Goal: Transaction & Acquisition: Purchase product/service

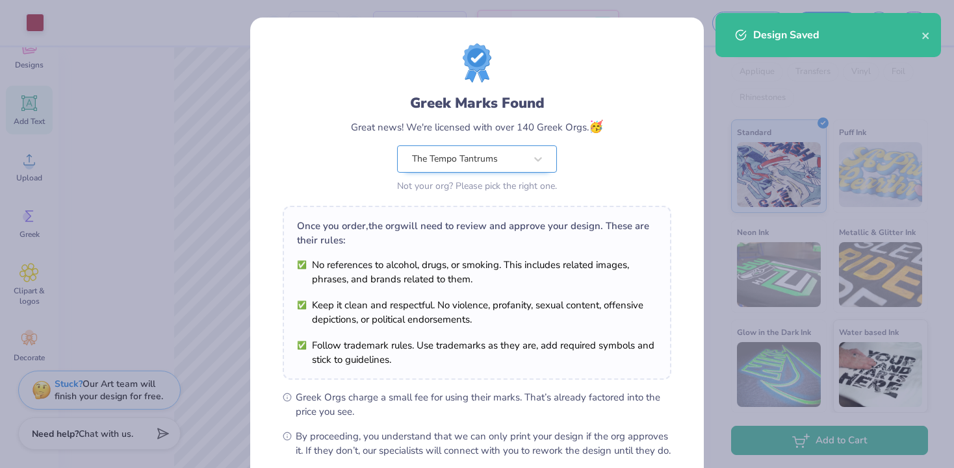
scroll to position [140, 0]
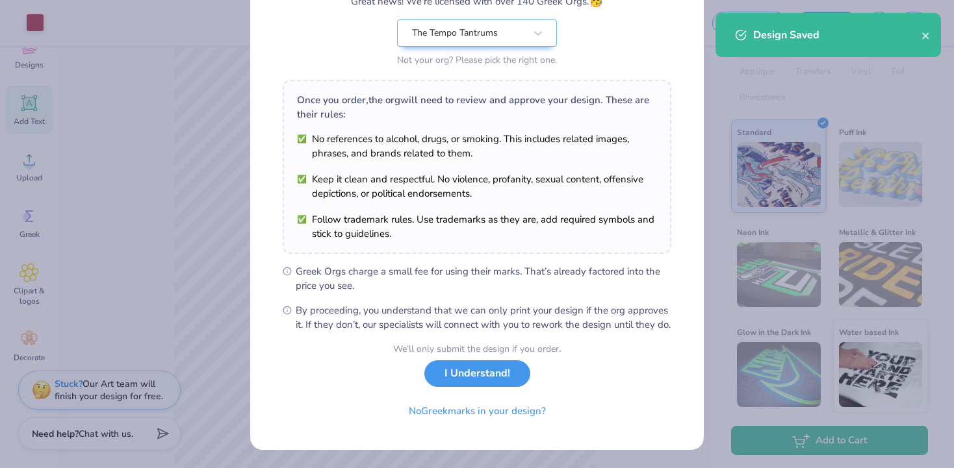
click at [444, 377] on button "I Understand!" at bounding box center [477, 374] width 106 height 27
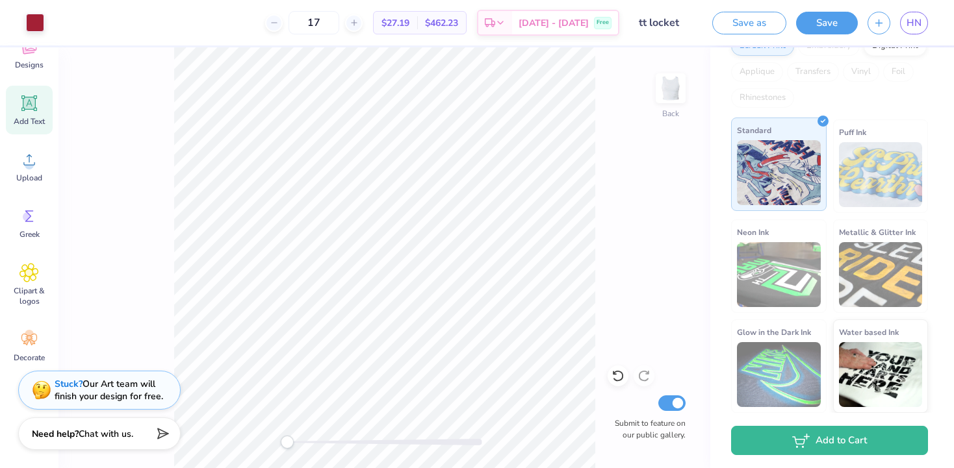
scroll to position [0, 0]
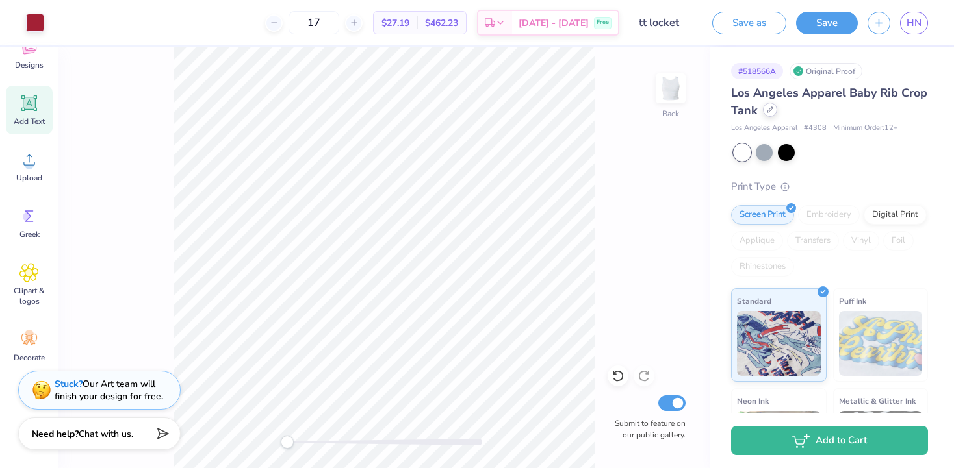
click at [769, 110] on icon at bounding box center [770, 110] width 6 height 6
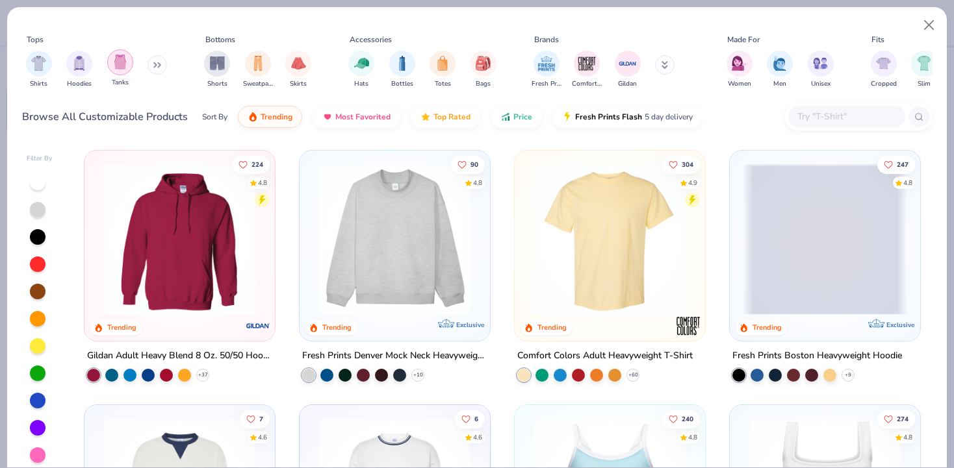
click at [129, 64] on div "filter for Tanks" at bounding box center [120, 62] width 26 height 26
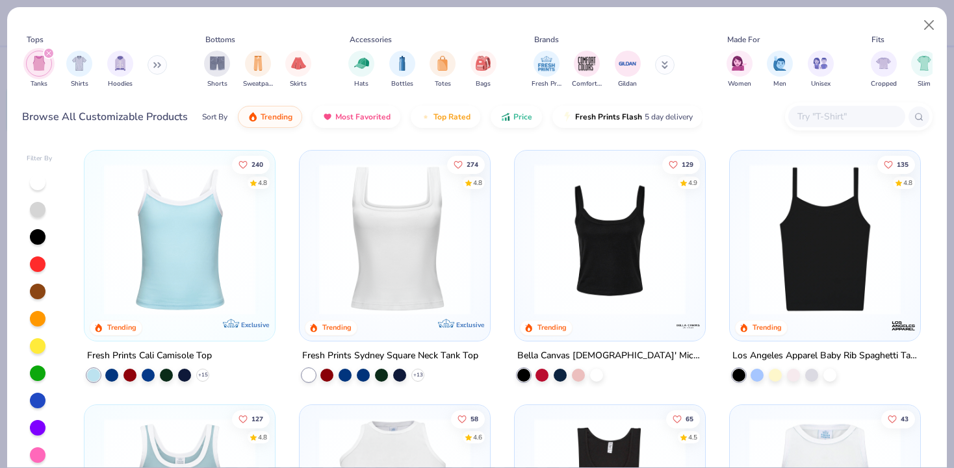
click at [392, 275] on img at bounding box center [394, 239] width 164 height 151
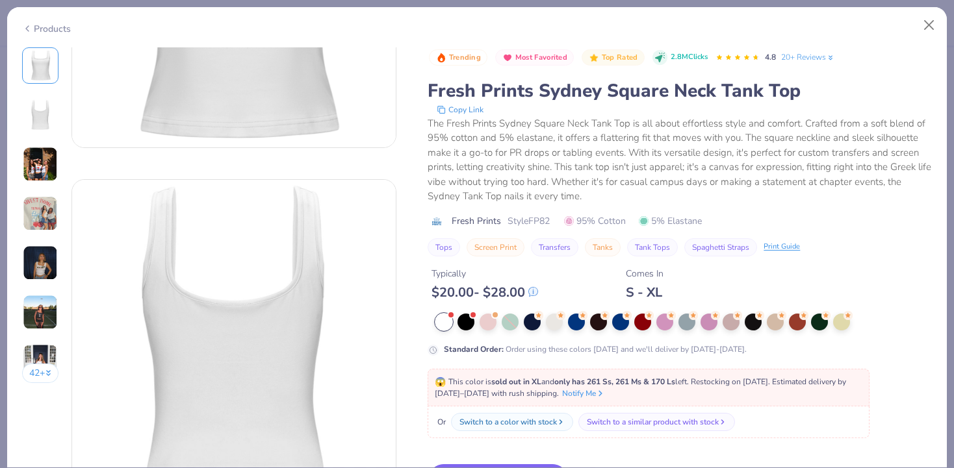
scroll to position [426, 0]
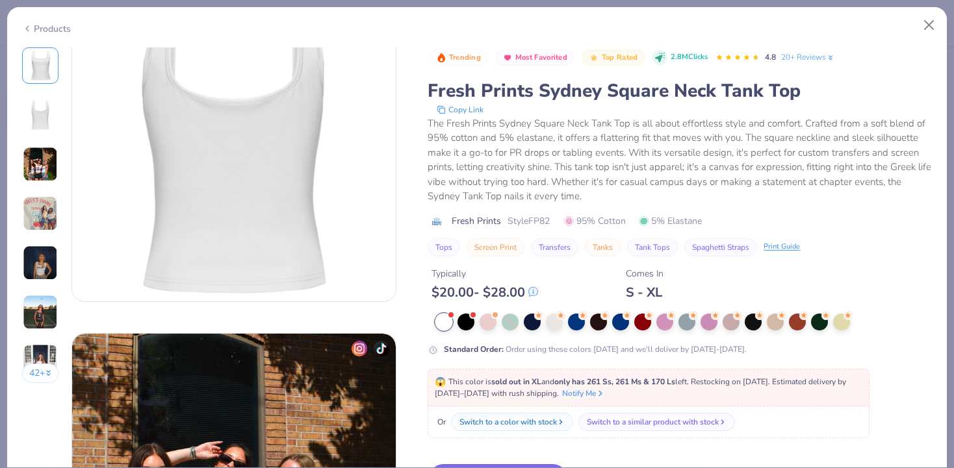
click at [931, 25] on button "Close" at bounding box center [929, 25] width 25 height 25
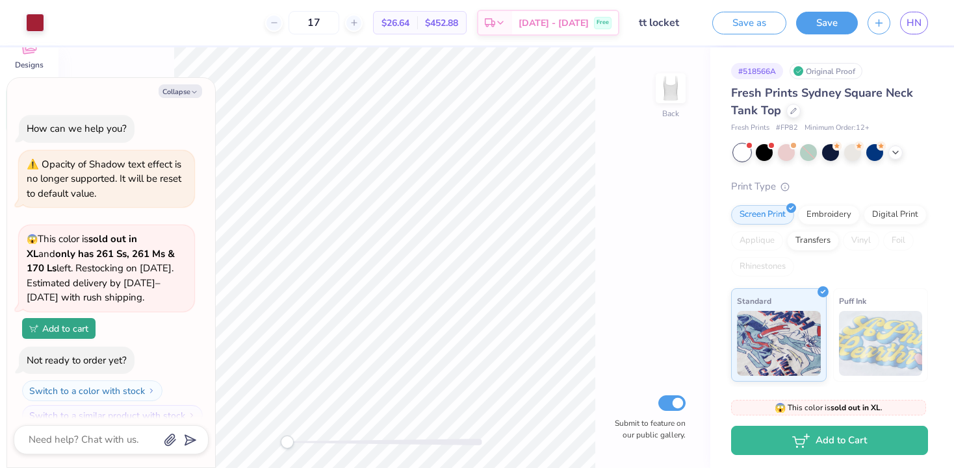
scroll to position [18, 0]
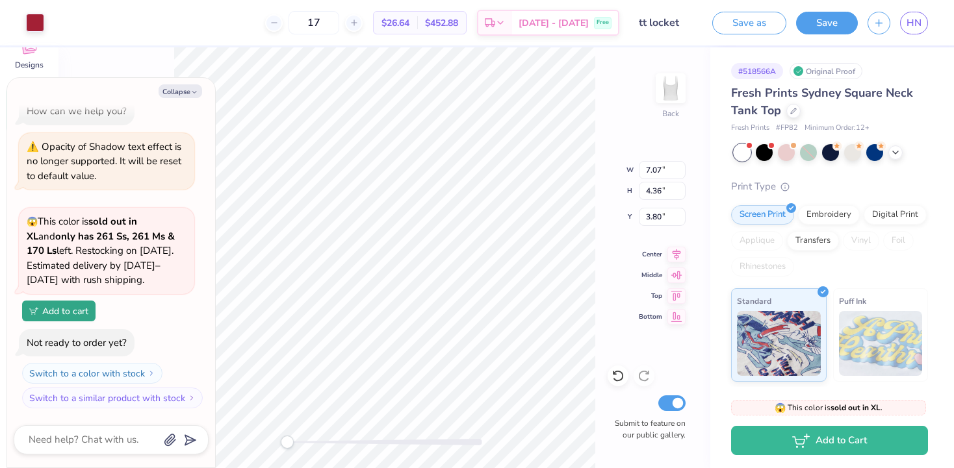
type textarea "x"
type input "1.52"
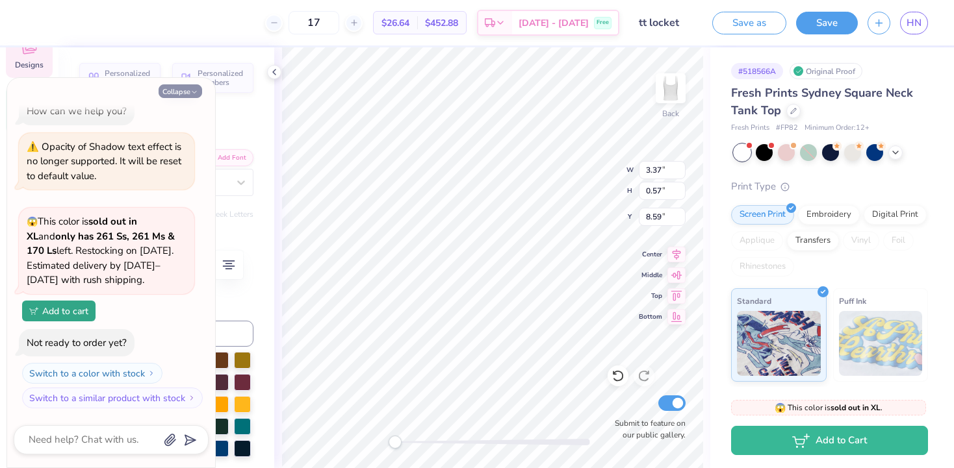
click at [190, 92] on icon "button" at bounding box center [194, 92] width 8 height 8
type textarea "x"
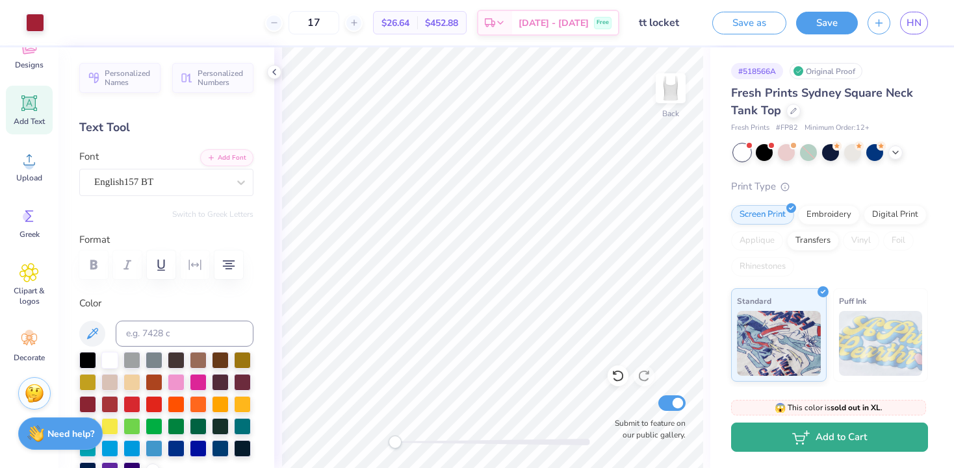
click at [792, 443] on icon "button" at bounding box center [801, 438] width 18 height 14
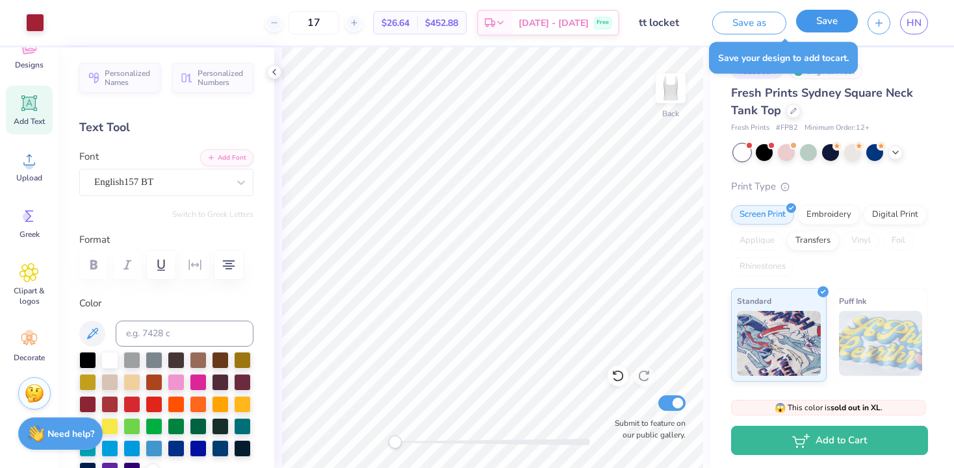
click at [822, 21] on button "Save" at bounding box center [827, 21] width 62 height 23
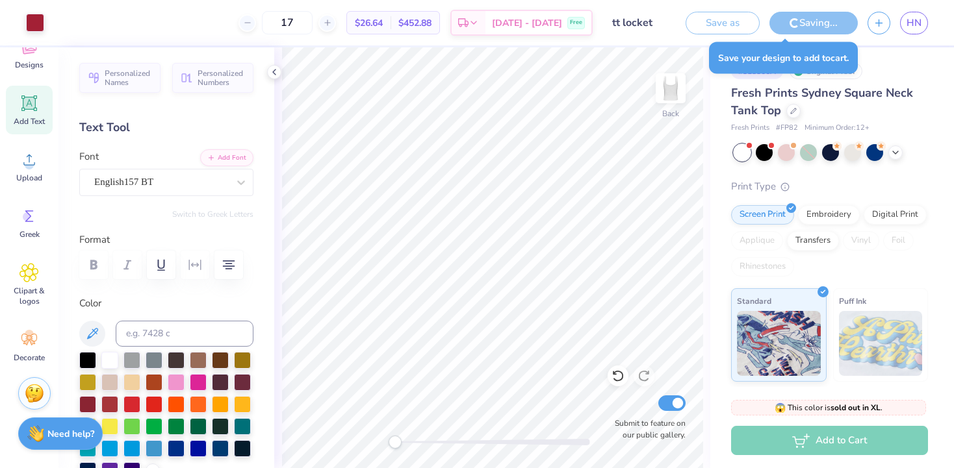
click at [778, 433] on div "Add to Cart" at bounding box center [829, 440] width 197 height 29
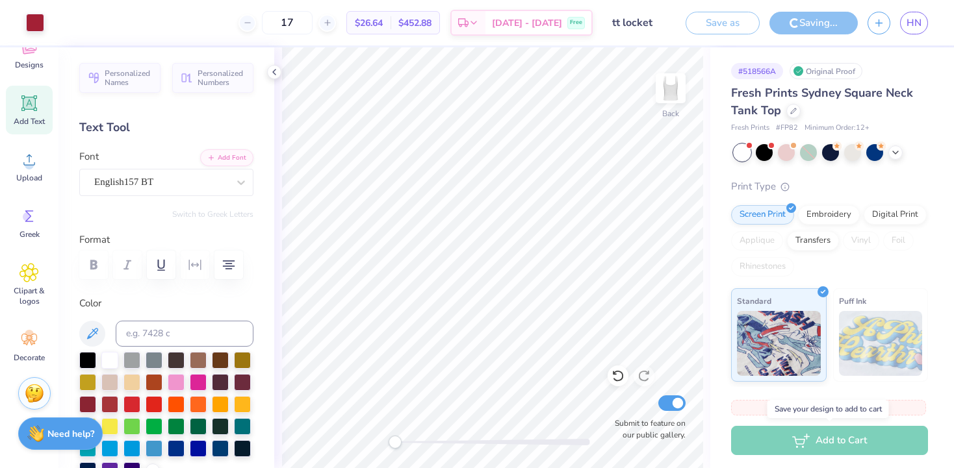
click at [783, 455] on div "😱 This color is sold out in XL . 😱 This color is sold out in XL and only has 26…" at bounding box center [832, 427] width 244 height 81
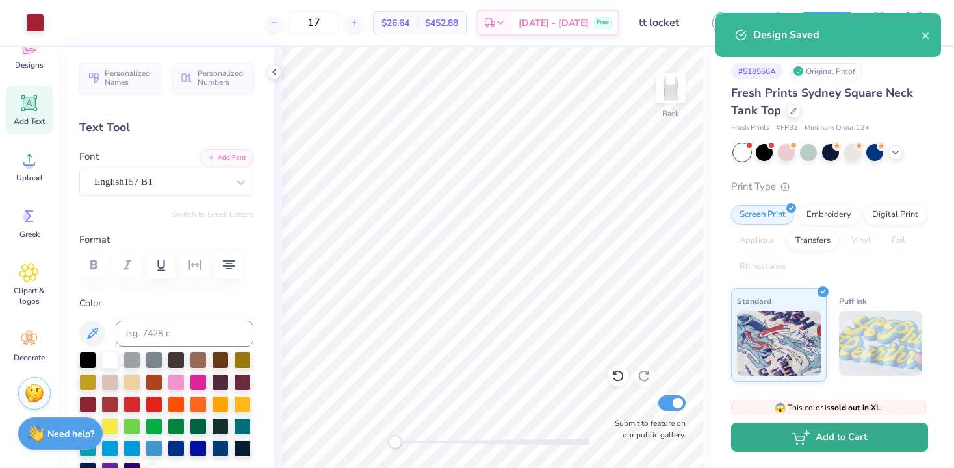
click at [772, 444] on button "Add to Cart" at bounding box center [829, 437] width 197 height 29
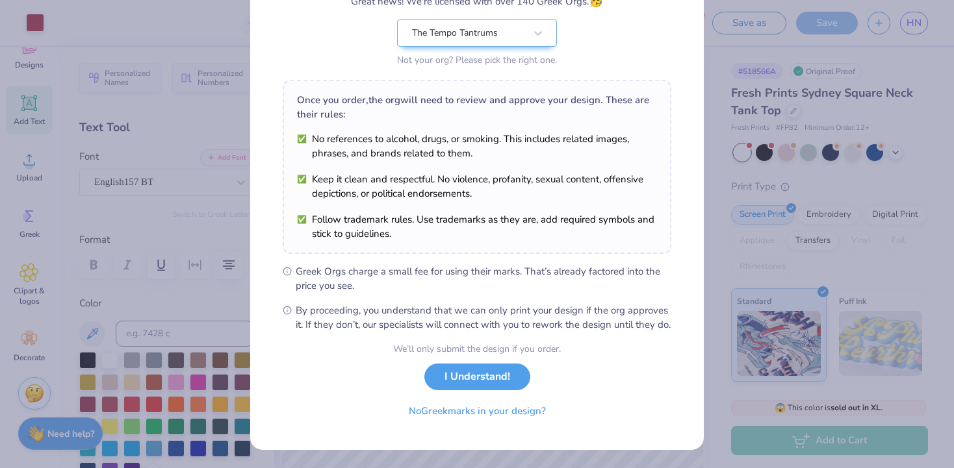
scroll to position [72, 0]
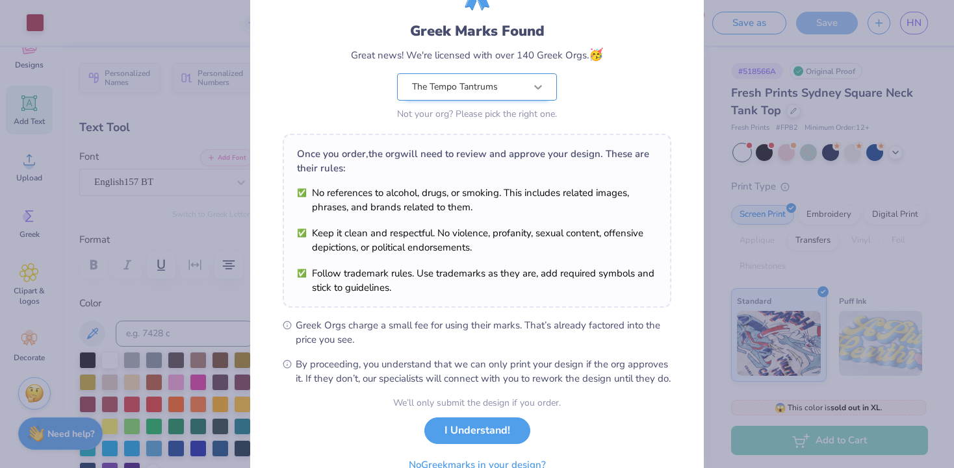
click at [544, 87] on div at bounding box center [537, 86] width 23 height 23
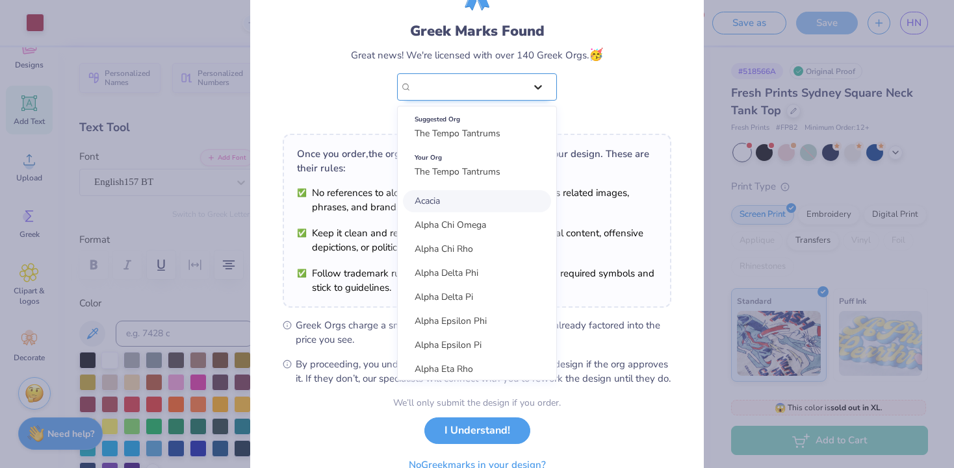
scroll to position [0, 0]
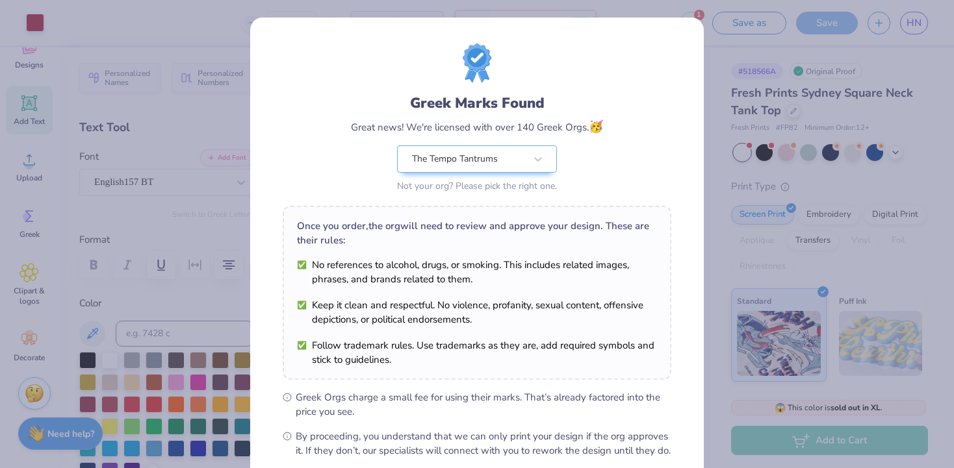
click at [576, 155] on div "Greek Marks Found Great news! We're licensed with over 140 Greek Orgs. 🥳 The Te…" at bounding box center [477, 144] width 252 height 103
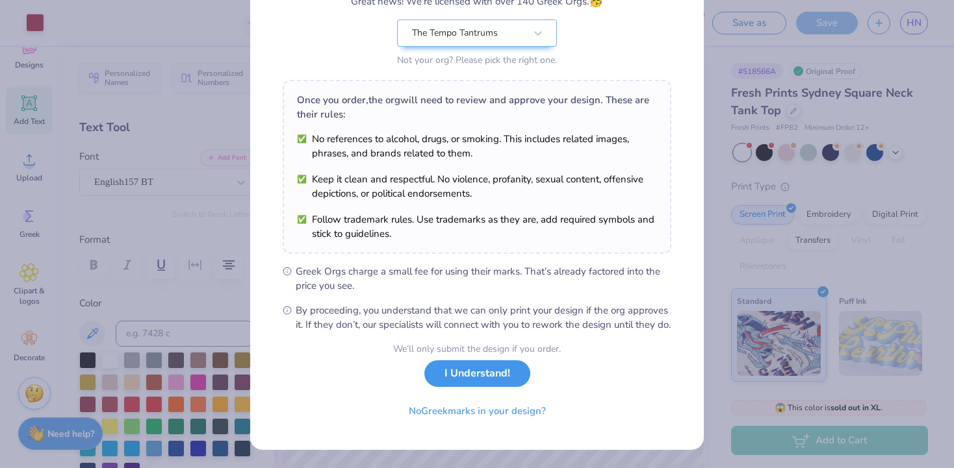
click at [511, 370] on button "I Understand!" at bounding box center [477, 374] width 106 height 27
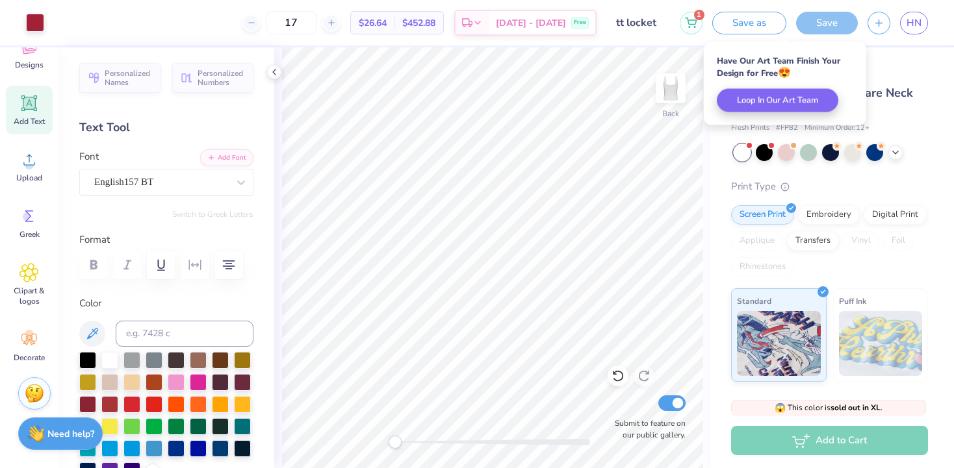
scroll to position [0, 0]
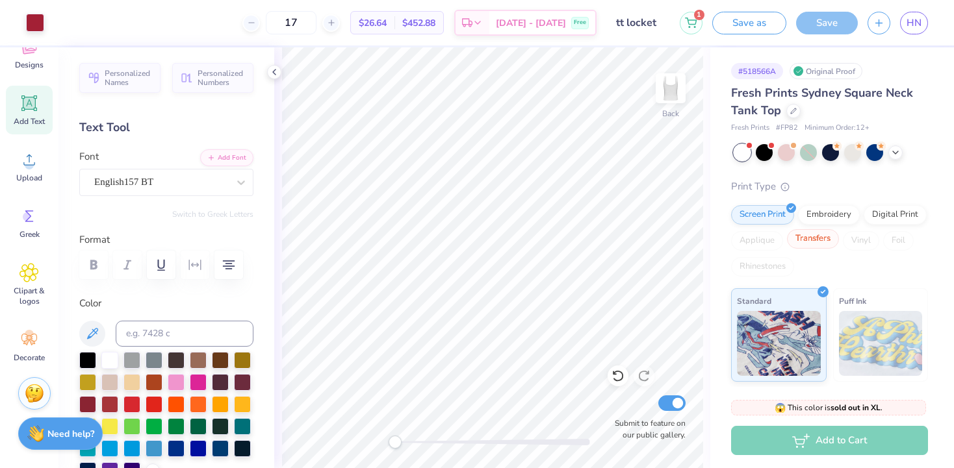
click at [812, 240] on div "Transfers" at bounding box center [813, 238] width 52 height 19
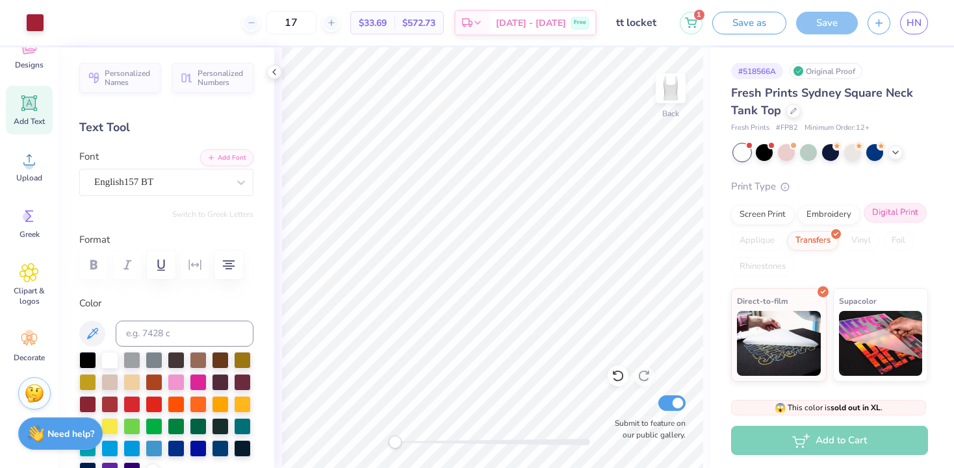
click at [870, 221] on div "Digital Print" at bounding box center [894, 212] width 63 height 19
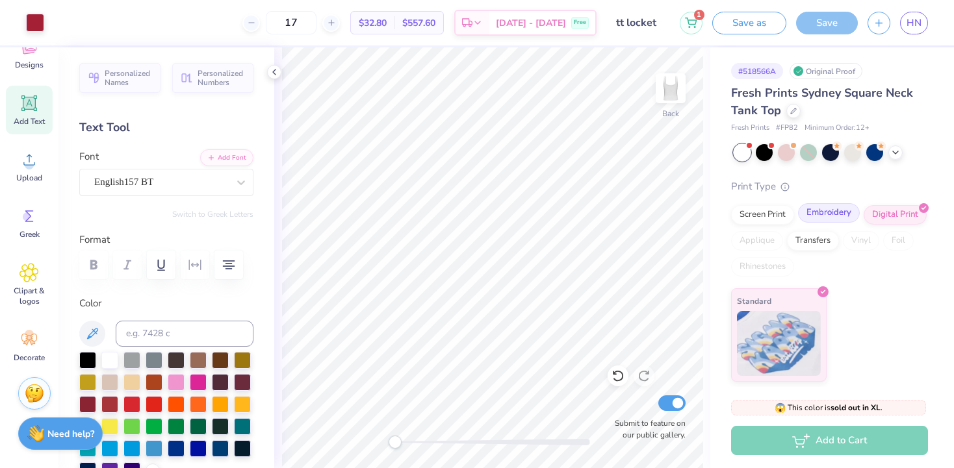
click at [839, 214] on div "Embroidery" at bounding box center [829, 212] width 62 height 19
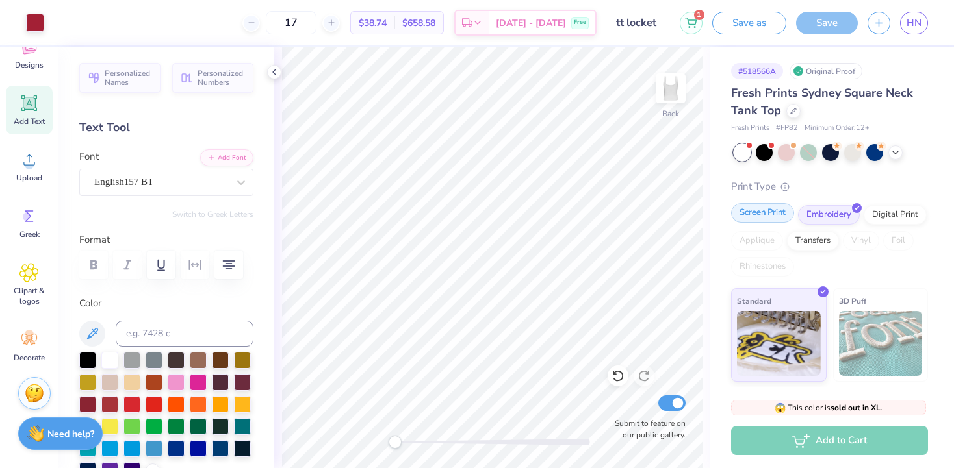
click at [770, 211] on div "Screen Print" at bounding box center [762, 212] width 63 height 19
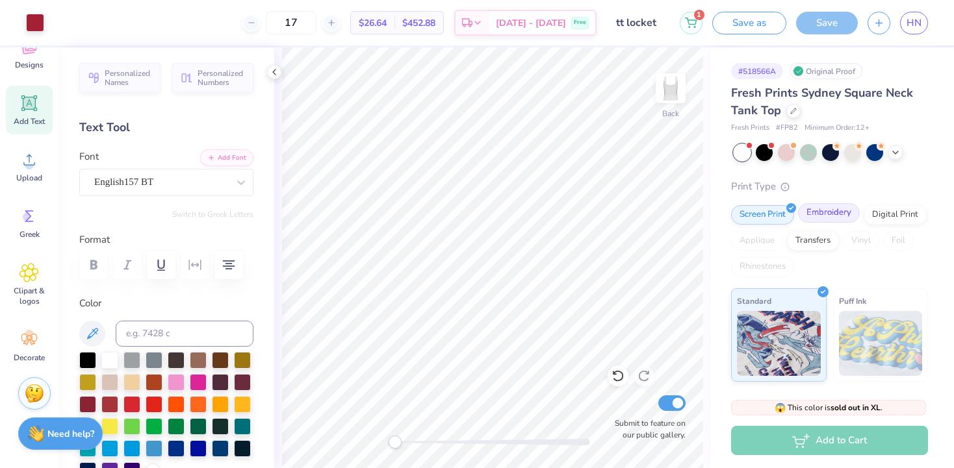
click at [804, 212] on div "Embroidery" at bounding box center [829, 212] width 62 height 19
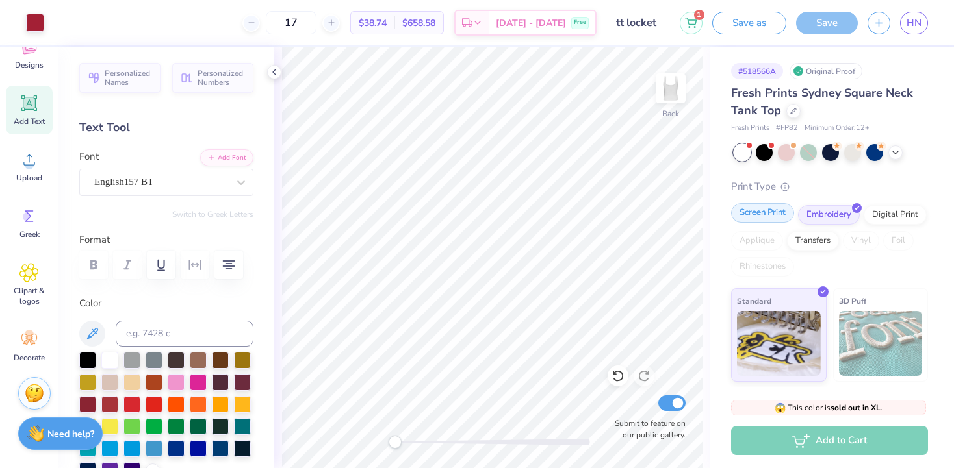
click at [756, 208] on div "Screen Print" at bounding box center [762, 212] width 63 height 19
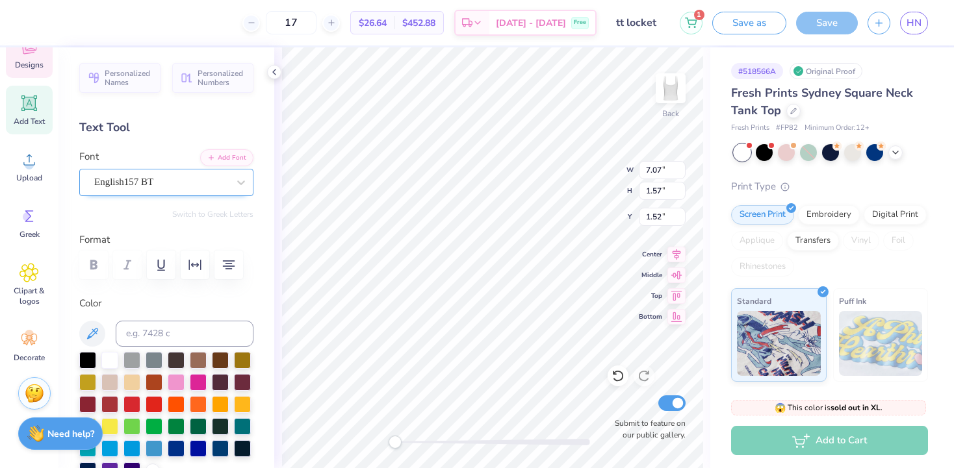
click at [223, 182] on div "English157 BT" at bounding box center [161, 182] width 136 height 20
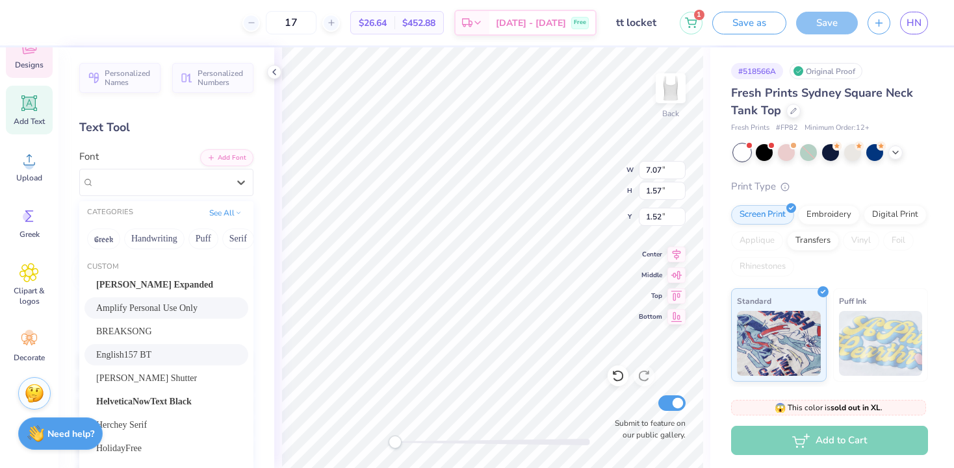
click at [159, 313] on span "Amplify Personal Use Only" at bounding box center [146, 308] width 101 height 14
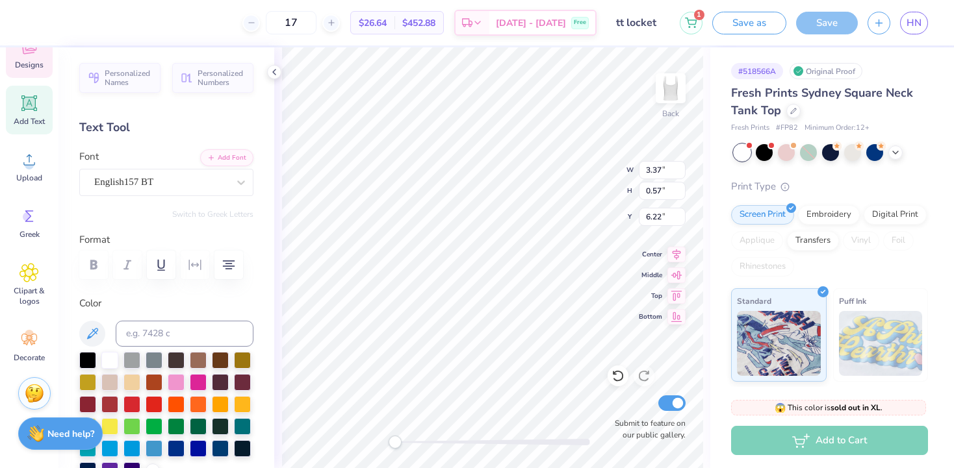
type input "3.37"
type input "0.57"
type input "6.22"
click at [204, 181] on div "English157 BT" at bounding box center [161, 182] width 136 height 20
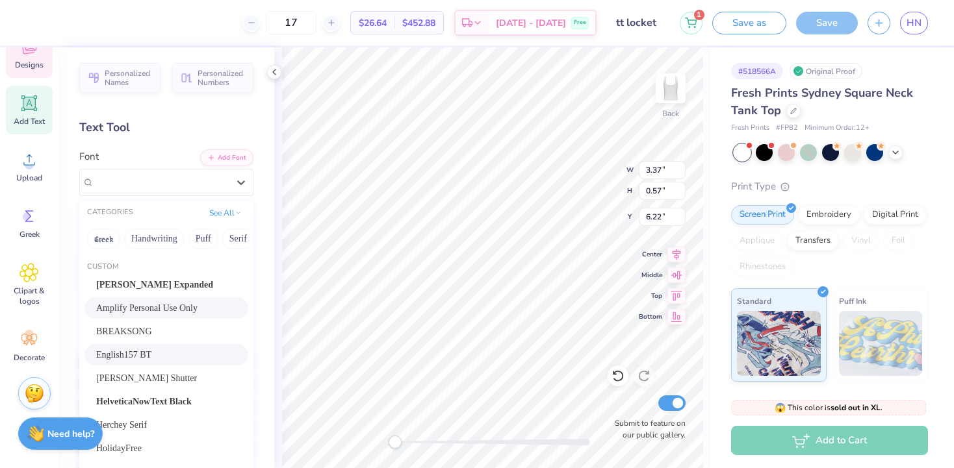
click at [148, 304] on span "Amplify Personal Use Only" at bounding box center [146, 308] width 101 height 14
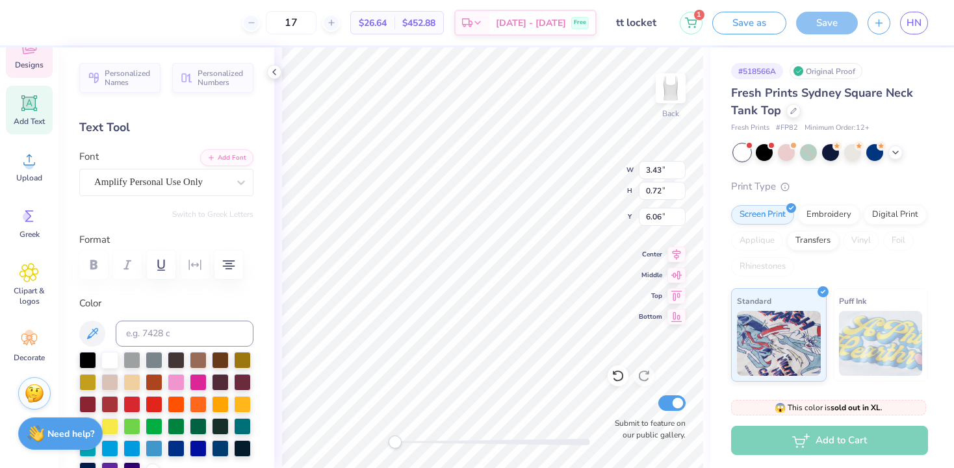
type input "6.14"
type textarea "E"
type textarea "Stay Gold"
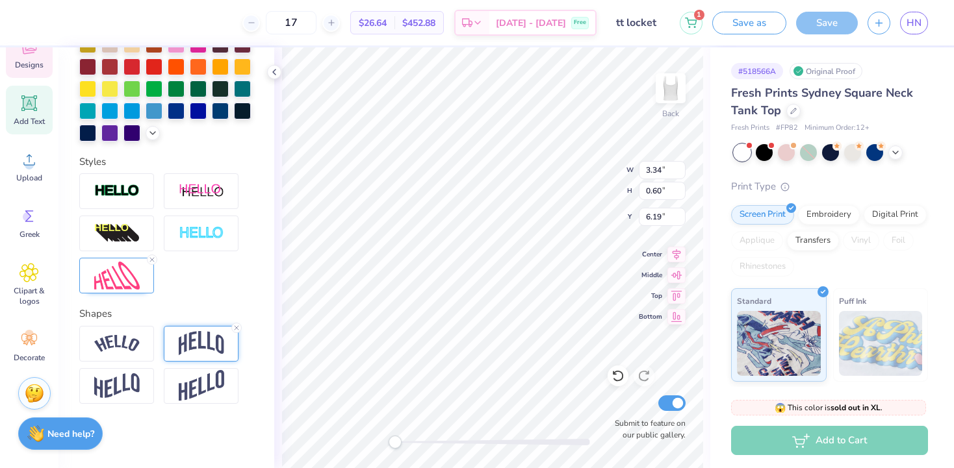
click at [214, 337] on img at bounding box center [201, 343] width 45 height 25
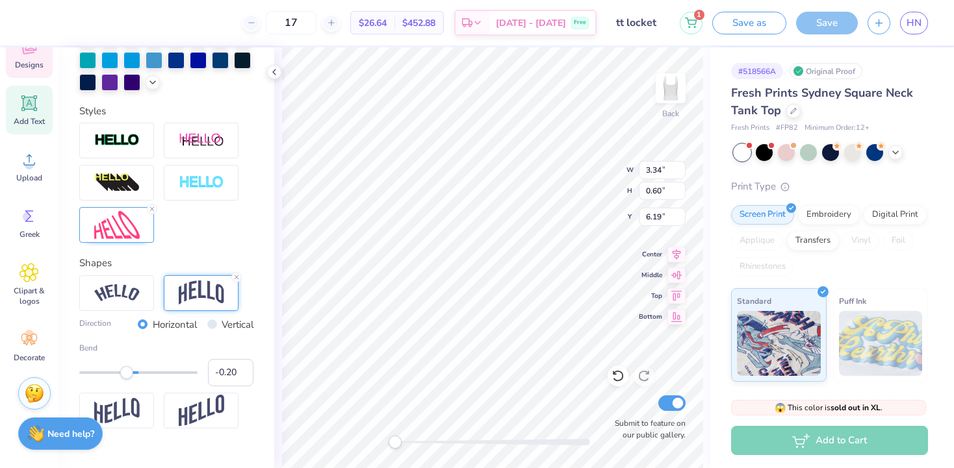
scroll to position [397, 0]
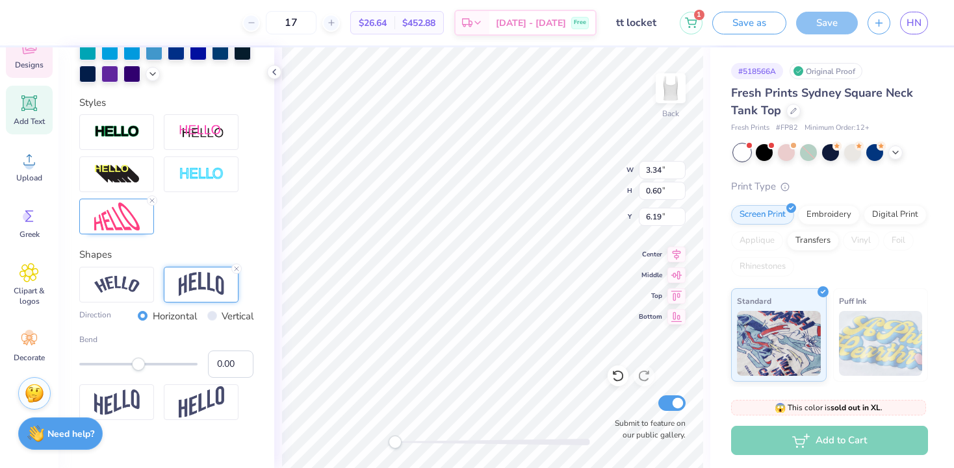
type input "0.01"
drag, startPoint x: 128, startPoint y: 366, endPoint x: 167, endPoint y: 330, distance: 53.3
click at [139, 364] on div "Accessibility label" at bounding box center [139, 364] width 13 height 13
click at [236, 268] on line at bounding box center [237, 269] width 4 height 4
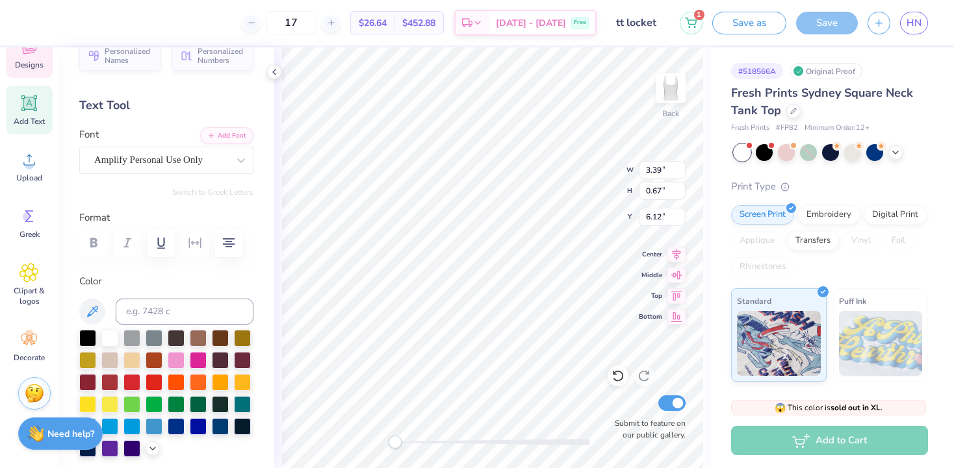
scroll to position [0, 0]
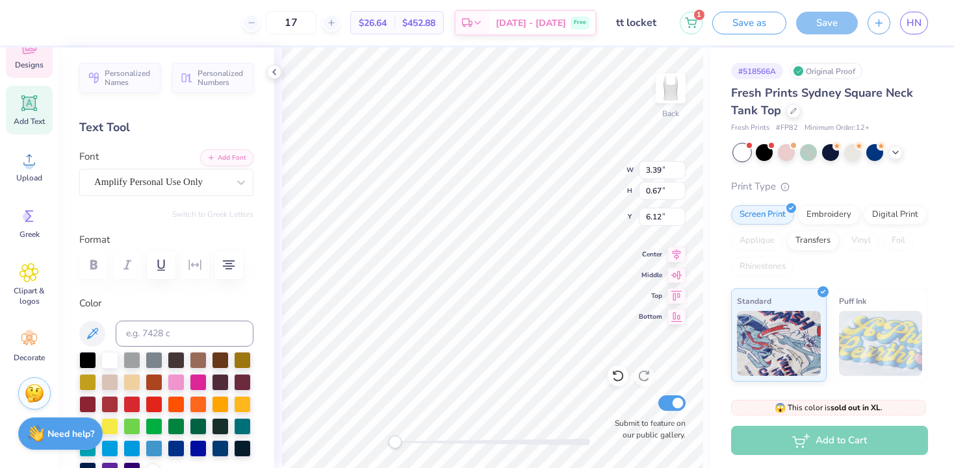
type input "5.56"
type input "1.41"
type input "1.50"
type textarea "The Tempo Tantrums"
type input "3.39"
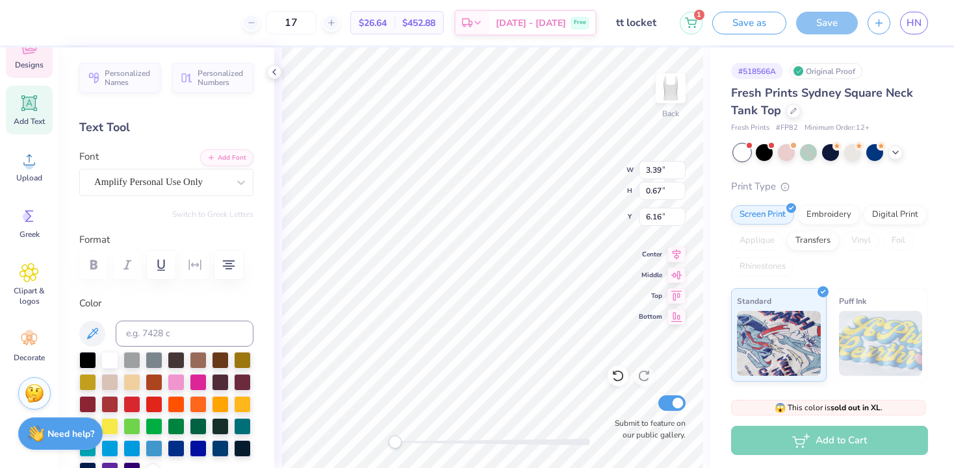
type input "0.67"
type input "6.16"
click at [202, 188] on div "Amplify Personal Use Only" at bounding box center [161, 182] width 136 height 20
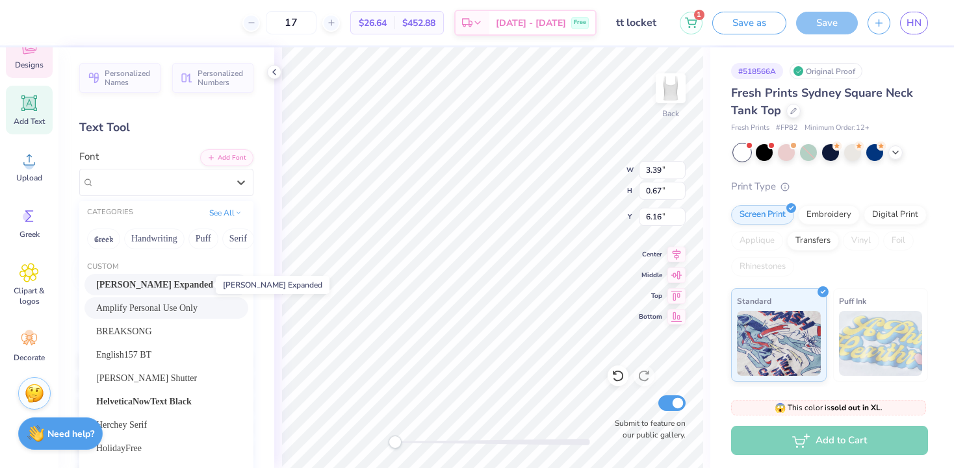
click at [143, 288] on span "Akira Expanded" at bounding box center [154, 285] width 117 height 14
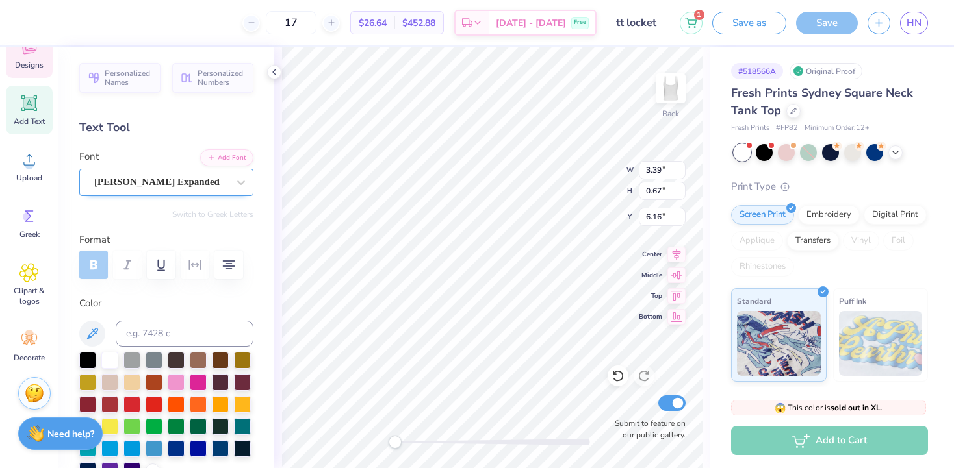
click at [150, 184] on div "Akira Expanded" at bounding box center [161, 182] width 136 height 20
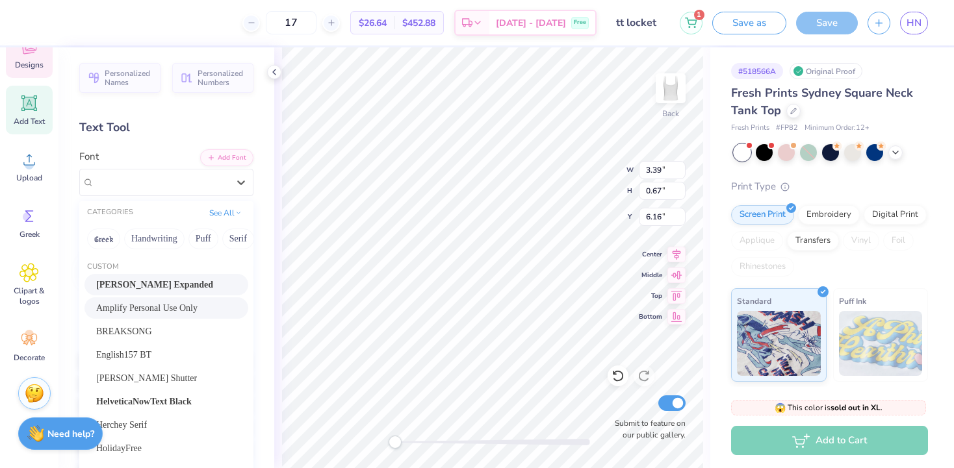
click at [126, 310] on span "Amplify Personal Use Only" at bounding box center [146, 308] width 101 height 14
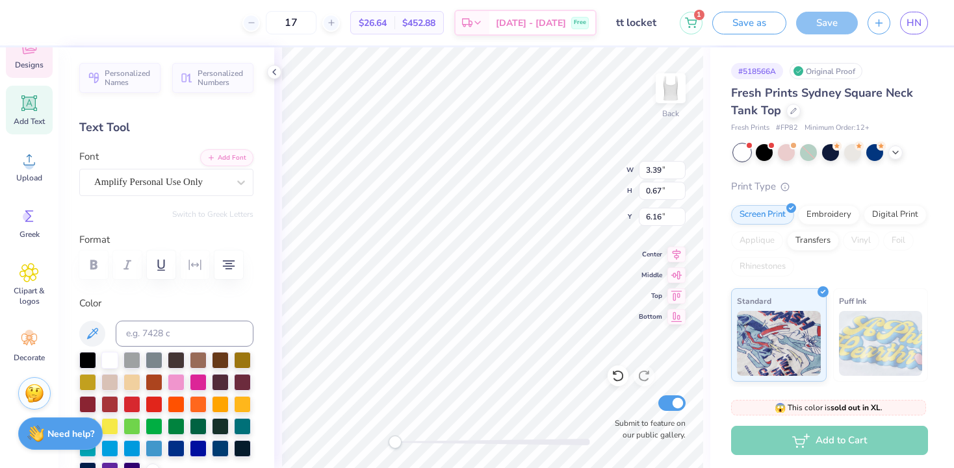
scroll to position [338, 0]
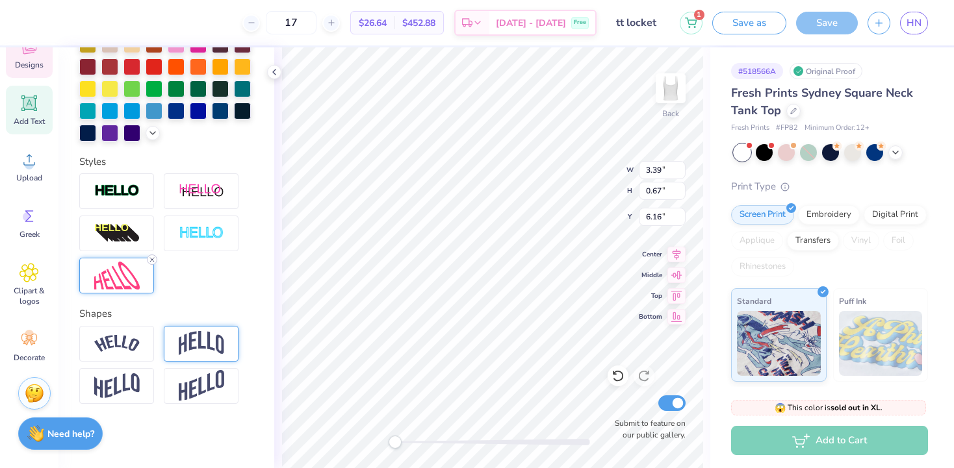
click at [153, 259] on icon at bounding box center [152, 260] width 8 height 8
type input "7.03"
type input "1.52"
type input "1.85"
type input "1.51"
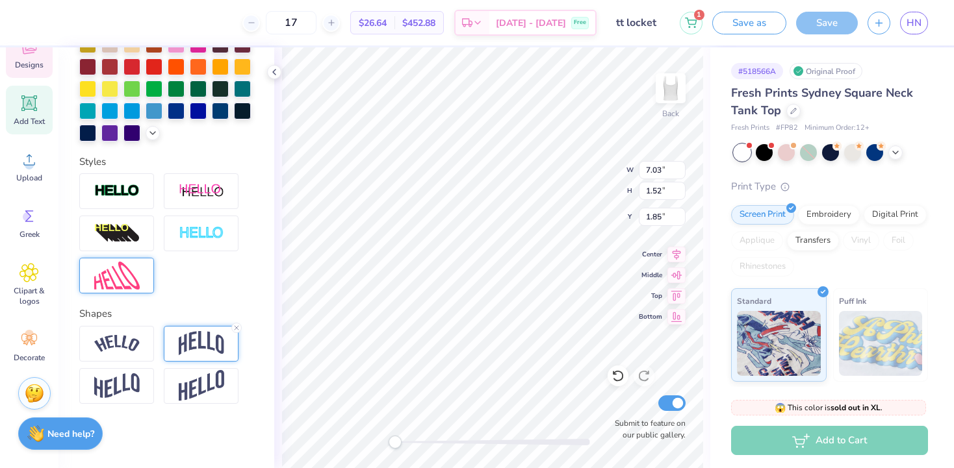
type input "0.48"
type input "6.23"
type input "1.79"
type input "0.57"
type input "6.18"
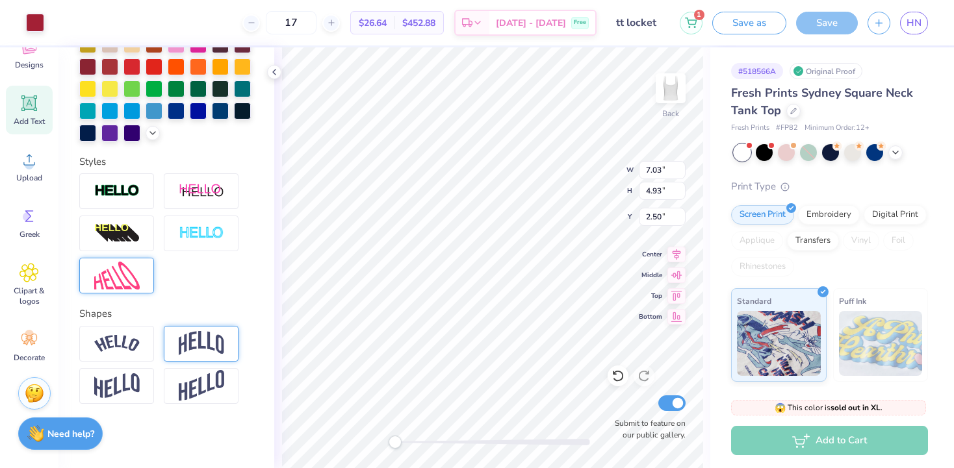
type input "2.61"
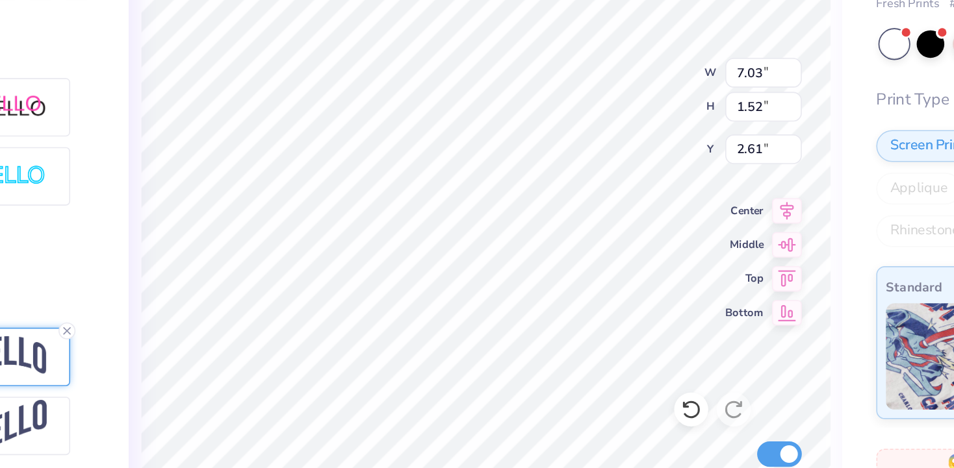
type input "7.03"
type input "1.52"
type input "2.61"
type input "2.82"
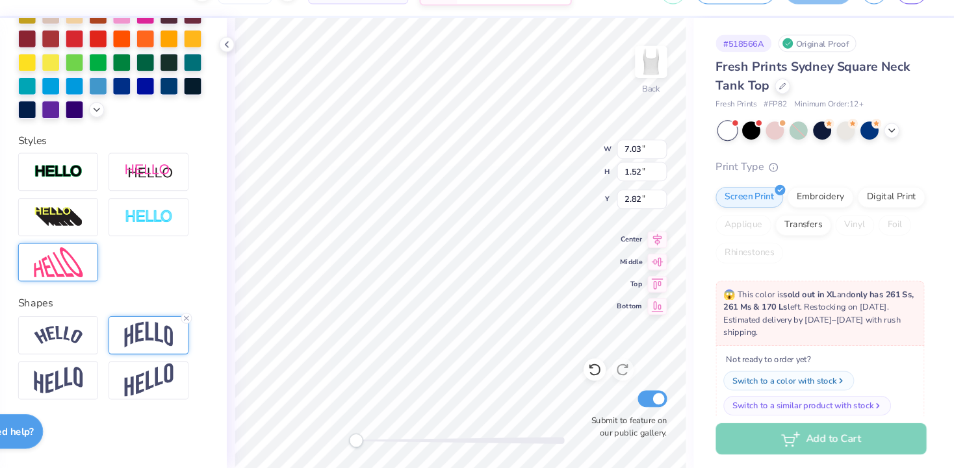
scroll to position [0, 0]
type textarea "Tempo Tantrums"
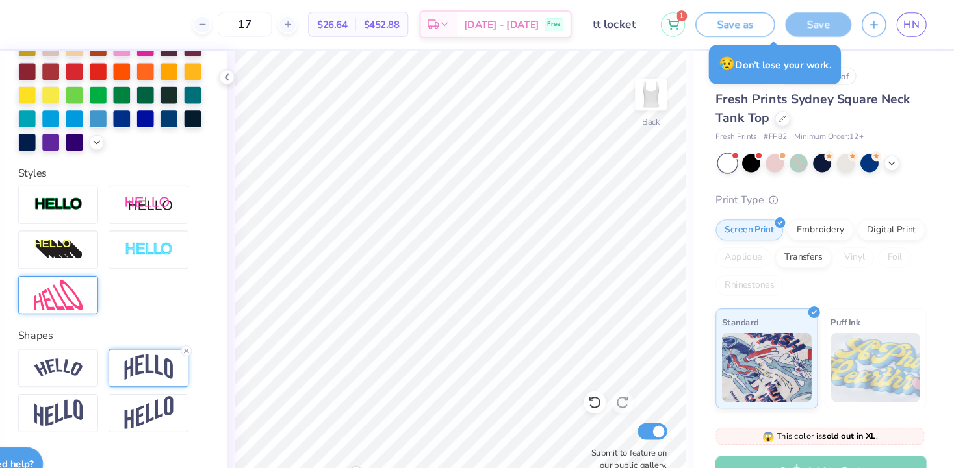
click at [713, 47] on div "# 518566A Original Proof Fresh Prints Sydney Square Neck Tank Top Fresh Prints …" at bounding box center [832, 314] width 244 height 535
click at [744, 18] on button "Save as" at bounding box center [749, 21] width 74 height 23
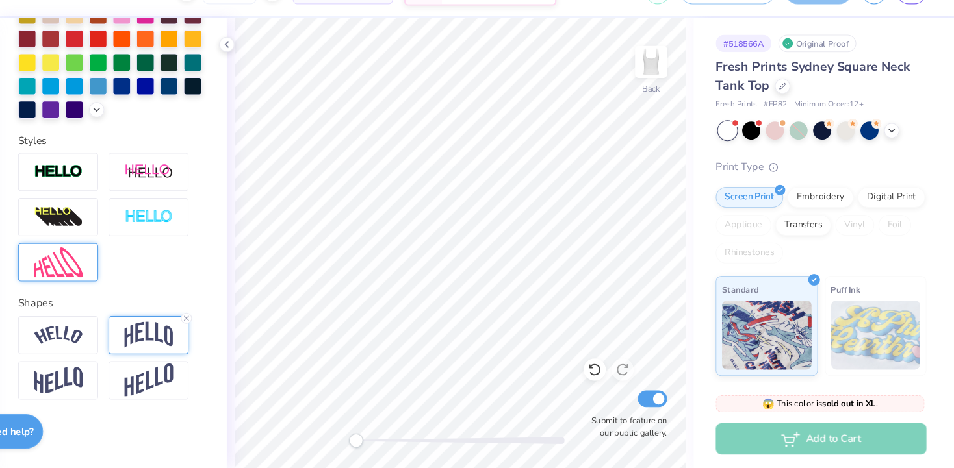
click at [728, 297] on div "# 518566A Original Proof Fresh Prints Sydney Square Neck Tank Top Fresh Prints …" at bounding box center [832, 314] width 244 height 535
click at [798, 437] on div "Add to Cart" at bounding box center [829, 440] width 197 height 29
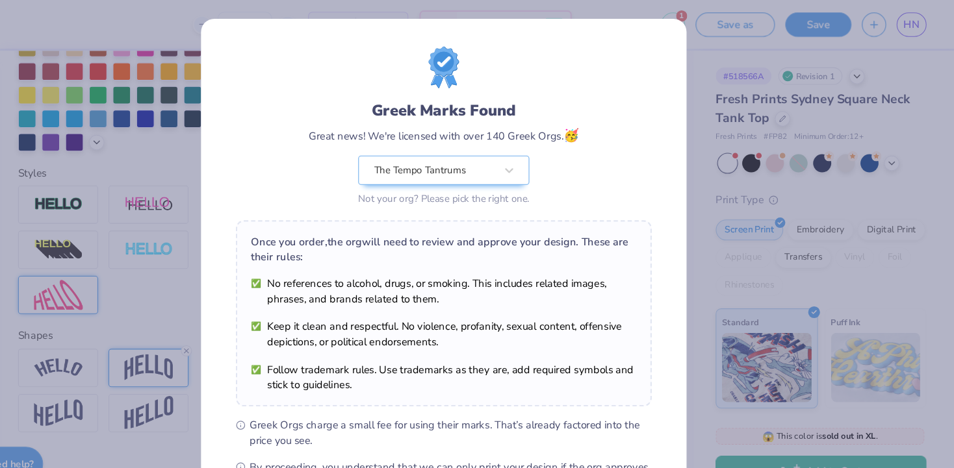
scroll to position [140, 0]
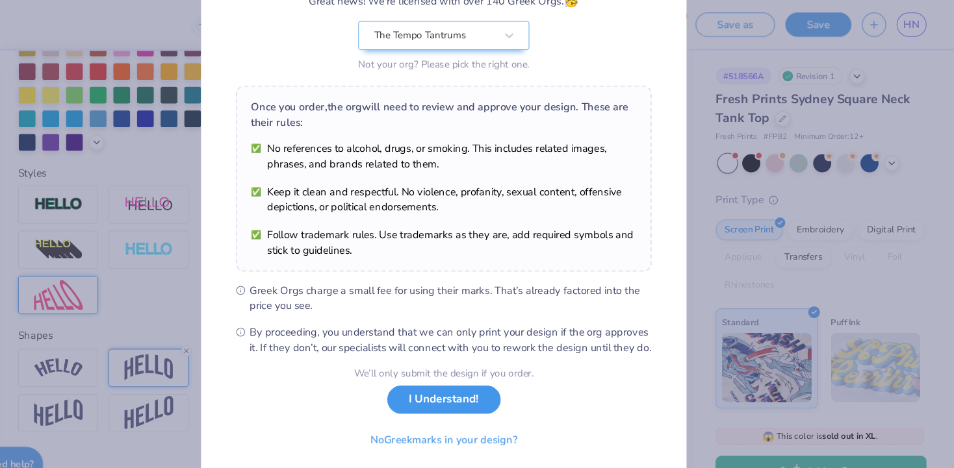
click at [496, 377] on button "I Understand!" at bounding box center [477, 374] width 106 height 27
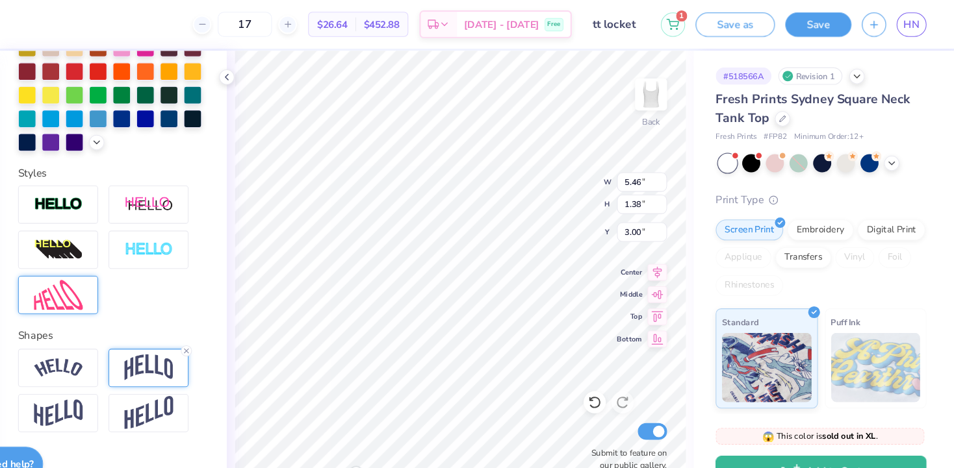
type textarea "The Tempo Tantrums"
type input "3.00"
click at [820, 19] on button "Save" at bounding box center [827, 21] width 62 height 23
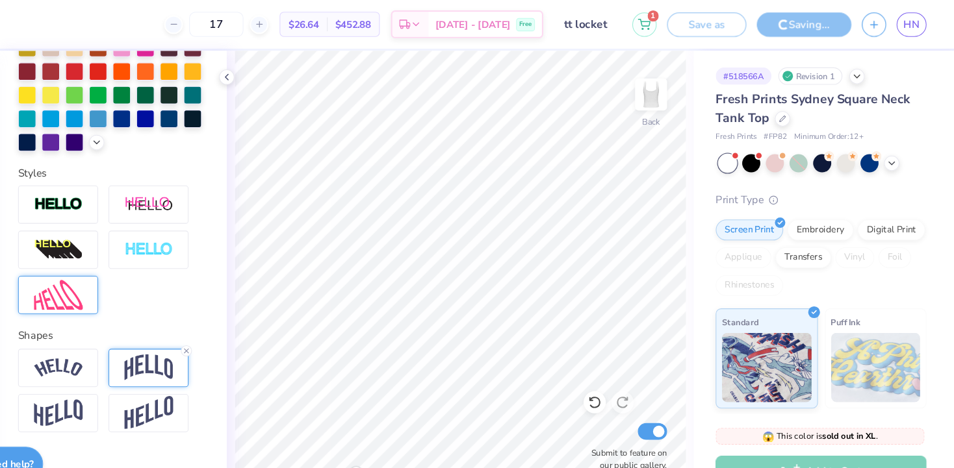
scroll to position [195, 0]
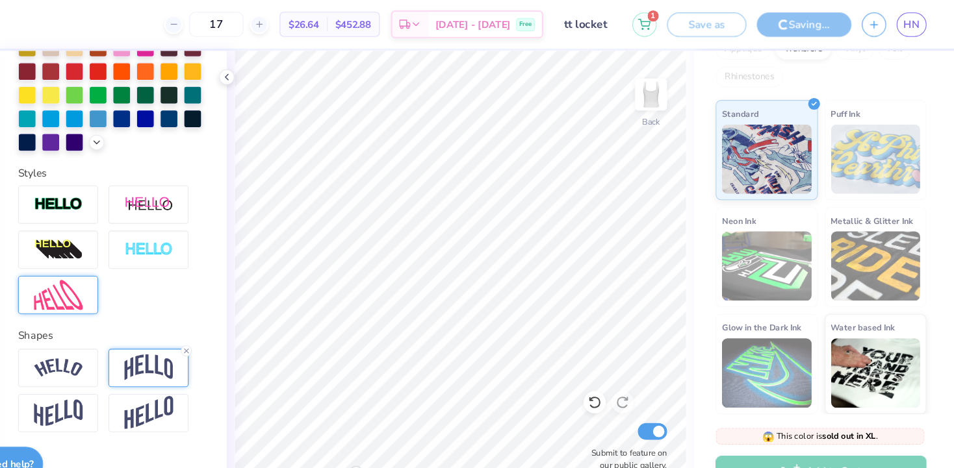
click at [783, 431] on div "Add to Cart" at bounding box center [829, 440] width 197 height 29
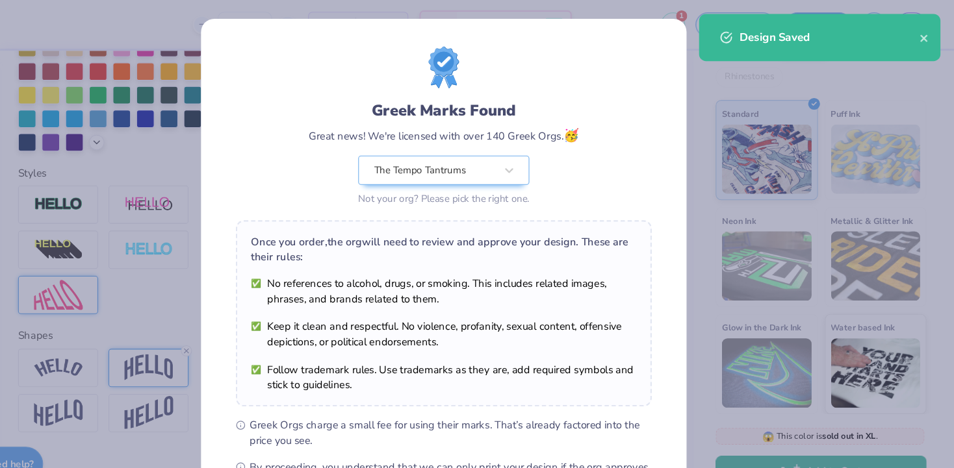
scroll to position [140, 0]
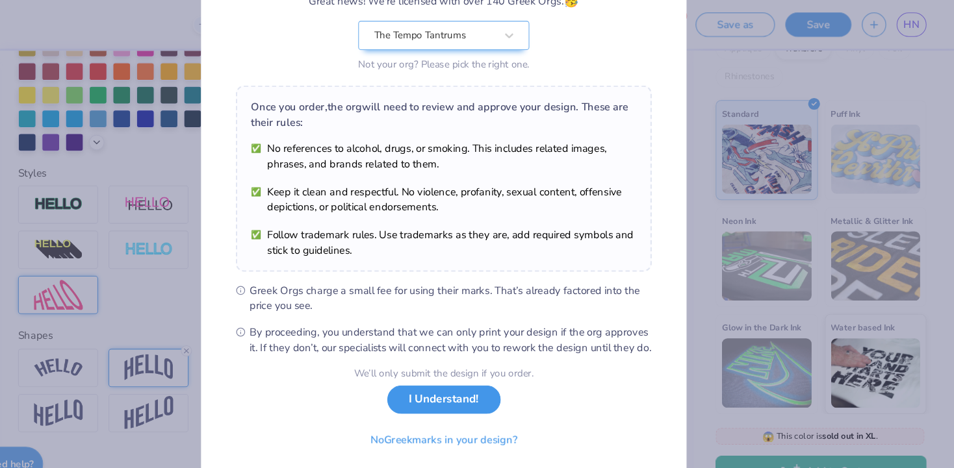
click at [467, 379] on button "I Understand!" at bounding box center [477, 374] width 106 height 27
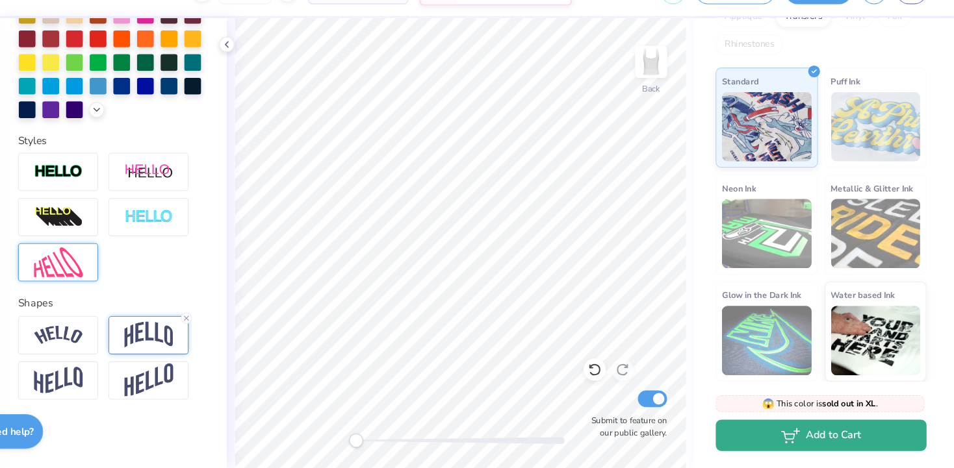
click at [766, 431] on button "Add to Cart" at bounding box center [829, 437] width 197 height 29
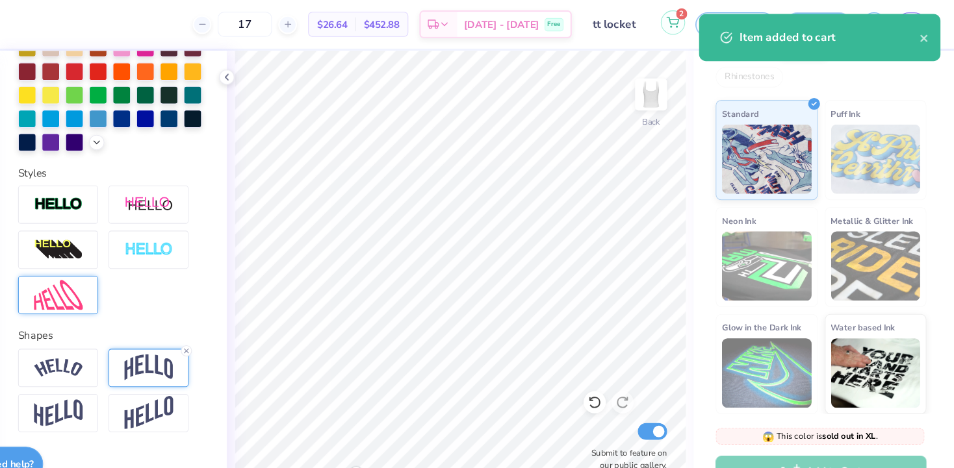
click at [693, 30] on button "2" at bounding box center [691, 21] width 23 height 23
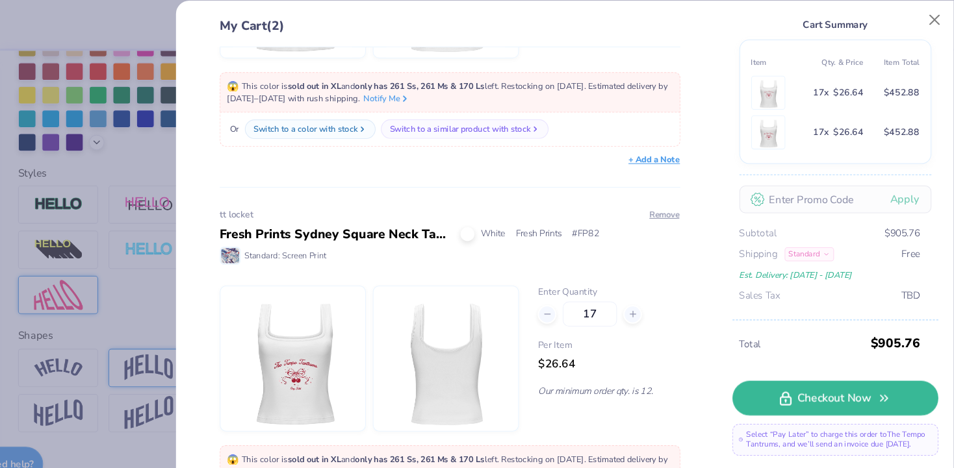
scroll to position [231, 0]
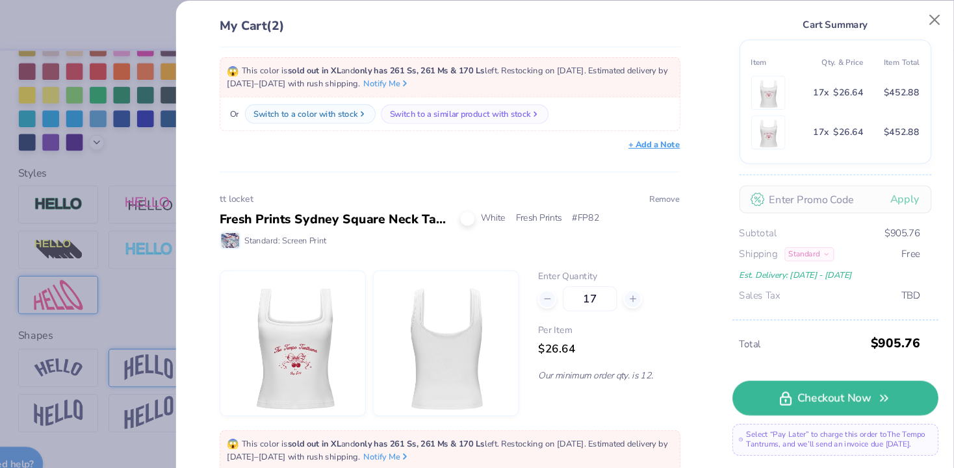
click at [678, 185] on button "Remove" at bounding box center [683, 187] width 29 height 12
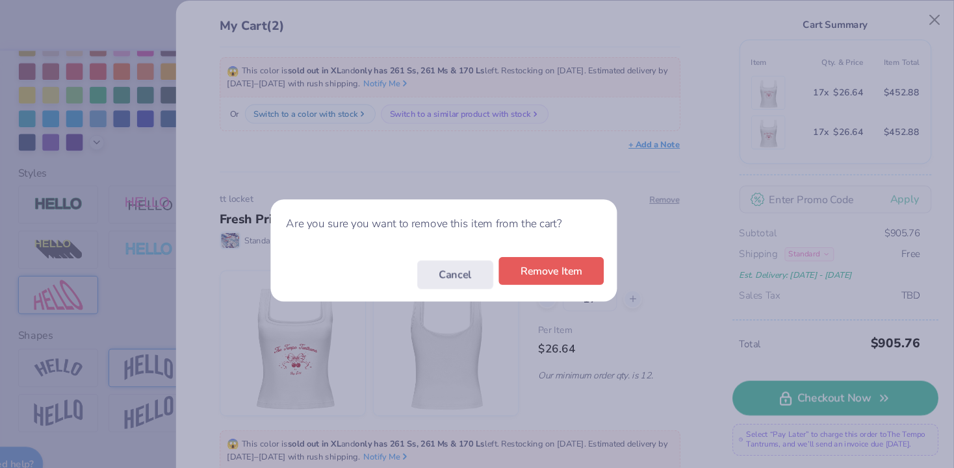
click at [569, 260] on button "Remove Item" at bounding box center [577, 253] width 98 height 27
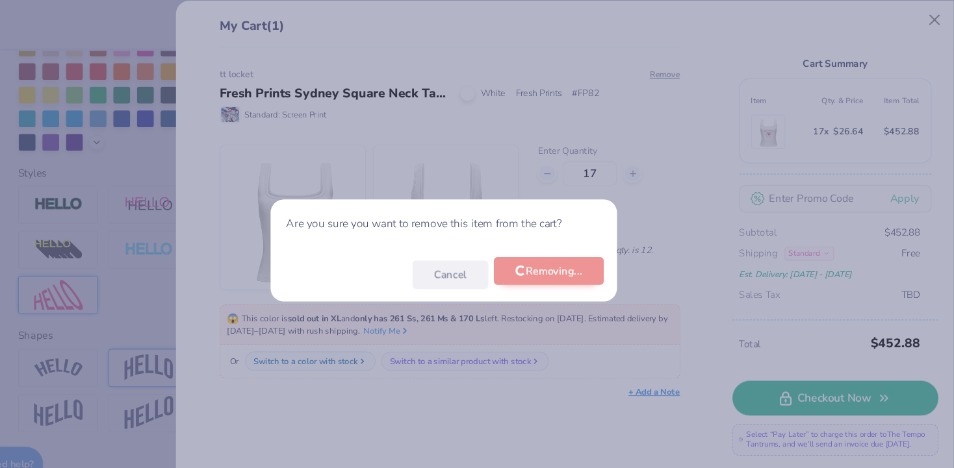
scroll to position [11, 0]
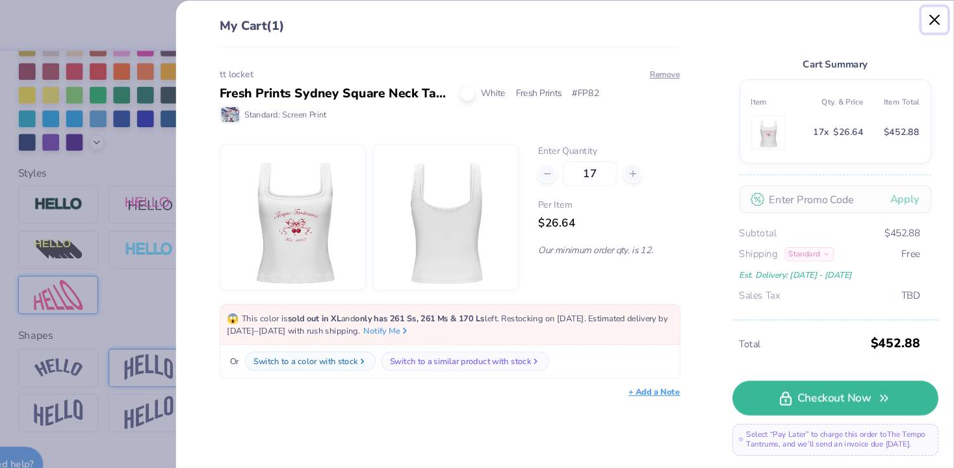
click at [941, 17] on button "Close" at bounding box center [935, 18] width 25 height 25
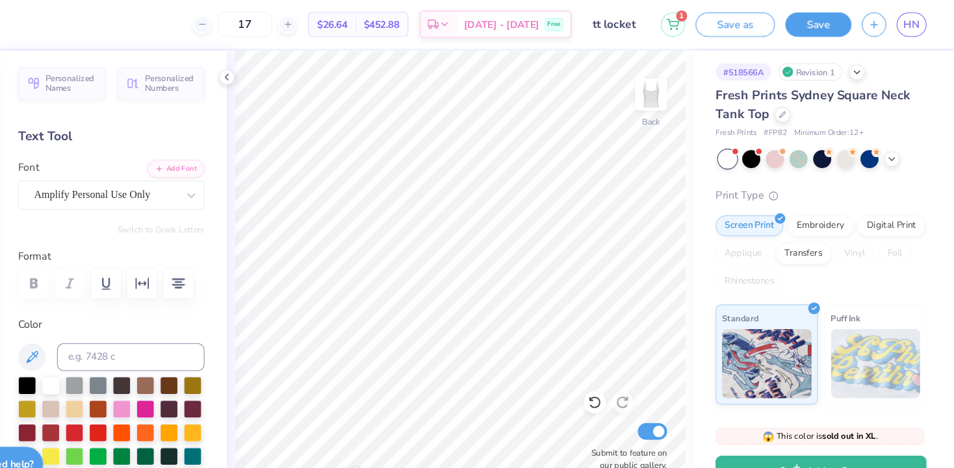
scroll to position [0, 0]
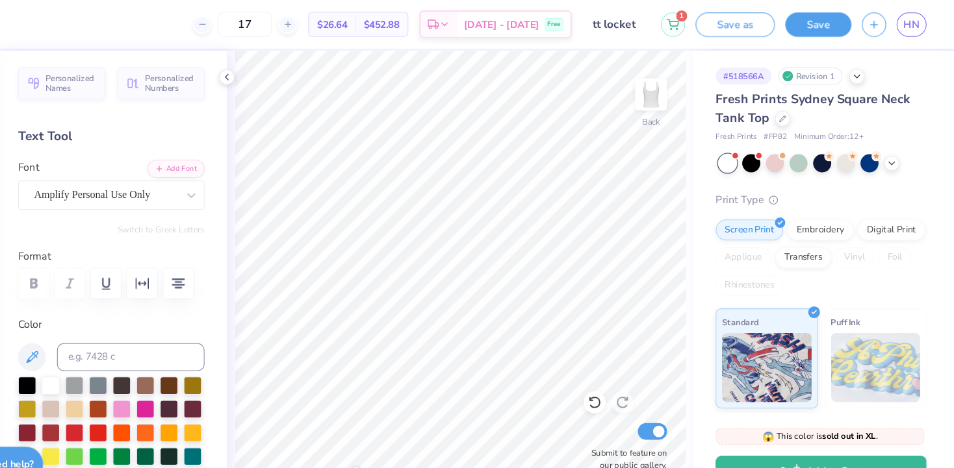
click at [793, 121] on div "Fresh Prints Sydney Square Neck Tank Top Fresh Prints # FP82 Minimum Order: 12 +" at bounding box center [829, 108] width 197 height 49
click at [793, 114] on div at bounding box center [793, 110] width 14 height 14
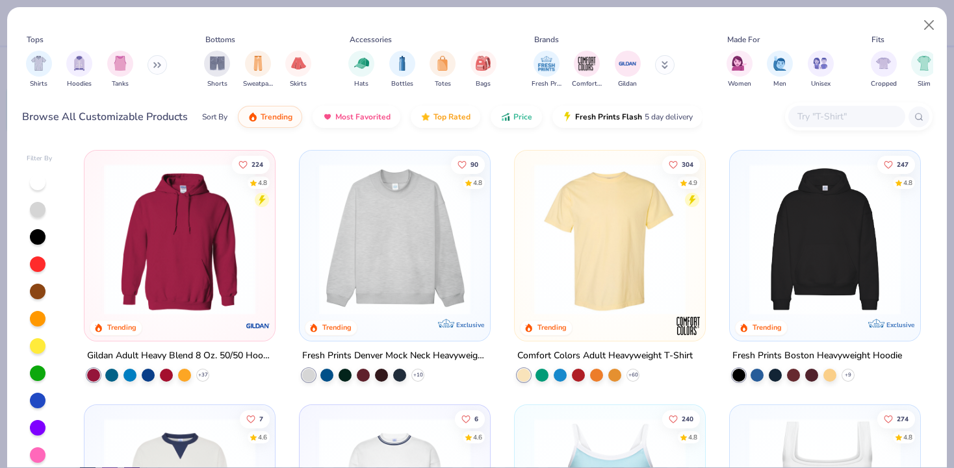
click at [133, 66] on div "Shirts Hoodies Tanks" at bounding box center [96, 69] width 149 height 48
click at [126, 66] on img "filter for Tanks" at bounding box center [120, 62] width 14 height 15
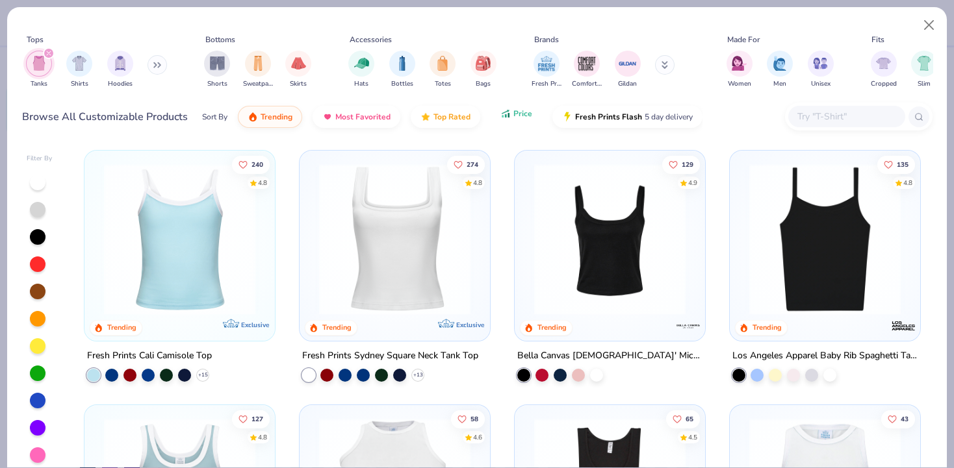
click at [520, 120] on button "Price" at bounding box center [515, 114] width 51 height 22
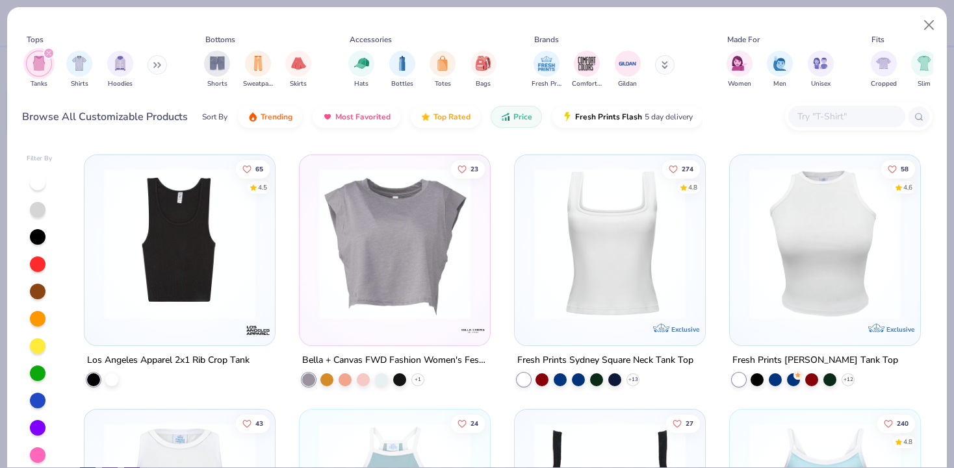
scroll to position [1271, 0]
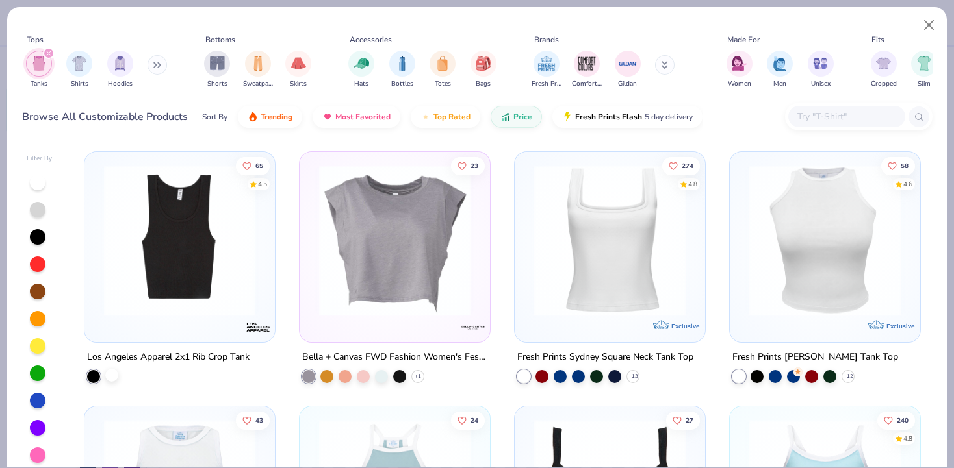
click at [116, 375] on div at bounding box center [111, 374] width 13 height 13
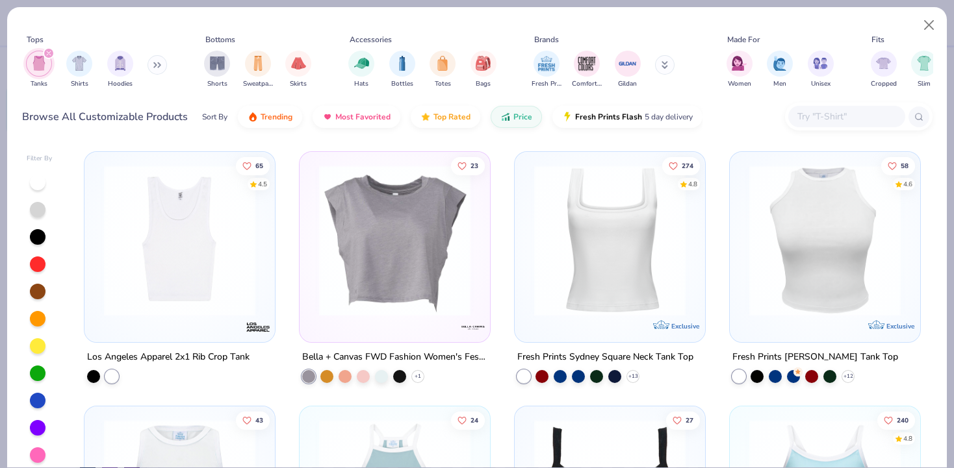
click at [207, 238] on img at bounding box center [179, 240] width 164 height 151
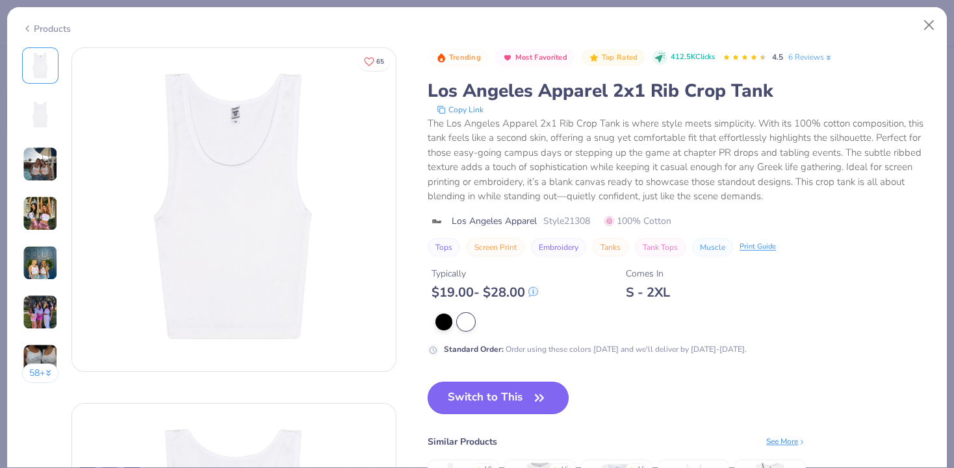
click at [476, 401] on button "Switch to This" at bounding box center [497, 398] width 141 height 32
click at [469, 401] on button "Switch to This" at bounding box center [497, 398] width 141 height 32
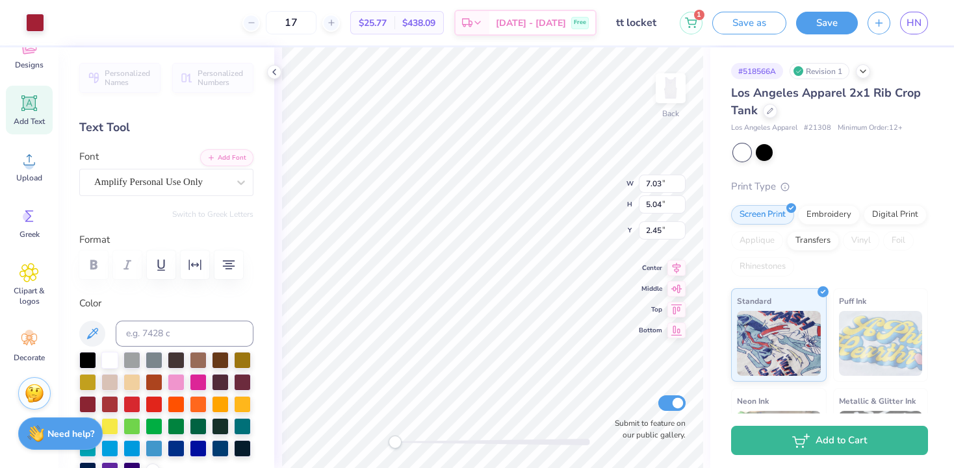
type input "2.72"
click at [685, 21] on button "1" at bounding box center [691, 21] width 23 height 23
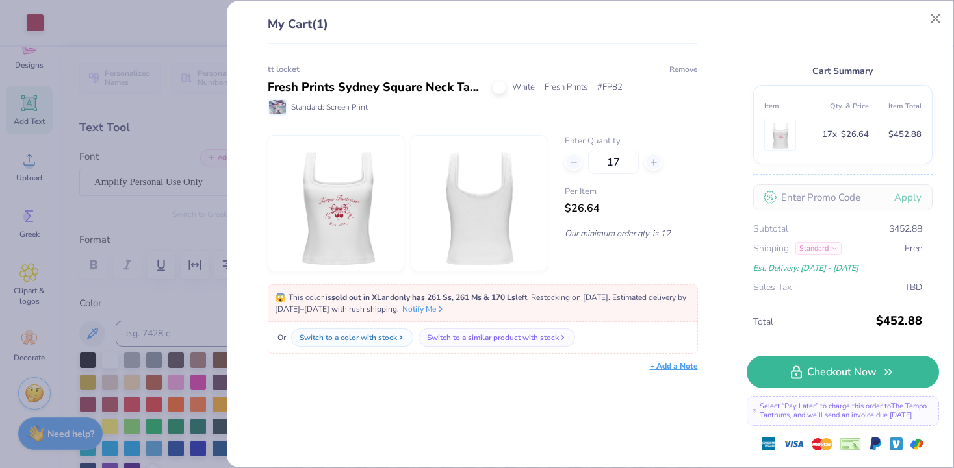
click at [920, 21] on div "Cart Summary Item Qty. & Price Item Total 17 x $26.64 $452.88 Apply Subtotal $4…" at bounding box center [842, 158] width 192 height 284
click at [945, 24] on button "Close" at bounding box center [935, 18] width 25 height 25
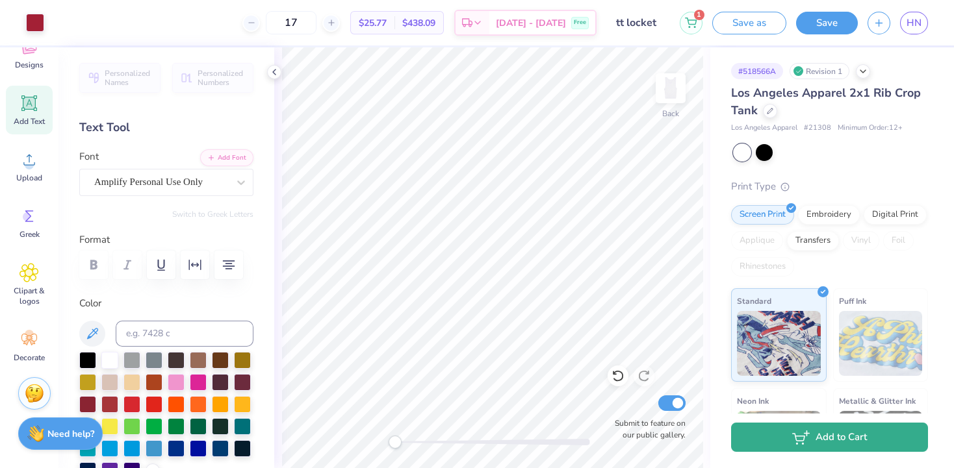
click at [821, 439] on button "Add to Cart" at bounding box center [829, 437] width 197 height 29
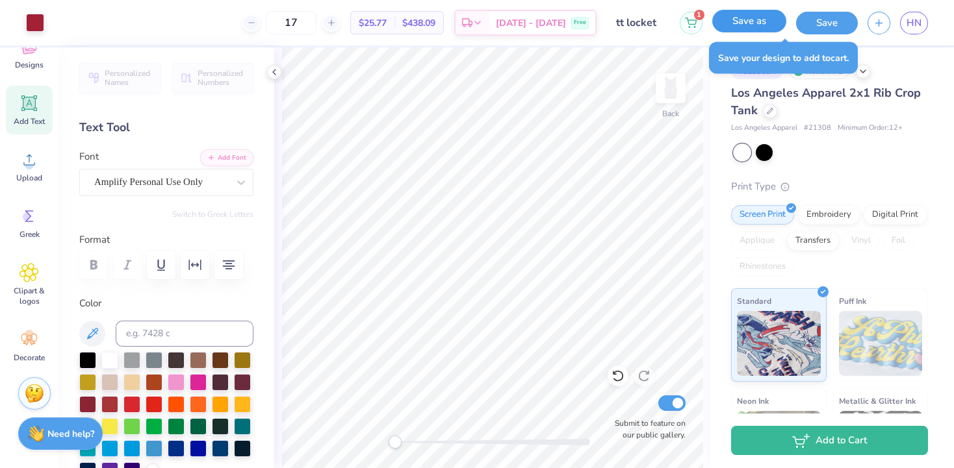
click at [759, 21] on button "Save as" at bounding box center [749, 21] width 74 height 23
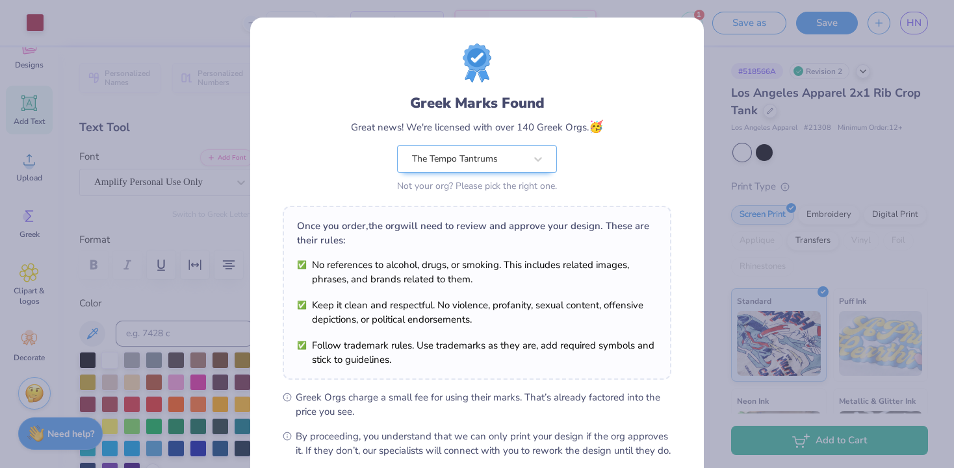
scroll to position [140, 0]
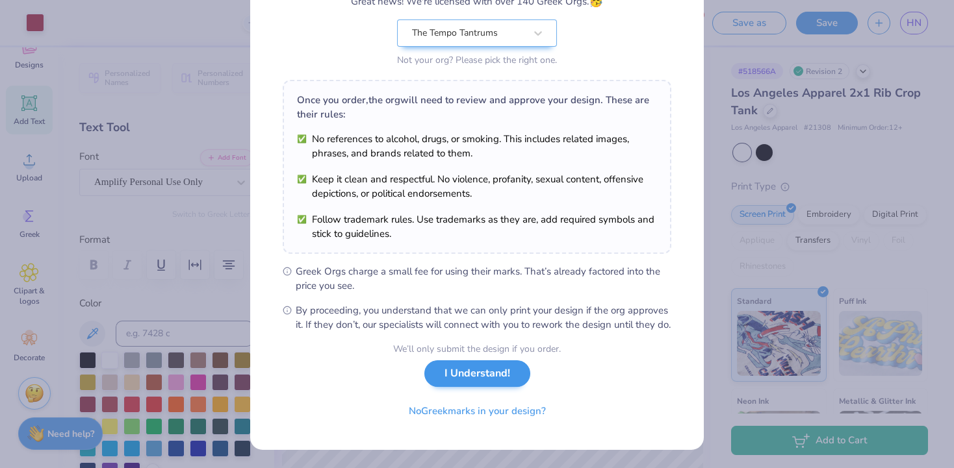
click at [476, 390] on div "We’ll only submit the design if you order. I Understand! No Greek marks in your…" at bounding box center [477, 383] width 168 height 82
click at [479, 372] on button "I Understand!" at bounding box center [477, 374] width 106 height 27
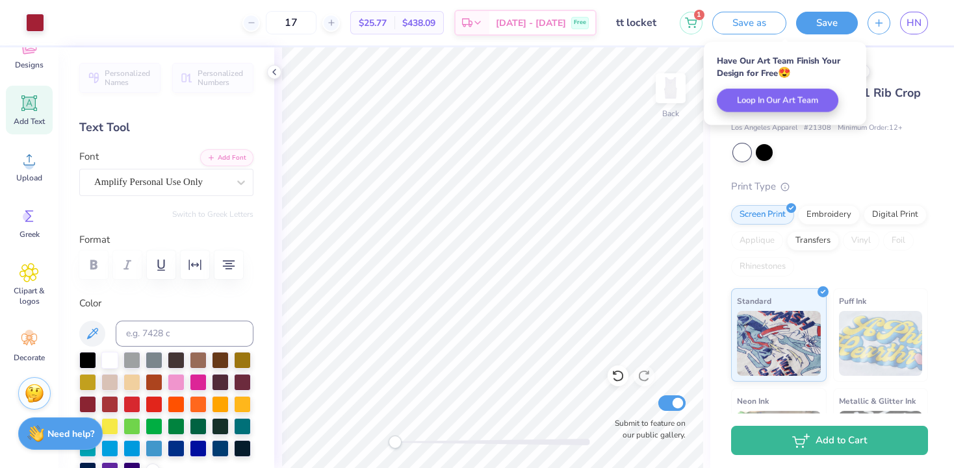
scroll to position [0, 0]
click at [683, 22] on button "1" at bounding box center [691, 21] width 23 height 23
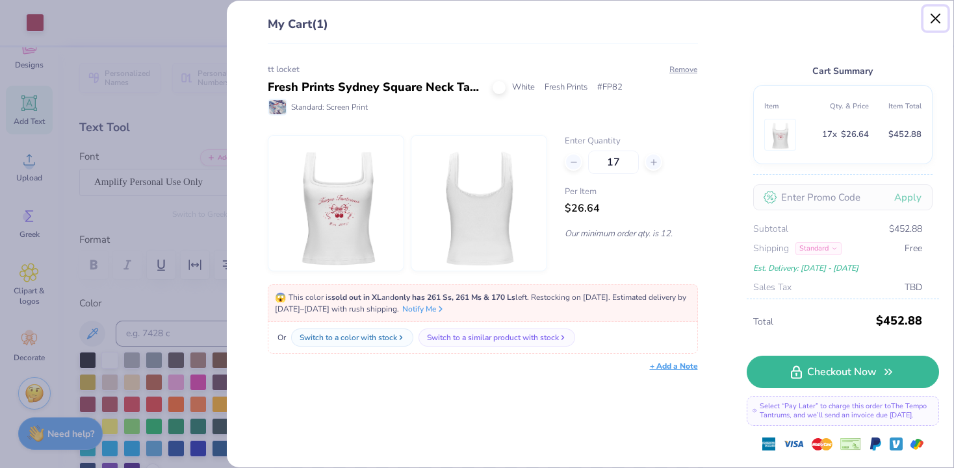
click at [930, 16] on button "Close" at bounding box center [935, 18] width 25 height 25
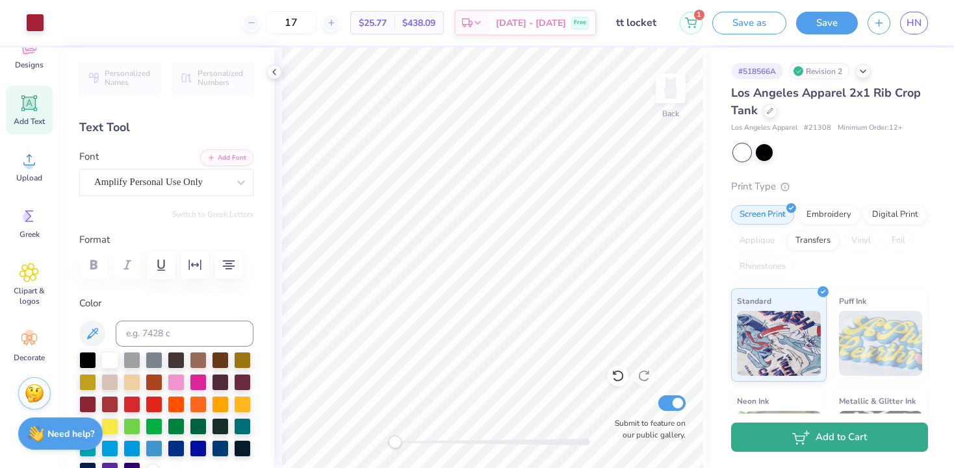
click at [807, 436] on icon "button" at bounding box center [801, 438] width 18 height 14
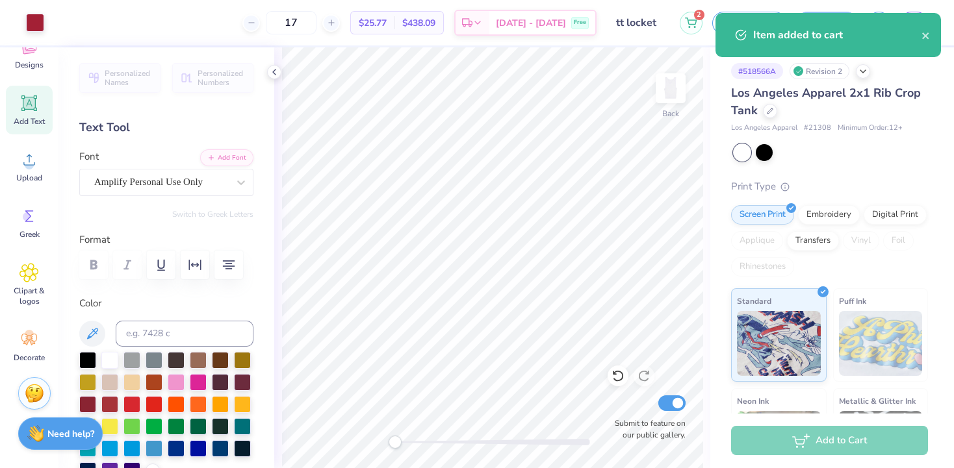
click at [689, 34] on div "2 Save as Save HN" at bounding box center [817, 22] width 274 height 45
click at [686, 21] on icon at bounding box center [691, 21] width 12 height 10
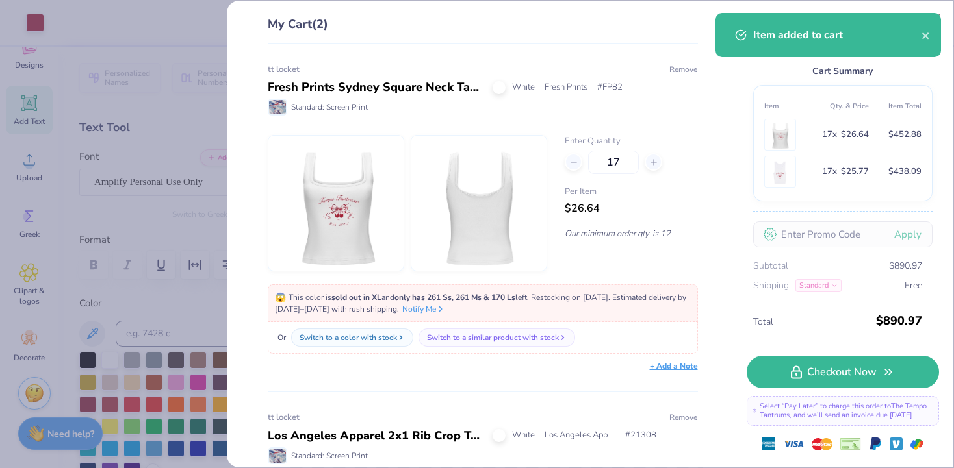
scroll to position [183, 0]
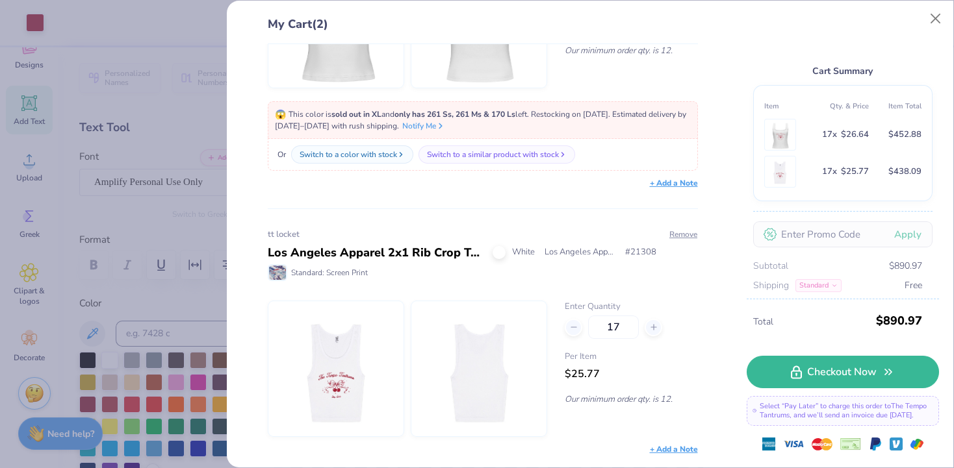
click at [193, 124] on div "My Cart (2) tt locket Fresh Prints Sydney Square Neck Tank Top White Fresh Prin…" at bounding box center [477, 234] width 954 height 468
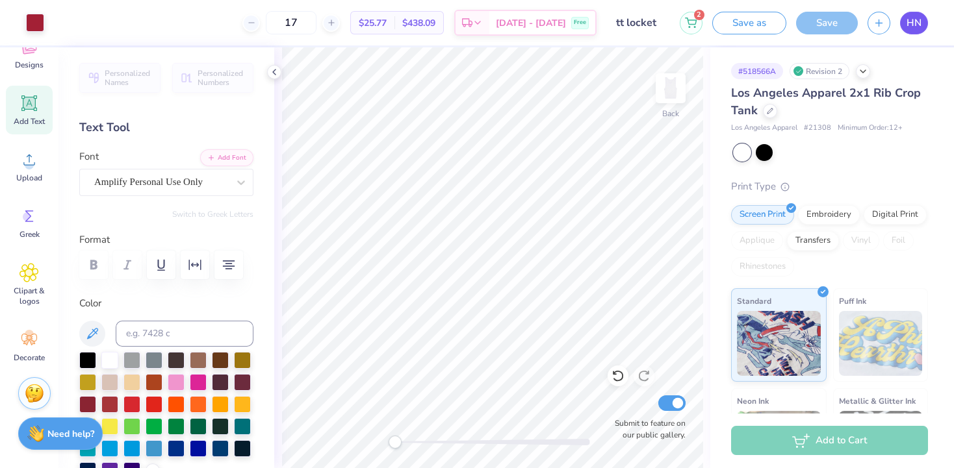
click at [912, 32] on link "HN" at bounding box center [914, 23] width 28 height 23
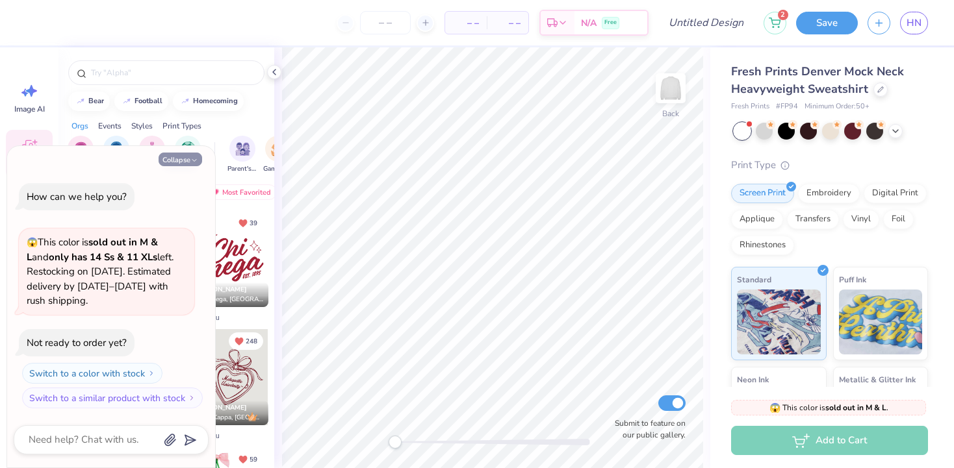
click at [177, 156] on button "Collapse" at bounding box center [181, 160] width 44 height 14
type textarea "x"
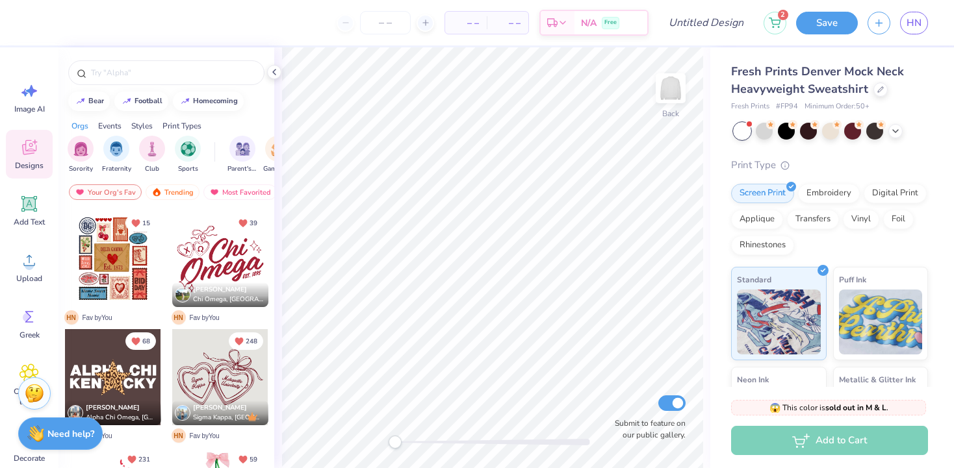
scroll to position [48, 0]
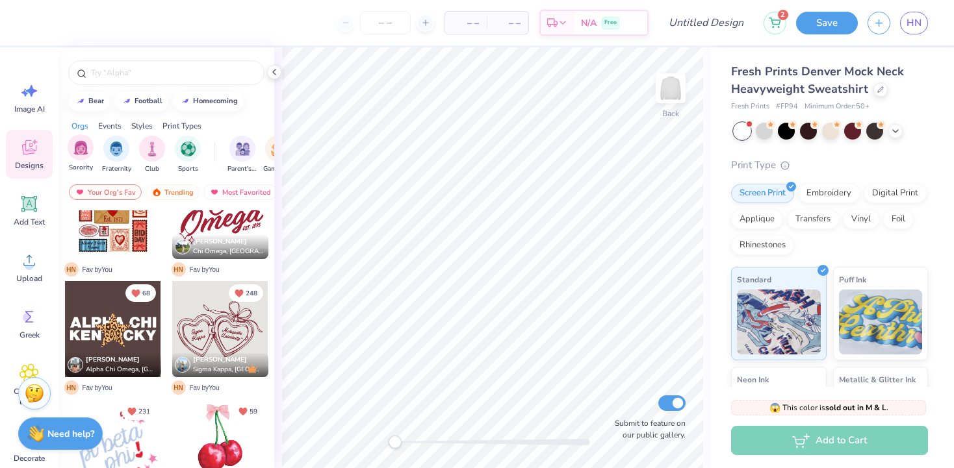
click at [81, 160] on div "Sorority" at bounding box center [81, 153] width 26 height 38
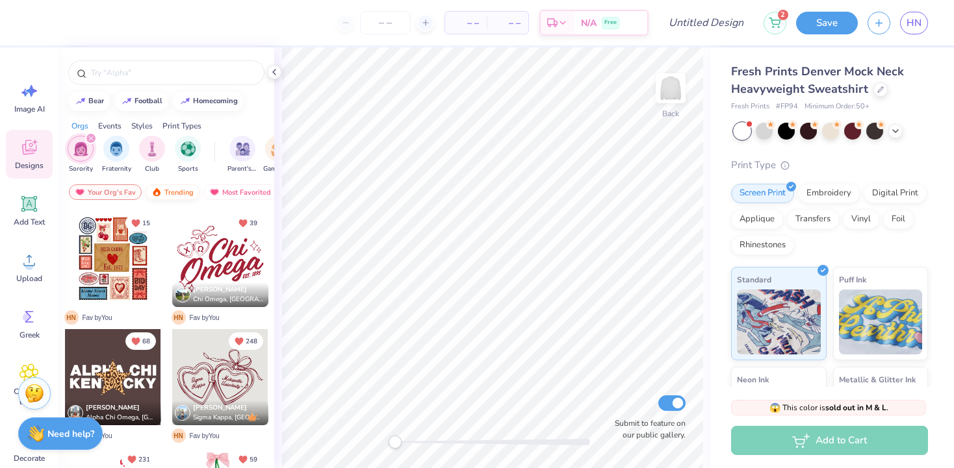
click at [179, 195] on div "Trending" at bounding box center [173, 193] width 54 height 16
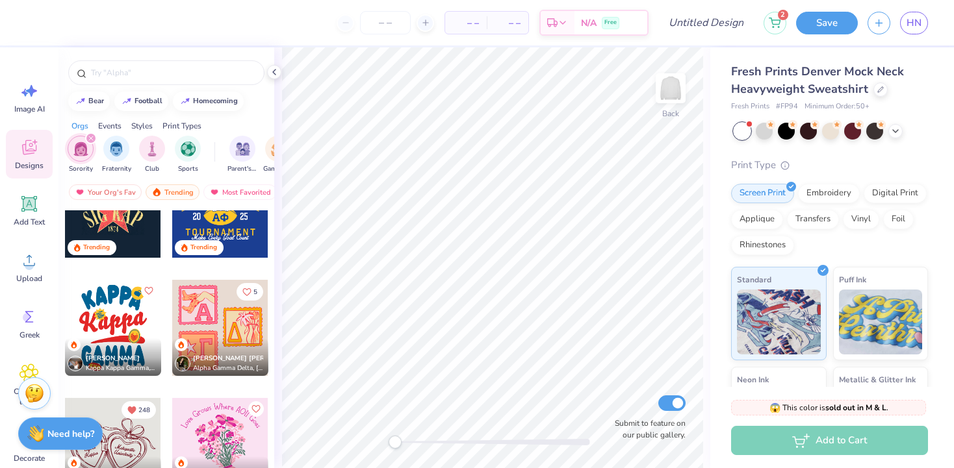
scroll to position [2890, 0]
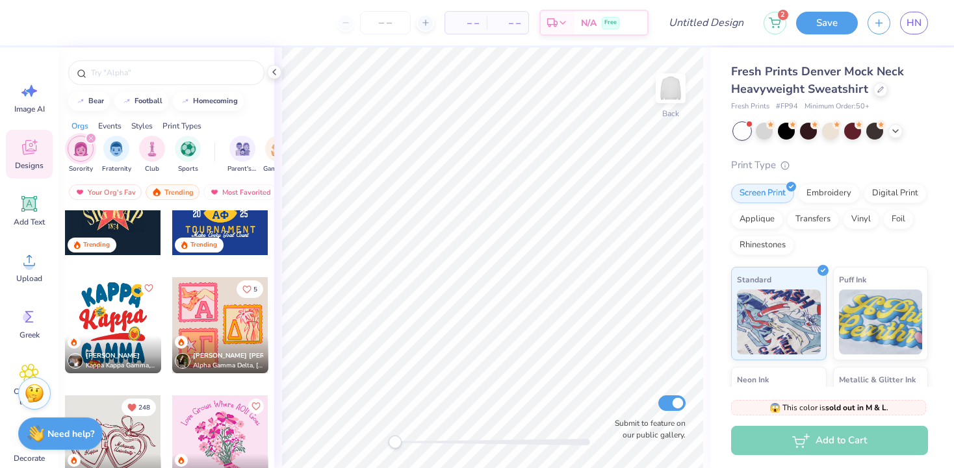
click at [216, 320] on div at bounding box center [220, 325] width 96 height 96
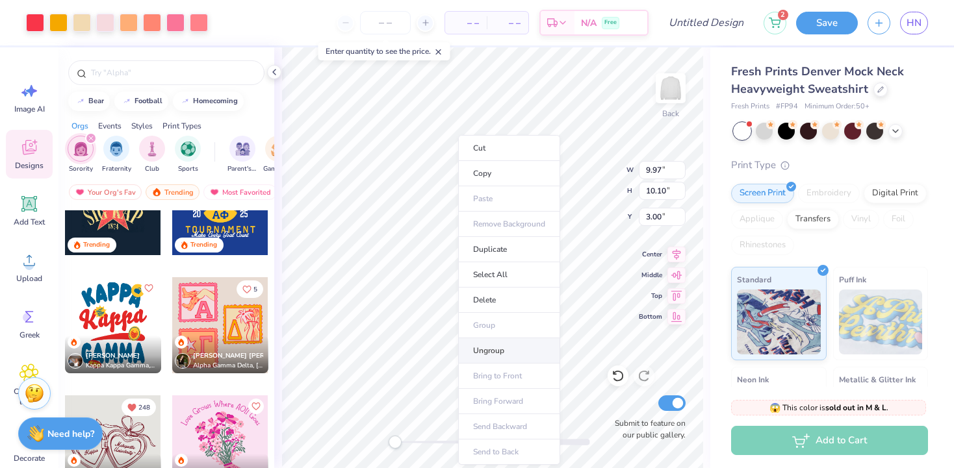
click at [484, 356] on li "Ungroup" at bounding box center [509, 350] width 102 height 25
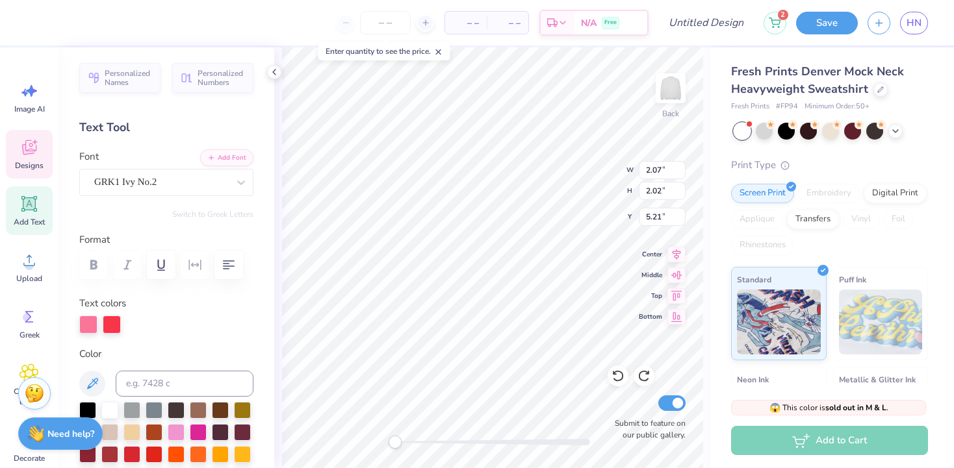
type textarea "T"
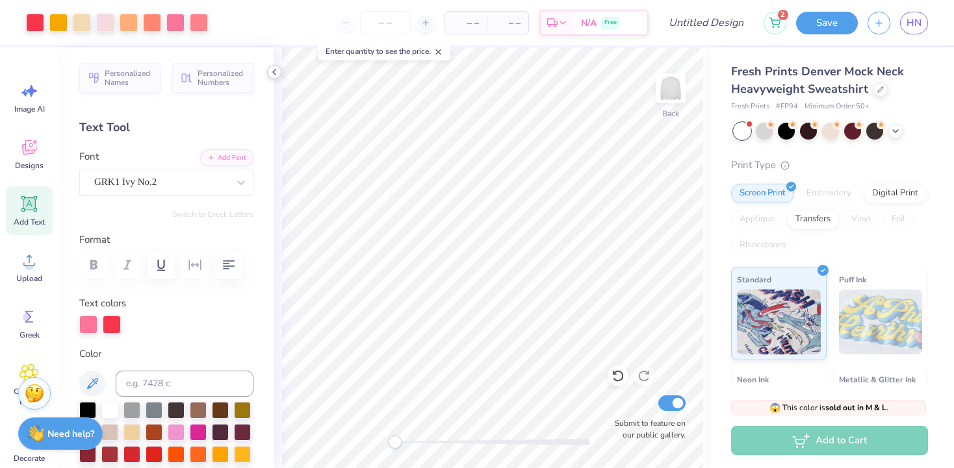
click at [270, 73] on icon at bounding box center [274, 72] width 10 height 10
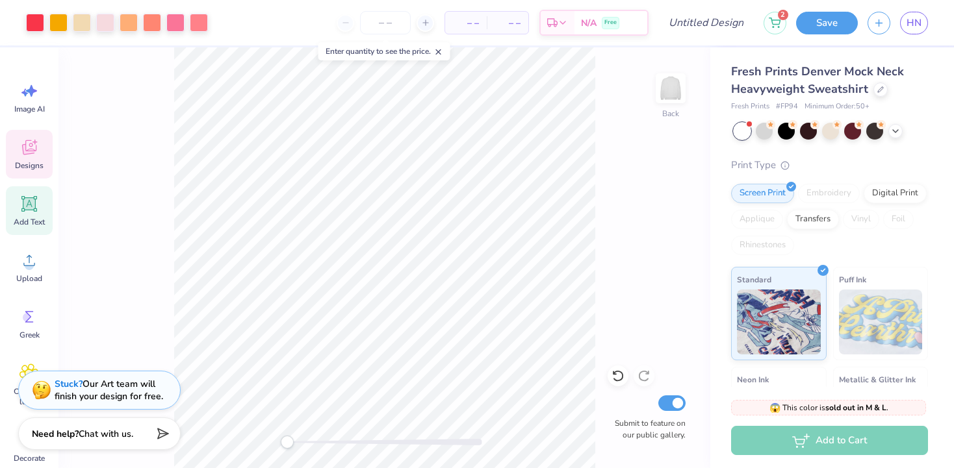
click at [40, 155] on div "Designs" at bounding box center [29, 154] width 47 height 49
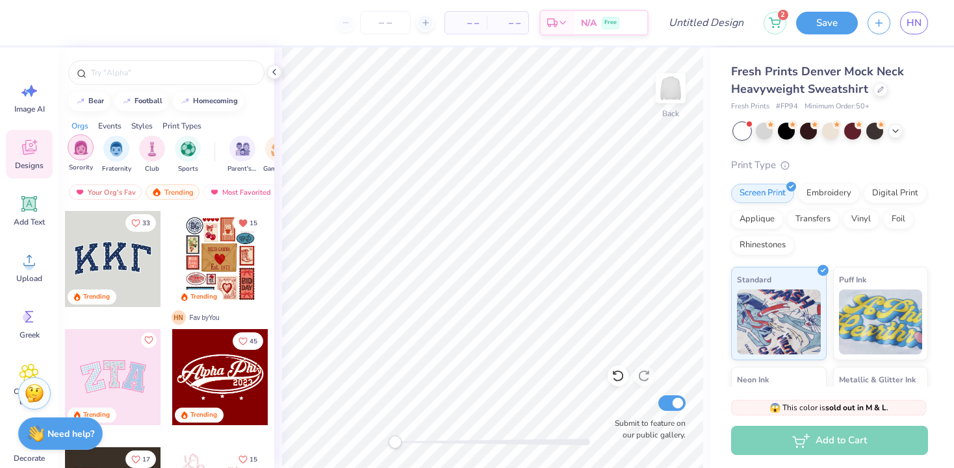
click at [82, 150] on img "filter for Sorority" at bounding box center [80, 147] width 15 height 15
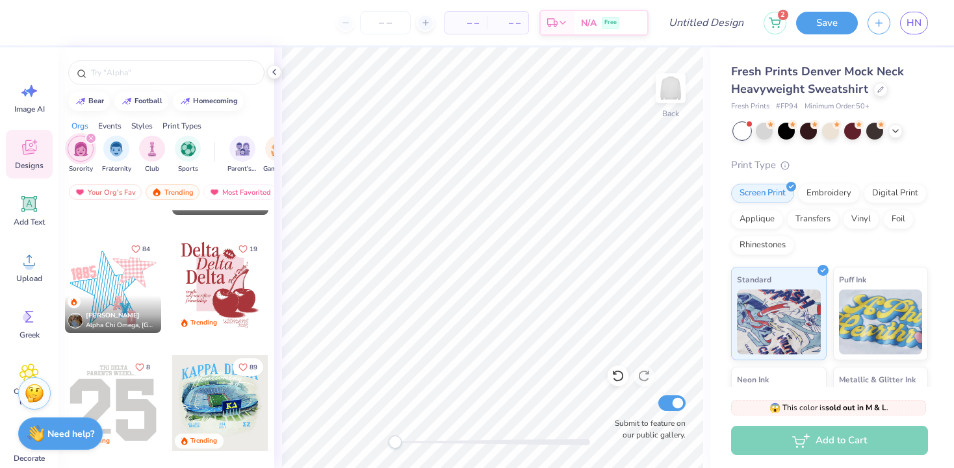
scroll to position [1464, 0]
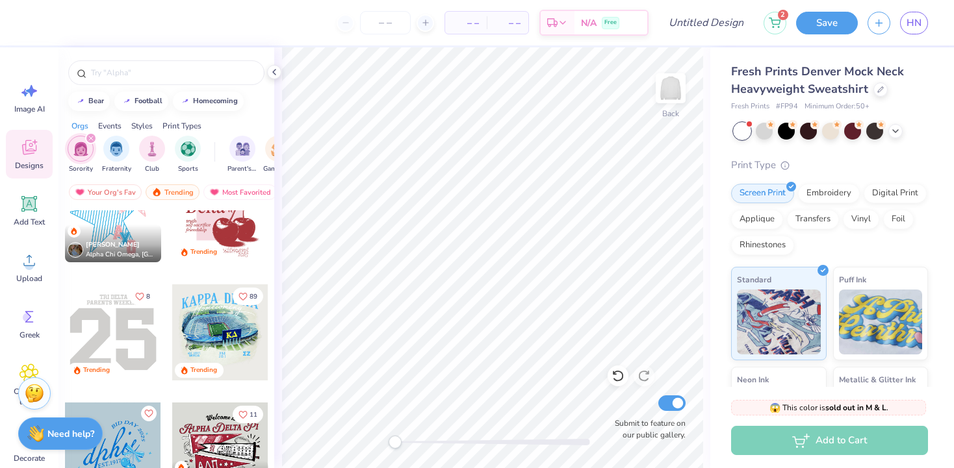
click at [142, 126] on div "Styles" at bounding box center [141, 126] width 21 height 12
click at [182, 149] on img "filter for Y2K" at bounding box center [188, 147] width 14 height 15
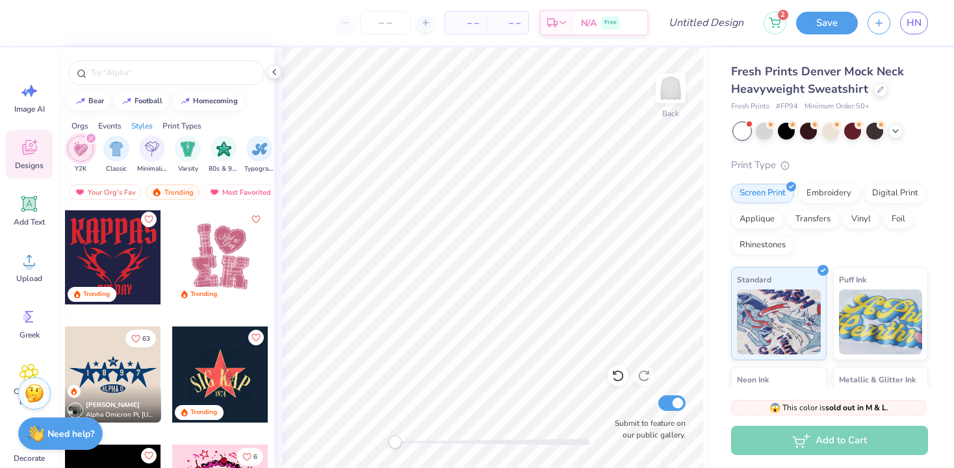
scroll to position [121, 0]
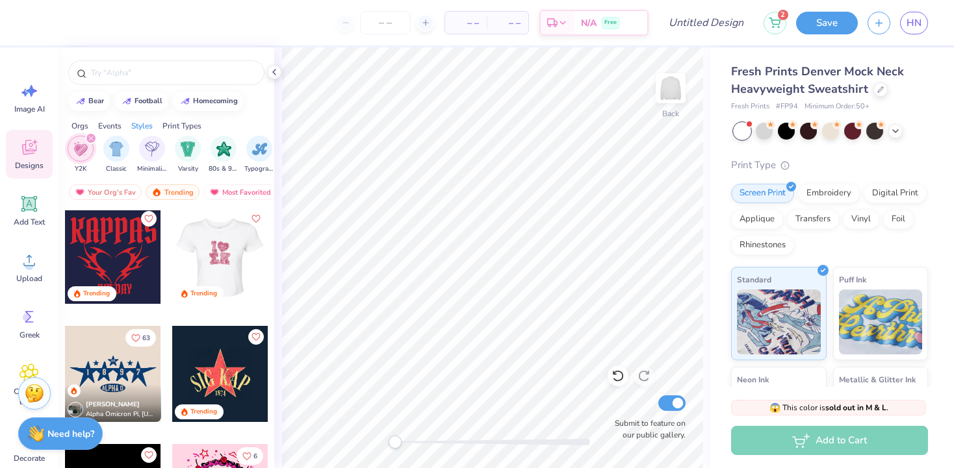
click at [222, 246] on div at bounding box center [220, 256] width 96 height 96
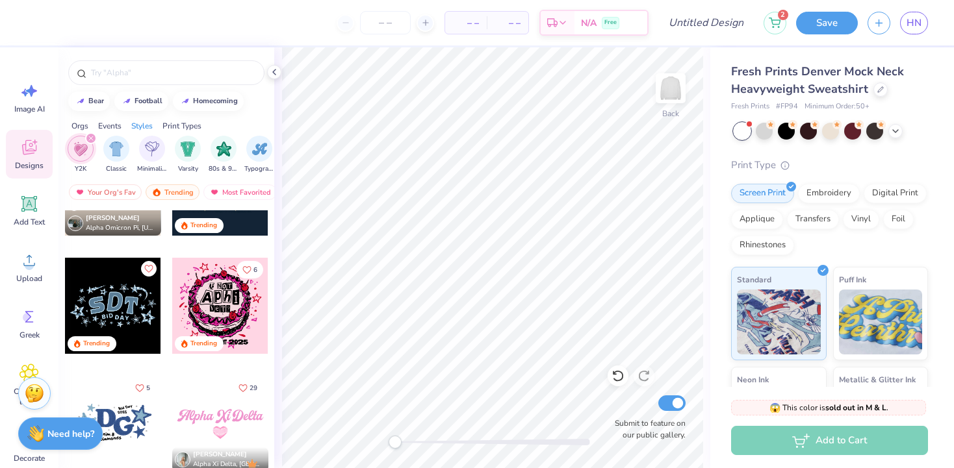
scroll to position [469, 0]
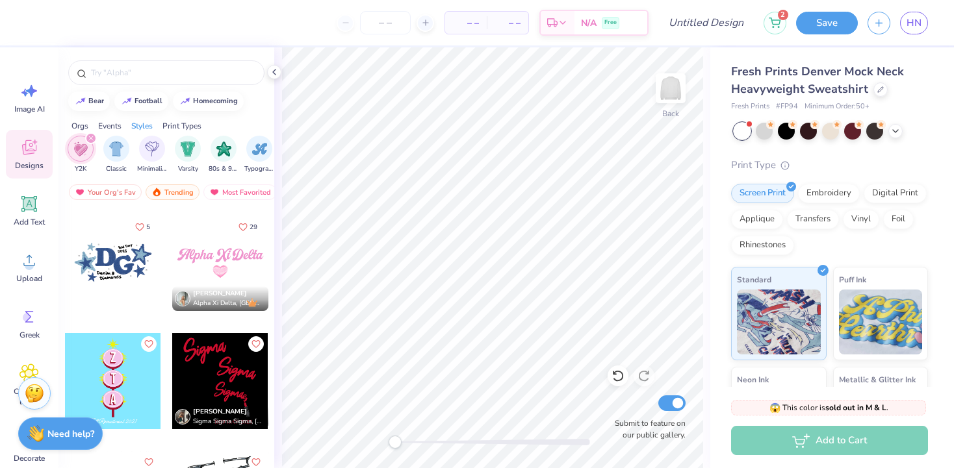
click at [221, 266] on div at bounding box center [220, 263] width 96 height 96
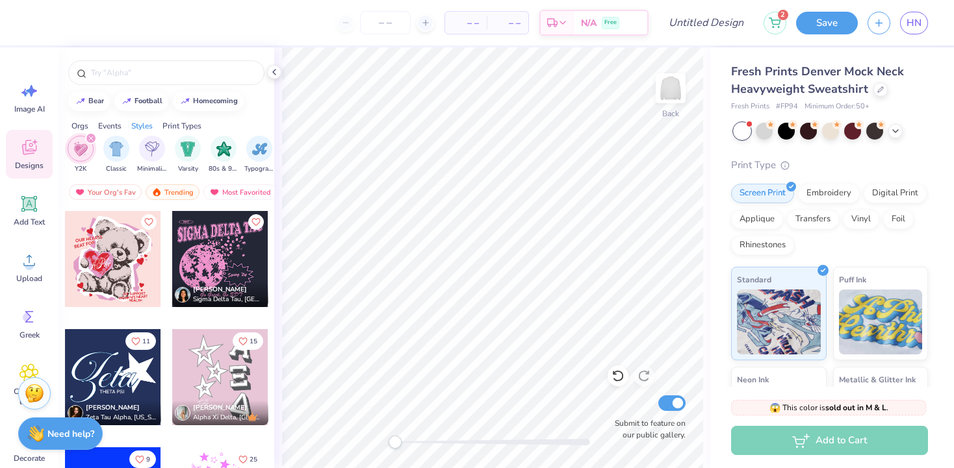
scroll to position [2601, 0]
click at [220, 251] on div at bounding box center [220, 260] width 96 height 96
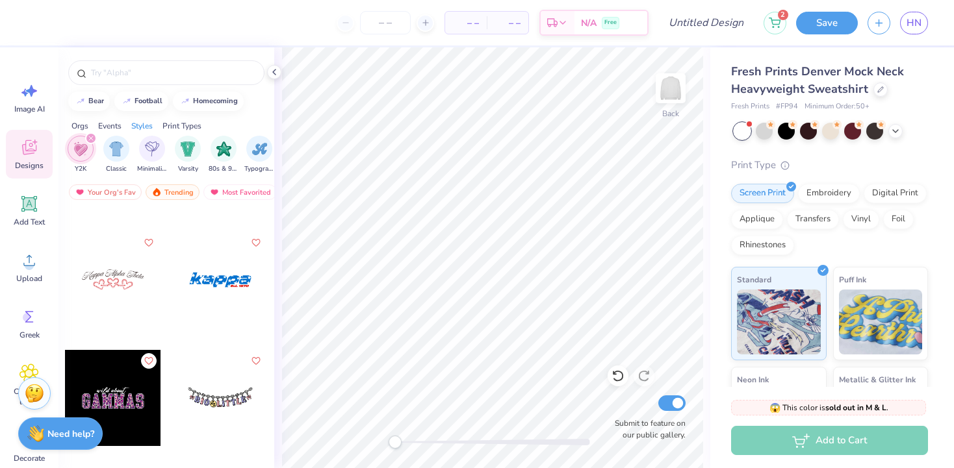
scroll to position [3203, 0]
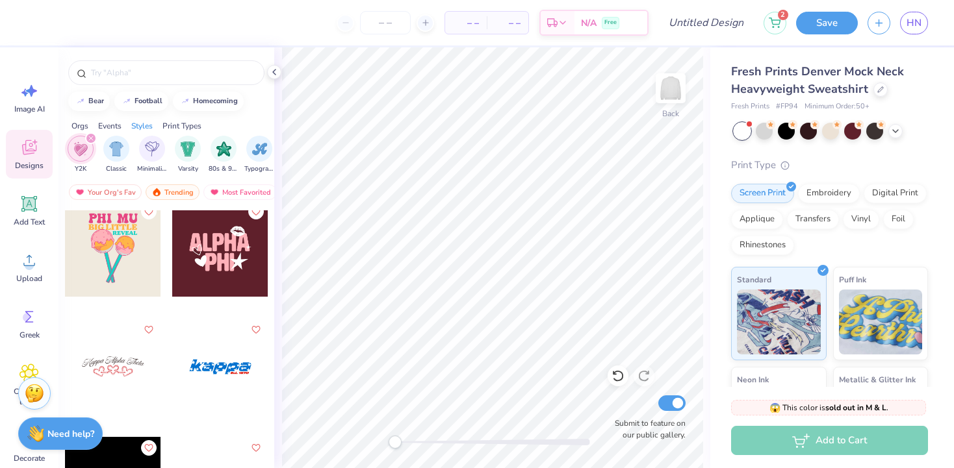
click at [233, 261] on div at bounding box center [220, 249] width 96 height 96
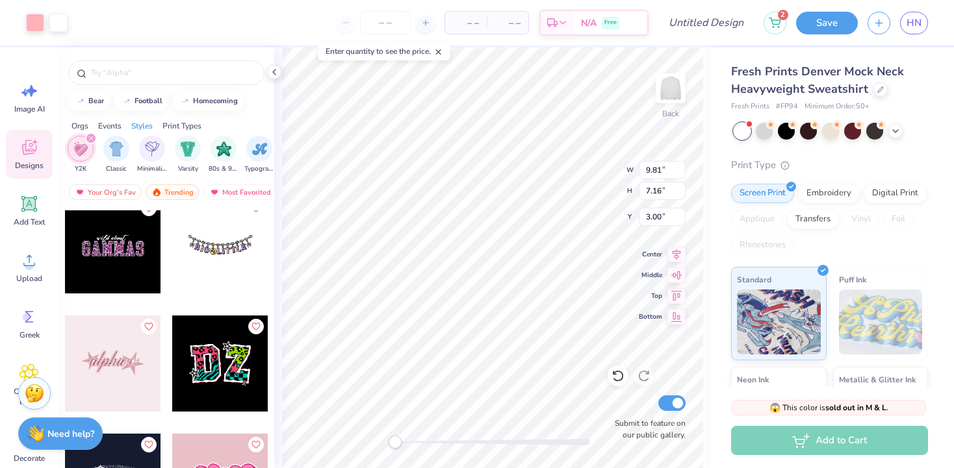
scroll to position [3438, 0]
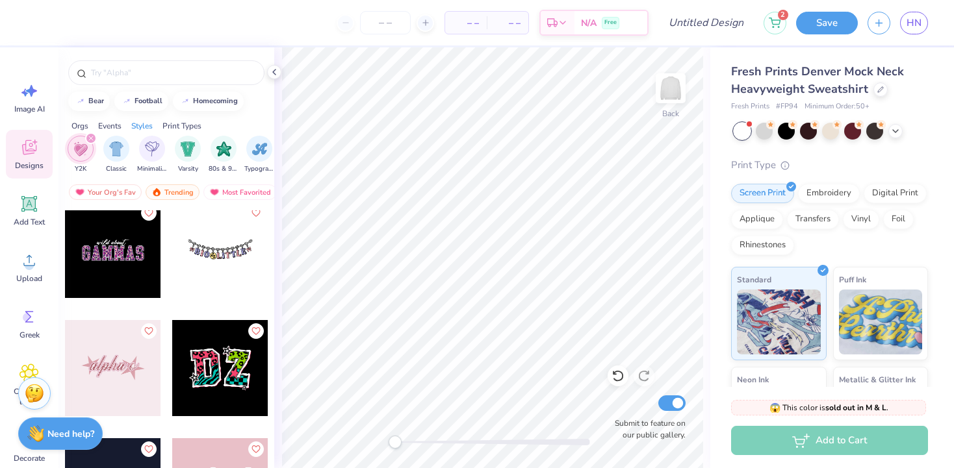
click at [101, 377] on div at bounding box center [113, 368] width 96 height 96
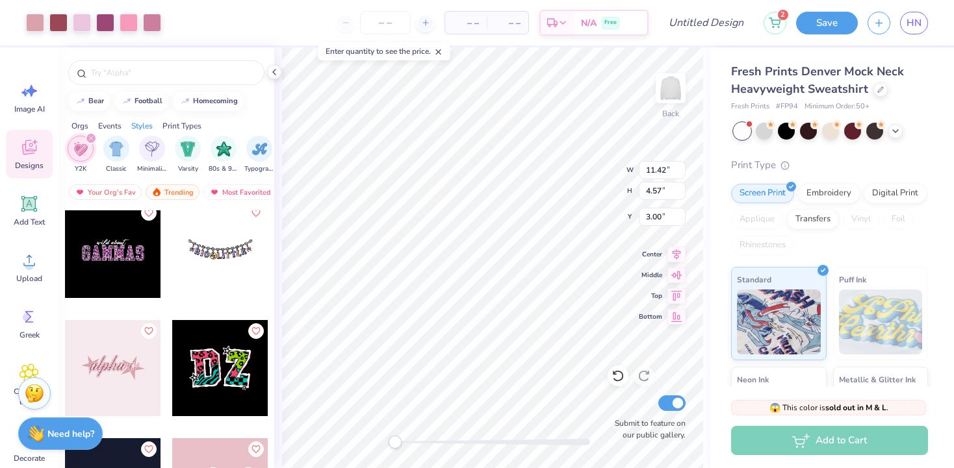
click at [92, 137] on icon "filter for Y2K" at bounding box center [90, 138] width 5 height 5
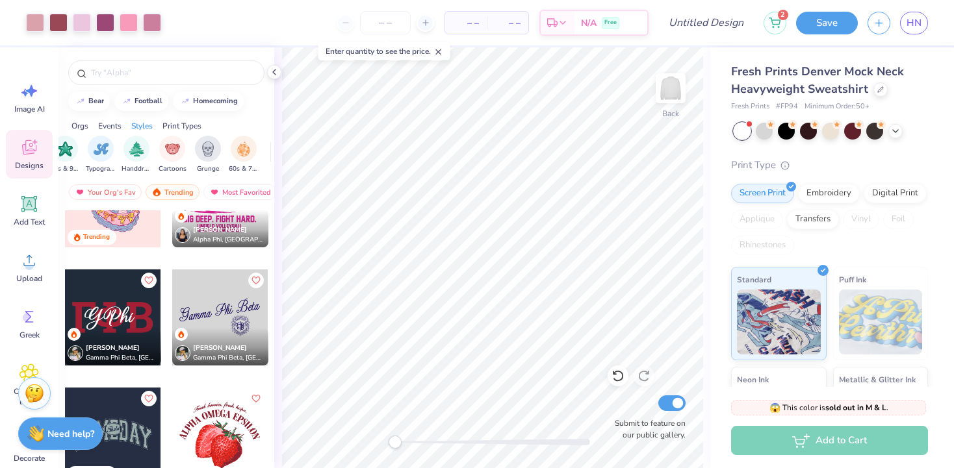
scroll to position [0, 841]
click at [251, 147] on div "filter for 60s & 70s" at bounding box center [242, 147] width 26 height 26
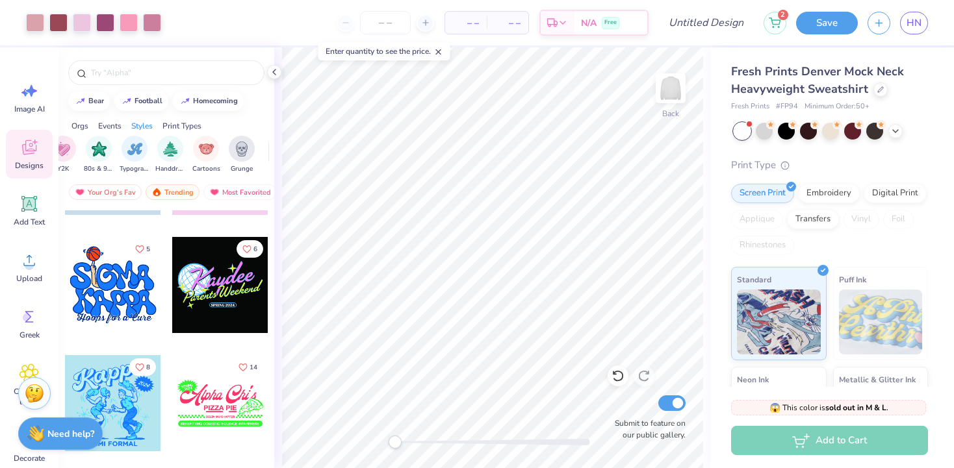
scroll to position [1898, 0]
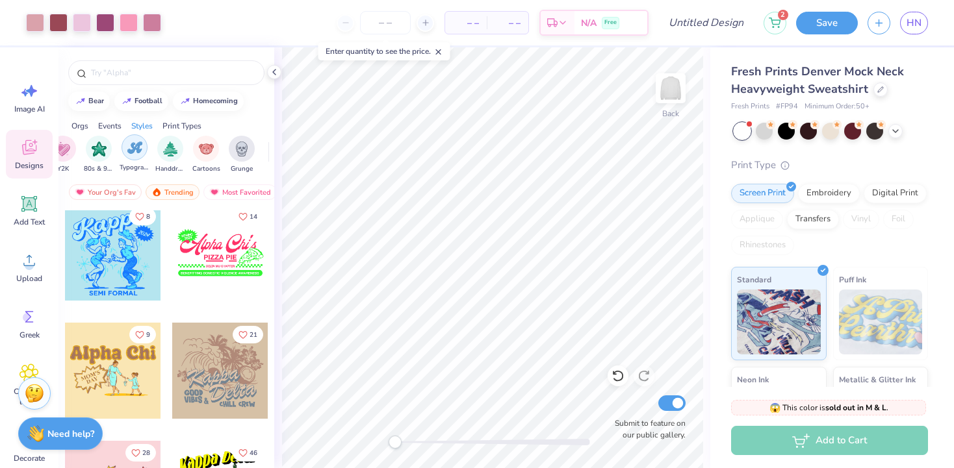
click at [143, 151] on div "filter for Typography" at bounding box center [134, 147] width 26 height 26
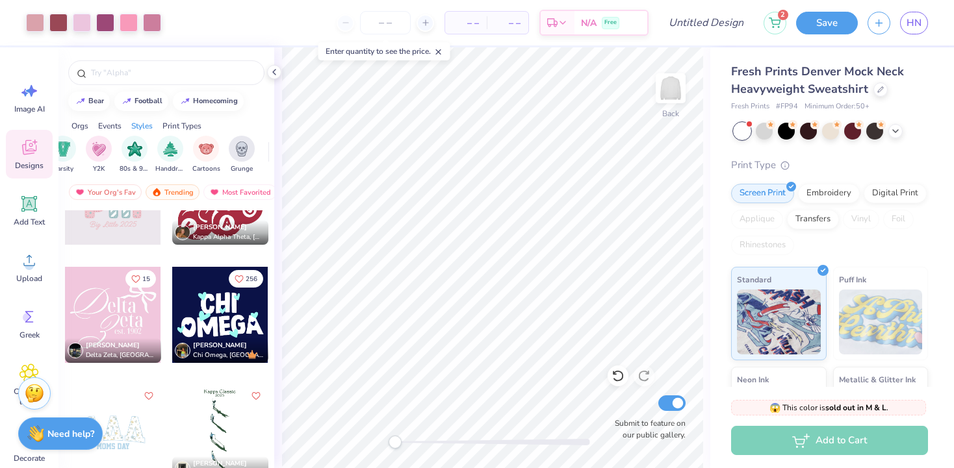
scroll to position [1365, 0]
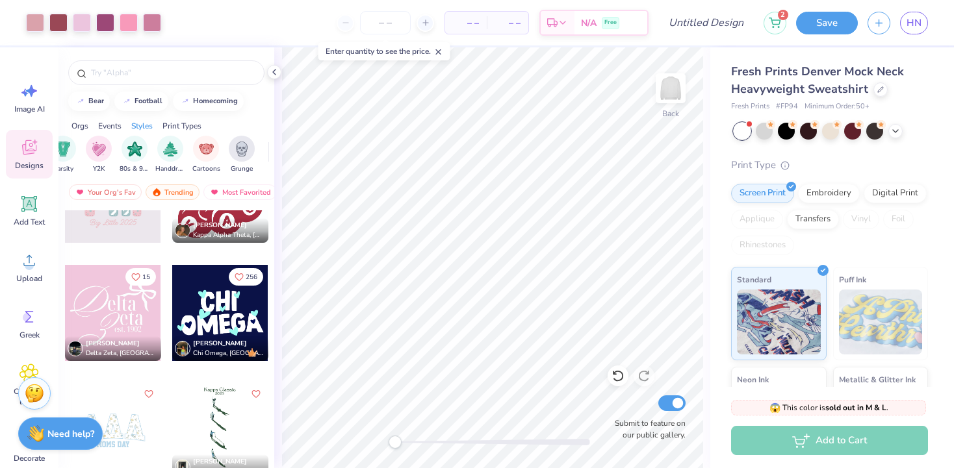
click at [142, 313] on div at bounding box center [113, 313] width 96 height 96
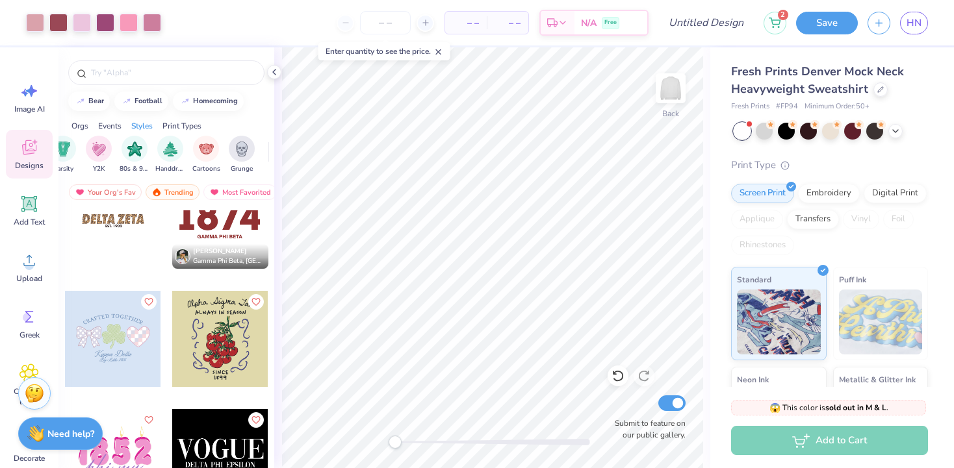
scroll to position [1681, 0]
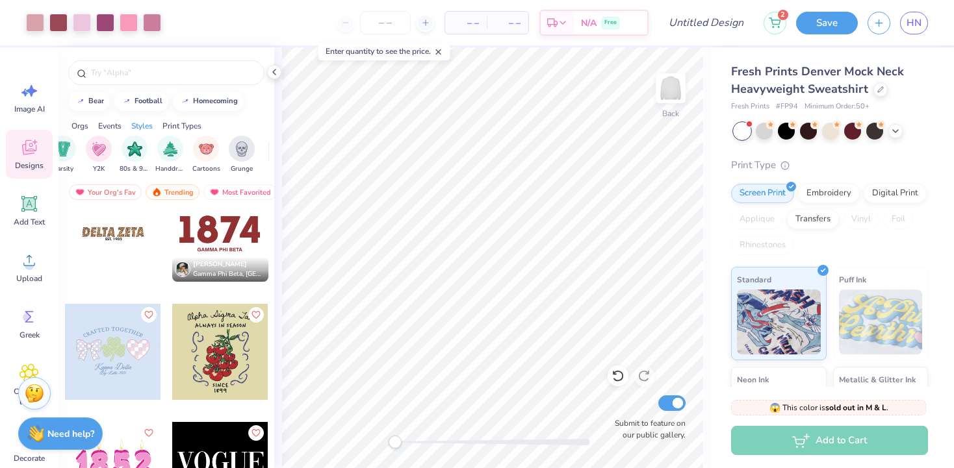
click at [127, 243] on div at bounding box center [113, 234] width 96 height 96
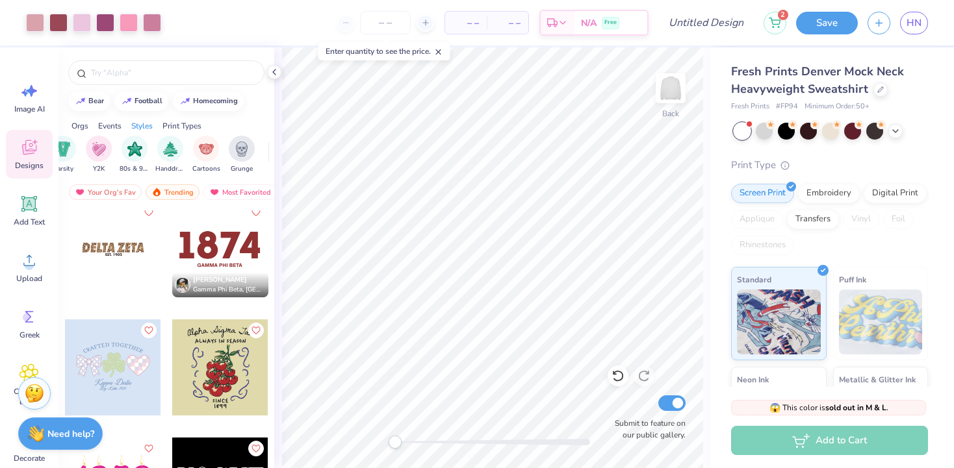
scroll to position [1666, 0]
click at [111, 262] on div at bounding box center [113, 249] width 96 height 96
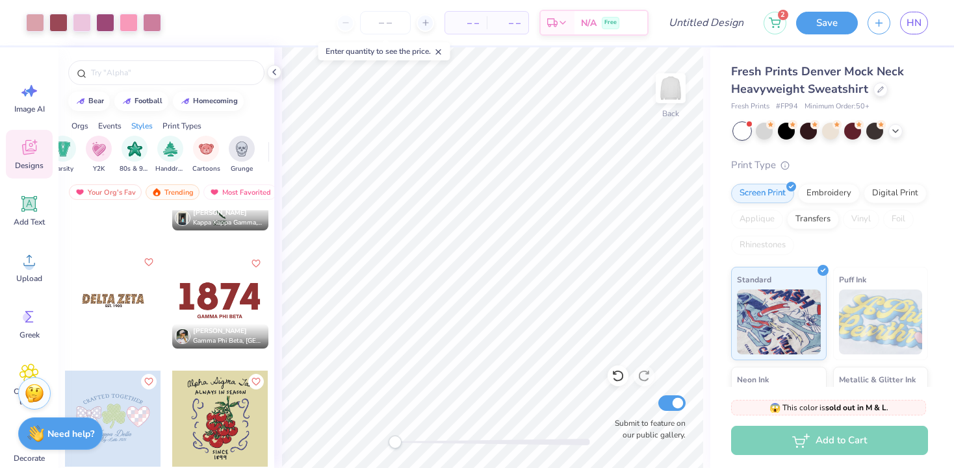
click at [148, 268] on button "Like" at bounding box center [149, 263] width 16 height 16
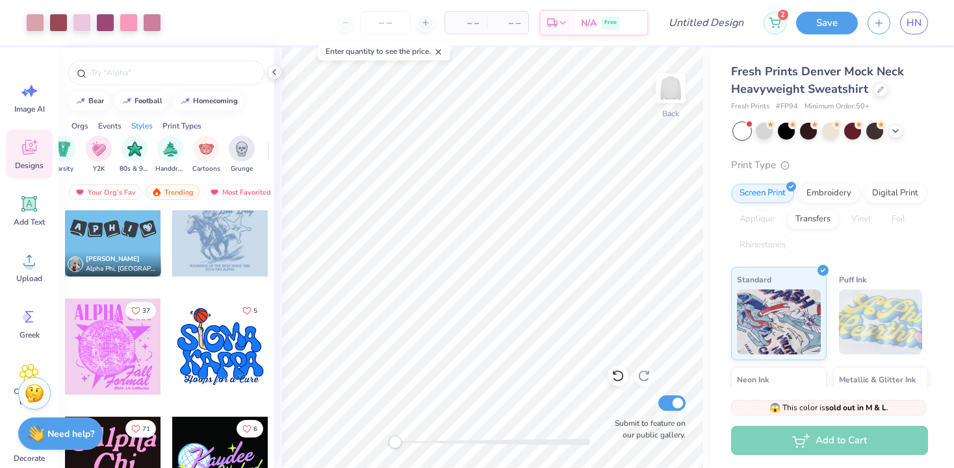
scroll to position [4641, 0]
click at [136, 345] on div at bounding box center [113, 347] width 96 height 96
click at [138, 312] on icon "Like" at bounding box center [135, 310] width 9 height 9
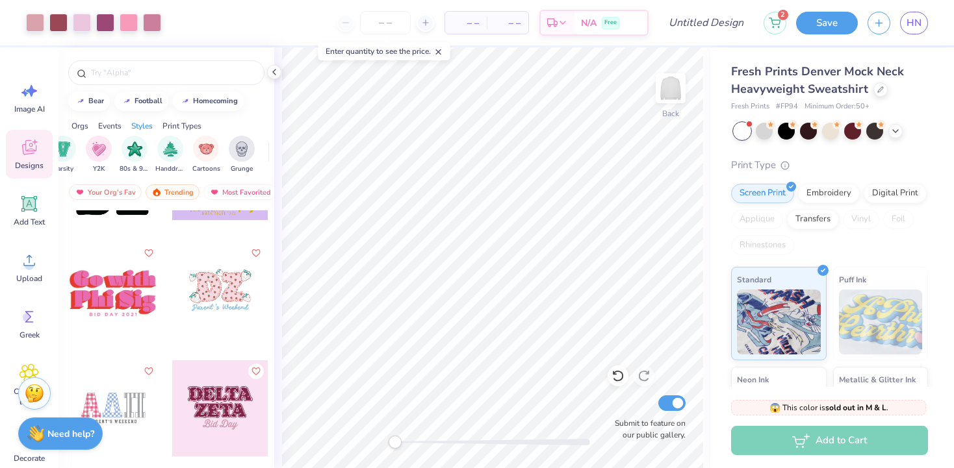
scroll to position [6356, 0]
click at [255, 249] on icon "Like" at bounding box center [255, 250] width 9 height 9
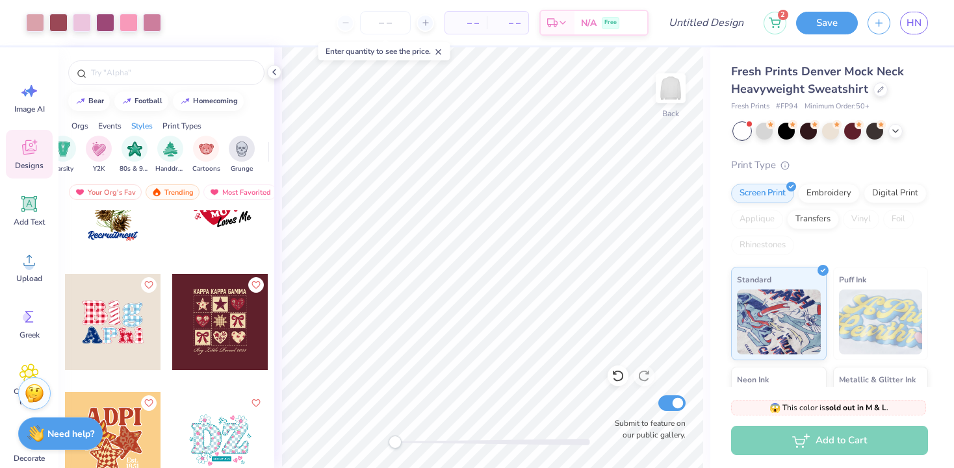
scroll to position [8567, 0]
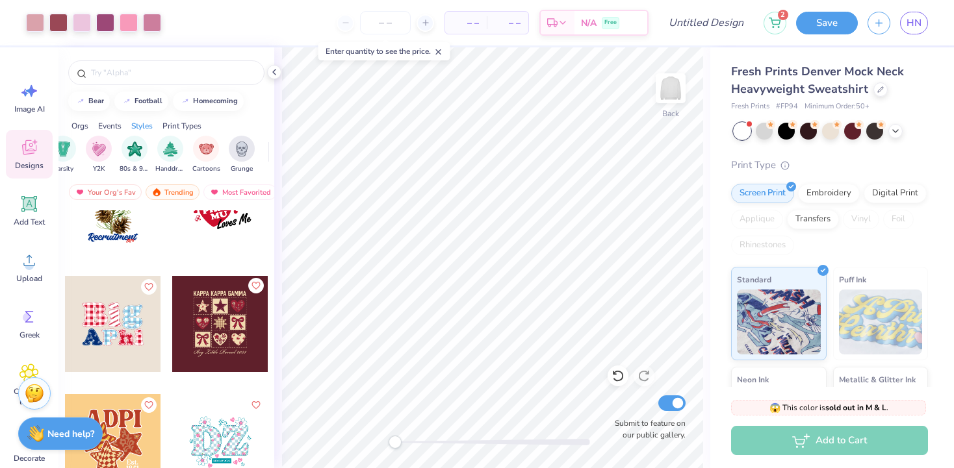
click at [255, 287] on icon "Like" at bounding box center [255, 285] width 9 height 9
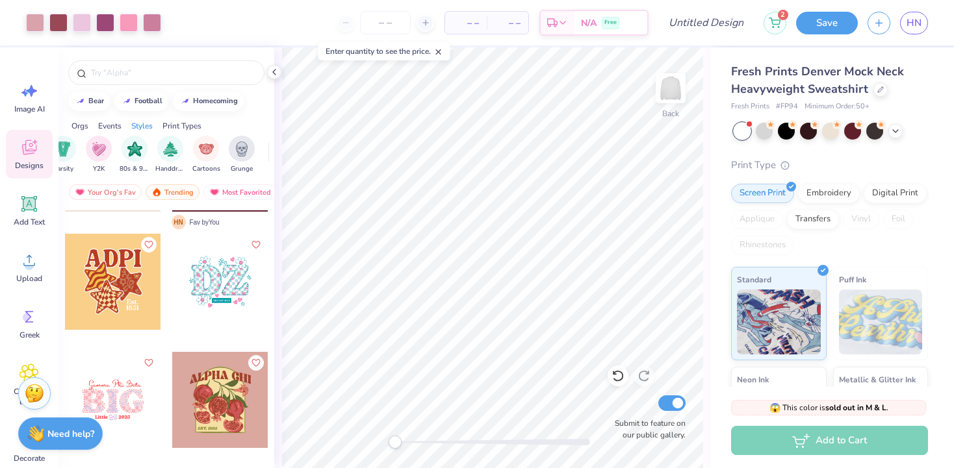
scroll to position [8723, 0]
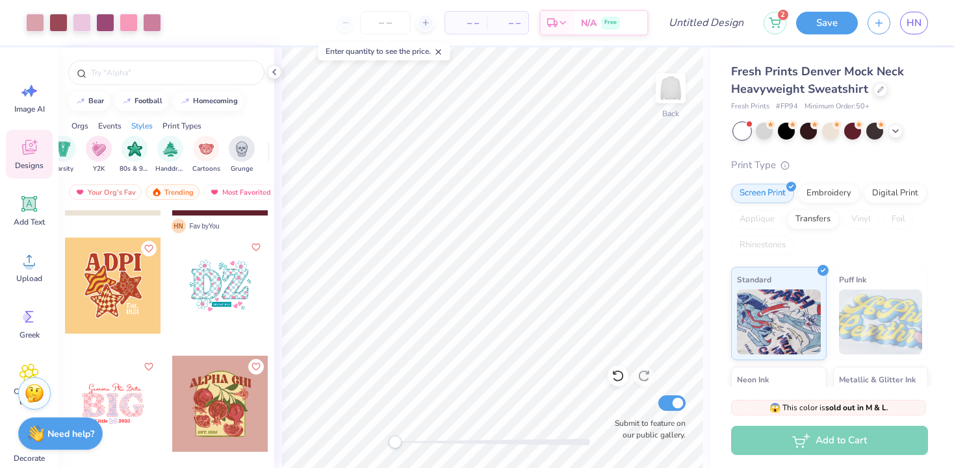
click at [259, 249] on icon "Like" at bounding box center [255, 247] width 9 height 9
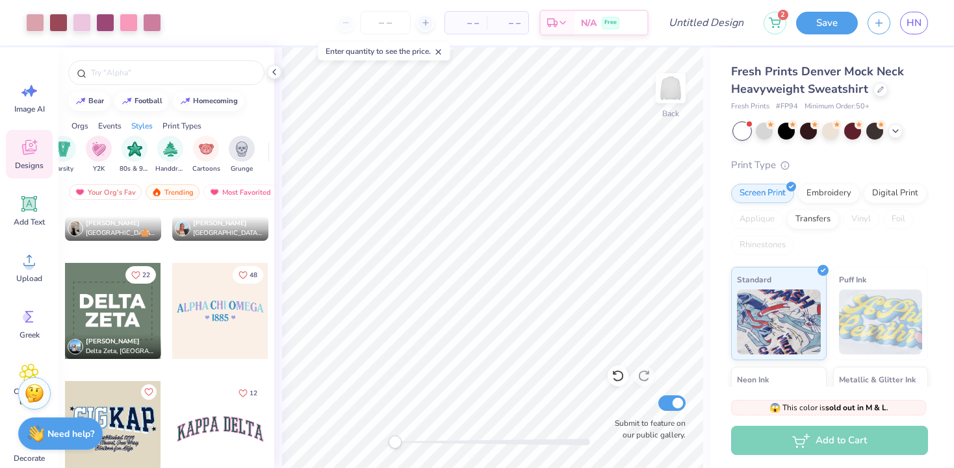
scroll to position [22184, 0]
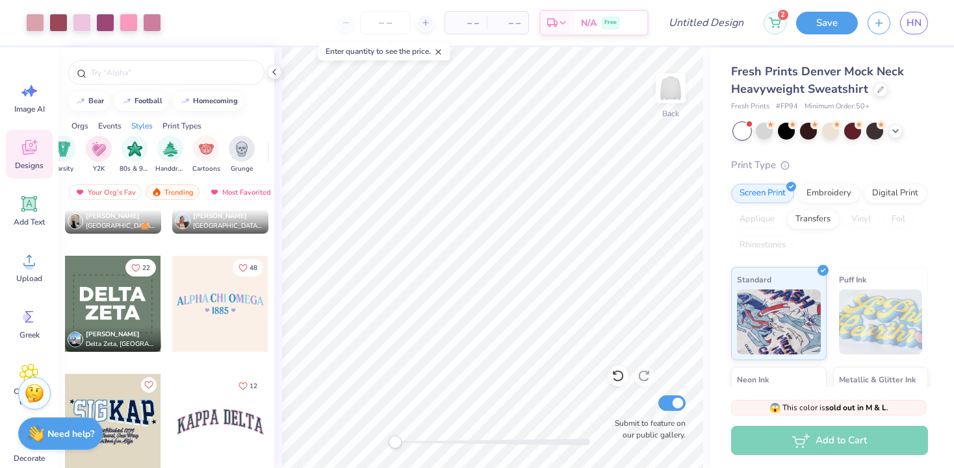
click at [79, 129] on div "Orgs" at bounding box center [79, 126] width 17 height 12
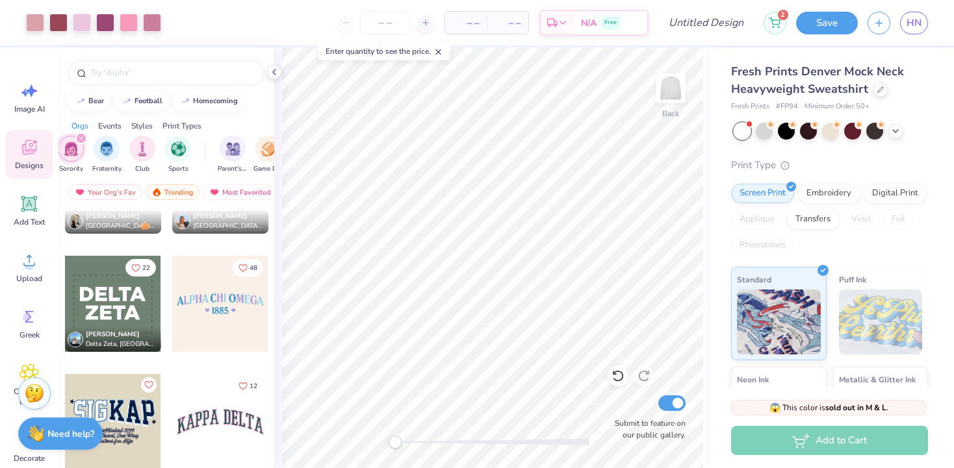
scroll to position [0, 0]
click at [95, 192] on div "Your Org's Fav" at bounding box center [105, 193] width 73 height 16
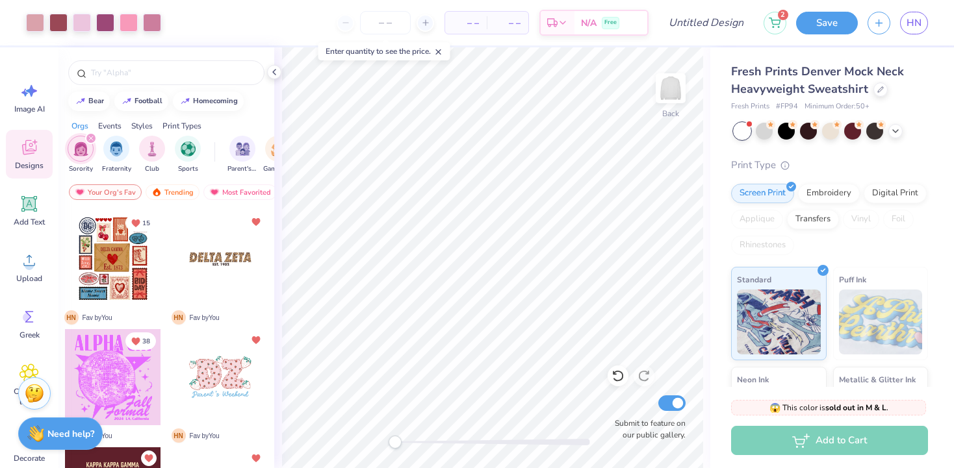
scroll to position [48, 0]
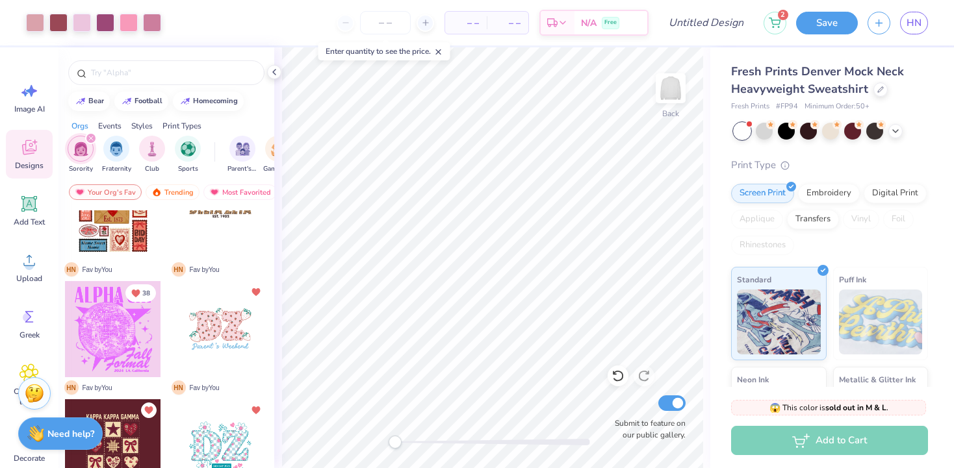
click at [207, 330] on div at bounding box center [220, 329] width 96 height 96
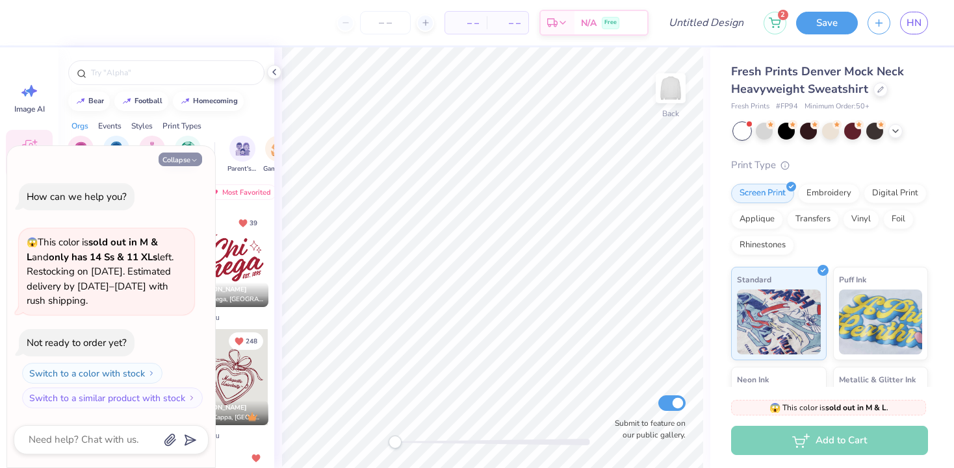
click at [193, 162] on icon "button" at bounding box center [194, 161] width 8 height 8
type textarea "x"
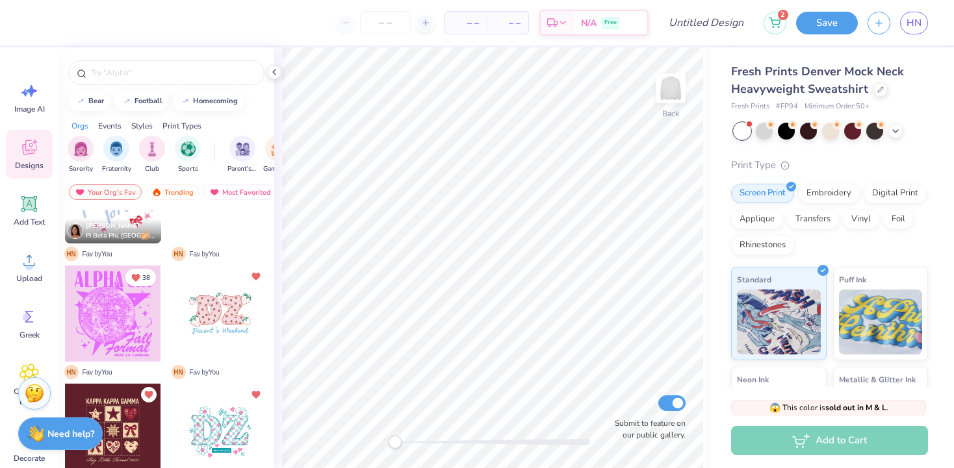
scroll to position [304, 0]
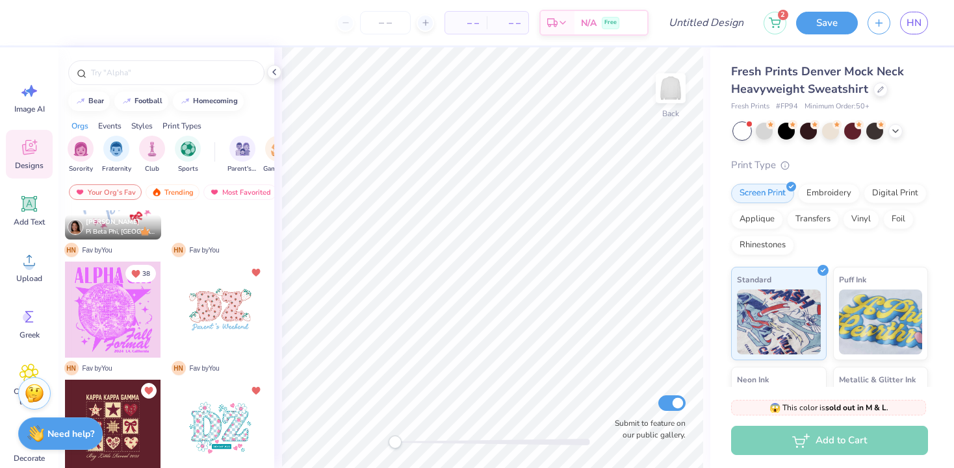
click at [216, 318] on div at bounding box center [220, 310] width 96 height 96
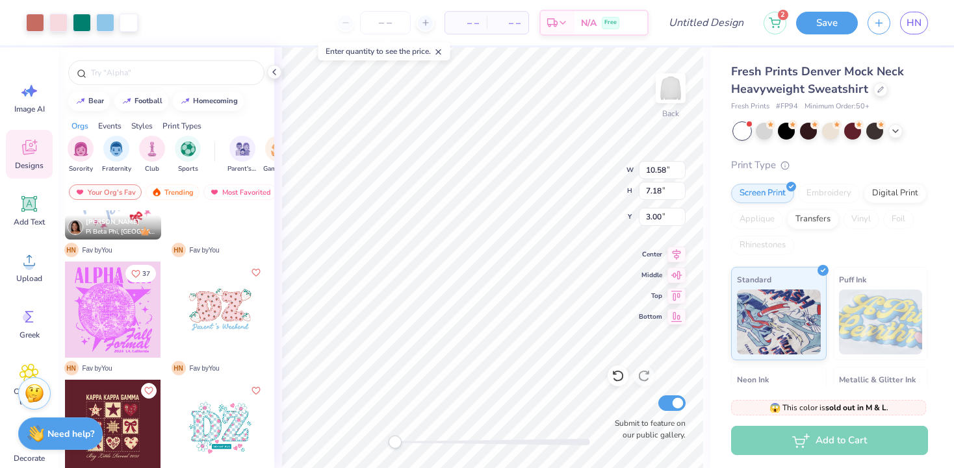
type input "10.58"
type input "7.18"
type input "14.22"
type input "9.65"
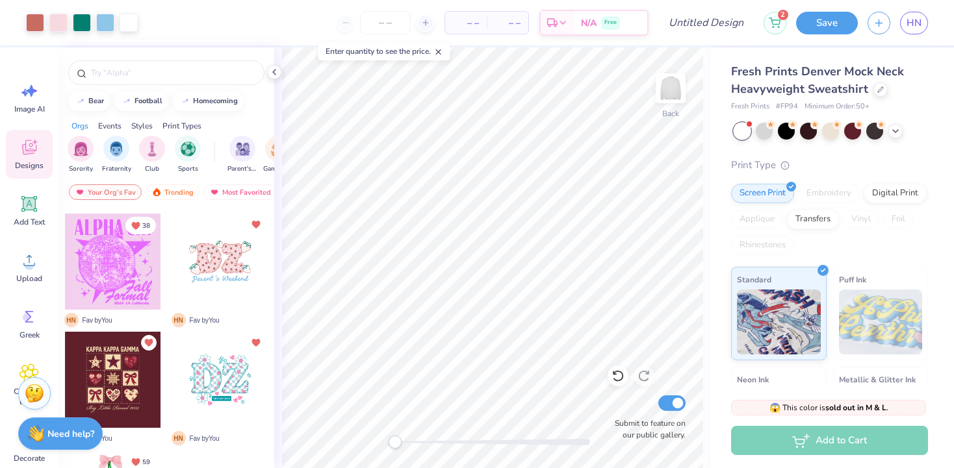
scroll to position [403, 0]
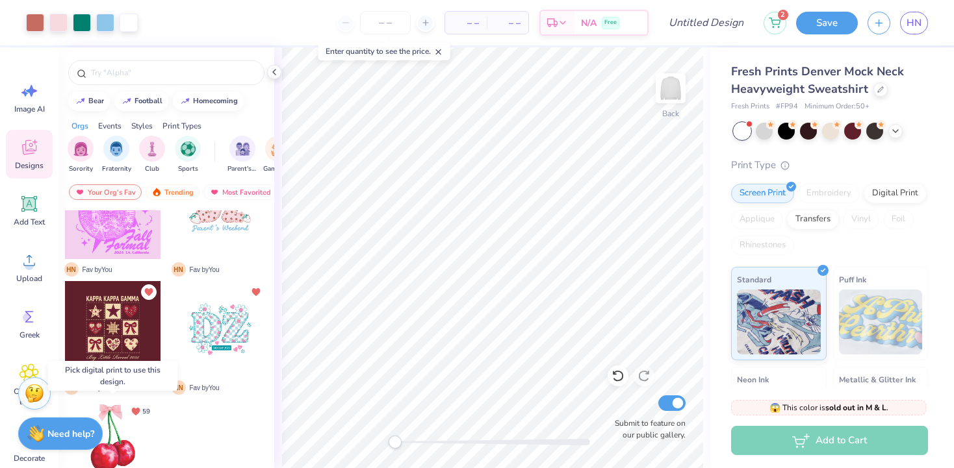
click at [120, 430] on div at bounding box center [113, 448] width 96 height 96
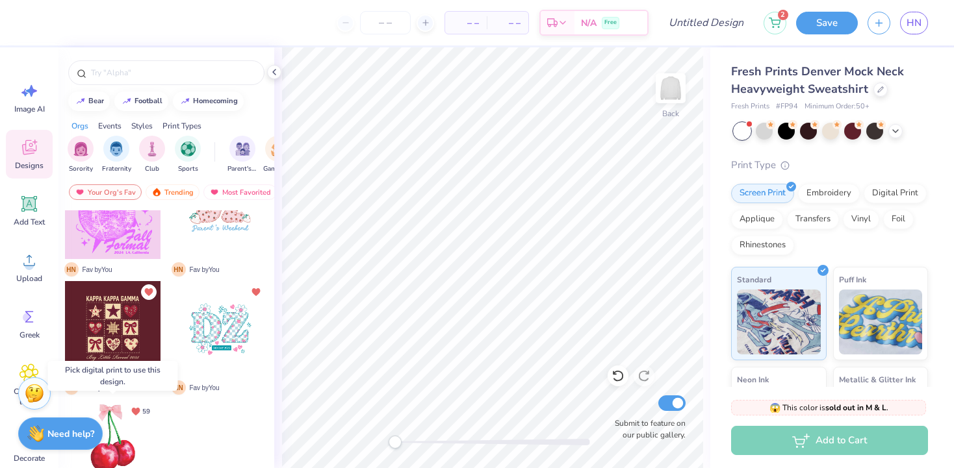
click at [120, 459] on div at bounding box center [113, 448] width 96 height 96
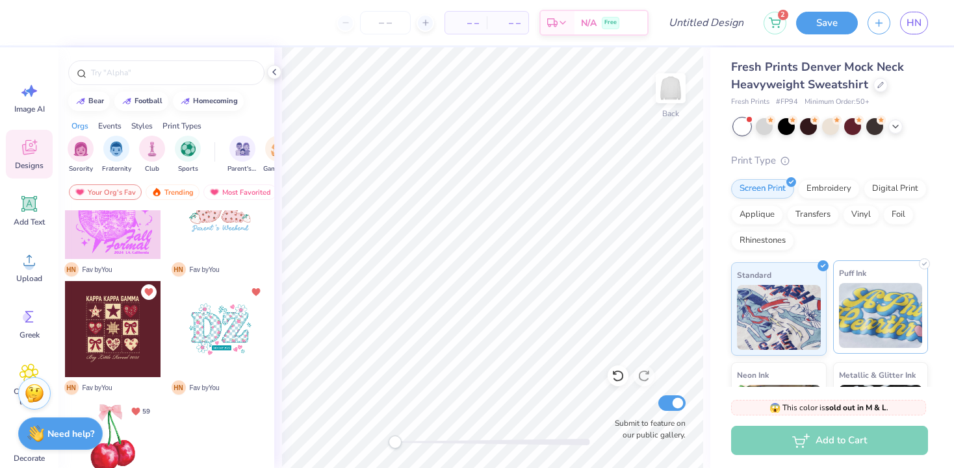
scroll to position [0, 0]
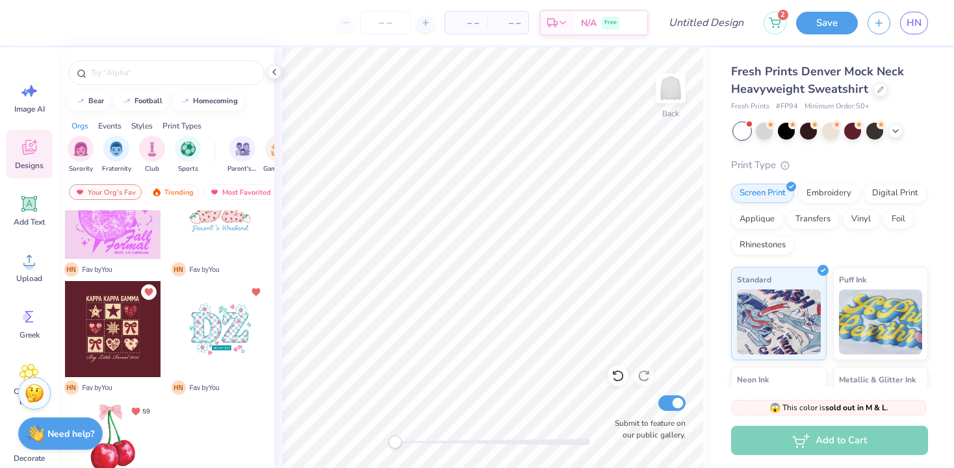
click at [119, 338] on div at bounding box center [113, 329] width 96 height 96
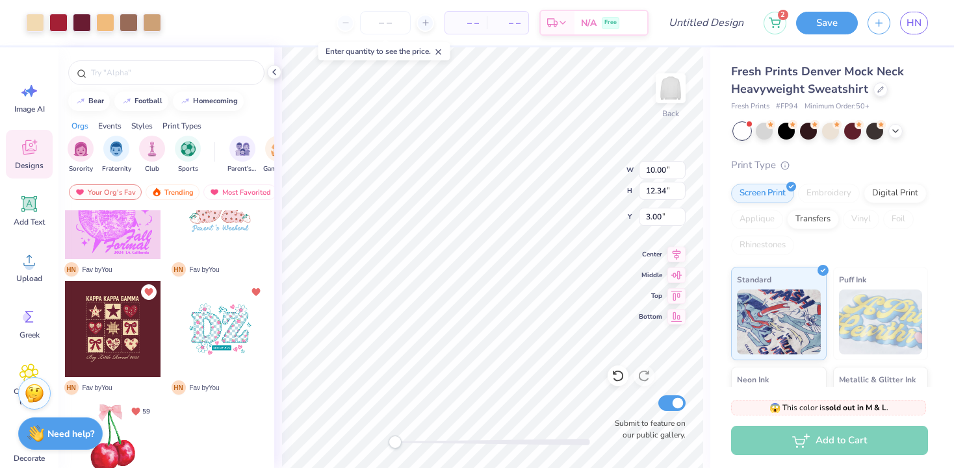
click at [615, 432] on div "Back W 10.00 10.00 " H 12.34 12.34 " Y 3.00 3.00 " Center Middle Top Bottom Sub…" at bounding box center [492, 257] width 436 height 421
click at [38, 25] on div at bounding box center [35, 21] width 18 height 18
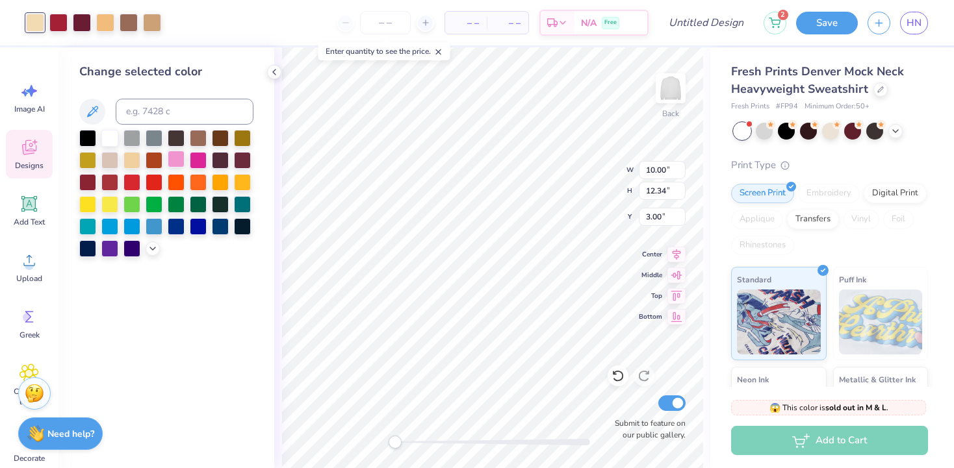
click at [180, 162] on div at bounding box center [176, 159] width 17 height 17
click at [110, 159] on div at bounding box center [109, 159] width 17 height 17
click at [129, 158] on div at bounding box center [131, 159] width 17 height 17
click at [112, 141] on div at bounding box center [109, 137] width 17 height 17
click at [62, 21] on div at bounding box center [58, 21] width 18 height 18
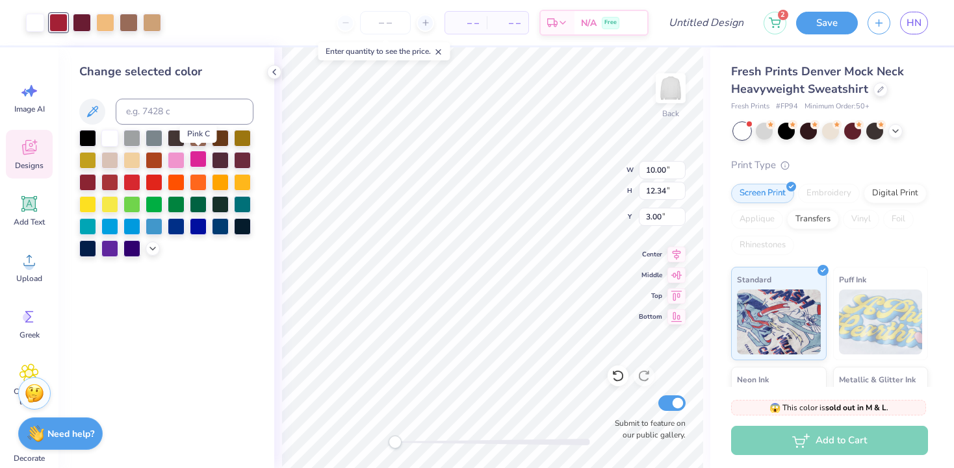
click at [195, 162] on div at bounding box center [198, 159] width 17 height 17
click at [86, 22] on div at bounding box center [82, 21] width 18 height 18
click at [179, 161] on div at bounding box center [176, 159] width 17 height 17
click at [113, 22] on div at bounding box center [105, 21] width 18 height 18
click at [110, 141] on div at bounding box center [109, 137] width 17 height 17
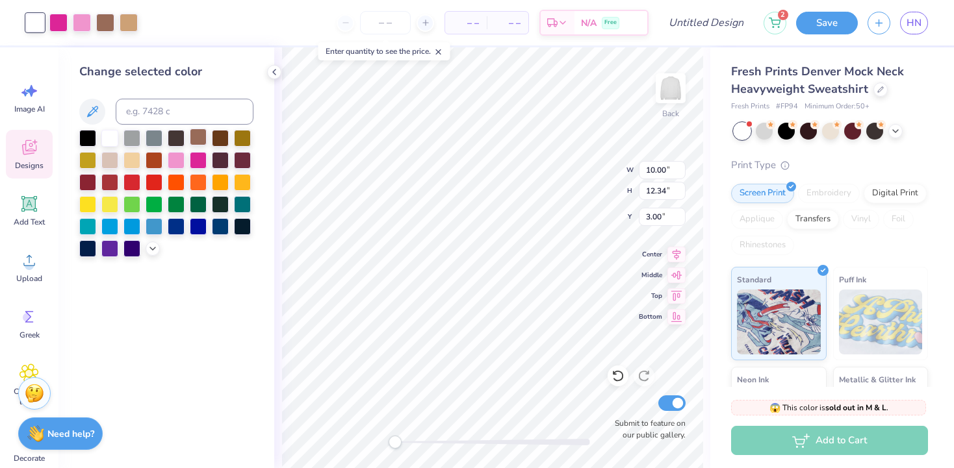
click at [203, 138] on div at bounding box center [198, 137] width 17 height 17
click at [103, 132] on div at bounding box center [109, 137] width 17 height 17
click at [105, 21] on div at bounding box center [105, 21] width 18 height 18
click at [178, 166] on div at bounding box center [176, 159] width 17 height 17
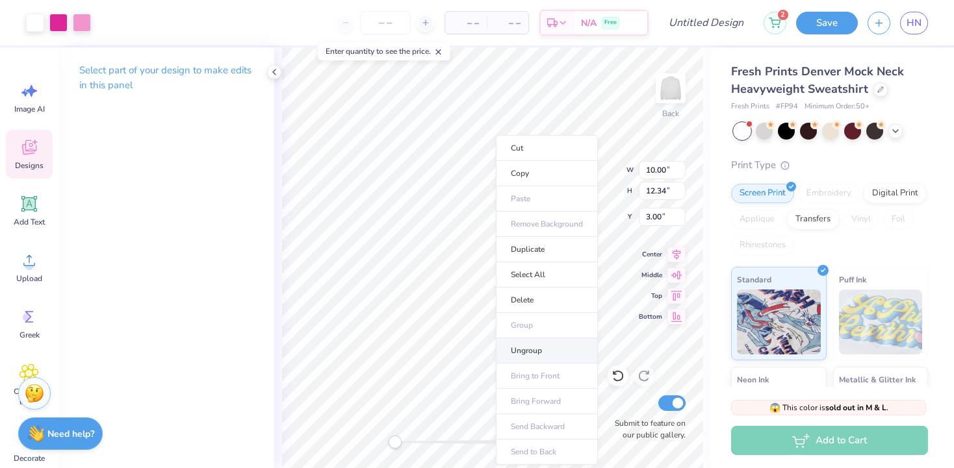
click at [520, 356] on li "Ungroup" at bounding box center [547, 350] width 102 height 25
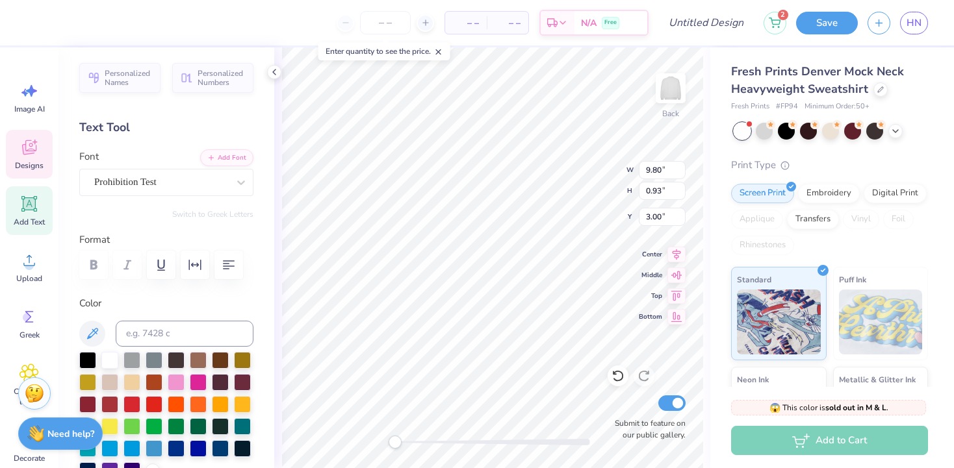
scroll to position [0, 5]
type textarea "The Tempo Tantrums"
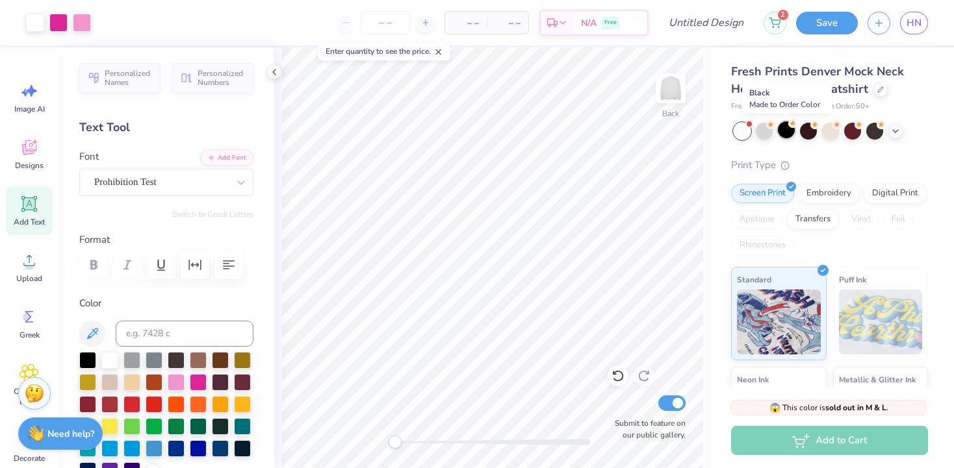
click at [783, 138] on div at bounding box center [786, 129] width 17 height 17
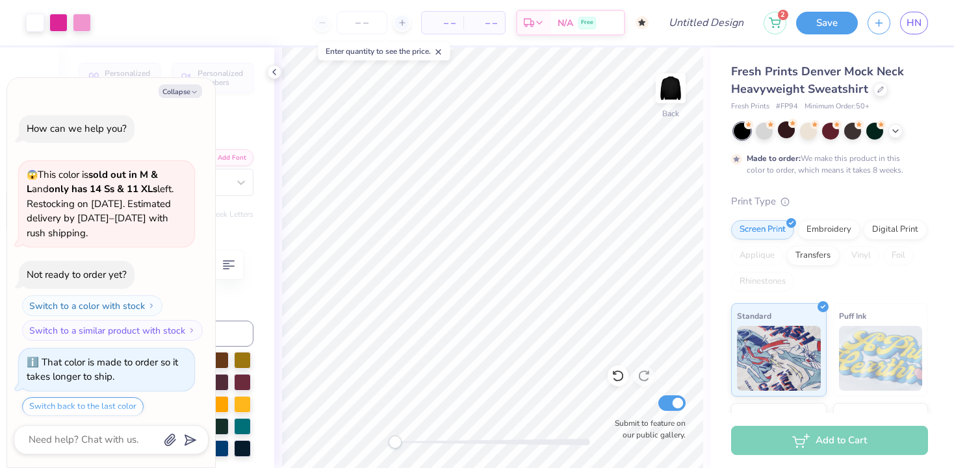
scroll to position [40, 0]
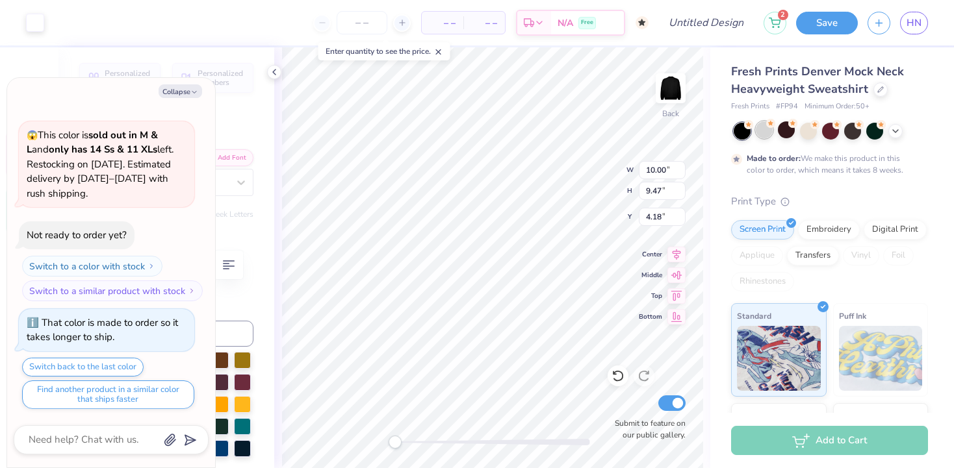
click at [761, 133] on div at bounding box center [764, 129] width 17 height 17
click at [895, 132] on icon at bounding box center [895, 130] width 10 height 10
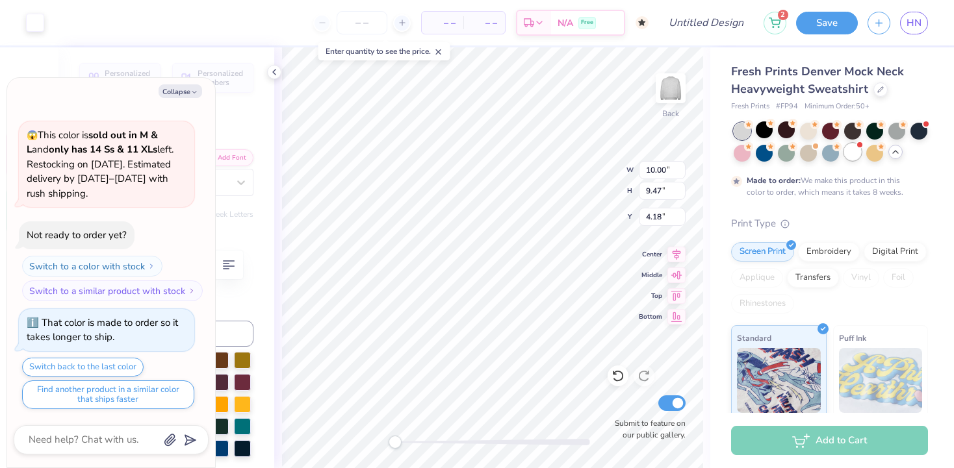
click at [854, 151] on div at bounding box center [852, 152] width 17 height 17
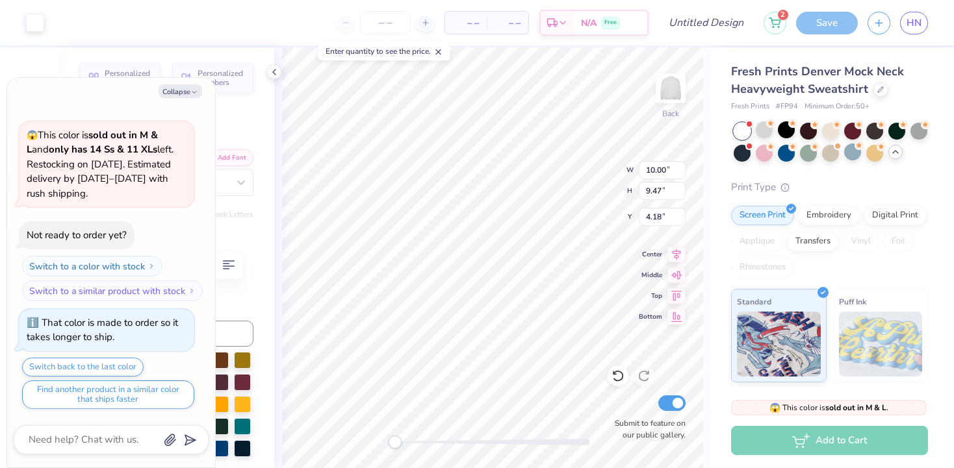
scroll to position [303, 0]
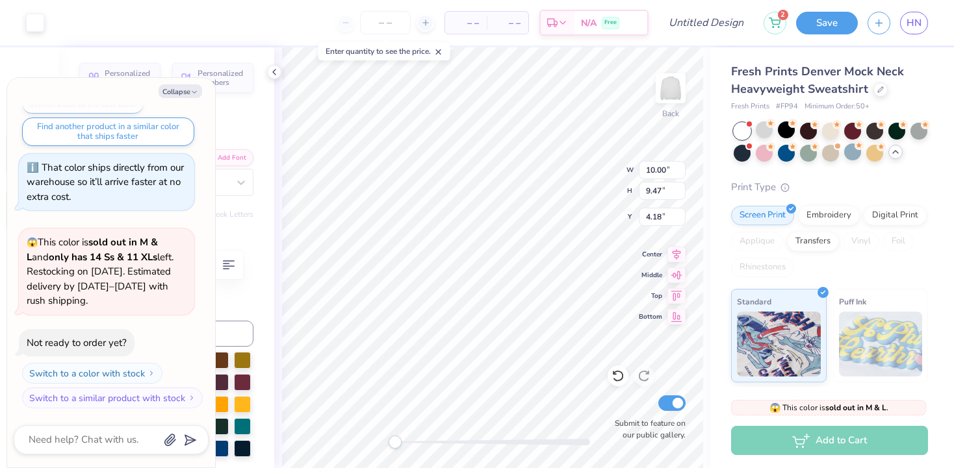
type textarea "x"
type input "9.91"
type input "0.93"
type input "3.00"
click at [177, 92] on button "Collapse" at bounding box center [181, 91] width 44 height 14
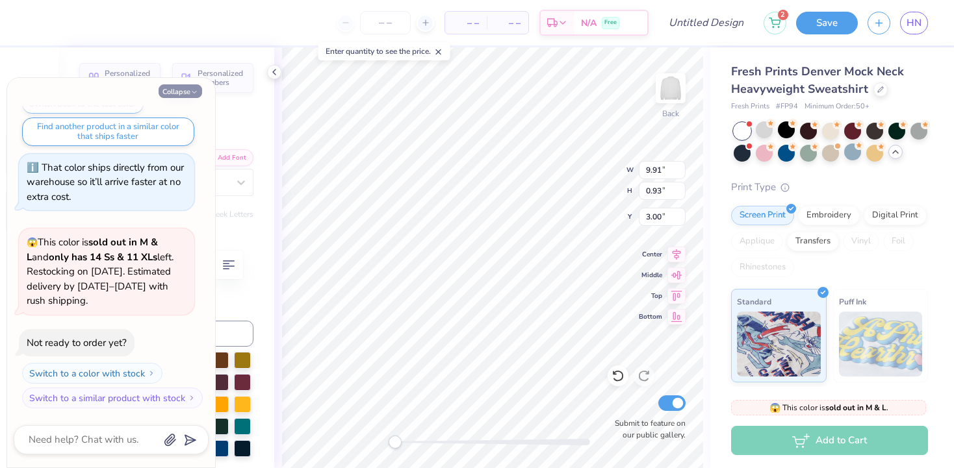
type textarea "x"
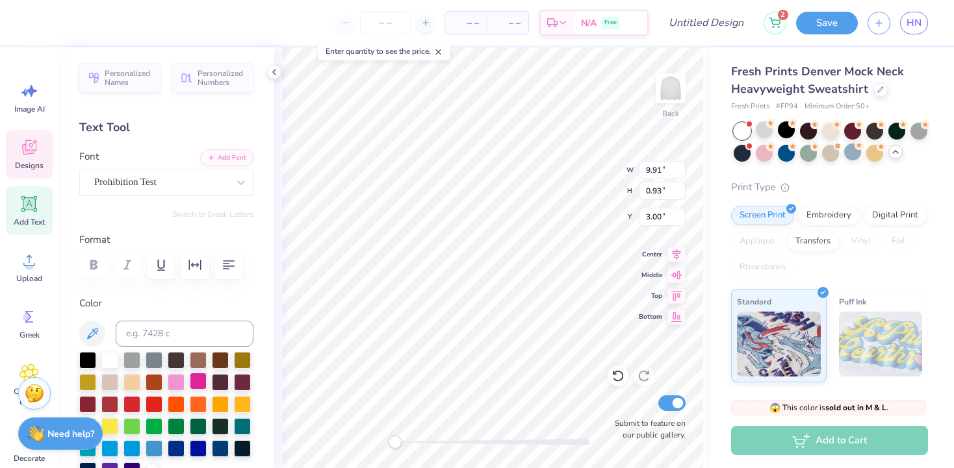
click at [195, 384] on div at bounding box center [198, 381] width 17 height 17
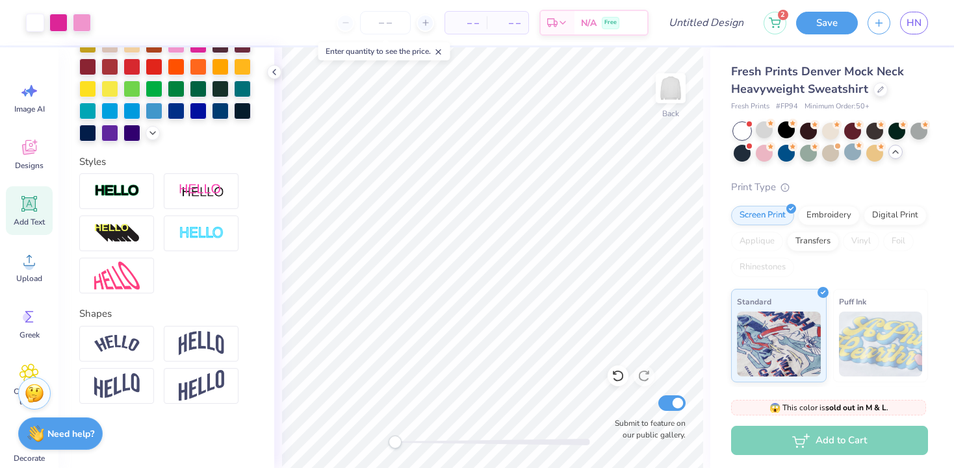
scroll to position [0, 0]
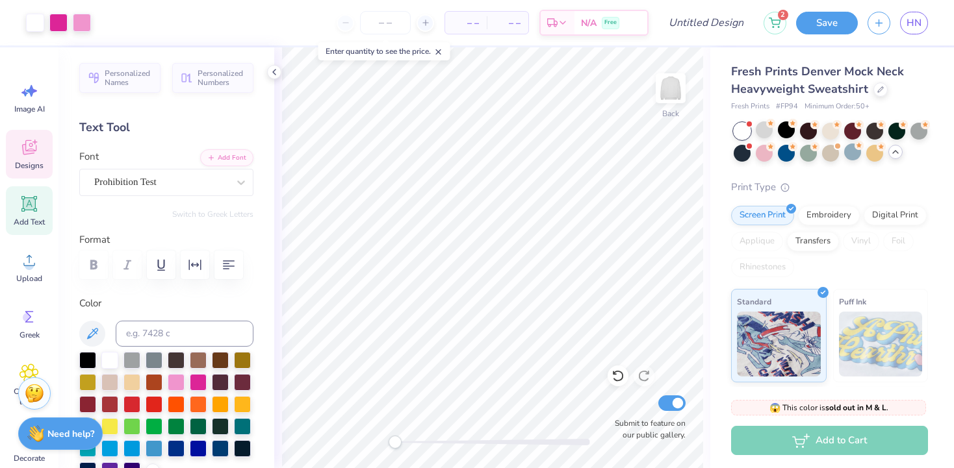
click at [30, 157] on div "Designs" at bounding box center [29, 154] width 47 height 49
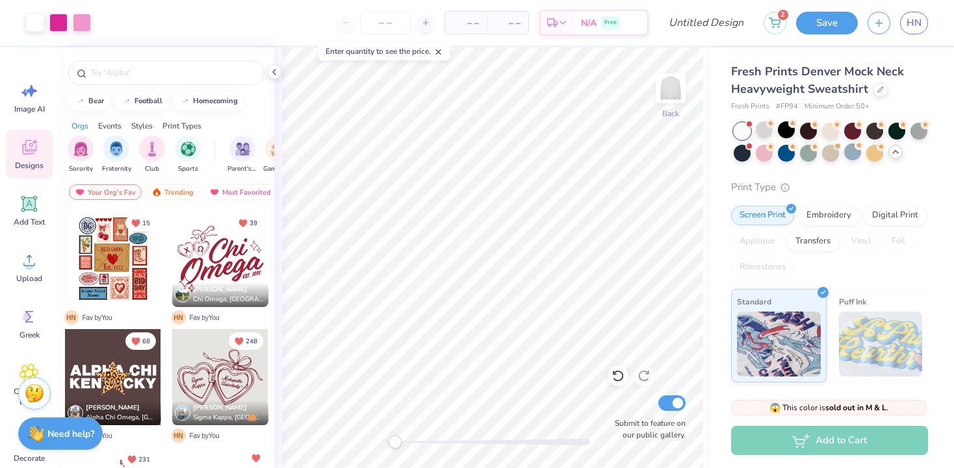
click at [733, 461] on div "Art colors – – Per Item – – Total Est. Delivery N/A Free Design Title 2 Save HN…" at bounding box center [477, 234] width 954 height 468
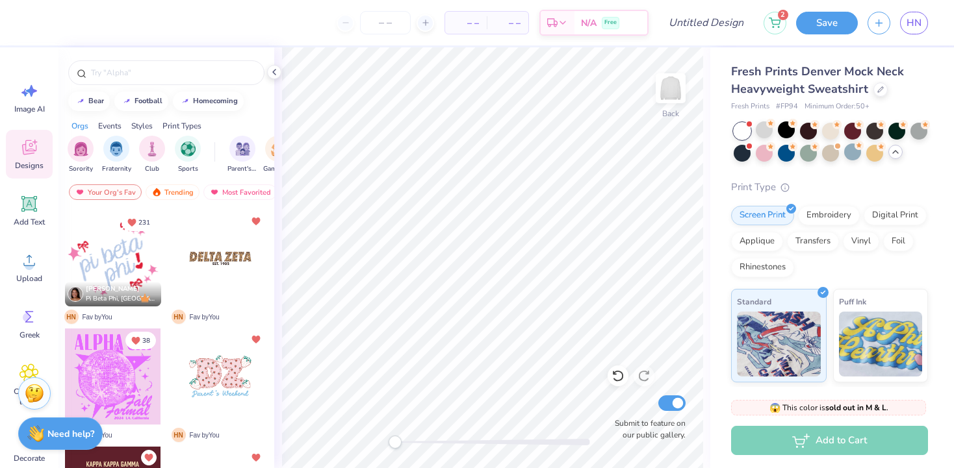
scroll to position [238, 0]
click at [207, 271] on div at bounding box center [220, 258] width 96 height 96
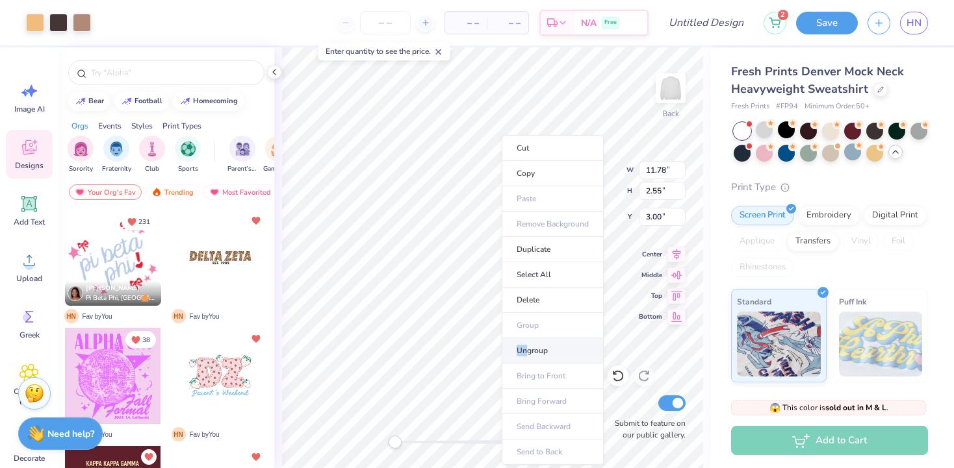
click at [528, 345] on li "Ungroup" at bounding box center [553, 350] width 102 height 25
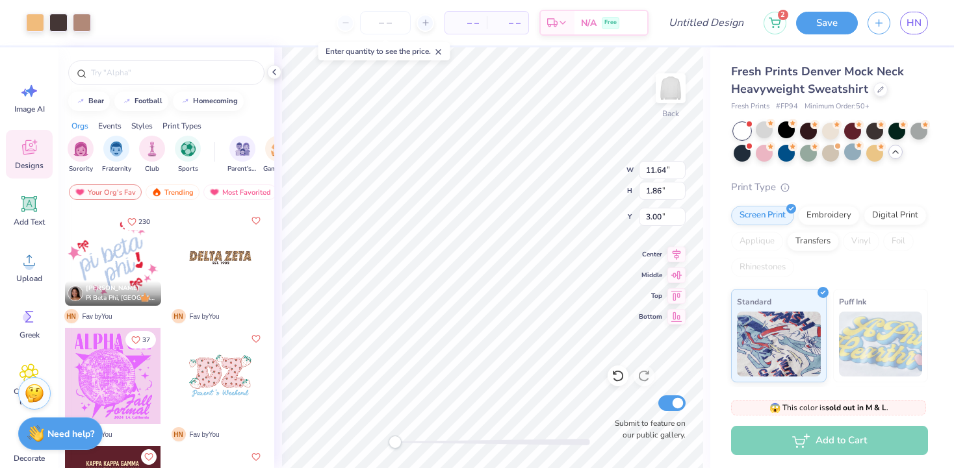
type input "11.78"
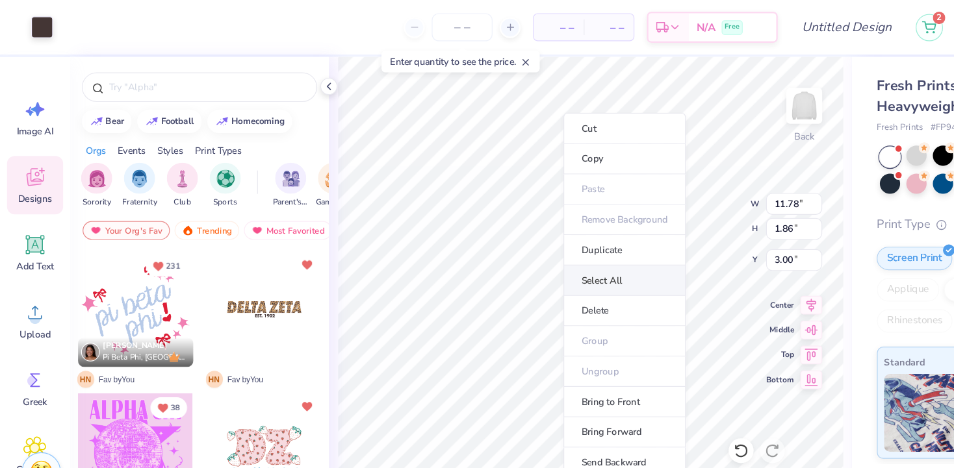
click at [485, 228] on li "Select All" at bounding box center [521, 234] width 102 height 25
type input "2.55"
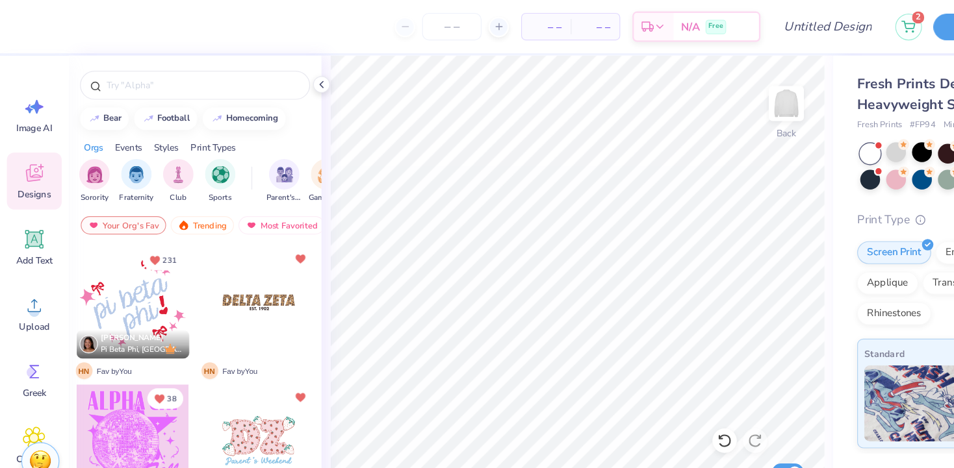
click at [99, 362] on div at bounding box center [113, 376] width 96 height 96
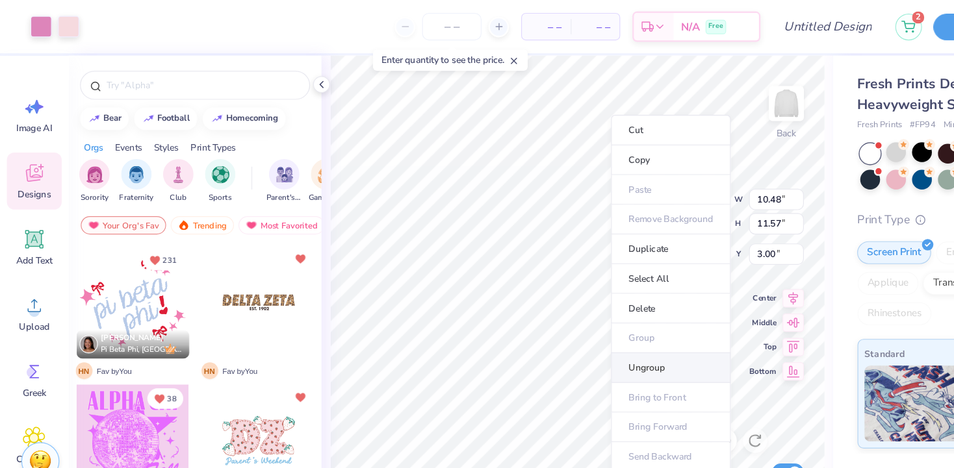
click at [550, 309] on li "Ungroup" at bounding box center [572, 313] width 102 height 25
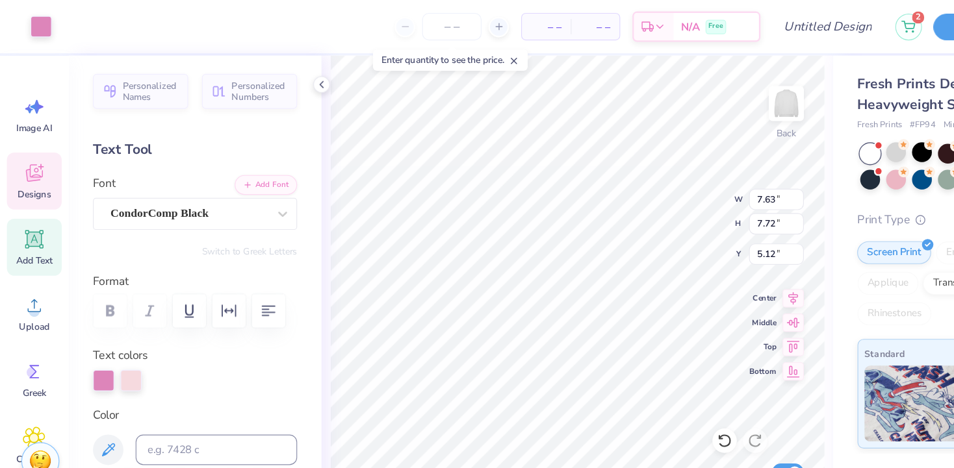
type input "7.52"
type input "7.58"
type input "5.19"
type input "7.63"
type input "7.72"
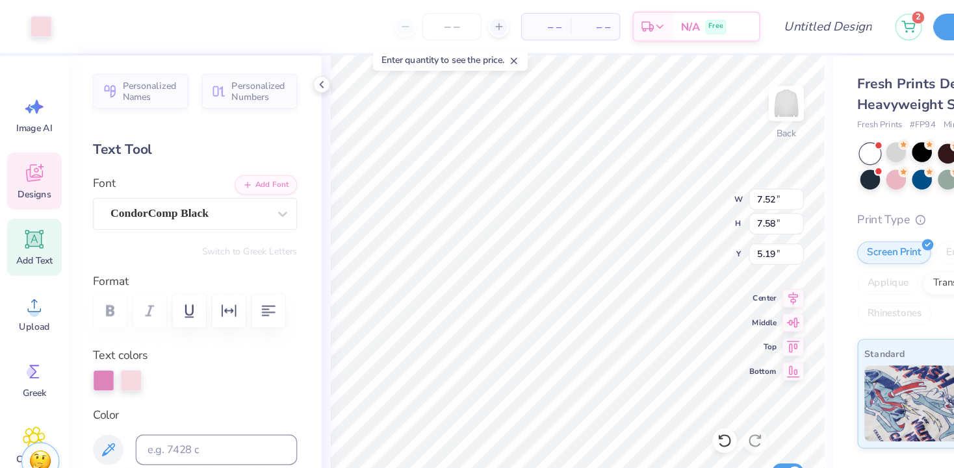
type input "4.72"
click at [565, 188] on div "Back W 7.63 7.63 " H 7.72 7.72 " Y 4.72 4.72 " Center Middle Top Bottom Submit …" at bounding box center [492, 257] width 436 height 421
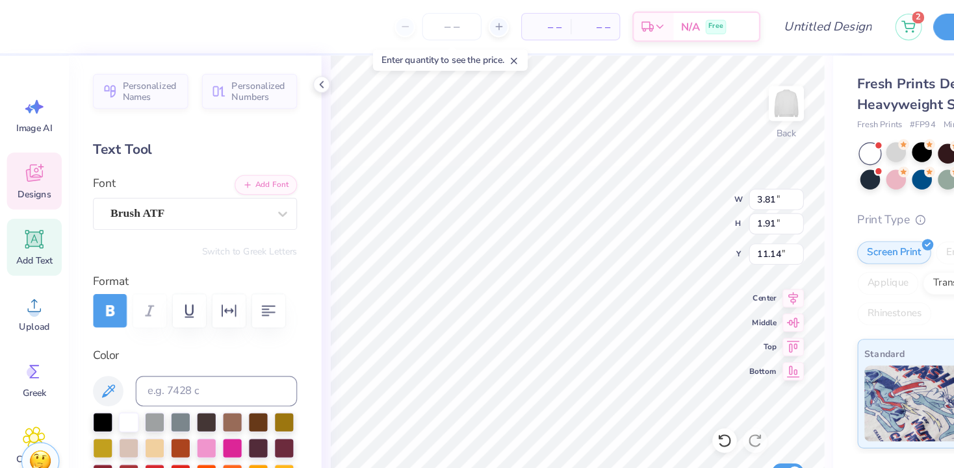
type textarea "F"
type textarea "Tempo"
type input "6.21"
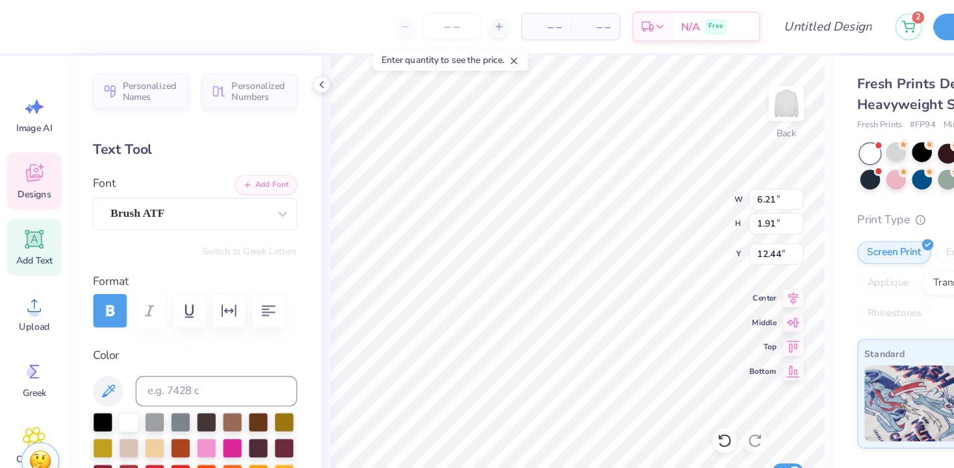
type input "12.44"
type textarea "Tantrums"
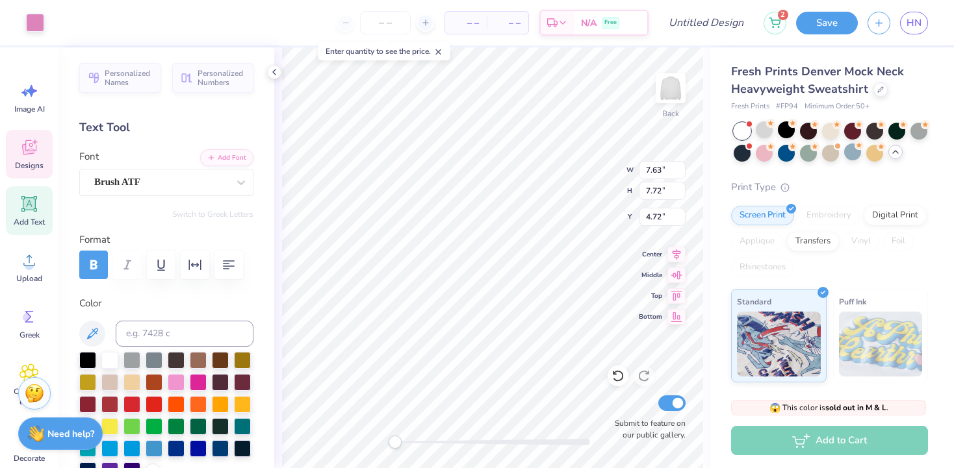
type input "1.38"
type input "1.37"
type input "6.93"
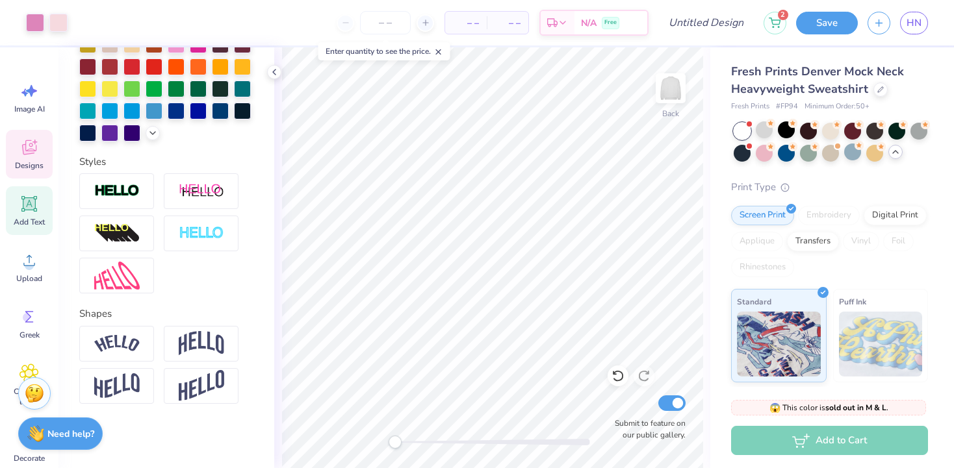
click at [29, 151] on icon at bounding box center [29, 149] width 12 height 10
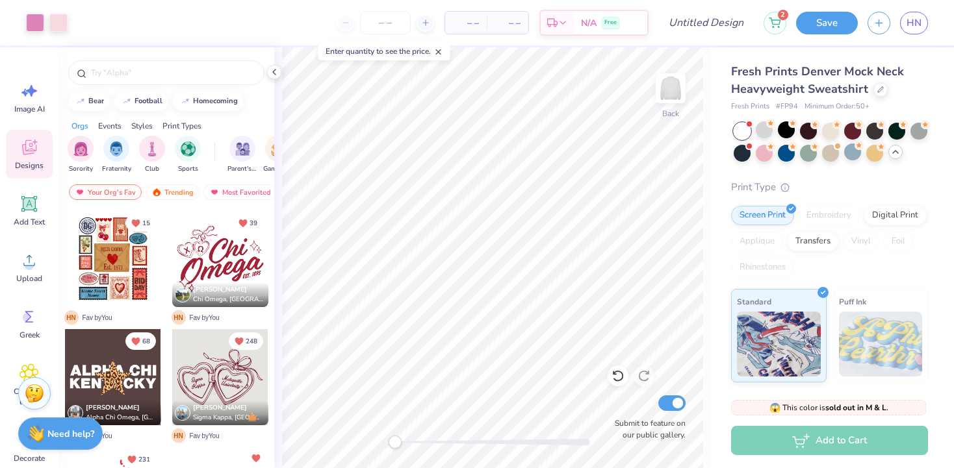
click at [168, 158] on div "Sorority Fraternity Club Sports" at bounding box center [141, 155] width 147 height 38
click at [164, 156] on div "Club" at bounding box center [152, 153] width 26 height 38
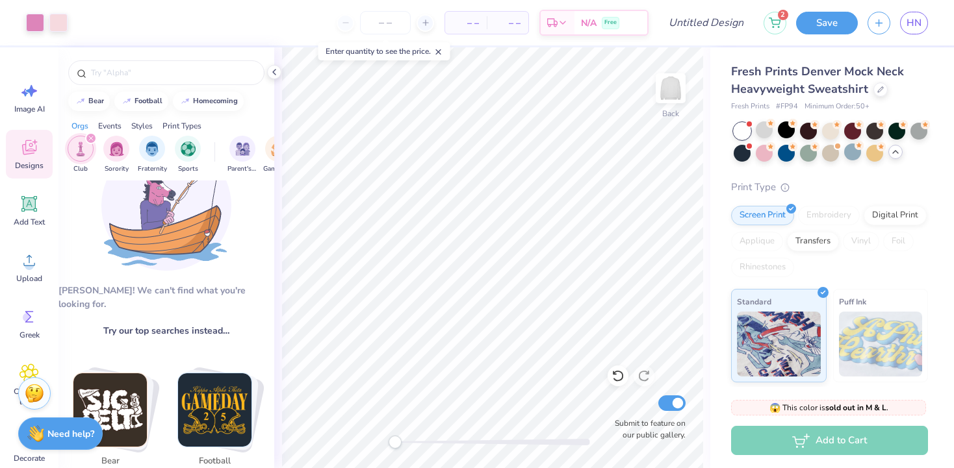
scroll to position [0, 0]
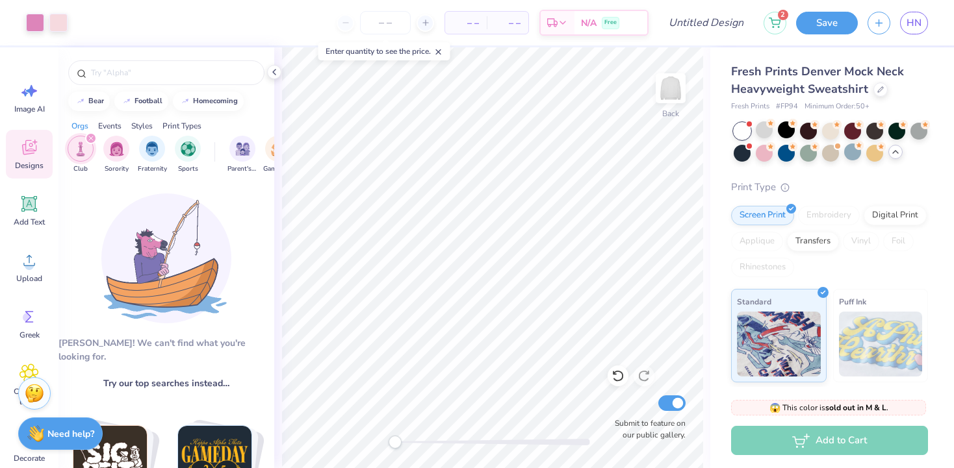
click at [92, 136] on icon "filter for Club" at bounding box center [90, 138] width 5 height 5
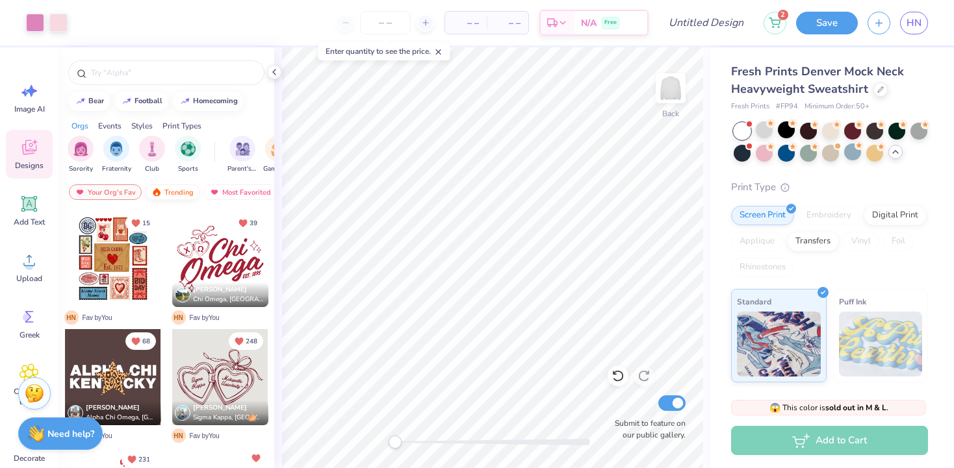
click at [179, 195] on div "Trending" at bounding box center [173, 193] width 54 height 16
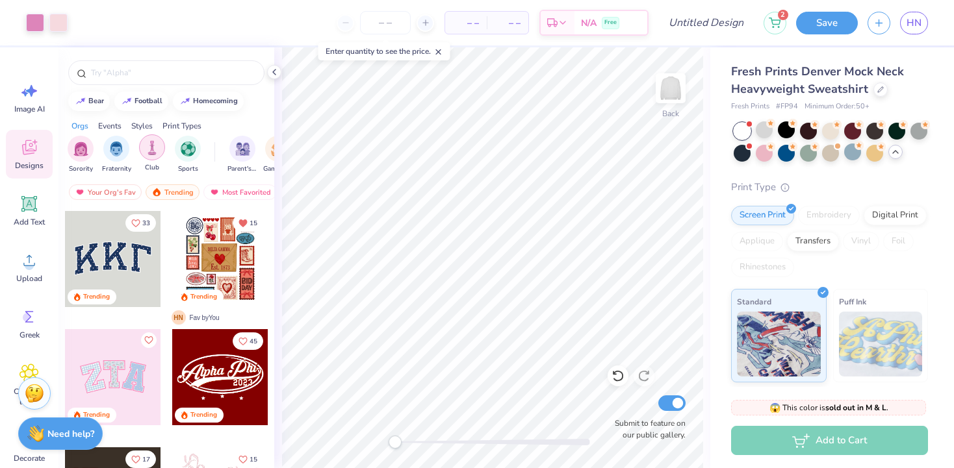
click at [161, 155] on div "filter for Club" at bounding box center [152, 147] width 26 height 26
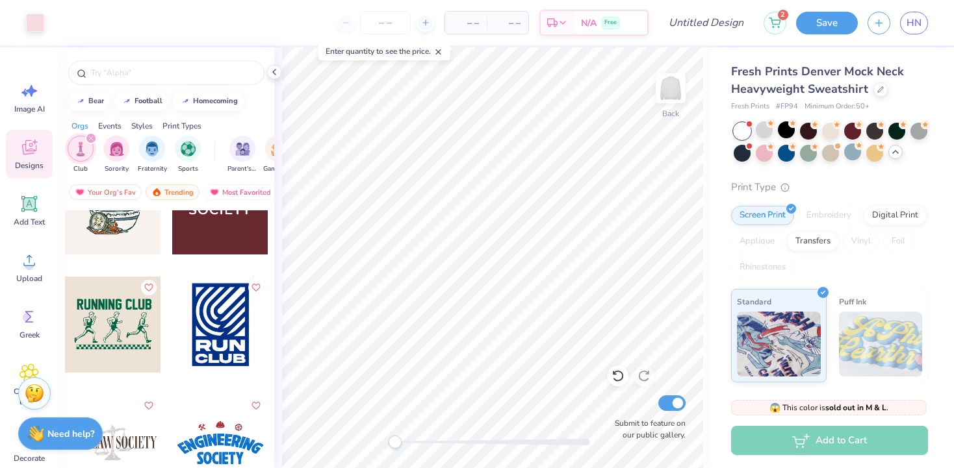
scroll to position [1638, 0]
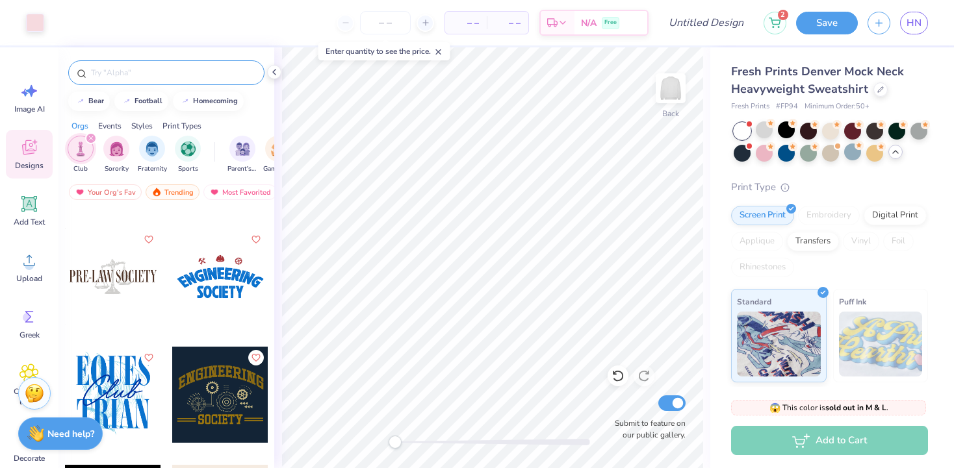
click at [241, 77] on input "text" at bounding box center [173, 72] width 166 height 13
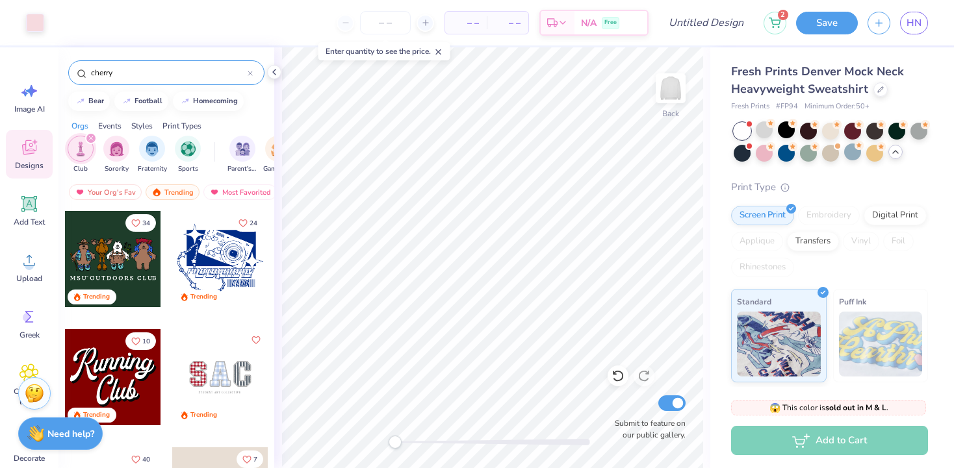
type input "cherry"
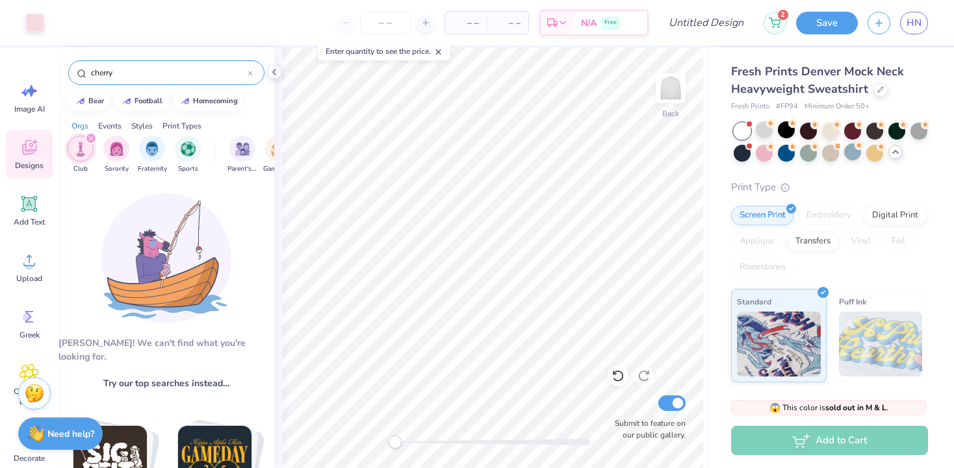
click at [92, 138] on icon "filter for Club" at bounding box center [90, 138] width 5 height 5
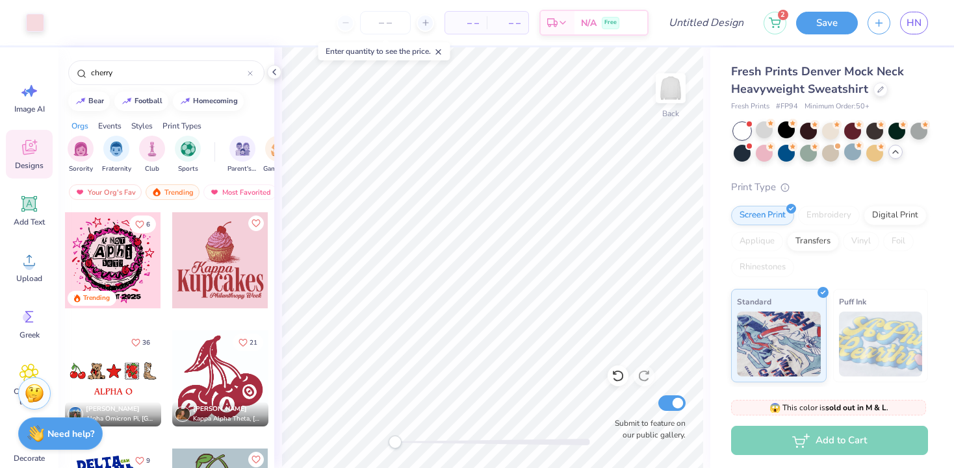
scroll to position [118, 0]
click at [140, 348] on button "36" at bounding box center [140, 341] width 31 height 18
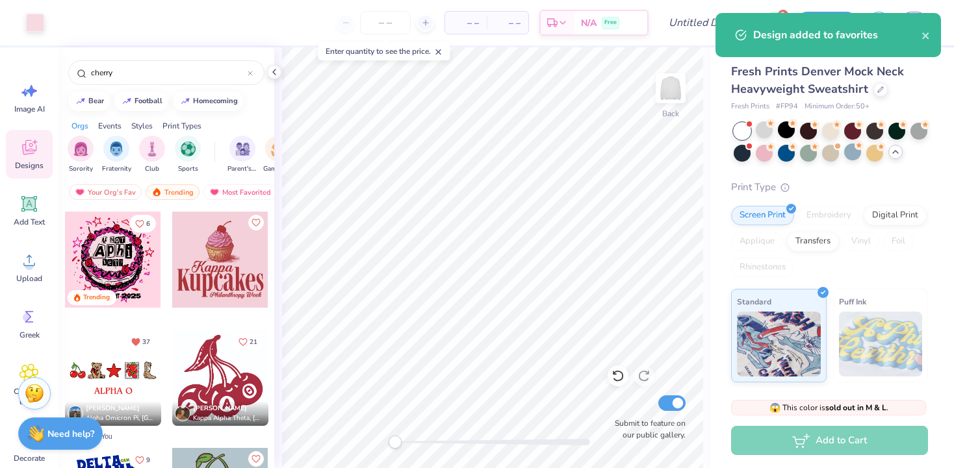
click at [114, 361] on div at bounding box center [113, 378] width 96 height 96
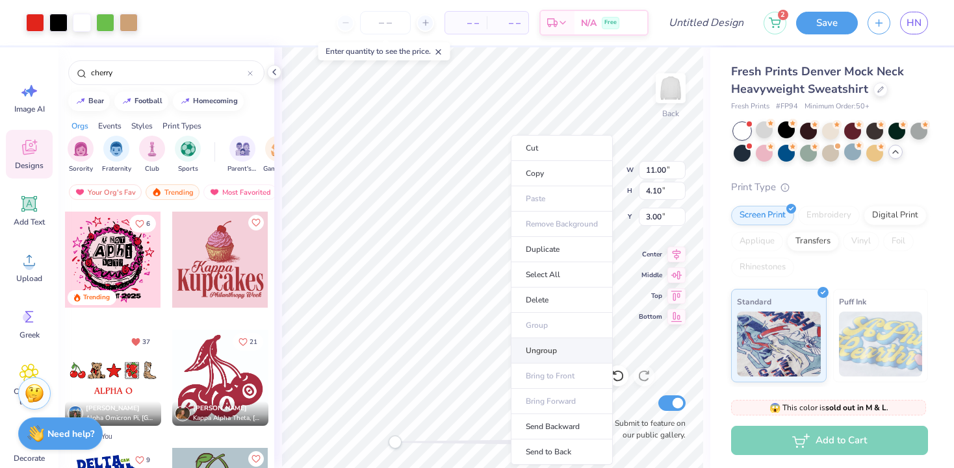
click at [543, 349] on li "Ungroup" at bounding box center [562, 350] width 102 height 25
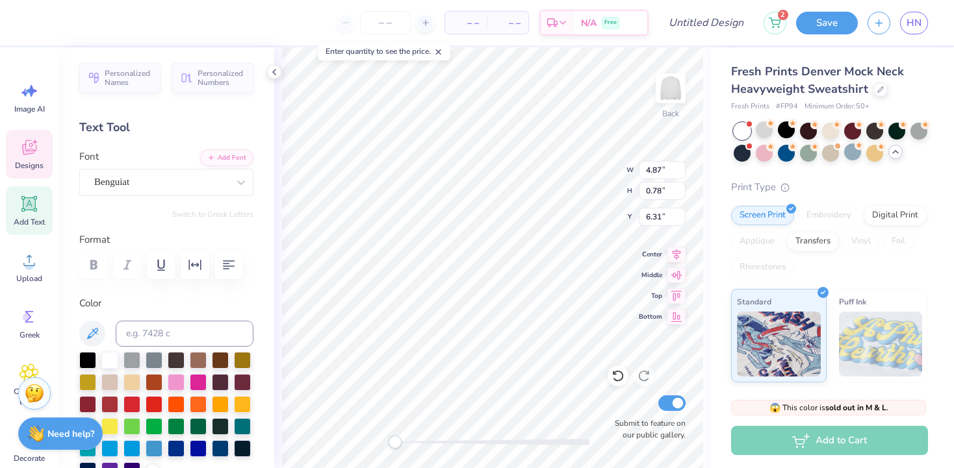
scroll to position [0, 0]
type textarea "A"
type textarea "The Tempo Tantrums"
type input "1.86"
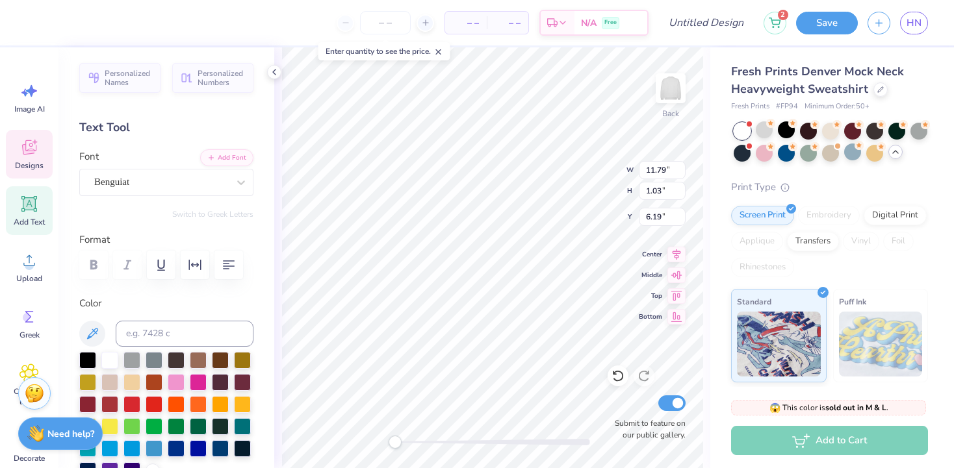
type input "1.77"
type input "3.22"
click at [32, 18] on div at bounding box center [35, 21] width 18 height 18
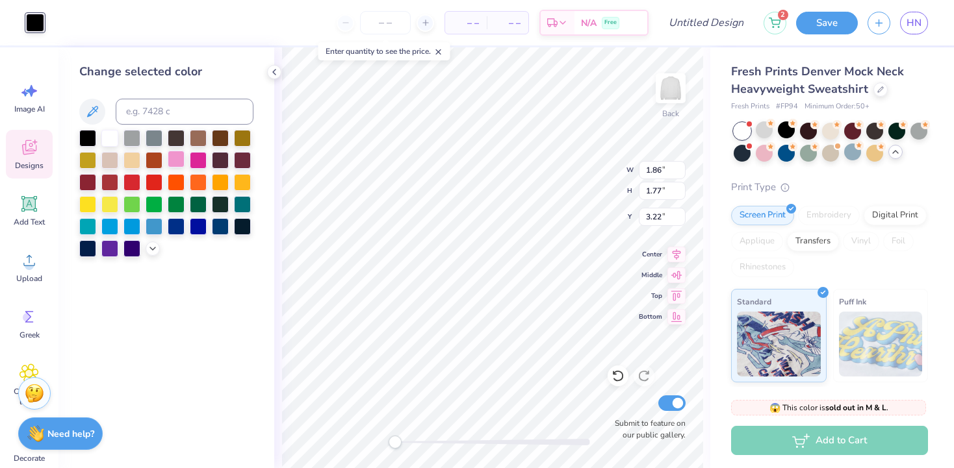
click at [177, 161] on div at bounding box center [176, 159] width 17 height 17
click at [181, 160] on div at bounding box center [176, 159] width 17 height 17
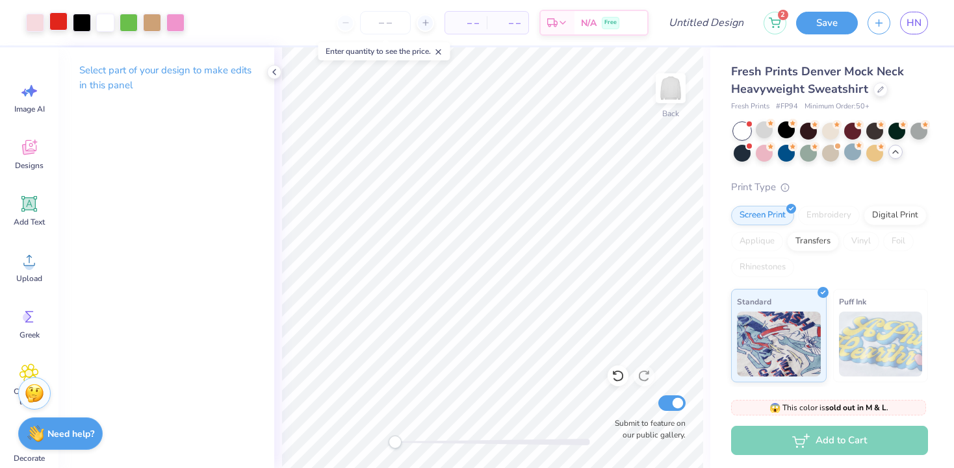
click at [61, 27] on div at bounding box center [58, 21] width 18 height 18
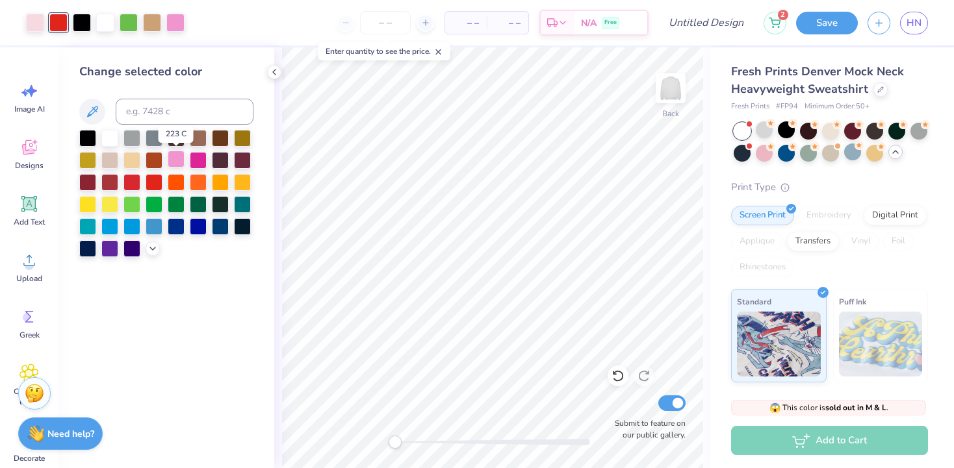
click at [179, 159] on div at bounding box center [176, 159] width 17 height 17
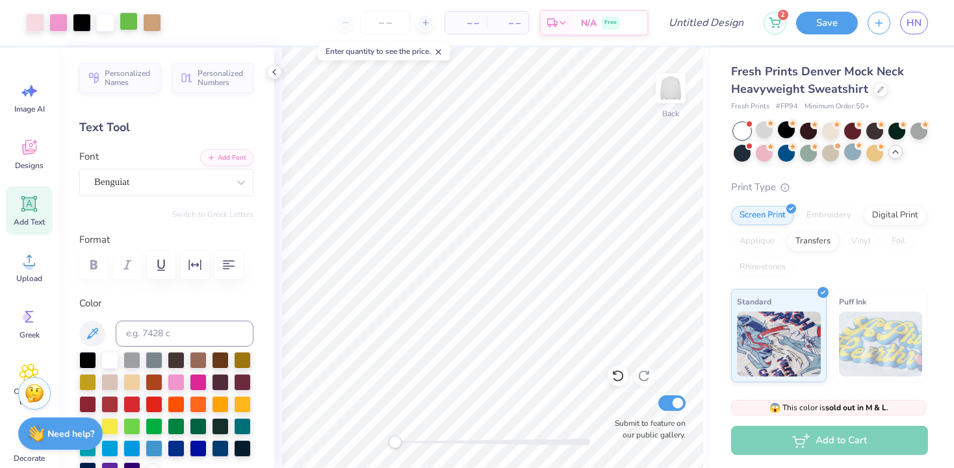
click at [128, 18] on div at bounding box center [129, 21] width 18 height 18
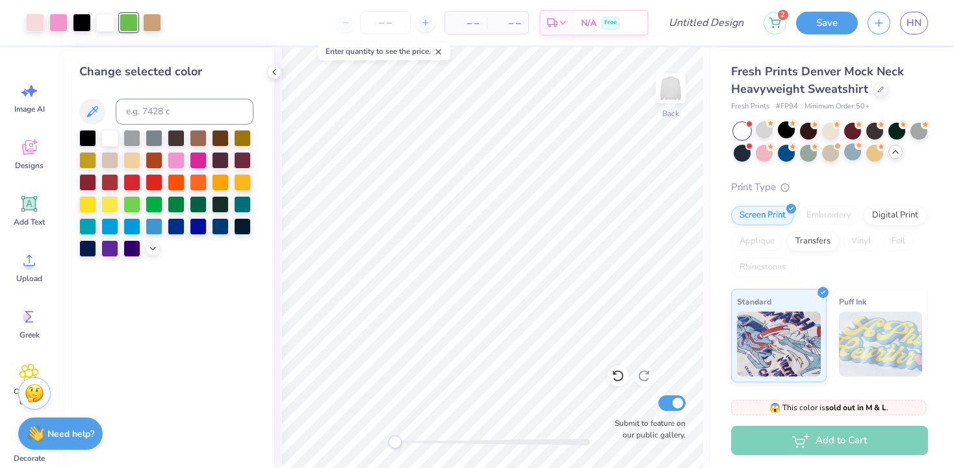
click at [99, 160] on div at bounding box center [166, 193] width 174 height 127
click at [88, 159] on div at bounding box center [87, 159] width 17 height 17
click at [137, 163] on div at bounding box center [131, 159] width 17 height 17
click at [246, 141] on div at bounding box center [242, 137] width 17 height 17
click at [88, 115] on icon at bounding box center [92, 111] width 11 height 11
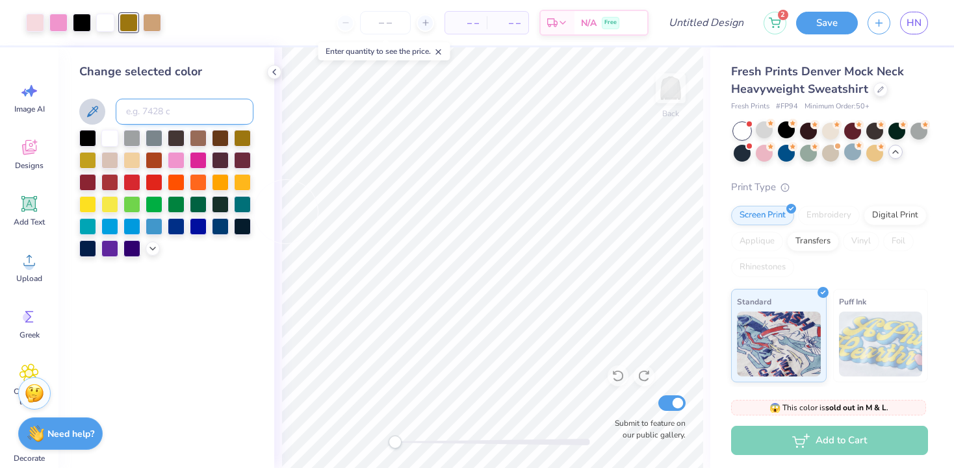
click at [142, 108] on input at bounding box center [185, 112] width 138 height 26
click at [148, 113] on input "7400 c" at bounding box center [185, 112] width 138 height 26
click at [162, 114] on input "740 c" at bounding box center [185, 112] width 138 height 26
type input "7"
click at [127, 205] on div at bounding box center [131, 203] width 17 height 17
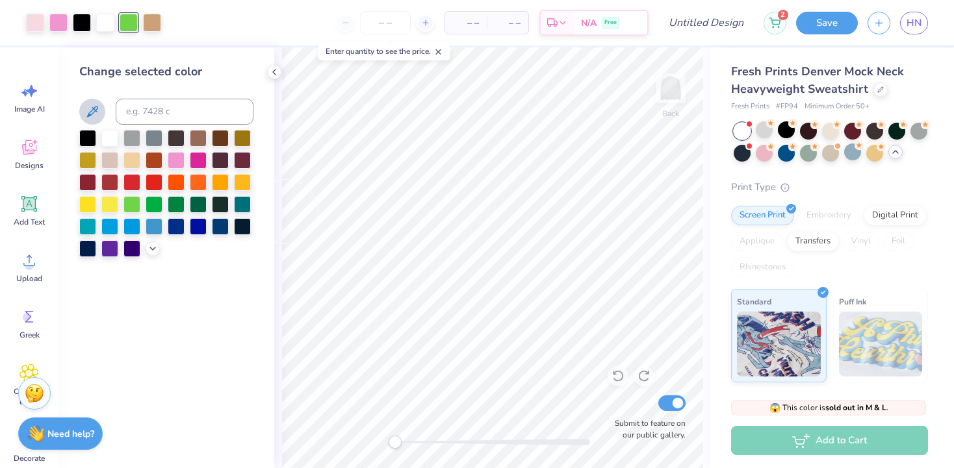
click at [216, 288] on div "Change selected color" at bounding box center [166, 257] width 216 height 421
click at [276, 68] on icon at bounding box center [274, 72] width 10 height 10
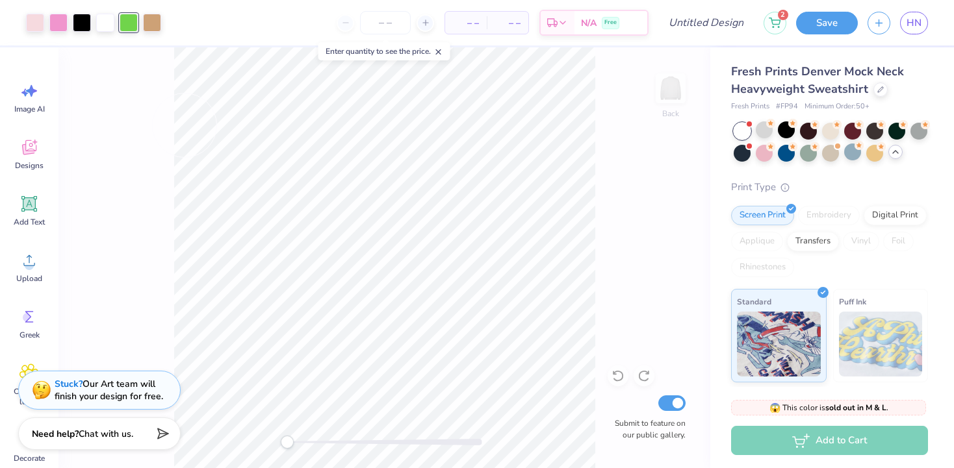
click at [154, 131] on div "Back Submit to feature on our public gallery." at bounding box center [384, 257] width 652 height 421
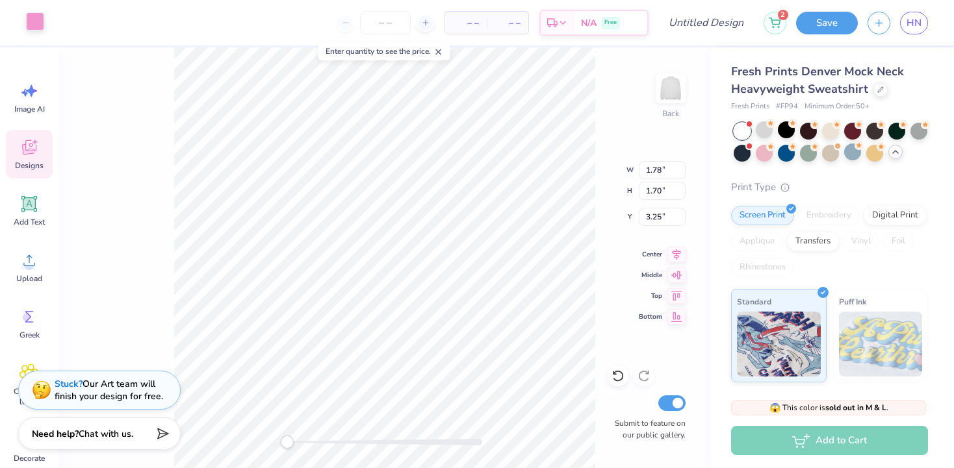
click at [33, 21] on div at bounding box center [35, 21] width 18 height 18
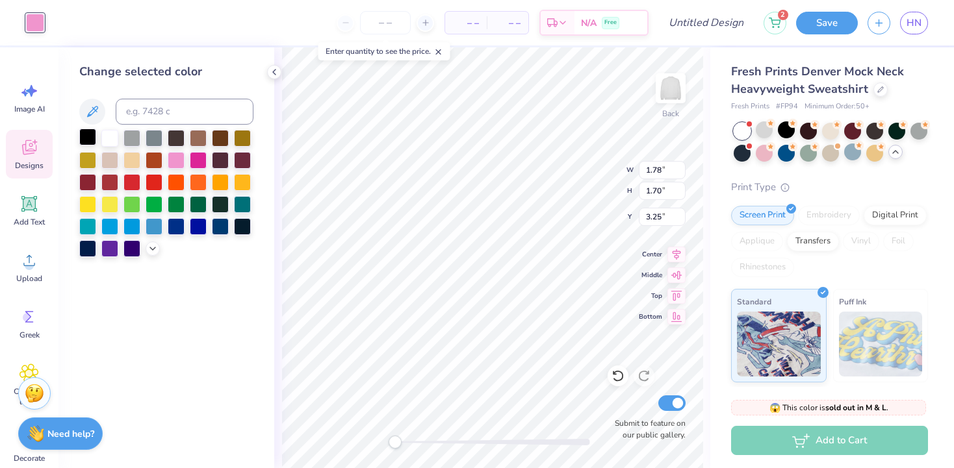
click at [87, 135] on div at bounding box center [87, 137] width 17 height 17
click at [277, 70] on icon at bounding box center [274, 72] width 10 height 10
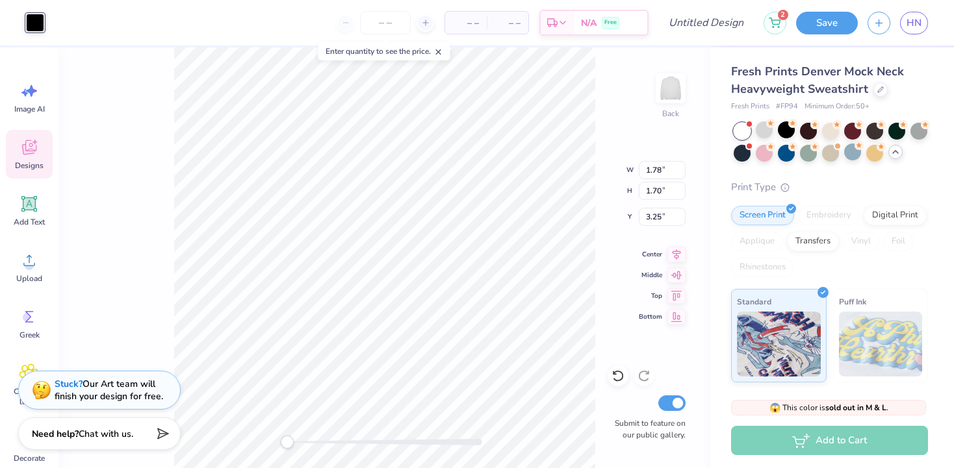
click at [32, 23] on div at bounding box center [35, 23] width 18 height 18
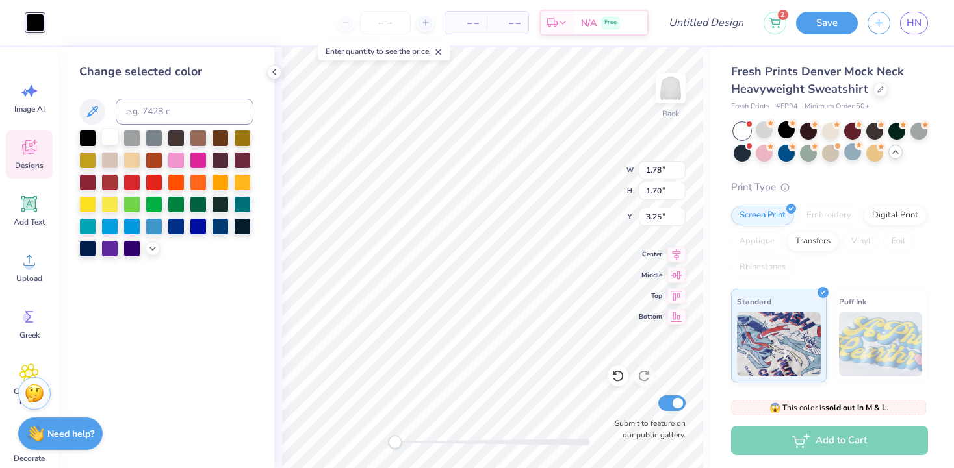
click at [109, 140] on div at bounding box center [109, 137] width 17 height 17
click at [274, 73] on polyline at bounding box center [274, 72] width 3 height 5
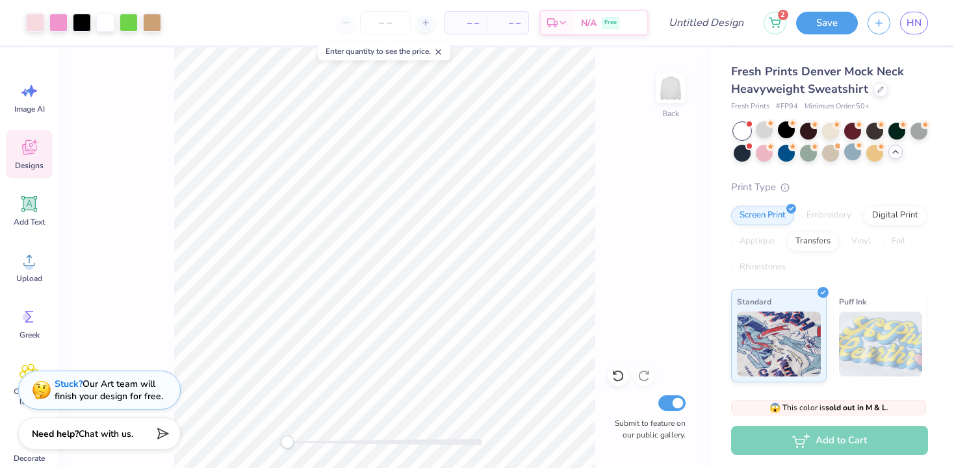
click at [29, 139] on icon at bounding box center [28, 147] width 19 height 19
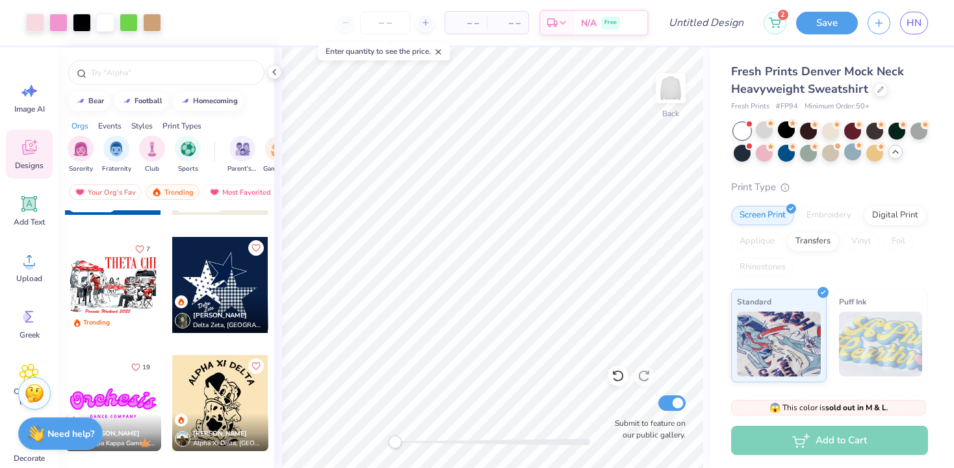
scroll to position [1040, 0]
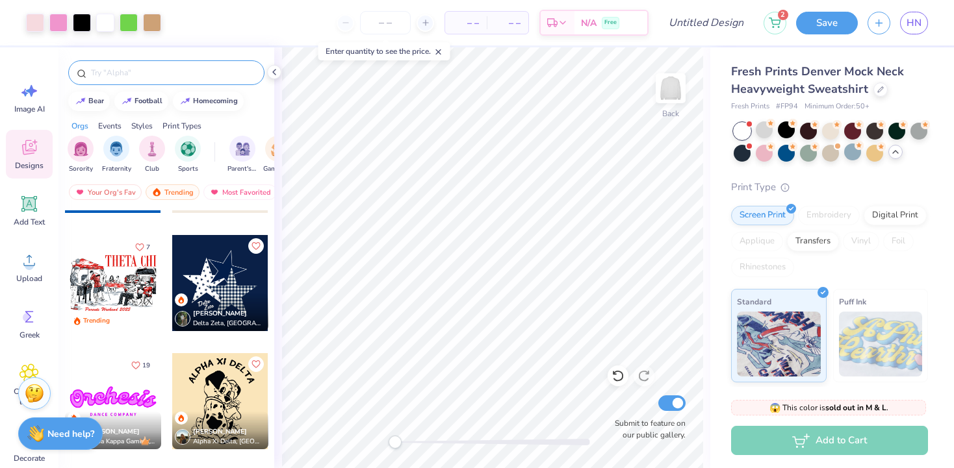
click at [155, 78] on input "text" at bounding box center [173, 72] width 166 height 13
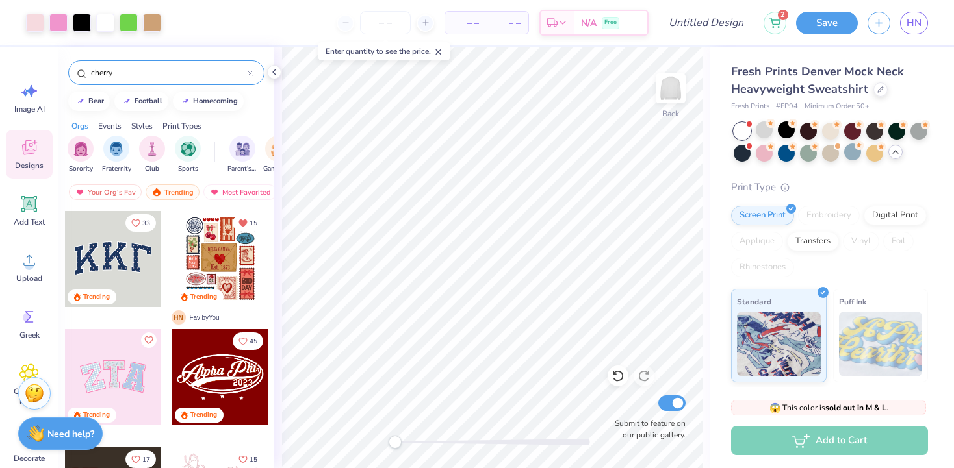
type input "cherry"
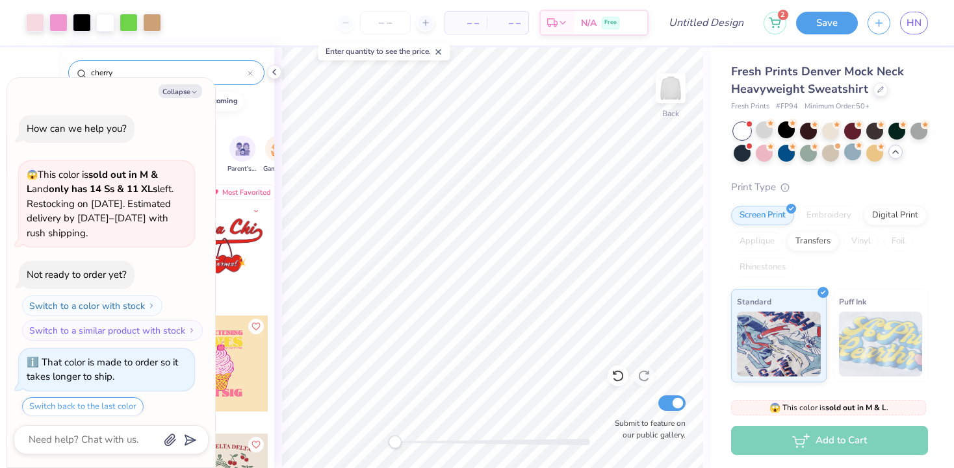
scroll to position [372, 0]
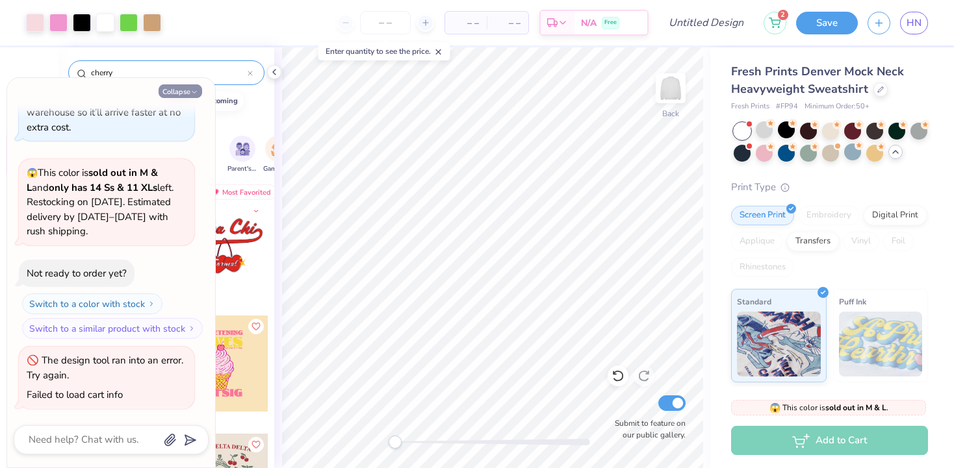
click at [184, 92] on button "Collapse" at bounding box center [181, 91] width 44 height 14
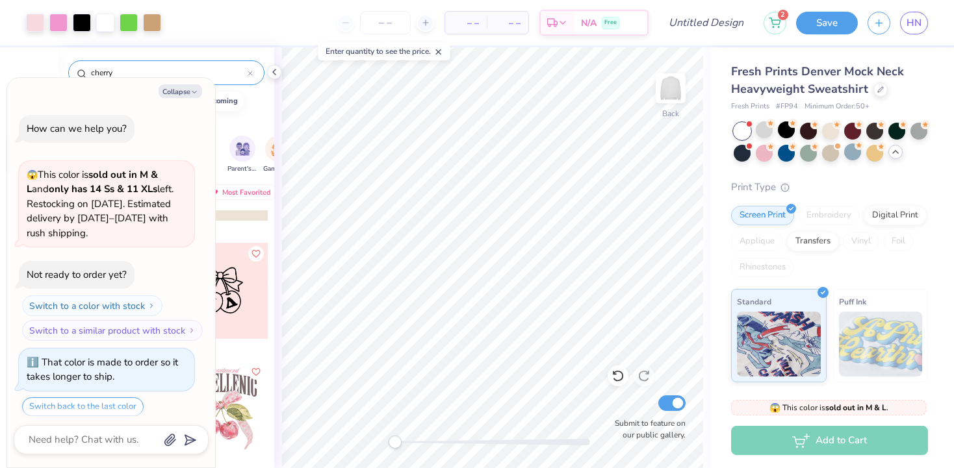
scroll to position [442, 0]
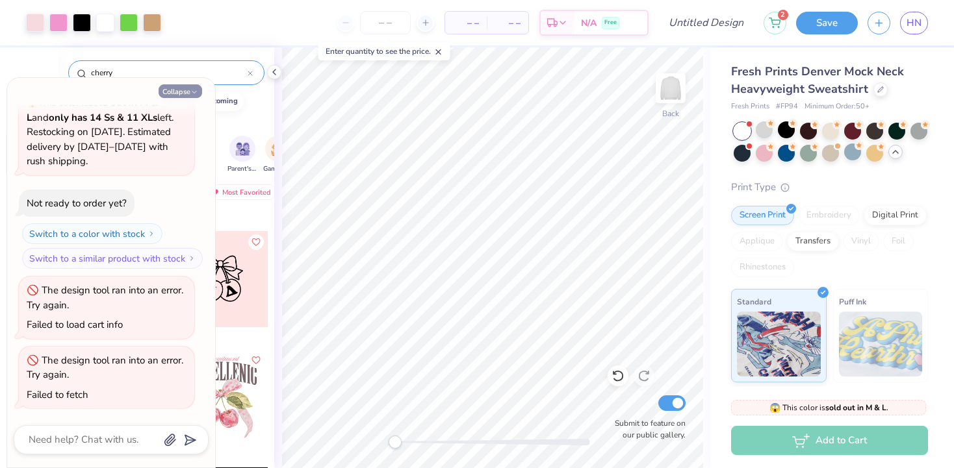
click at [186, 92] on button "Collapse" at bounding box center [181, 91] width 44 height 14
type textarea "x"
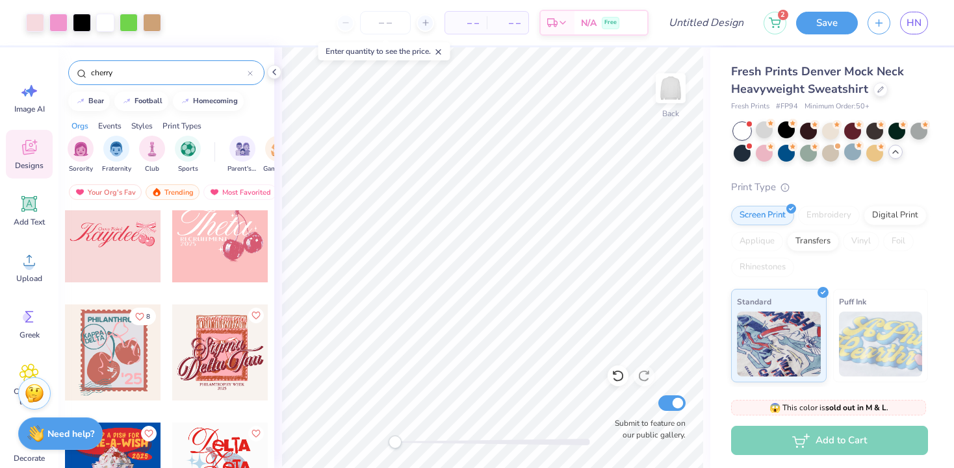
scroll to position [1208, 0]
drag, startPoint x: 155, startPoint y: 70, endPoint x: 94, endPoint y: 66, distance: 61.2
click at [94, 66] on input "cherry" at bounding box center [169, 72] width 158 height 13
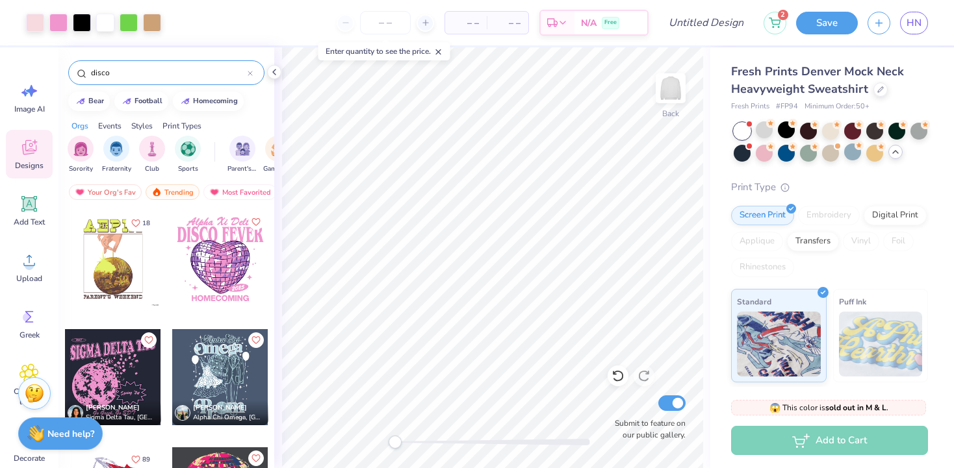
type input "disco"
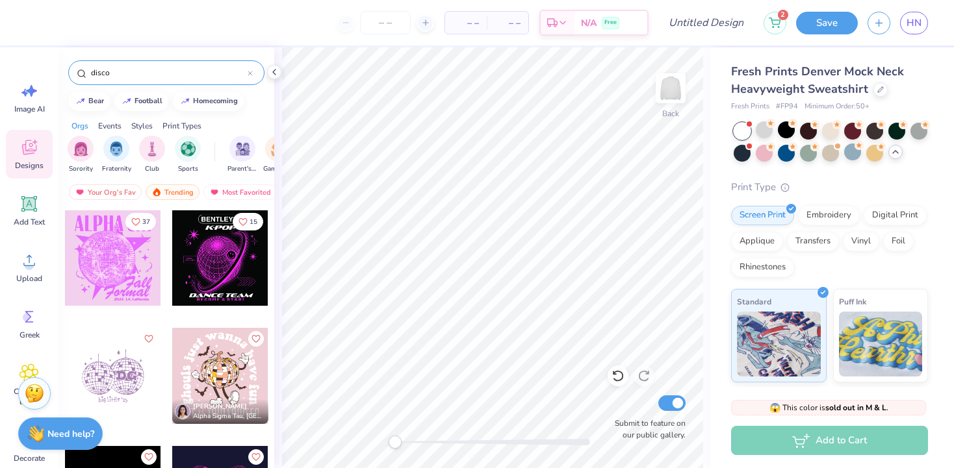
scroll to position [459, 0]
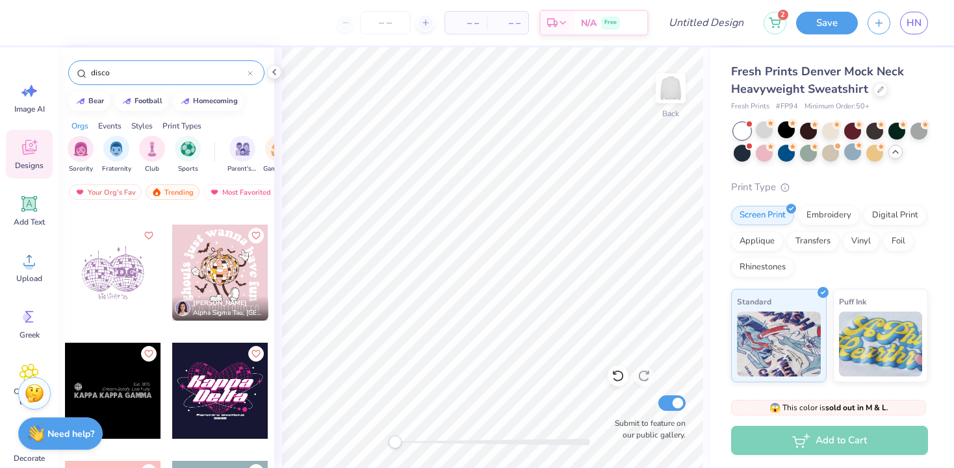
click at [133, 295] on div at bounding box center [113, 273] width 96 height 96
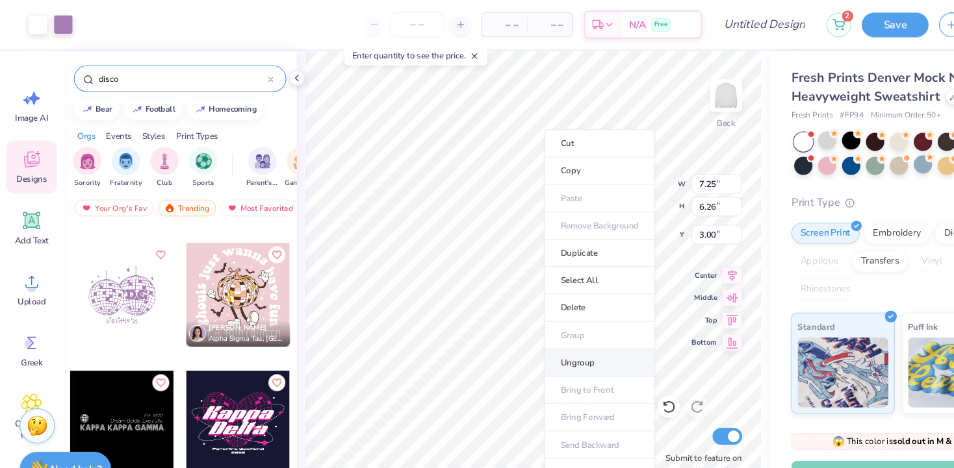
click at [548, 335] on li "Ungroup" at bounding box center [554, 335] width 102 height 25
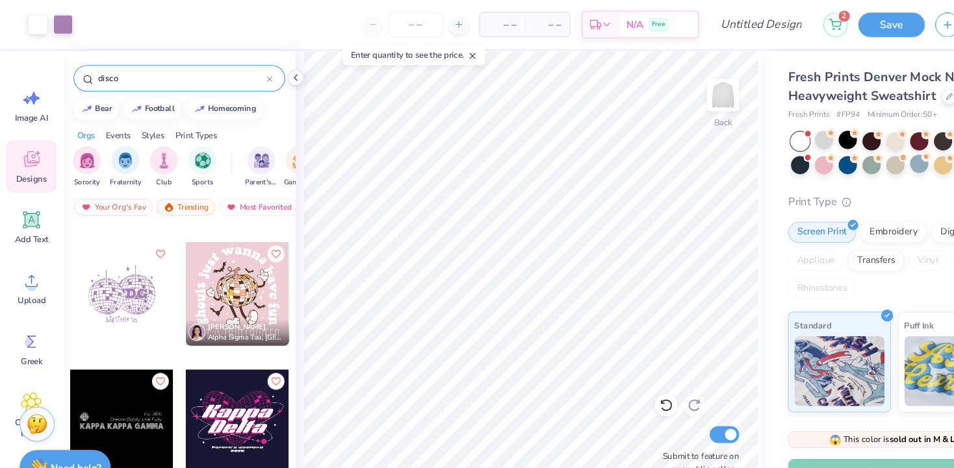
scroll to position [0, 0]
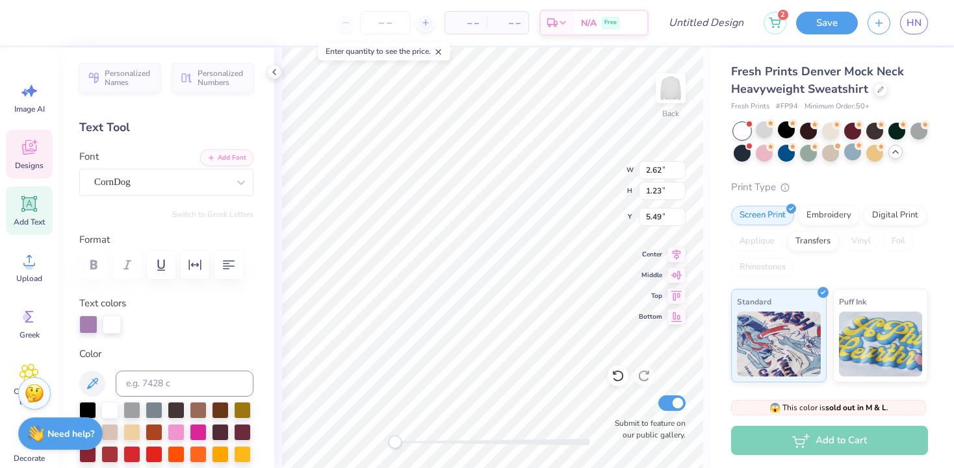
type textarea "TT"
type input "2.43"
type input "1.18"
type input "5.34"
click at [32, 19] on div at bounding box center [35, 21] width 18 height 18
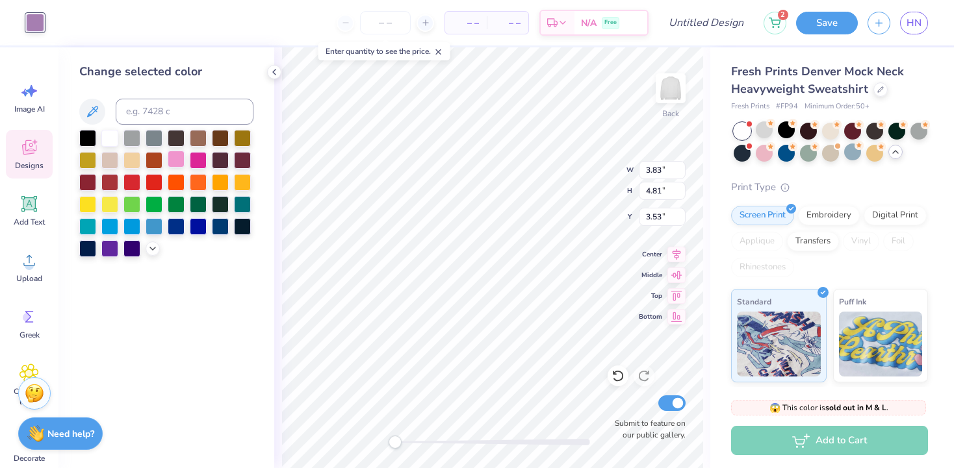
click at [175, 159] on div at bounding box center [176, 159] width 17 height 17
type input "3.82"
type input "3.86"
type input "4.47"
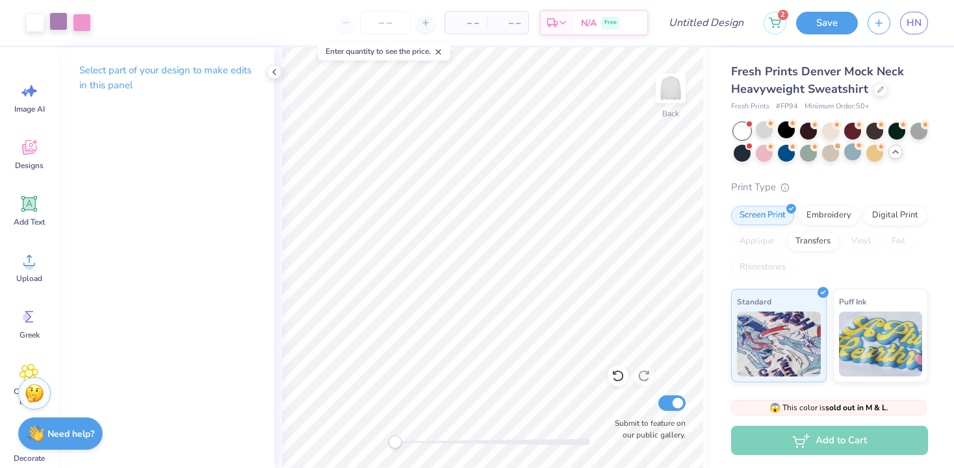
click at [57, 23] on div at bounding box center [58, 21] width 18 height 18
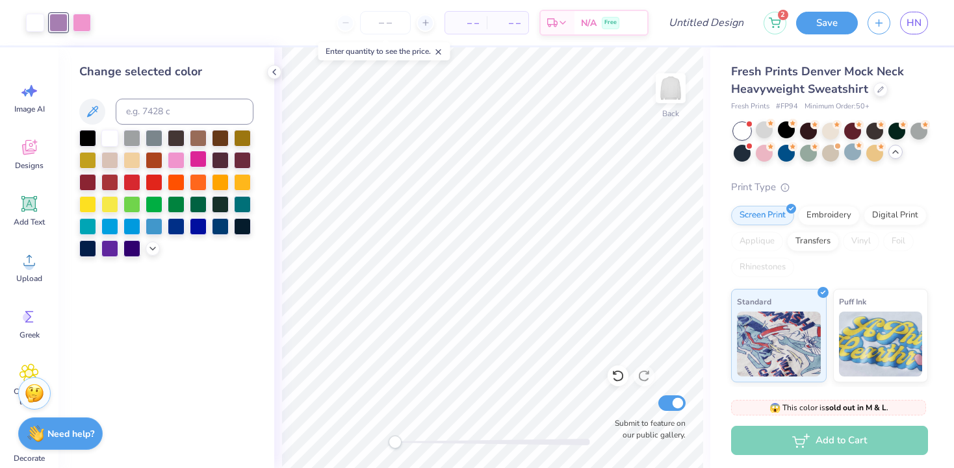
click at [195, 158] on div at bounding box center [198, 159] width 17 height 17
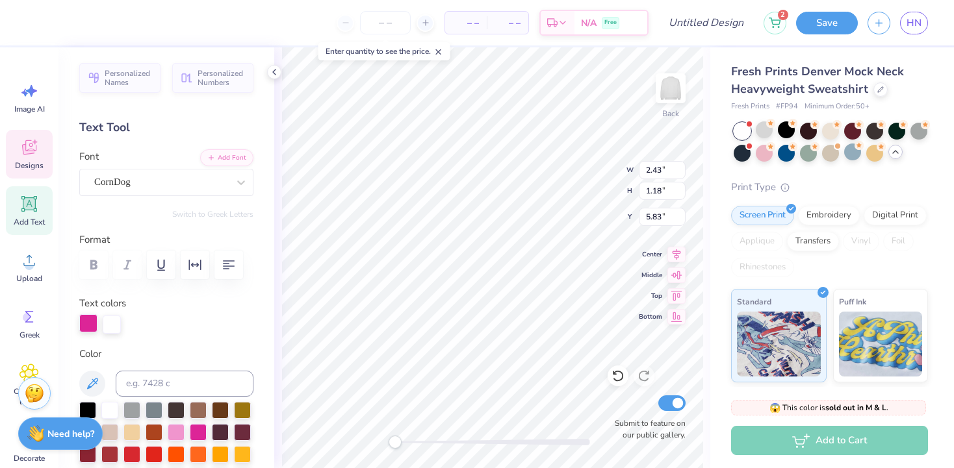
click at [94, 320] on div at bounding box center [88, 323] width 18 height 18
click at [179, 433] on div at bounding box center [176, 431] width 17 height 17
click at [201, 435] on div at bounding box center [198, 431] width 17 height 17
type input "4.27"
type input "5.36"
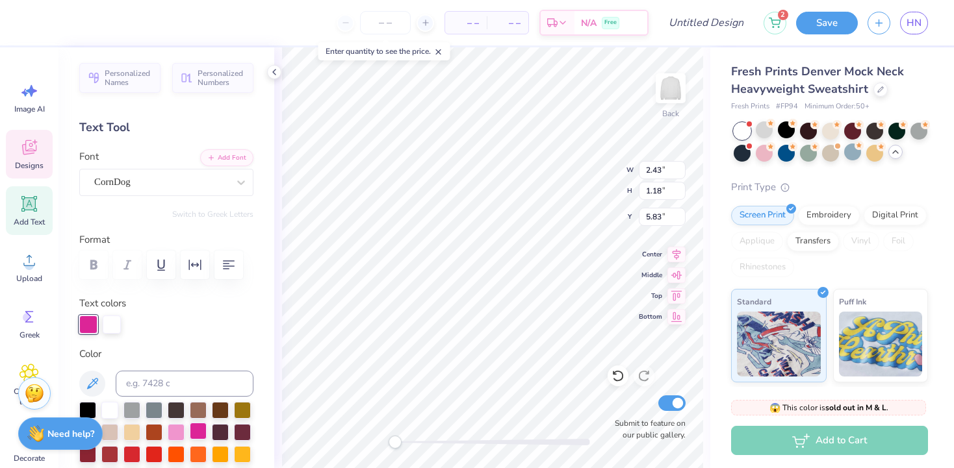
type input "3.00"
click at [38, 18] on div at bounding box center [35, 21] width 18 height 18
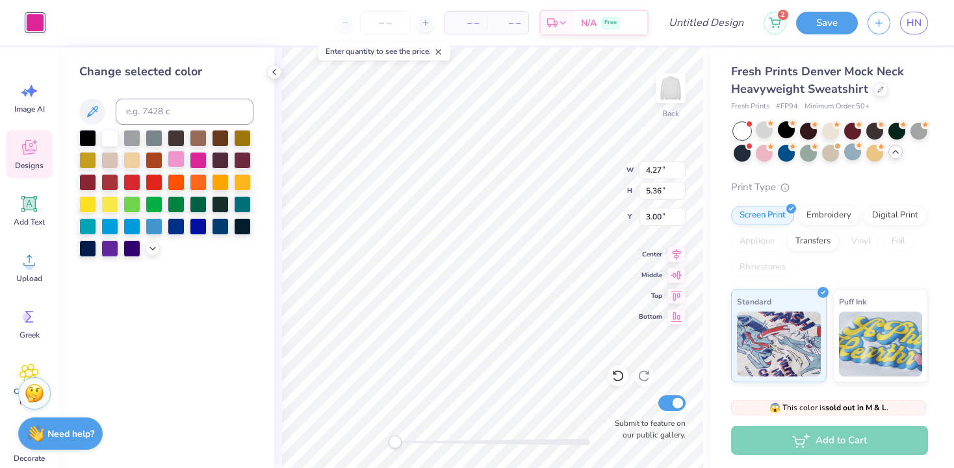
click at [178, 157] on div at bounding box center [176, 159] width 17 height 17
type input "4.25"
type input "4.30"
type input "4.05"
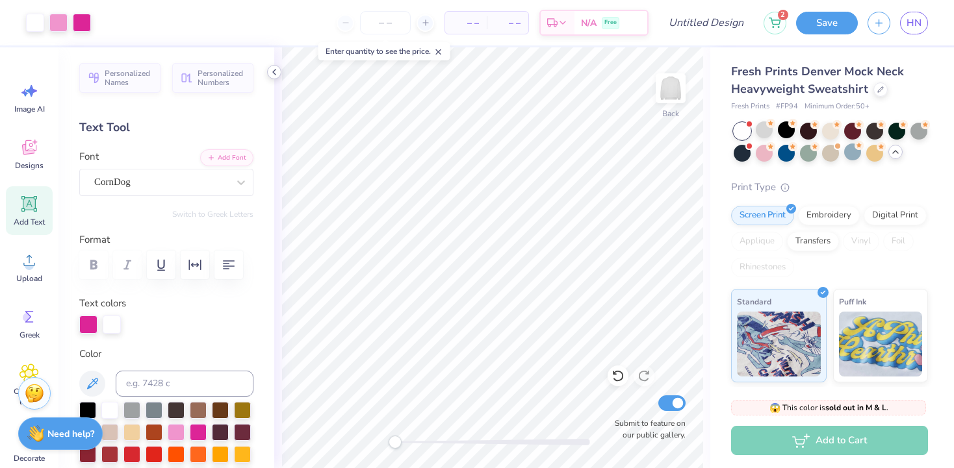
click at [275, 68] on icon at bounding box center [274, 72] width 10 height 10
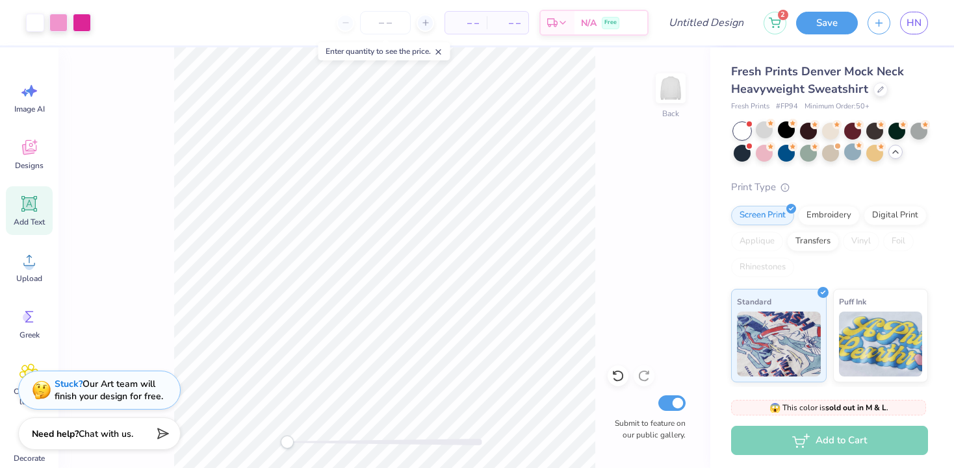
click at [27, 200] on icon at bounding box center [29, 204] width 12 height 12
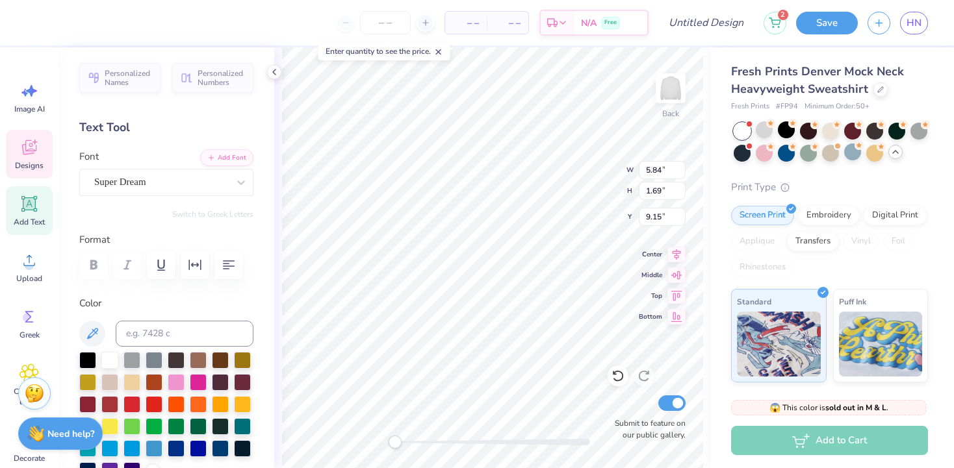
click at [27, 159] on div "Designs" at bounding box center [29, 154] width 47 height 49
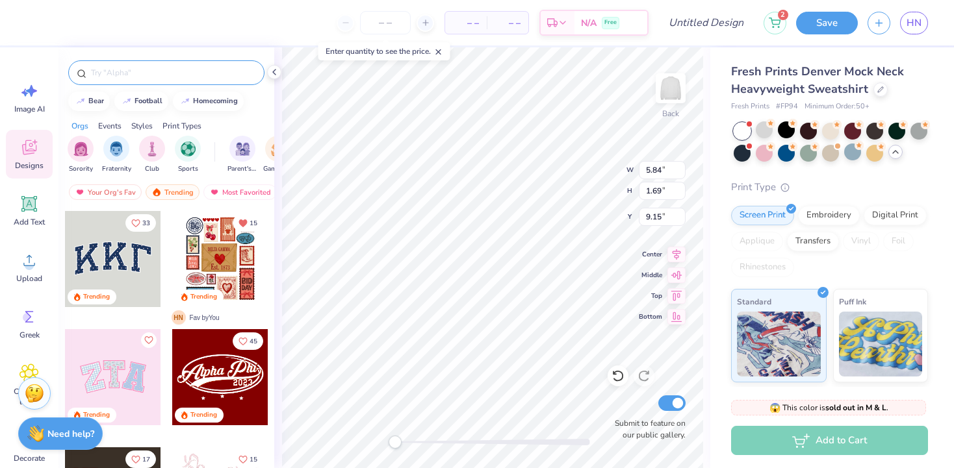
click at [148, 60] on div at bounding box center [166, 72] width 196 height 25
click at [148, 66] on div at bounding box center [166, 72] width 196 height 25
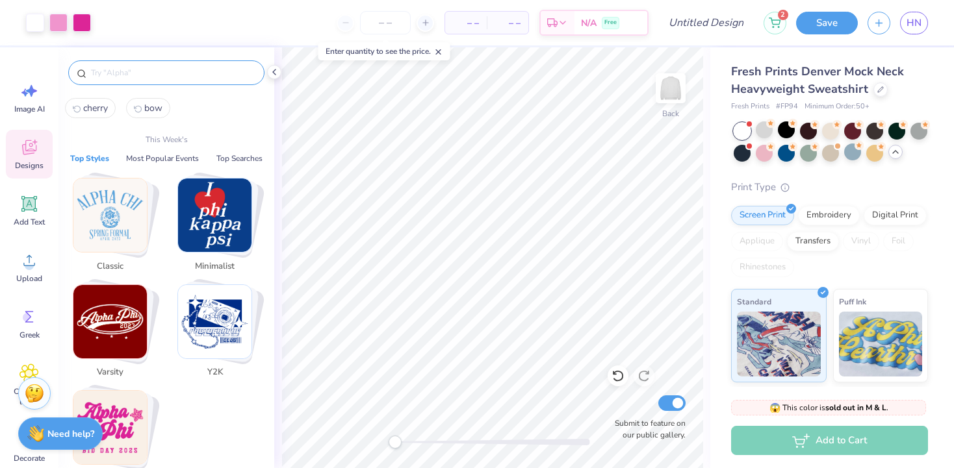
click at [148, 69] on input "text" at bounding box center [173, 72] width 166 height 13
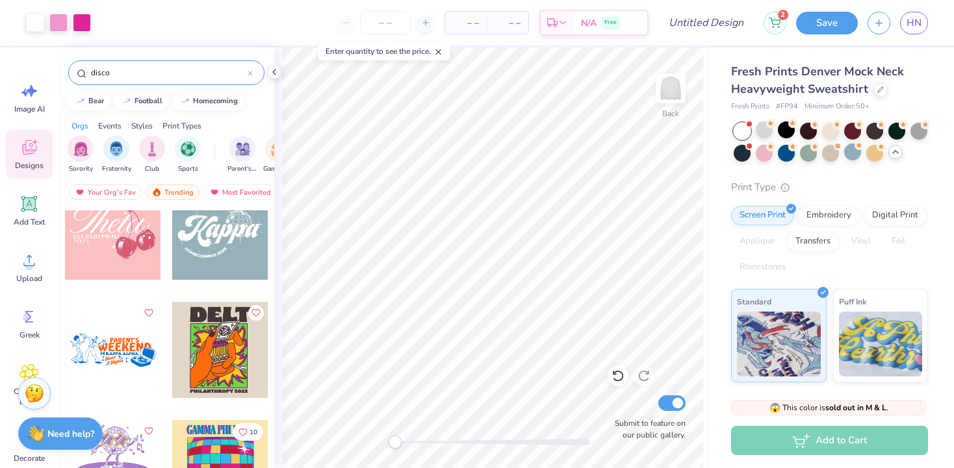
scroll to position [714, 0]
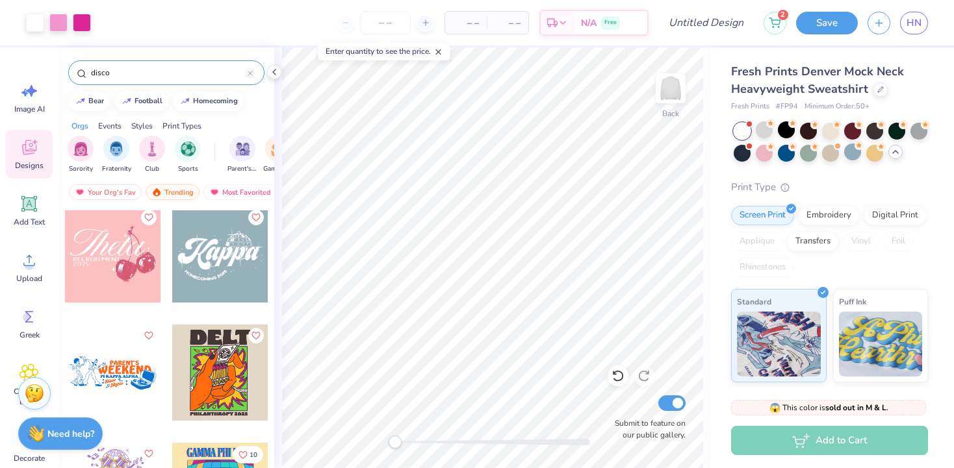
type input "disco"
click at [229, 283] on div at bounding box center [220, 255] width 96 height 96
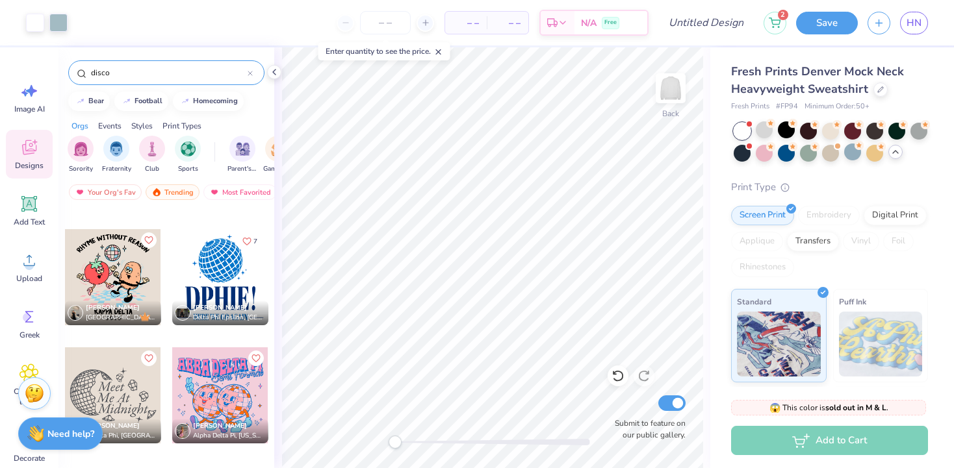
scroll to position [1287, 0]
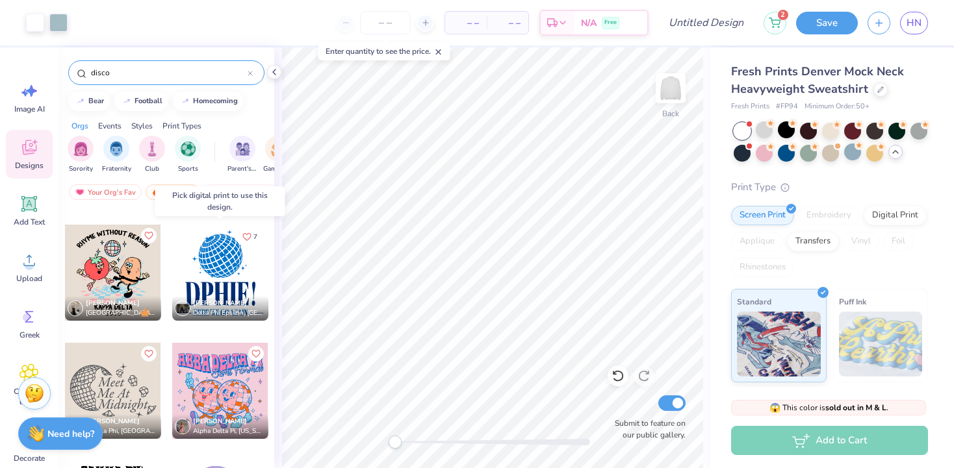
click at [234, 255] on div at bounding box center [220, 273] width 96 height 96
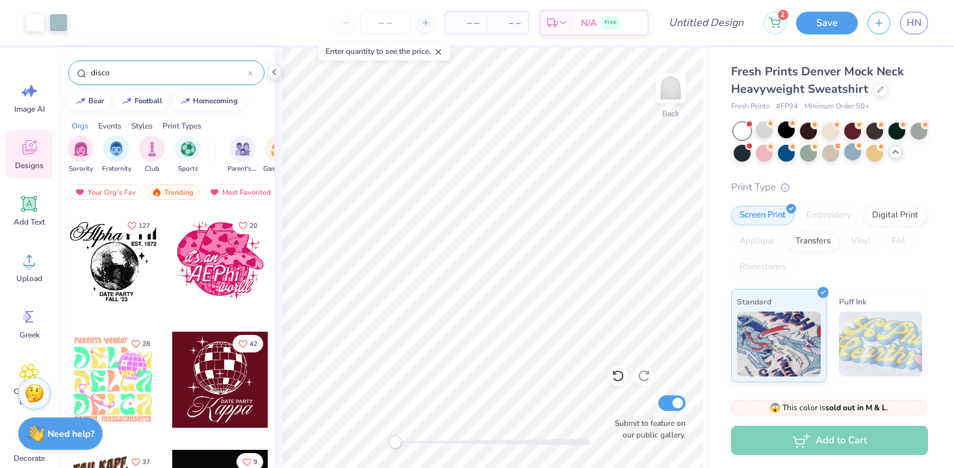
scroll to position [2358, 0]
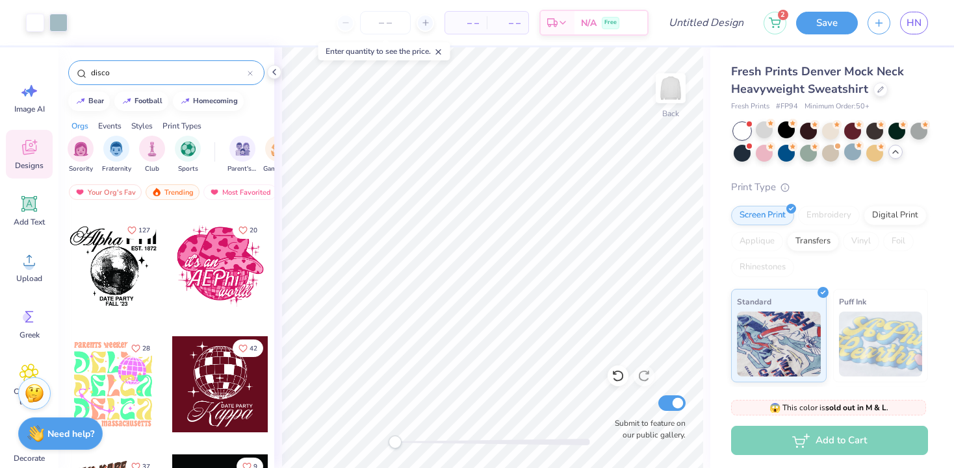
click at [120, 285] on div at bounding box center [113, 266] width 96 height 96
type input "10.46"
click at [222, 381] on div at bounding box center [220, 385] width 96 height 96
type input "9.22"
type input "11.81"
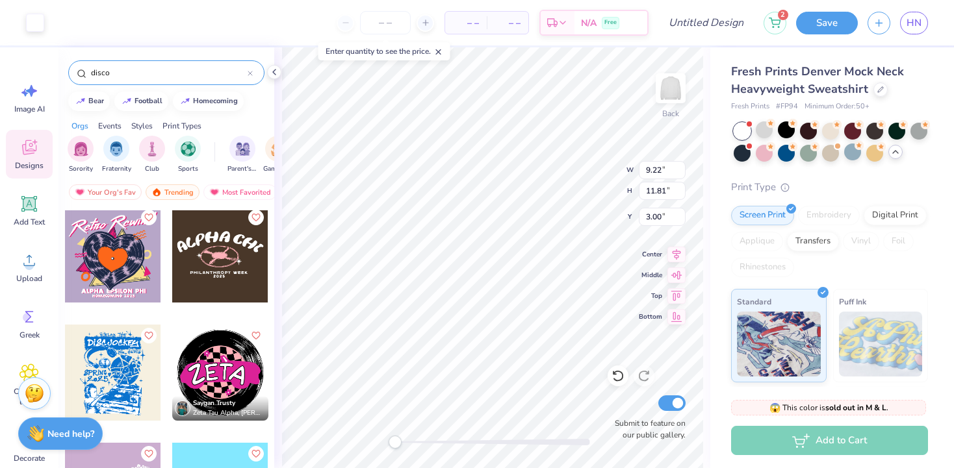
scroll to position [3083, 0]
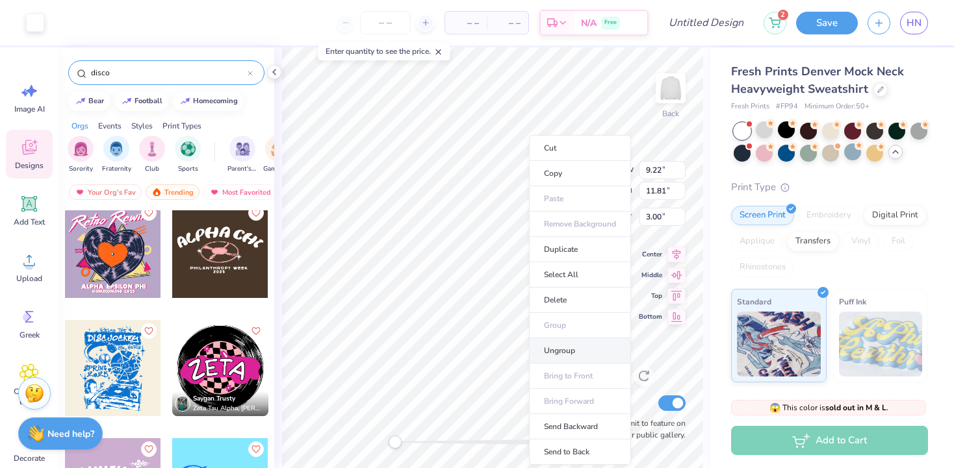
click at [566, 352] on li "Ungroup" at bounding box center [580, 350] width 102 height 25
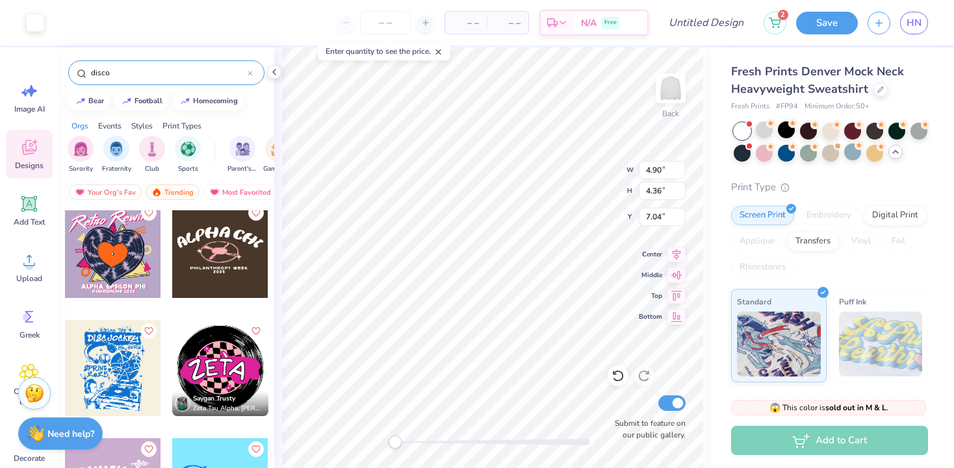
type input "4.90"
type input "4.36"
type input "5.02"
click at [742, 157] on div at bounding box center [741, 152] width 17 height 17
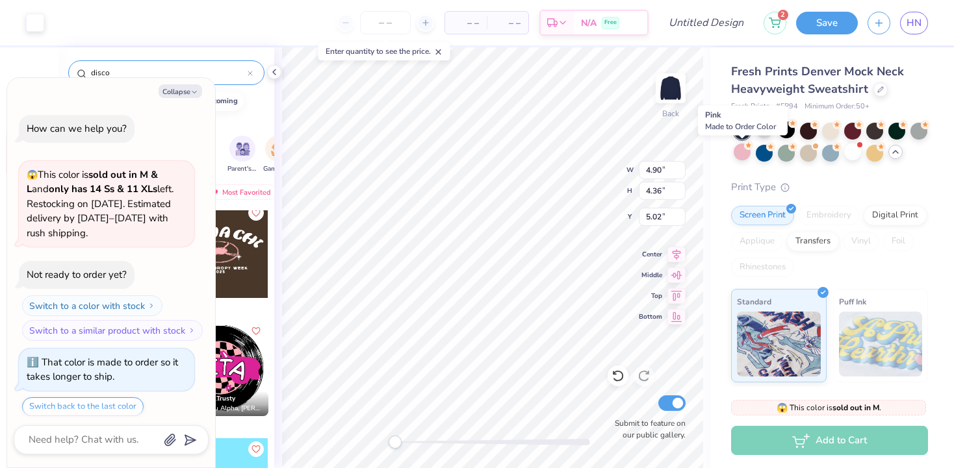
scroll to position [641, 0]
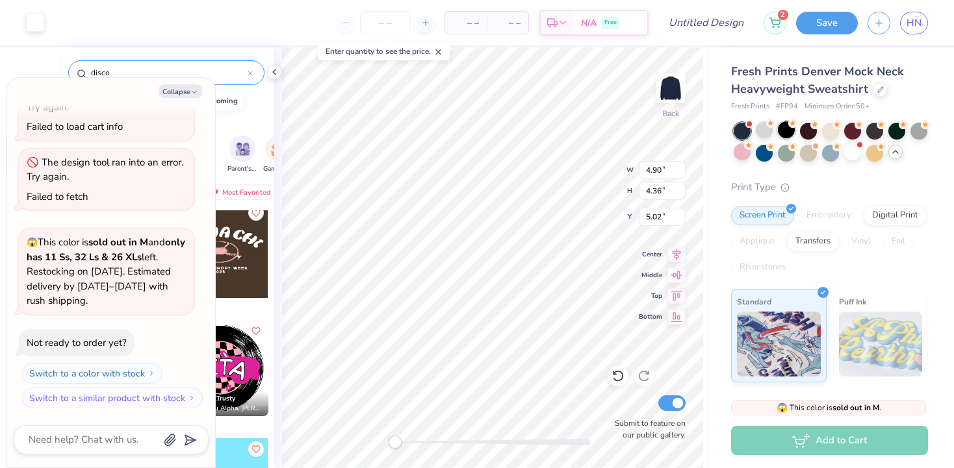
click at [783, 134] on div at bounding box center [786, 129] width 17 height 17
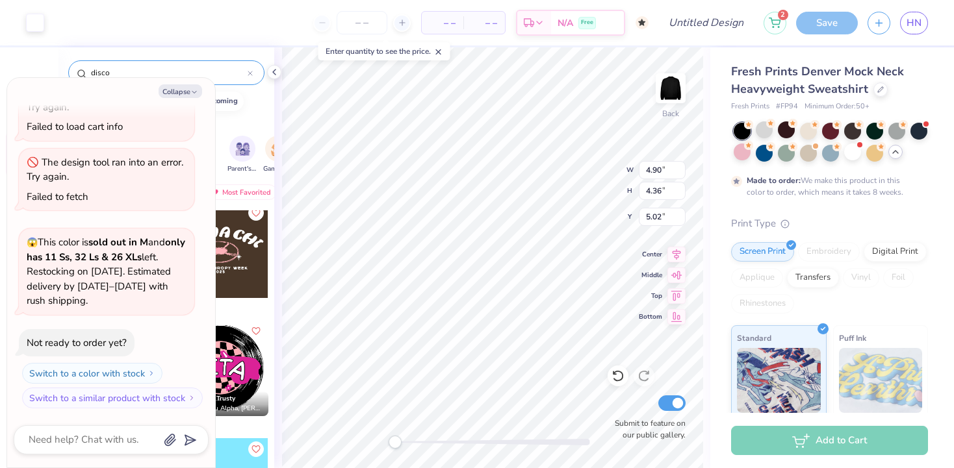
scroll to position [748, 0]
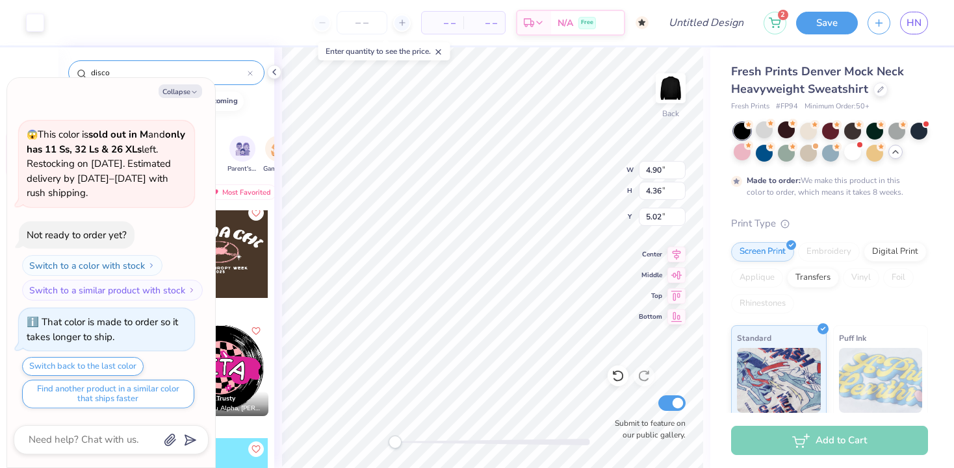
type textarea "x"
type input "9.07"
type input "3.41"
type input "11.40"
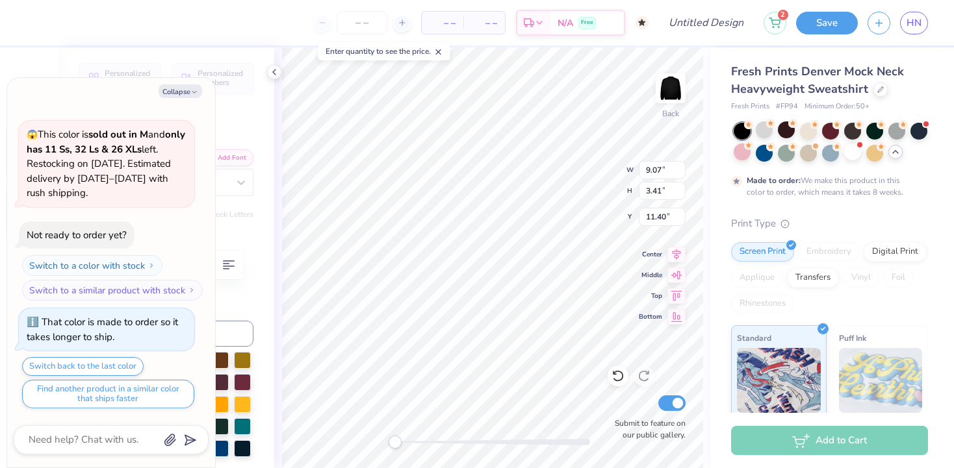
type textarea "x"
type textarea "T"
type textarea "x"
type textarea "Te"
type textarea "x"
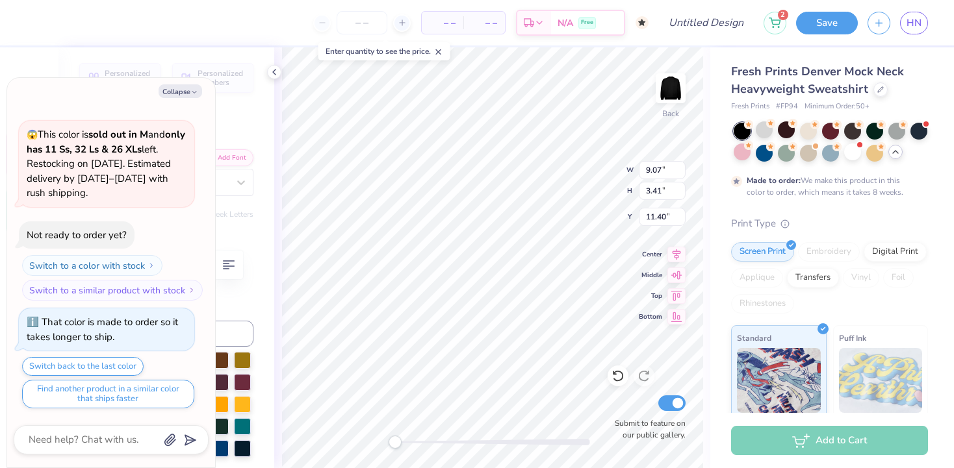
type textarea "Tem"
type textarea "x"
type textarea "Temp"
type textarea "x"
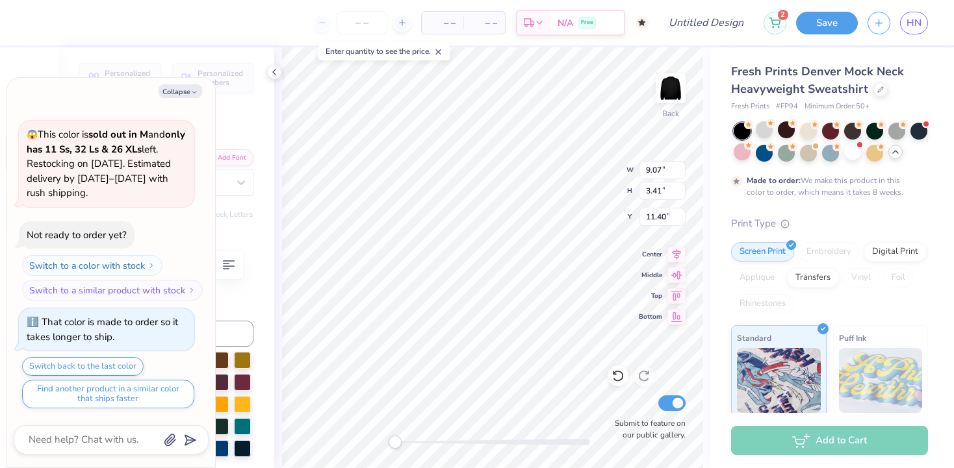
type textarea "Tempo"
type textarea "x"
type textarea "Tempo"
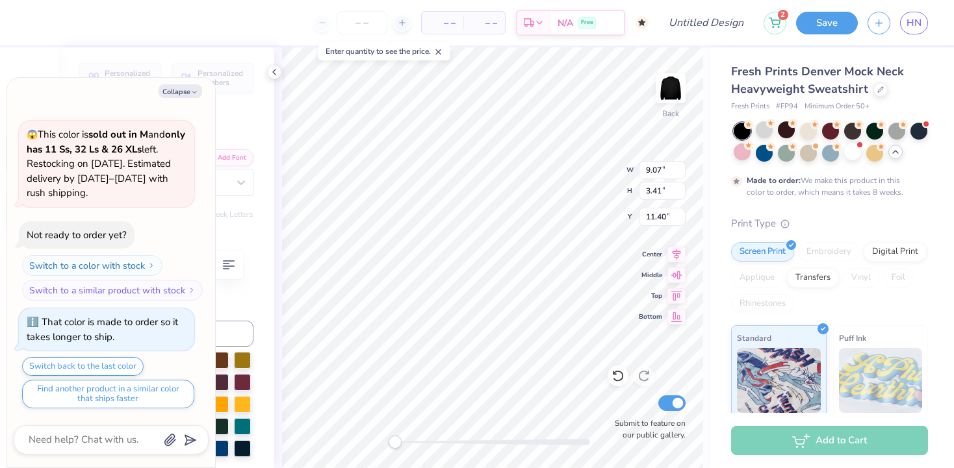
type textarea "x"
type textarea "Tempo T"
type textarea "x"
type textarea "Tempo Ta"
type textarea "x"
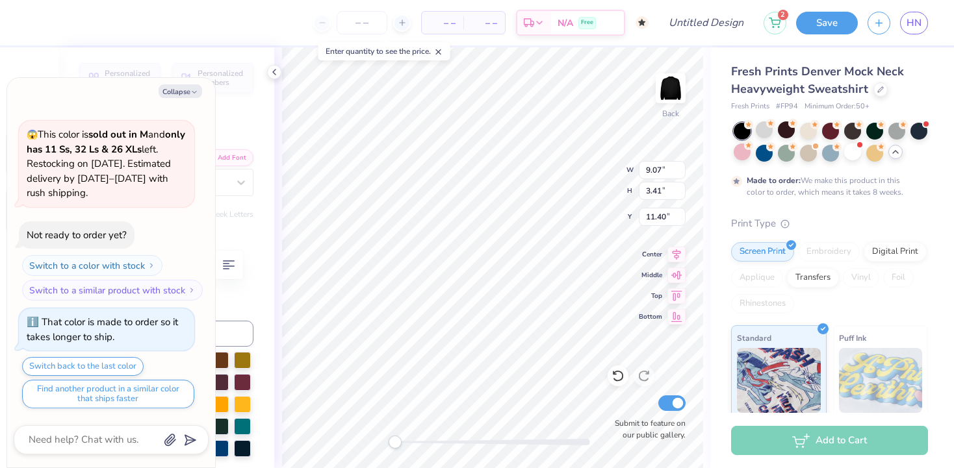
type textarea "Tempo Tan"
type textarea "x"
type textarea "Tempo Tant"
type textarea "x"
type textarea "Tempo Tantru"
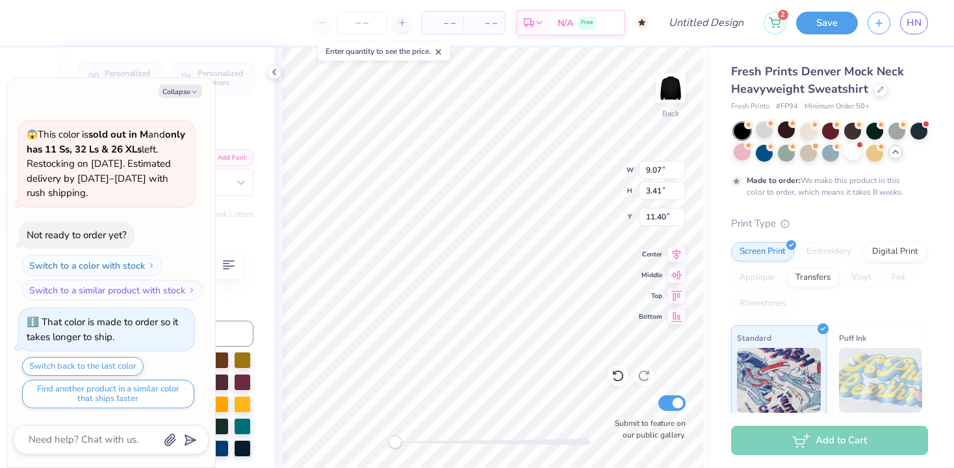
type textarea "x"
type textarea "Tempo Tantrum"
type textarea "x"
type textarea "Tempo Tantrums"
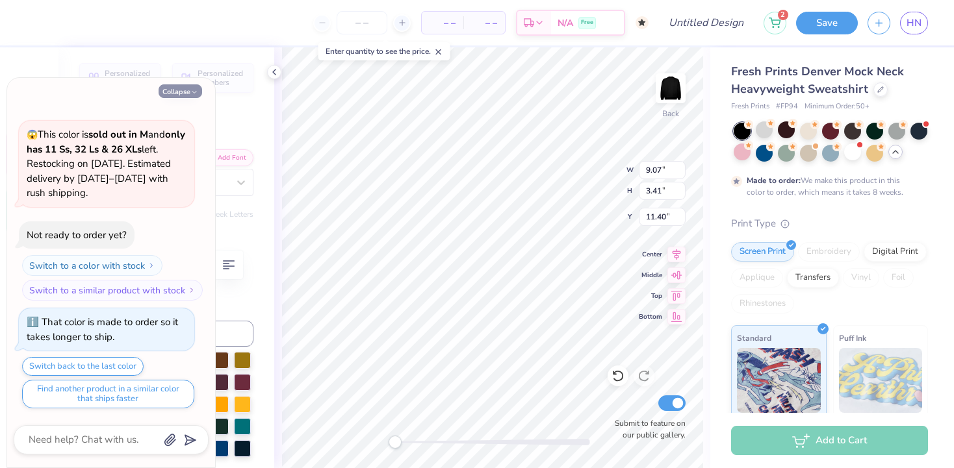
click at [181, 90] on button "Collapse" at bounding box center [181, 91] width 44 height 14
type textarea "x"
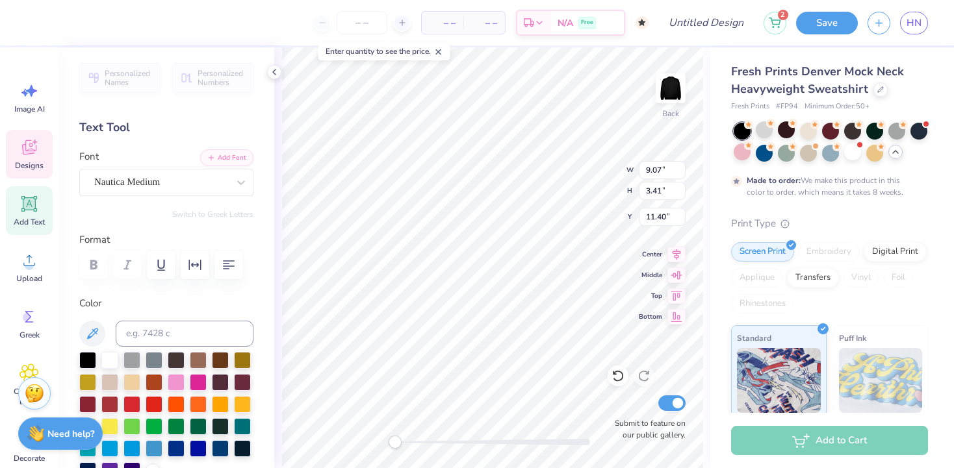
scroll to position [64, 0]
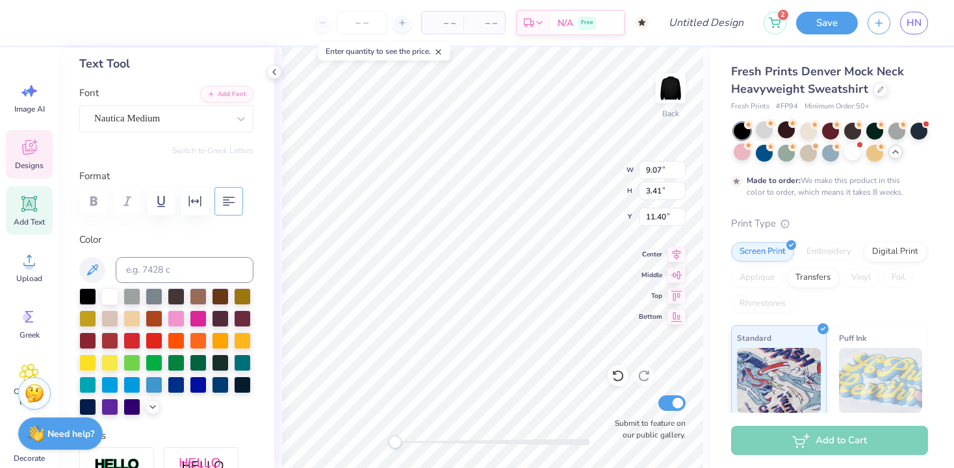
click at [229, 211] on button "button" at bounding box center [228, 201] width 29 height 29
click at [230, 207] on icon "button" at bounding box center [229, 202] width 16 height 16
type input "6.46"
type input "4.11"
type input "11.18"
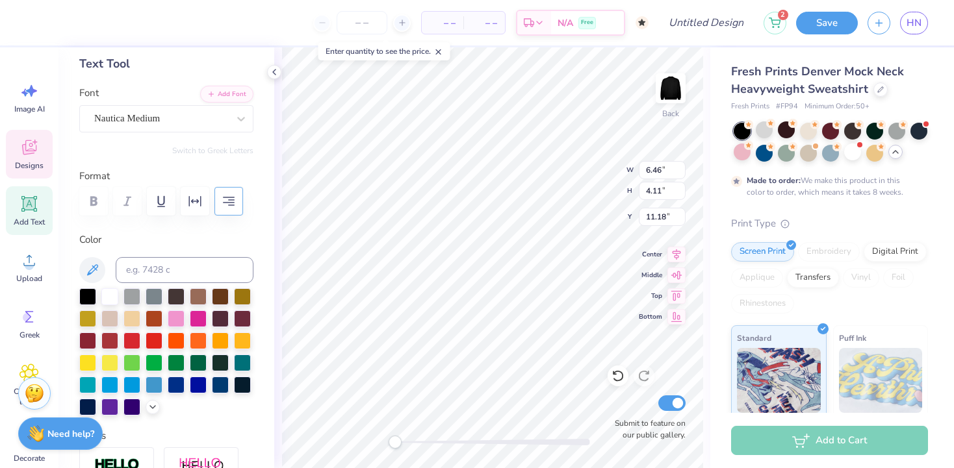
scroll to position [1, 1]
type input "4.68"
type input "3.74"
type input "3.33"
type input "5.58"
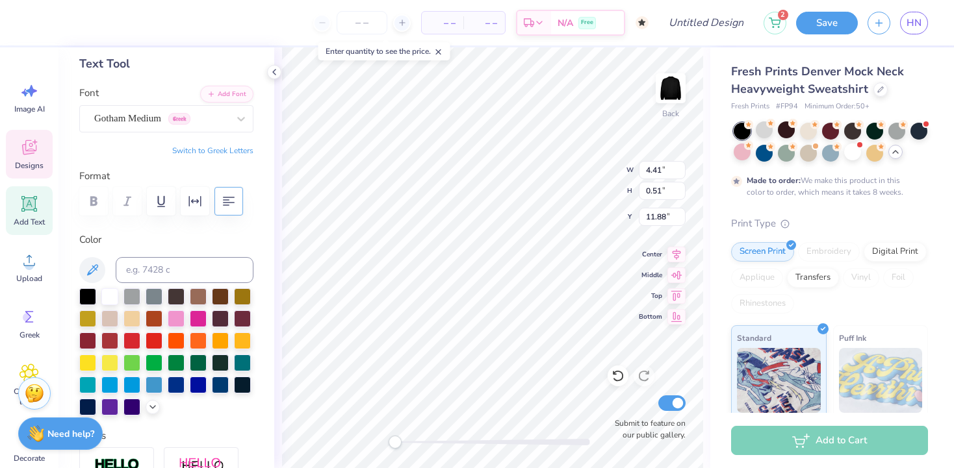
scroll to position [0, 1]
click at [37, 150] on icon at bounding box center [28, 147] width 19 height 19
click at [21, 151] on icon at bounding box center [28, 147] width 19 height 19
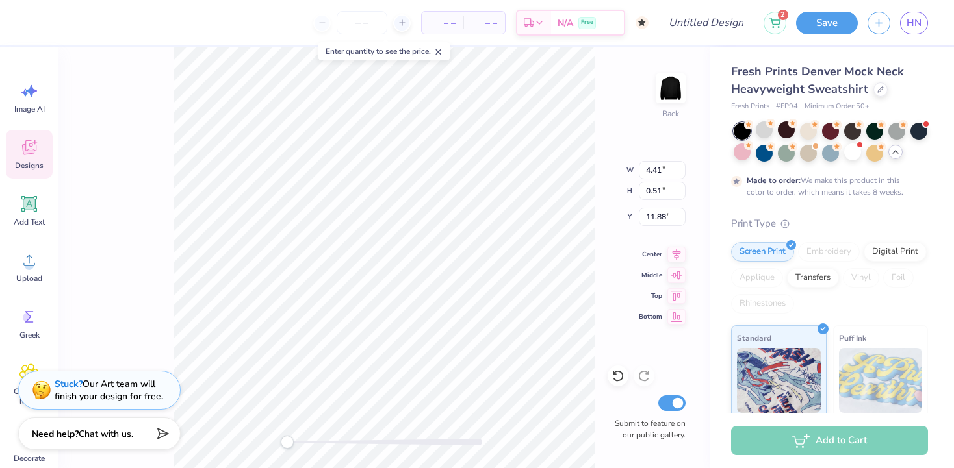
click at [27, 143] on icon at bounding box center [28, 147] width 19 height 19
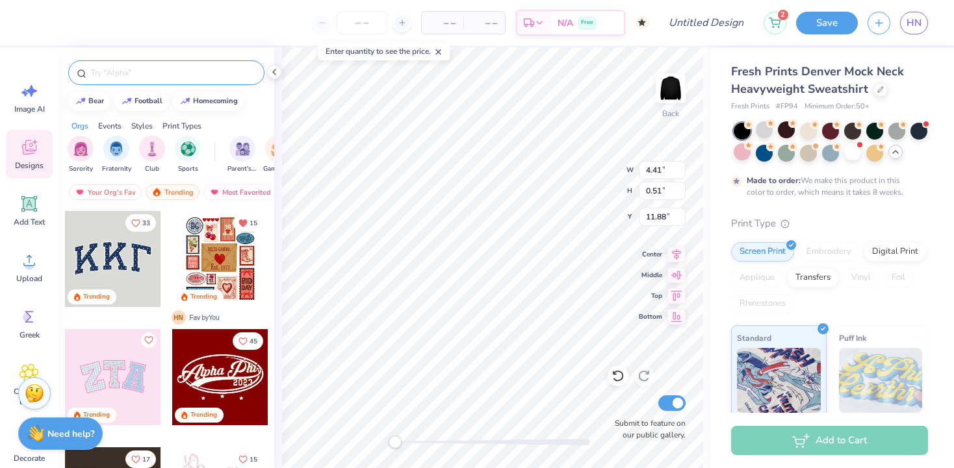
click at [129, 75] on input "text" at bounding box center [173, 72] width 166 height 13
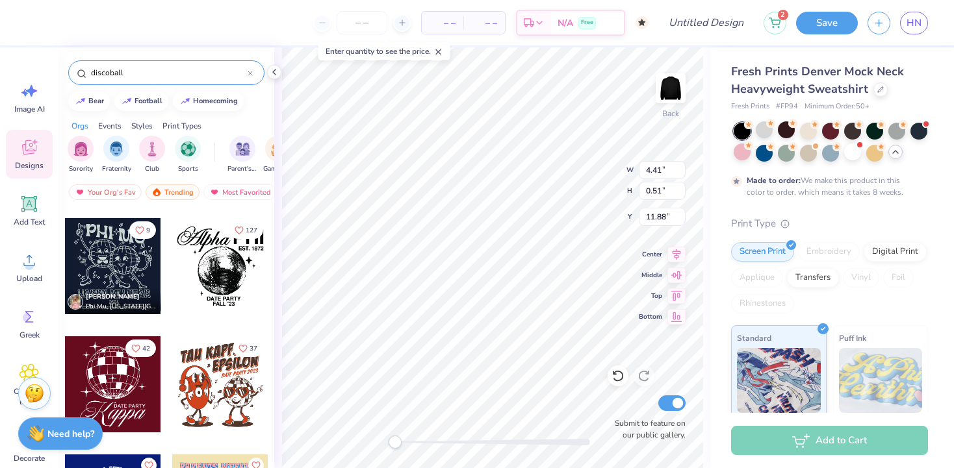
scroll to position [1585, 0]
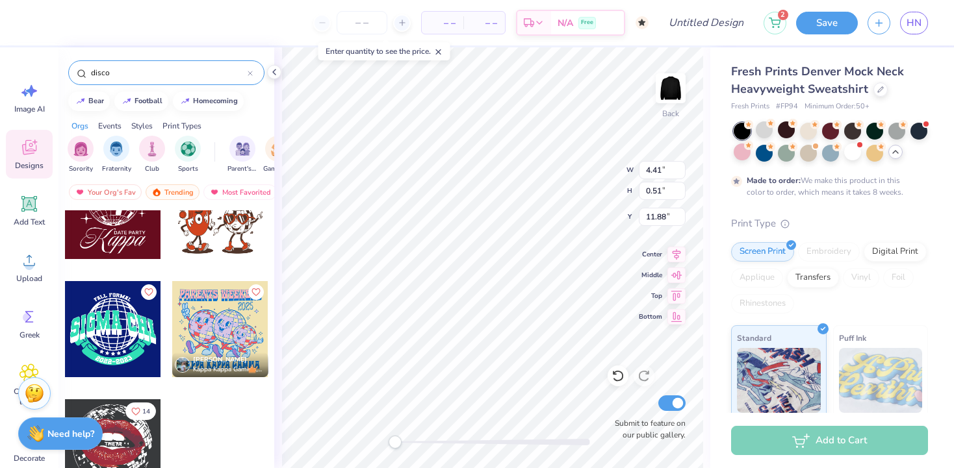
type input "disco"
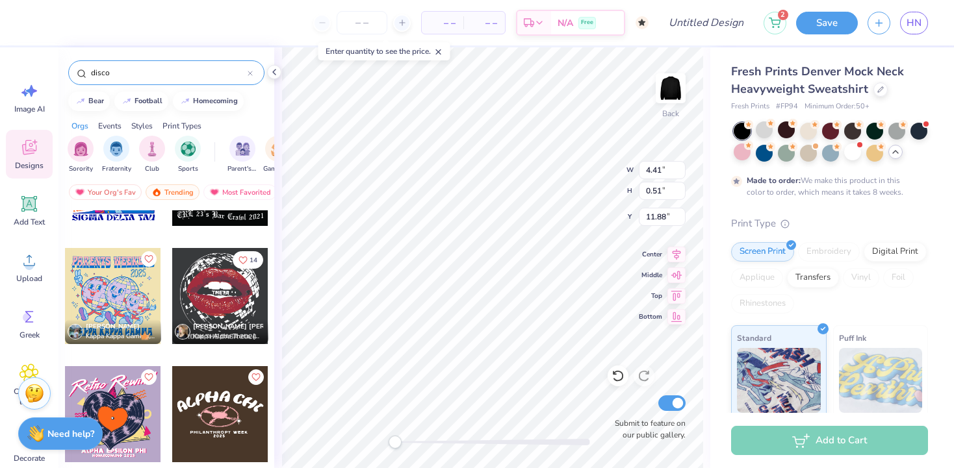
scroll to position [2920, 0]
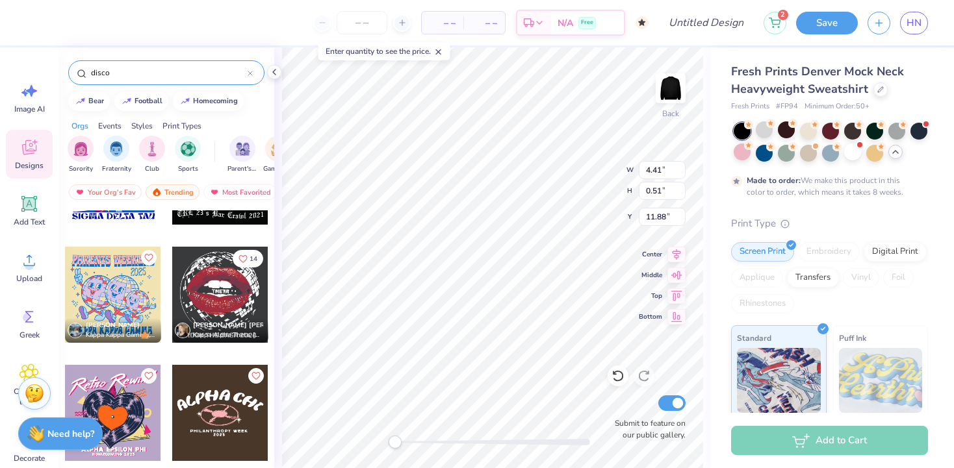
click at [248, 73] on icon at bounding box center [250, 73] width 5 height 5
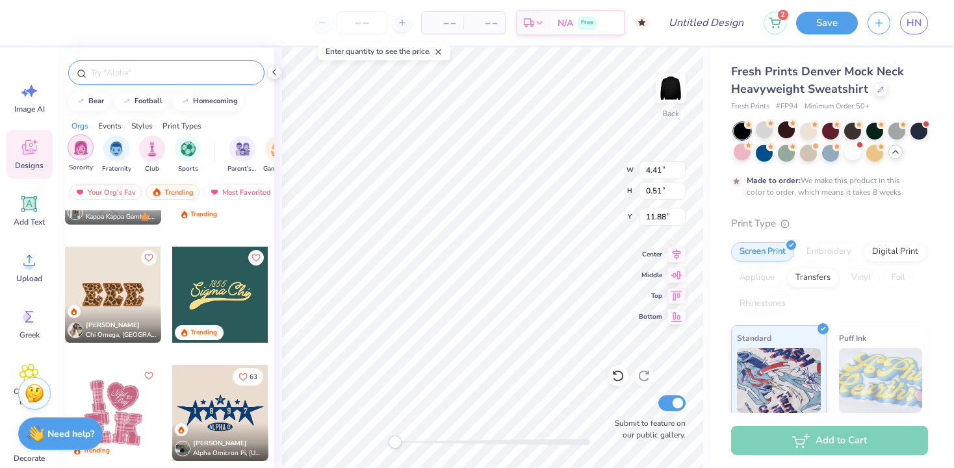
click at [85, 152] on img "filter for Sorority" at bounding box center [80, 147] width 15 height 15
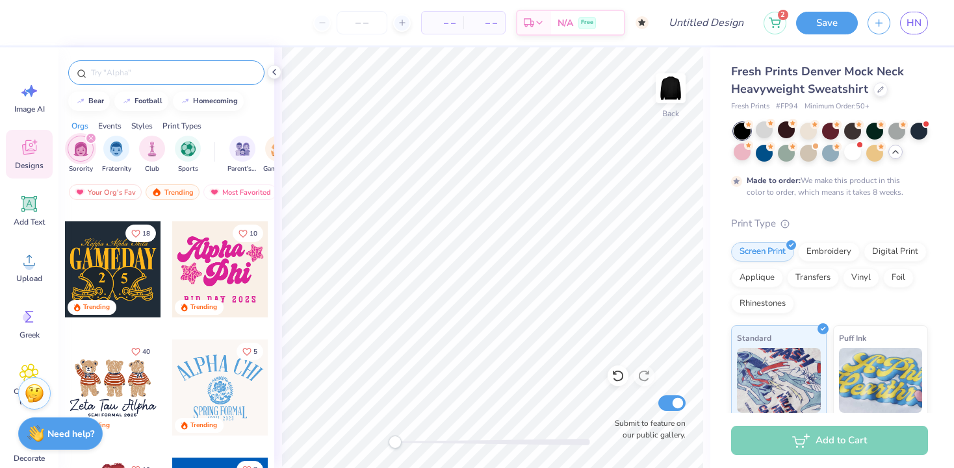
scroll to position [462, 0]
click at [203, 255] on div at bounding box center [220, 270] width 96 height 96
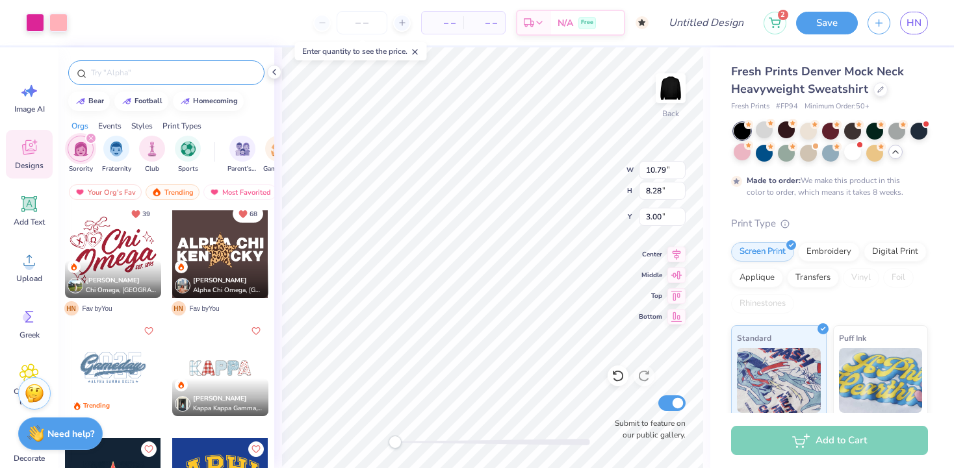
scroll to position [2612, 0]
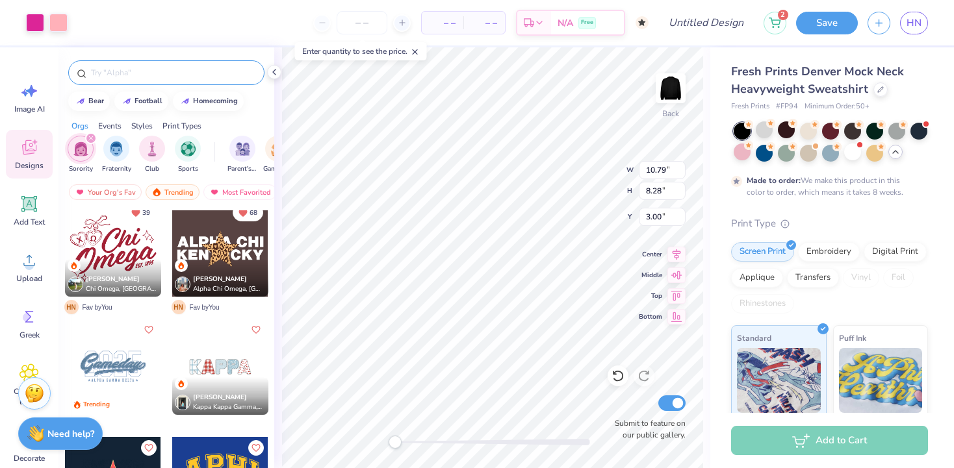
click at [141, 255] on div at bounding box center [113, 249] width 96 height 96
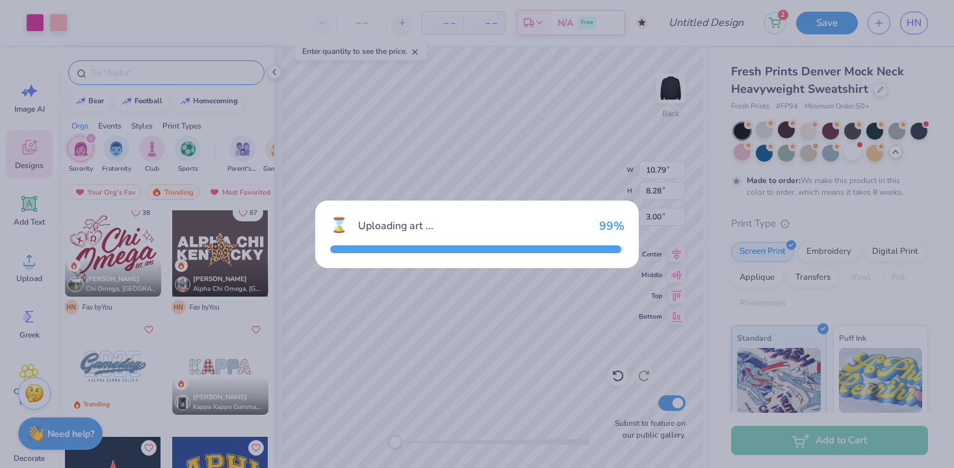
type input "10.68"
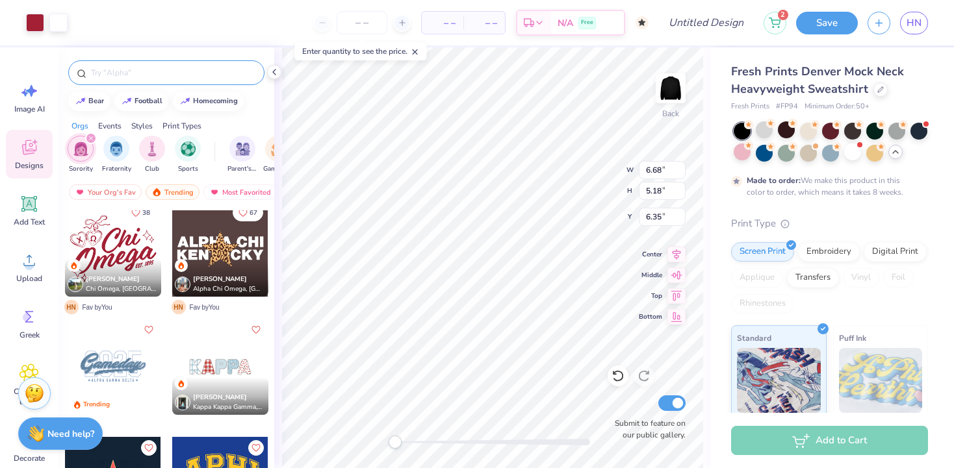
type input "6.68"
type input "5.18"
click at [855, 153] on div at bounding box center [852, 152] width 17 height 17
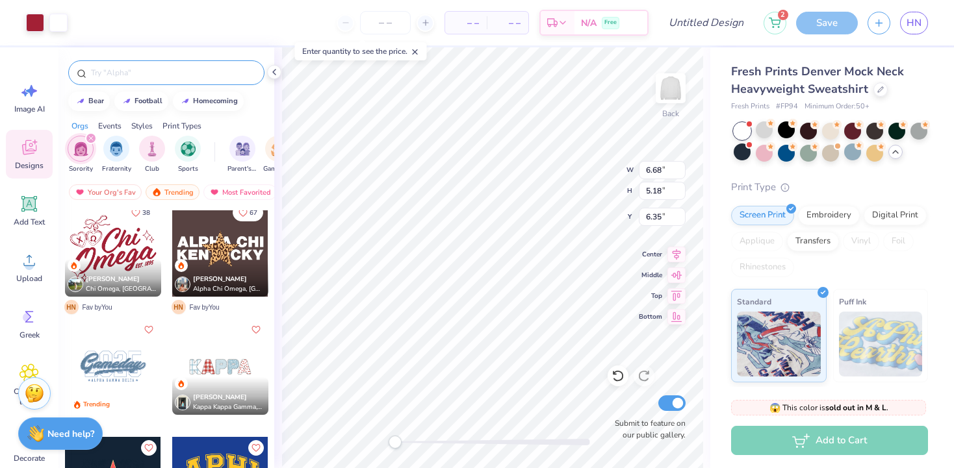
type input "3.30"
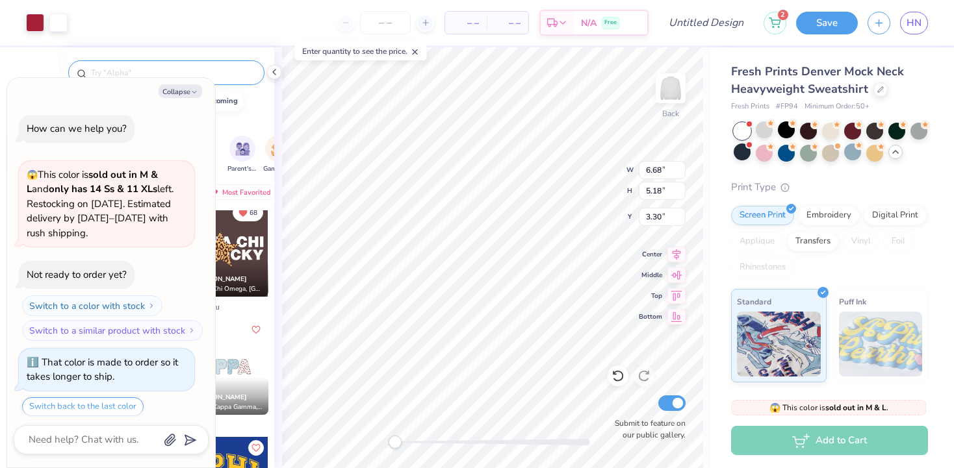
scroll to position [1011, 0]
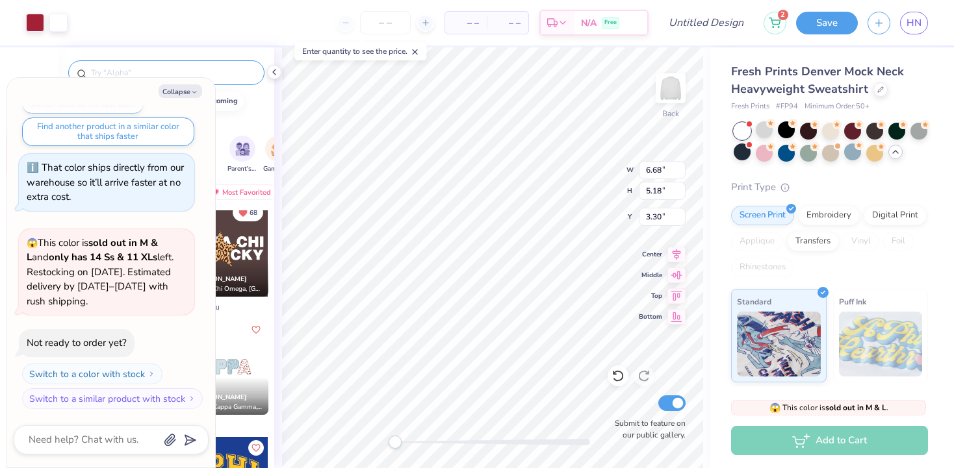
type textarea "x"
type input "13.53"
type input "10.48"
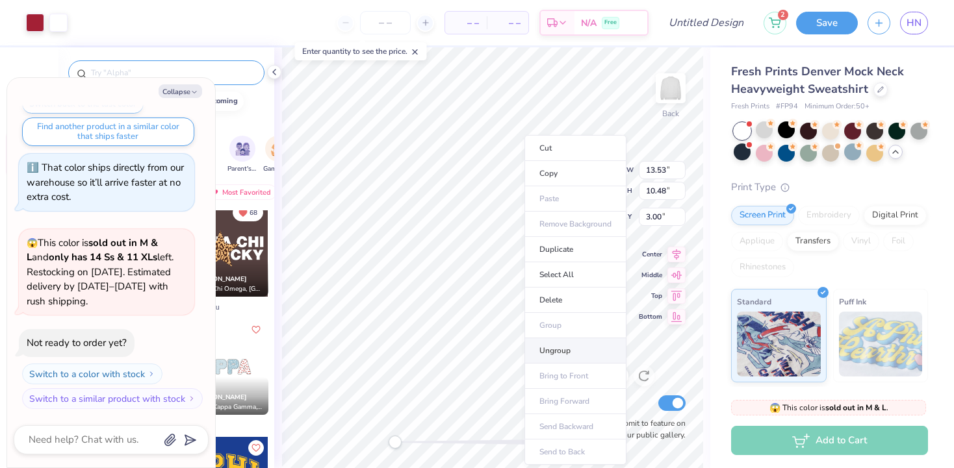
click at [556, 346] on li "Ungroup" at bounding box center [575, 350] width 102 height 25
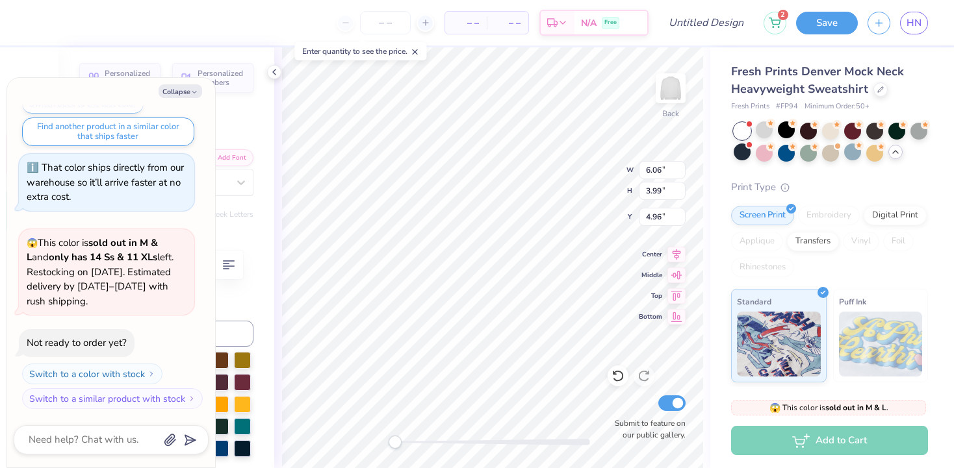
type textarea "x"
type textarea "Ch"
type textarea "x"
type textarea "C"
type textarea "x"
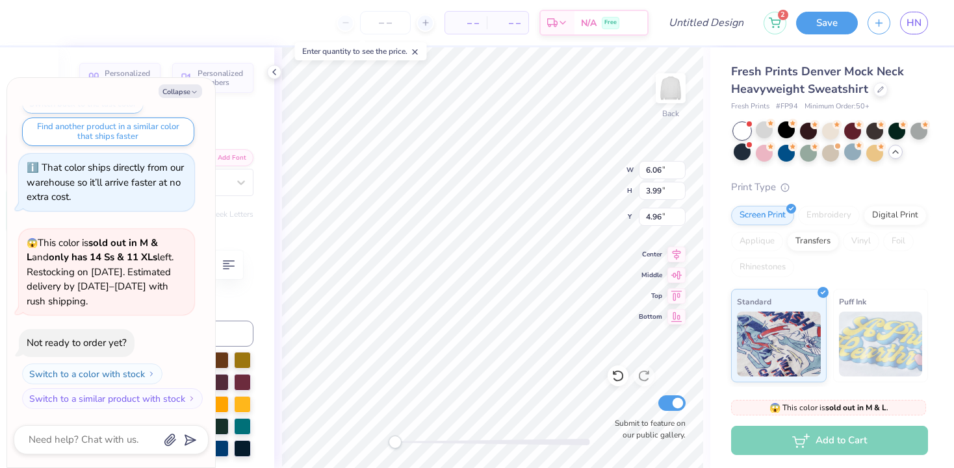
type textarea "T"
type textarea "x"
type textarea "Te"
type textarea "x"
type textarea "Tem"
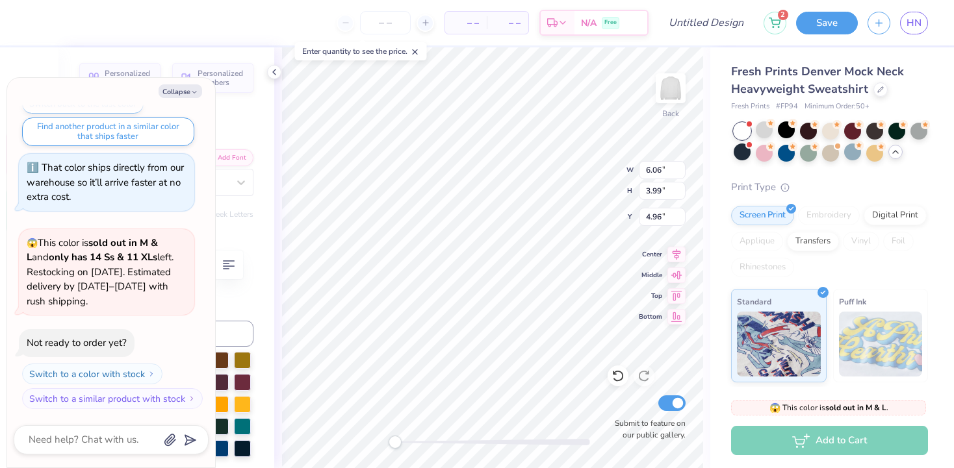
type textarea "x"
type textarea "Temp"
type textarea "x"
type textarea "Tempo"
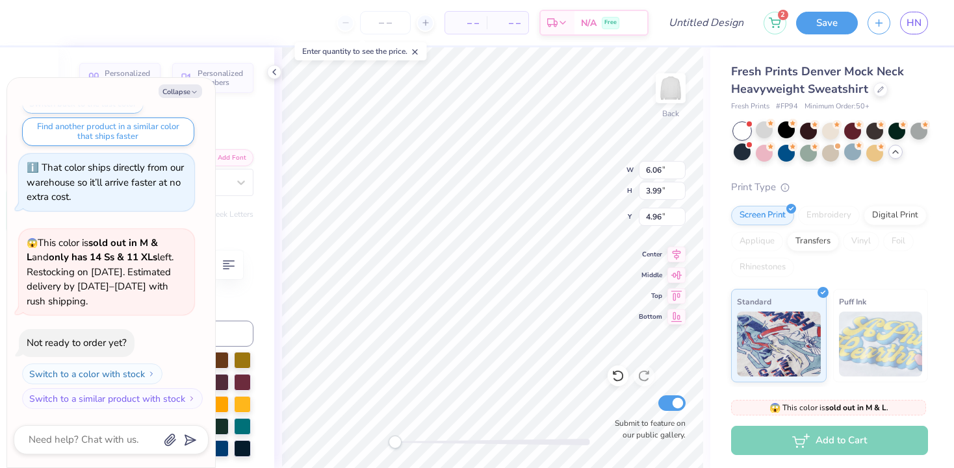
scroll to position [1, 1]
type textarea "x"
type textarea "Tempo"
type textarea "x"
type input "7.42"
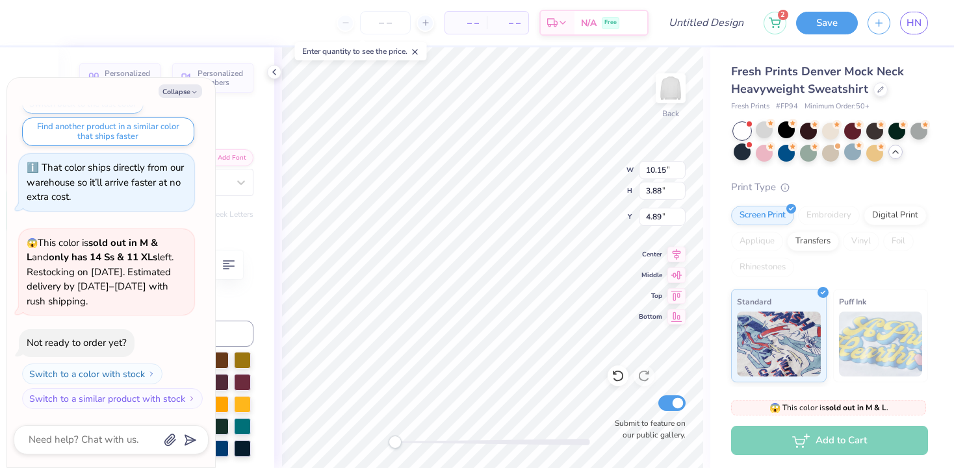
type input "2.86"
type input "6.06"
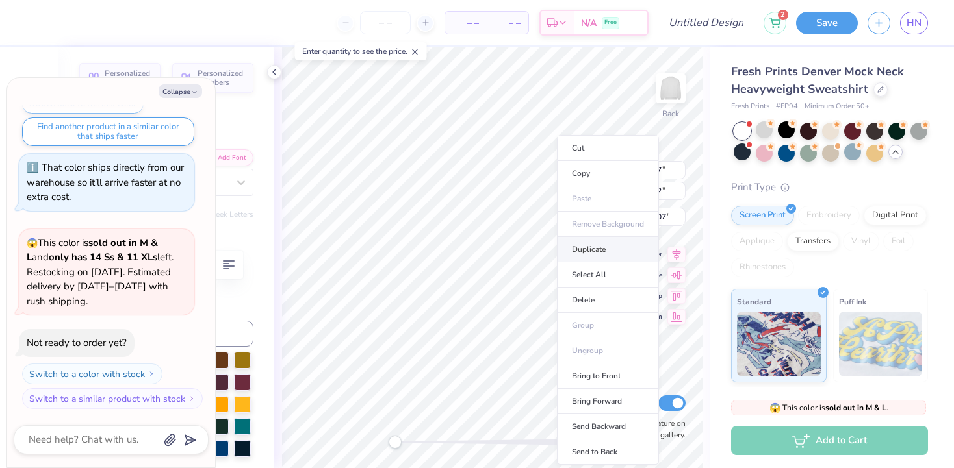
click at [587, 248] on li "Duplicate" at bounding box center [608, 249] width 102 height 25
type textarea "x"
type input "11.00"
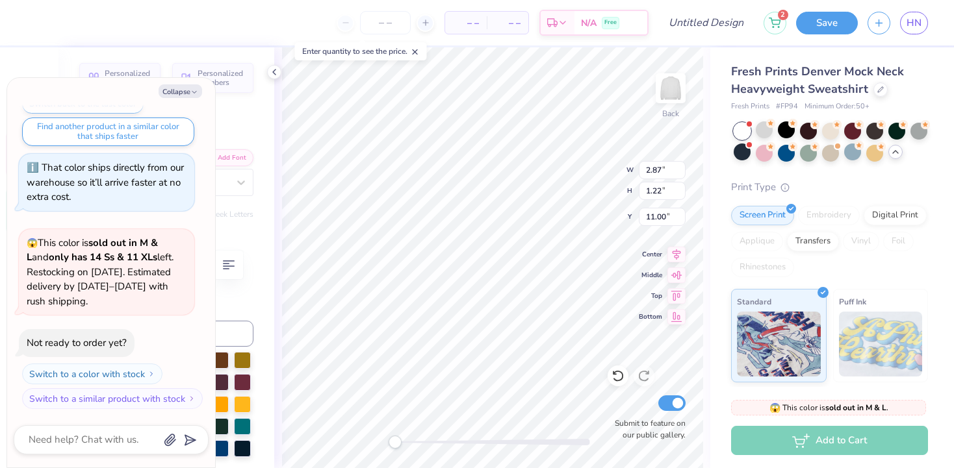
scroll to position [0, 0]
type textarea "x"
type textarea "T"
type textarea "x"
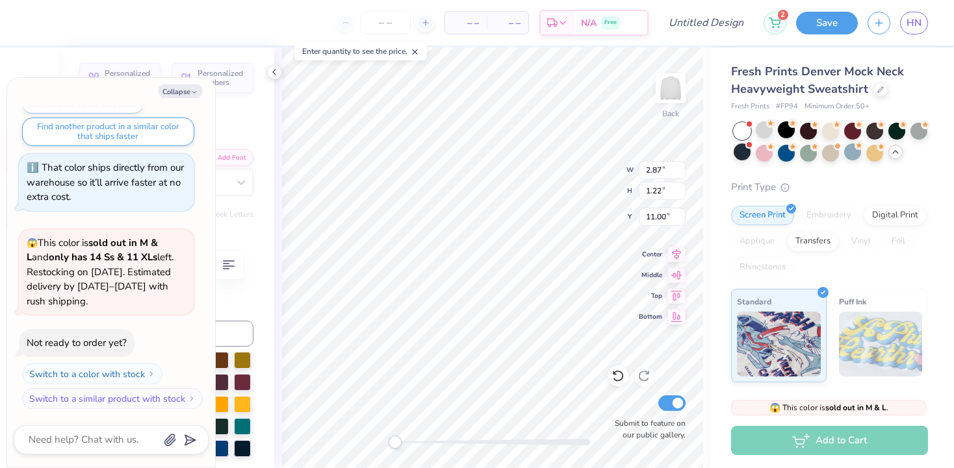
type textarea "TH"
type textarea "x"
type textarea "THE"
type textarea "x"
type textarea "THE"
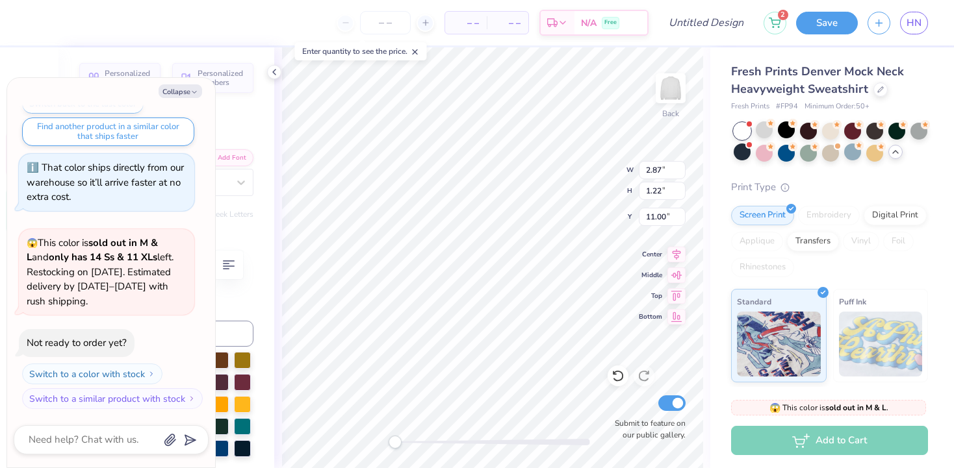
scroll to position [1, 0]
type textarea "x"
type textarea "THE"
click at [578, 186] on div "Back W 2.87 2.87 " H 1.22 1.22 " Y 11.00 11.00 " Center Middle Top Bottom Submi…" at bounding box center [492, 257] width 436 height 421
click at [562, 165] on div "Back W 2.87 2.87 " H 1.22 1.22 " Y 11.00 11.00 " Center Middle Top Bottom Submi…" at bounding box center [492, 257] width 436 height 421
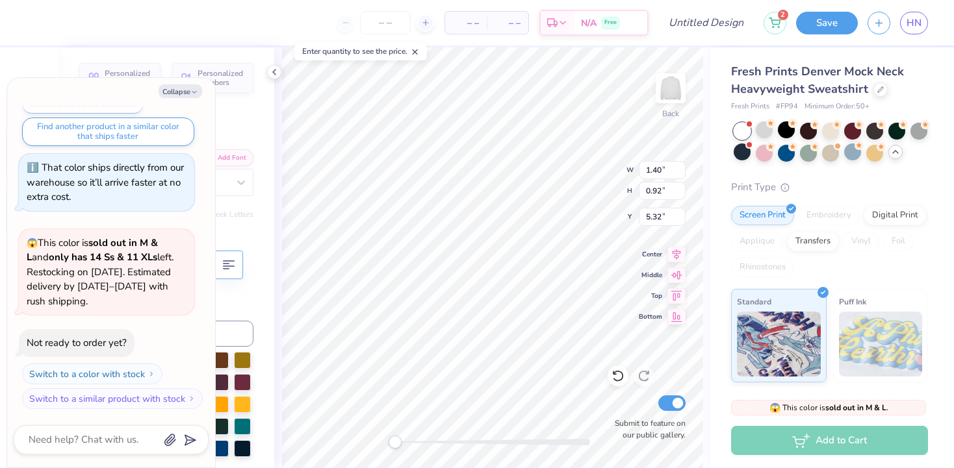
click at [188, 90] on button "Collapse" at bounding box center [181, 91] width 44 height 14
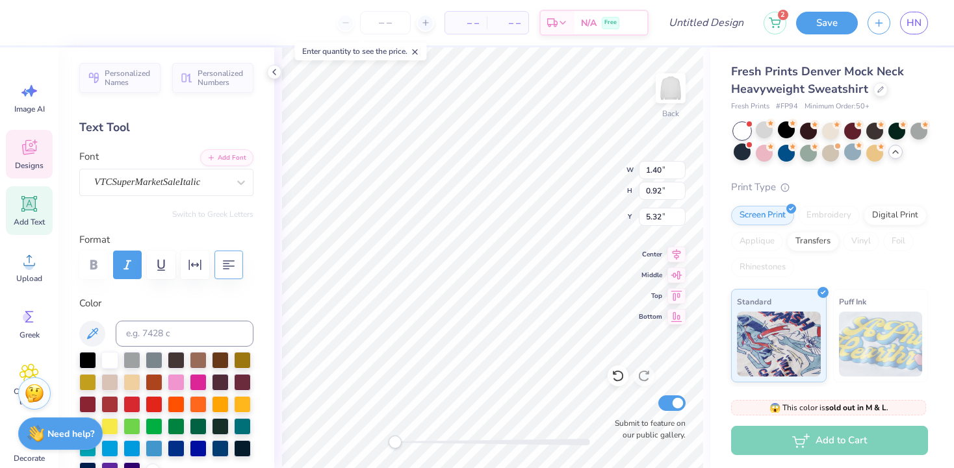
type textarea "x"
type input "5.09"
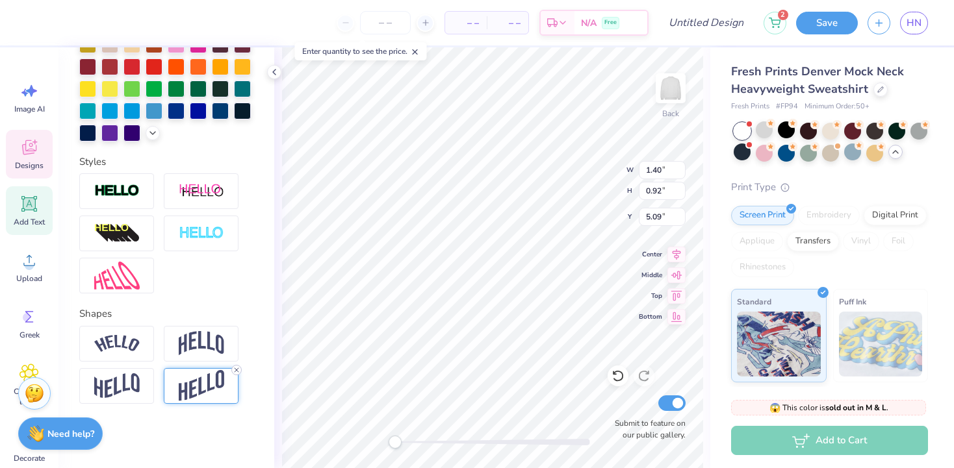
click at [236, 370] on icon at bounding box center [237, 370] width 8 height 8
type input "1.47"
type input "0.99"
type input "5.16"
type input "4.16"
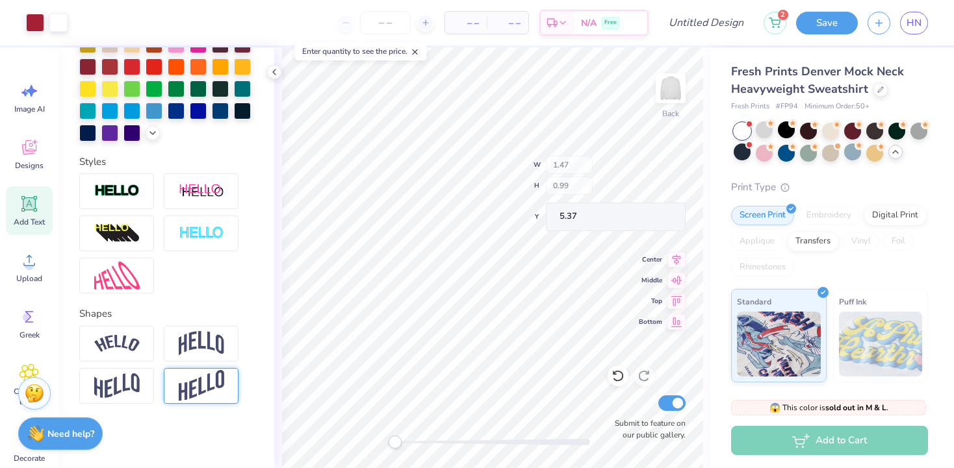
type input "2.21"
type input "3.00"
type input "12.99"
type input "4.34"
type input "7.88"
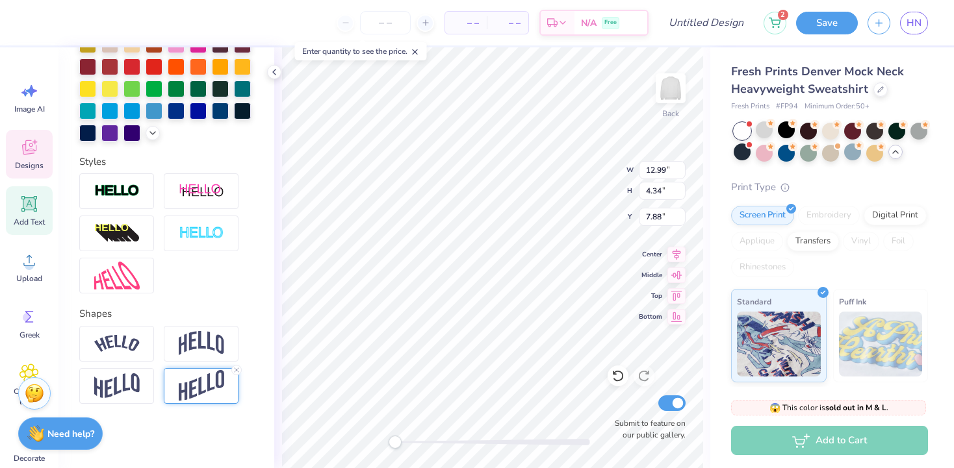
scroll to position [0, 0]
type textarea "Tantrums"
type input "12.97"
type input "3.25"
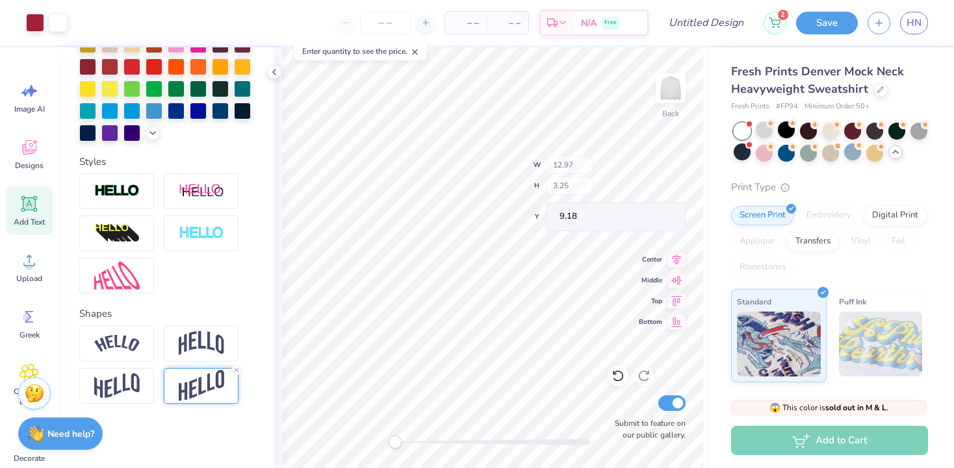
type input "9.18"
type input "10.00"
type input "1.07"
type input "1.33"
type input "12.15"
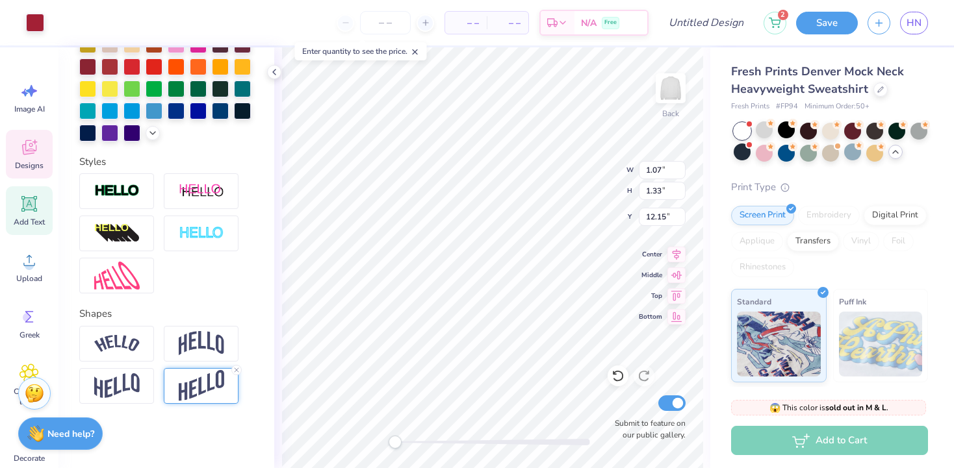
type input "0.63"
type input "0.77"
type input "12.43"
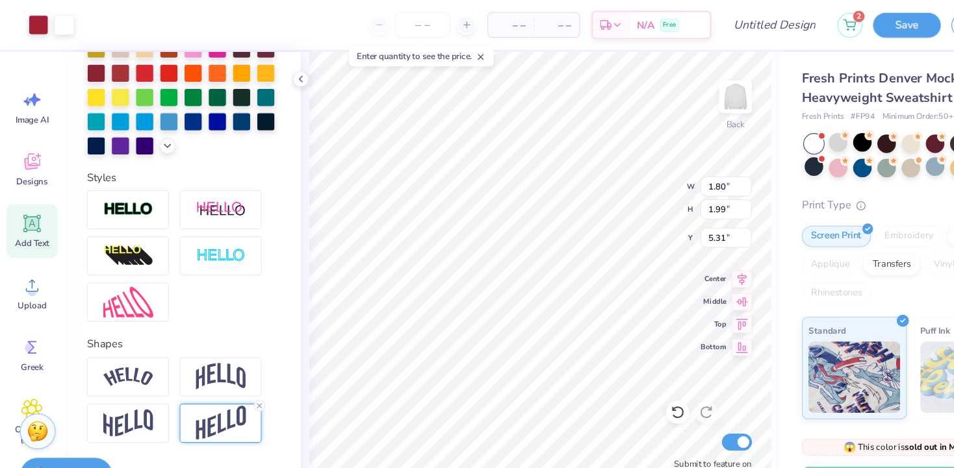
type input "5.06"
click at [565, 170] on div "Back W 1.47 1.47 " H 0.99 0.99 " Y 4.56 4.56 " Center Middle Top Bottom Submit …" at bounding box center [492, 257] width 436 height 421
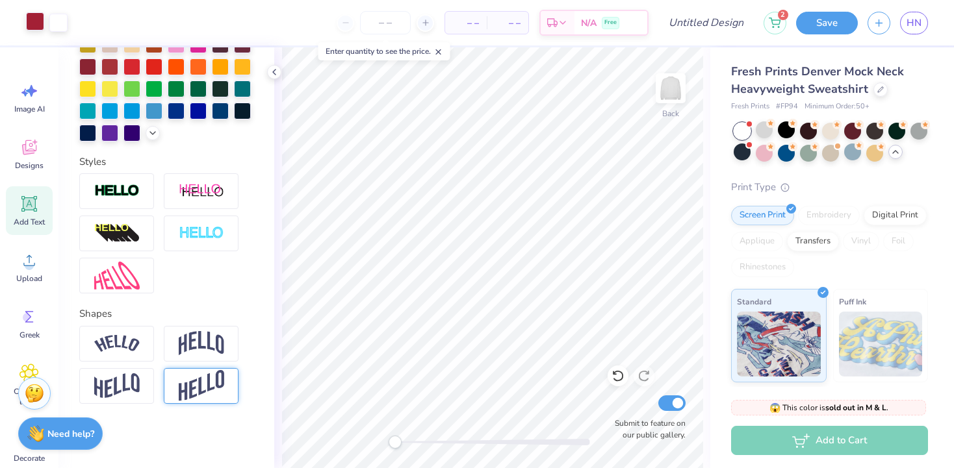
click at [37, 19] on div at bounding box center [35, 21] width 18 height 18
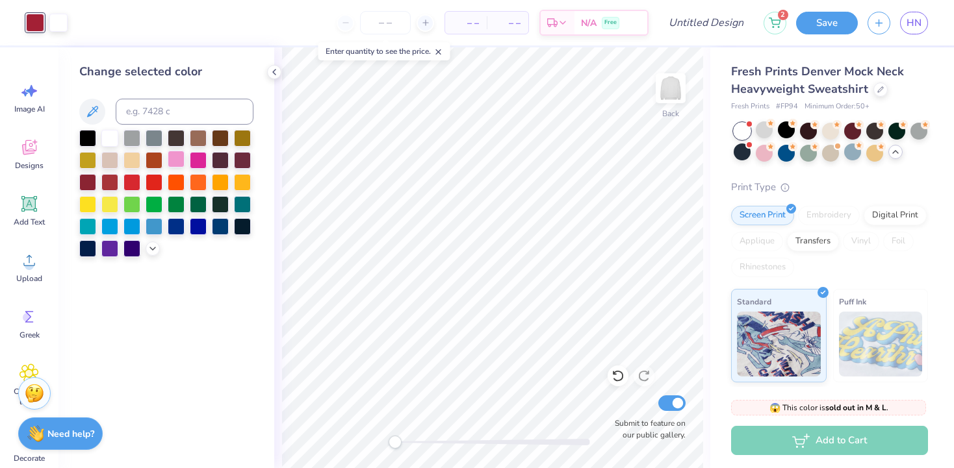
click at [183, 163] on div at bounding box center [176, 159] width 17 height 17
click at [200, 156] on div at bounding box center [198, 159] width 17 height 17
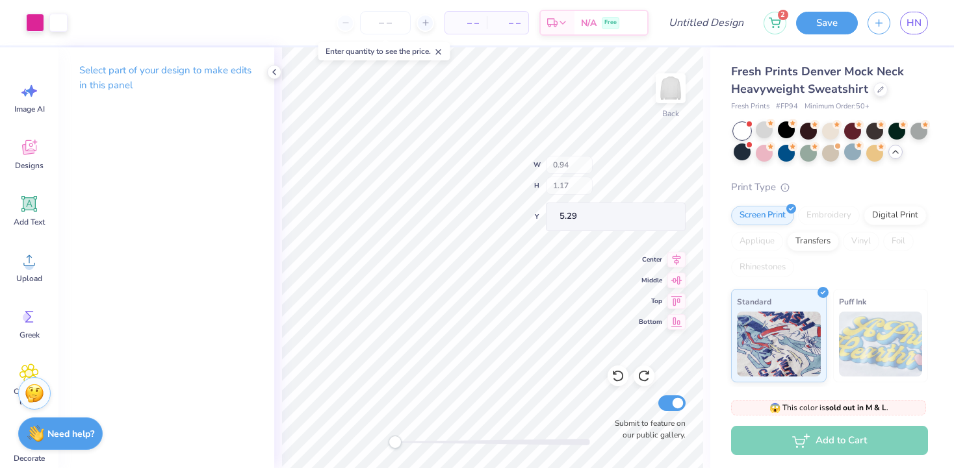
click at [568, 190] on div "Back W 0.94 H 1.17 Y 5.29 Center Middle Top Bottom Submit to feature on our pub…" at bounding box center [492, 257] width 436 height 421
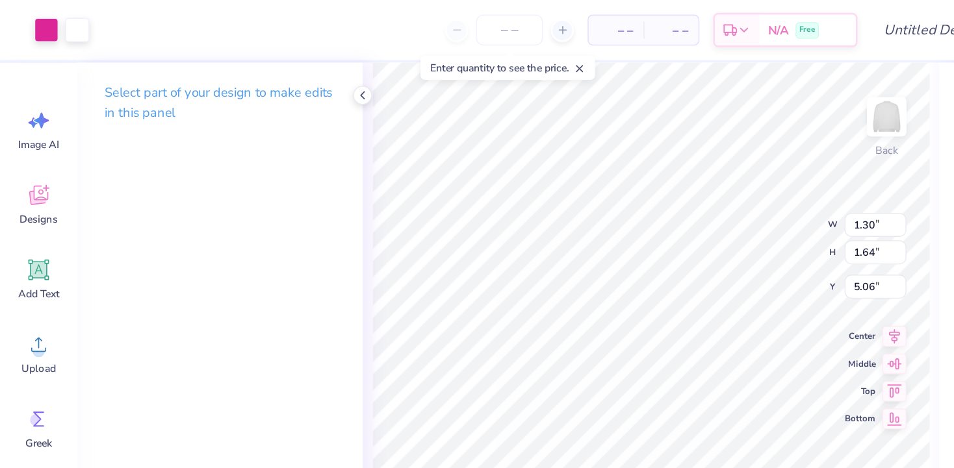
type input "4.79"
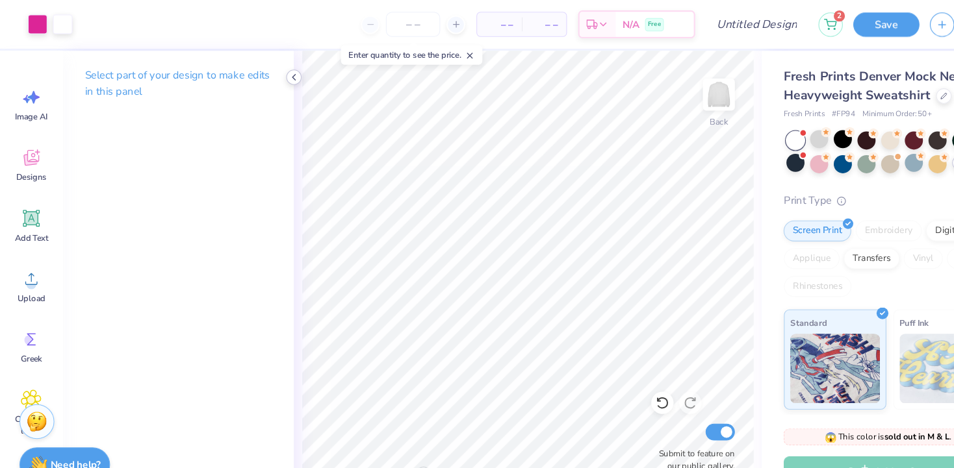
click at [279, 71] on icon at bounding box center [274, 72] width 10 height 10
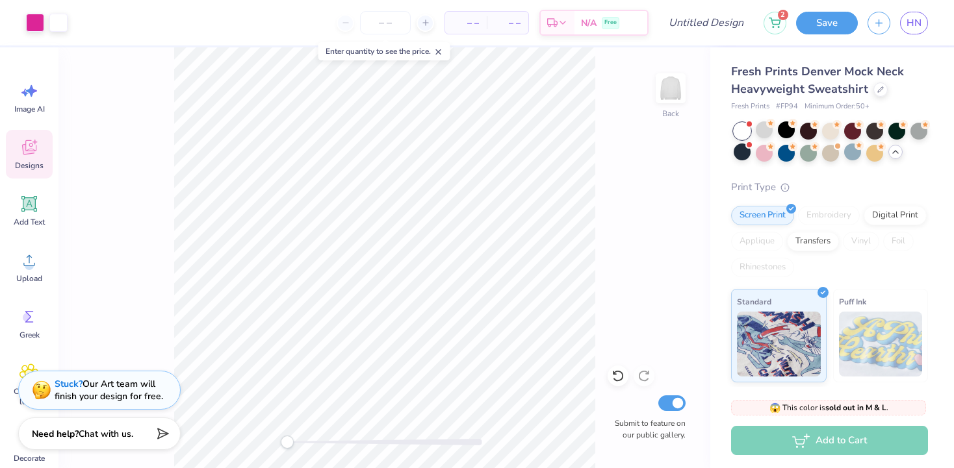
click at [25, 154] on icon at bounding box center [29, 147] width 14 height 15
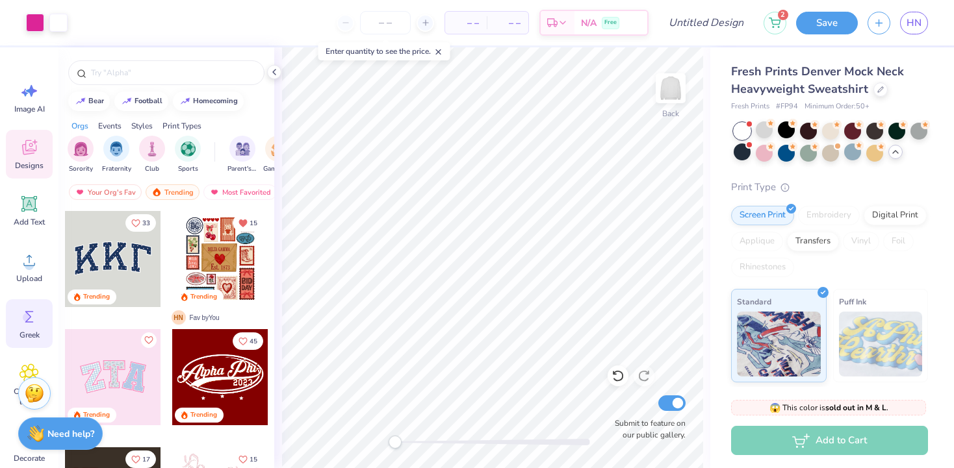
scroll to position [101, 0]
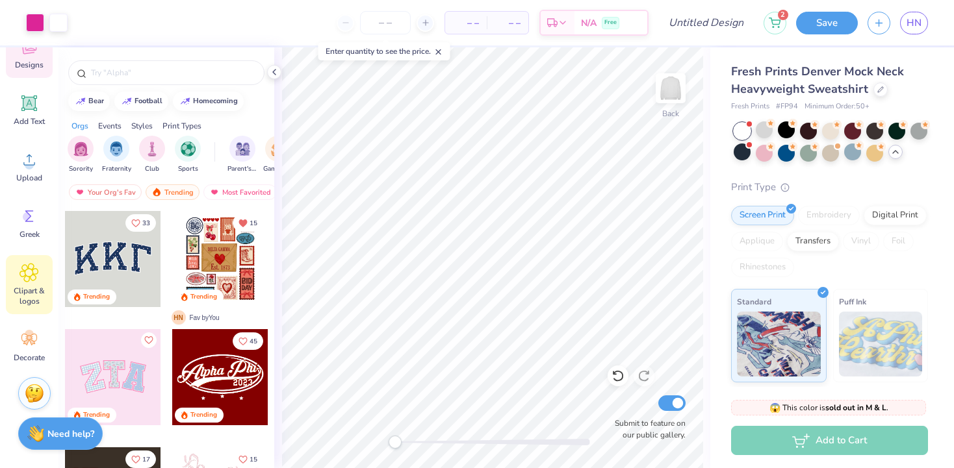
click at [31, 270] on icon at bounding box center [29, 273] width 8 height 8
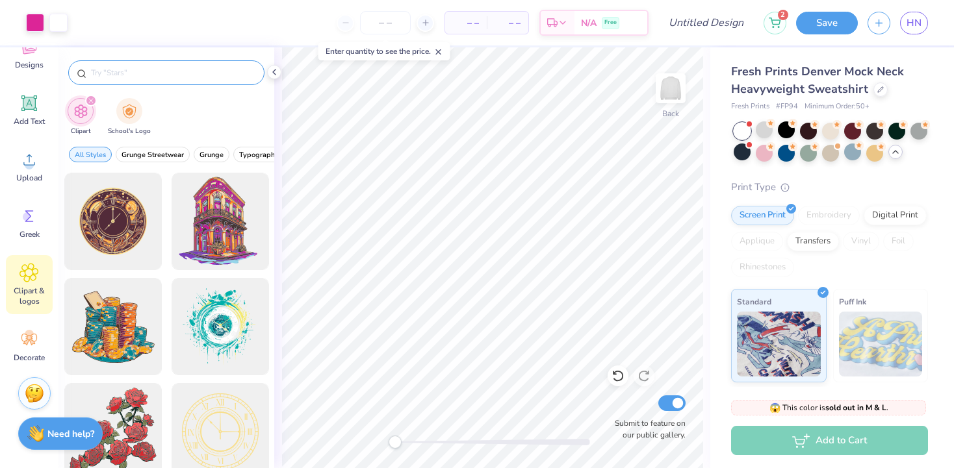
click at [170, 73] on input "text" at bounding box center [173, 72] width 166 height 13
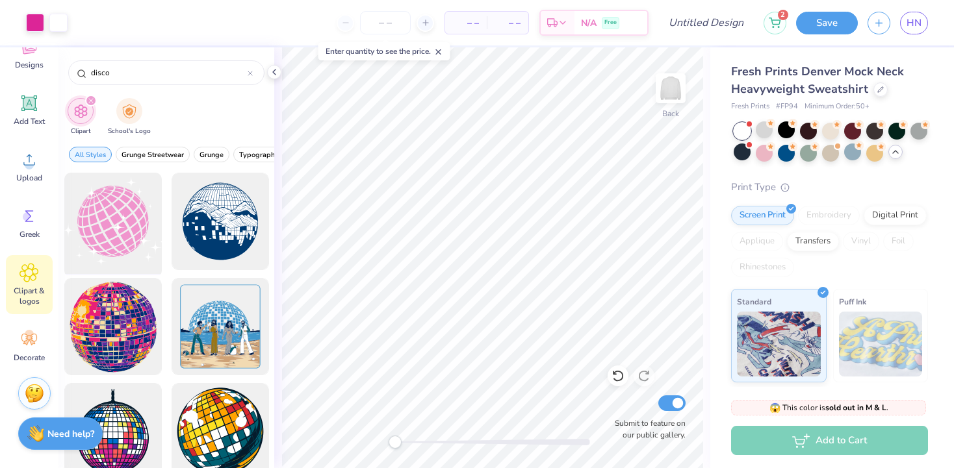
type input "disco"
click at [116, 214] on div at bounding box center [112, 221] width 107 height 107
type input "7.81"
type input "6.81"
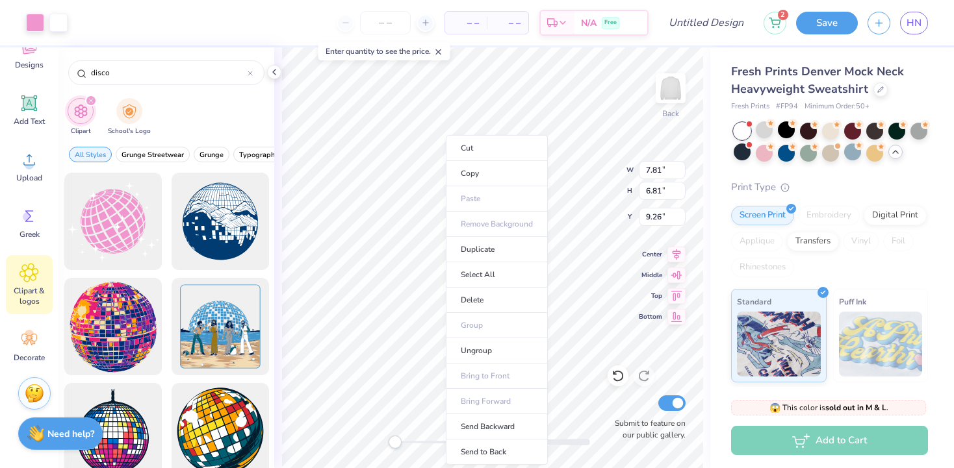
click at [479, 449] on li "Send to Back" at bounding box center [497, 452] width 102 height 25
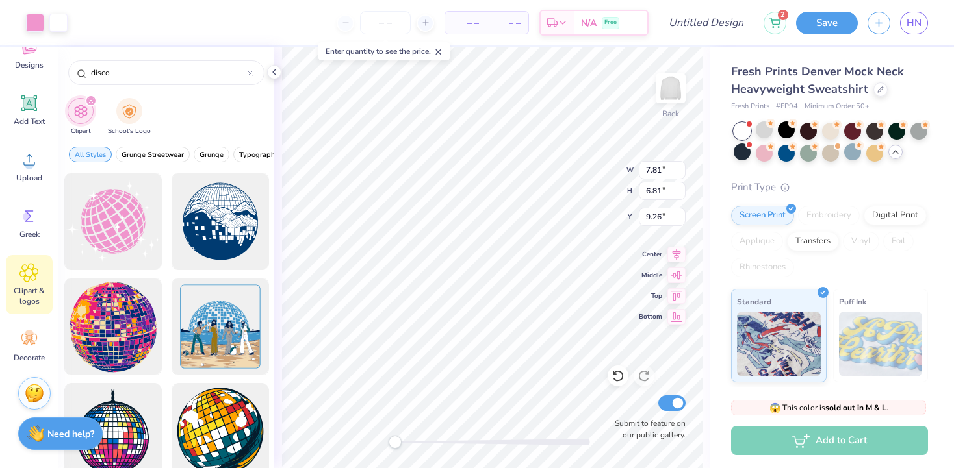
type input "3.00"
type input "1.47"
type input "0.99"
type input "5.11"
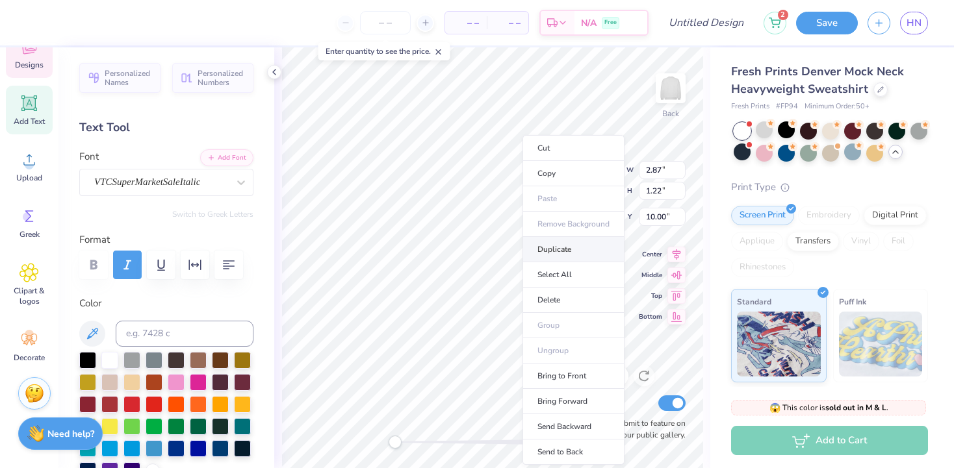
click at [549, 247] on li "Duplicate" at bounding box center [573, 249] width 102 height 25
type input "11.00"
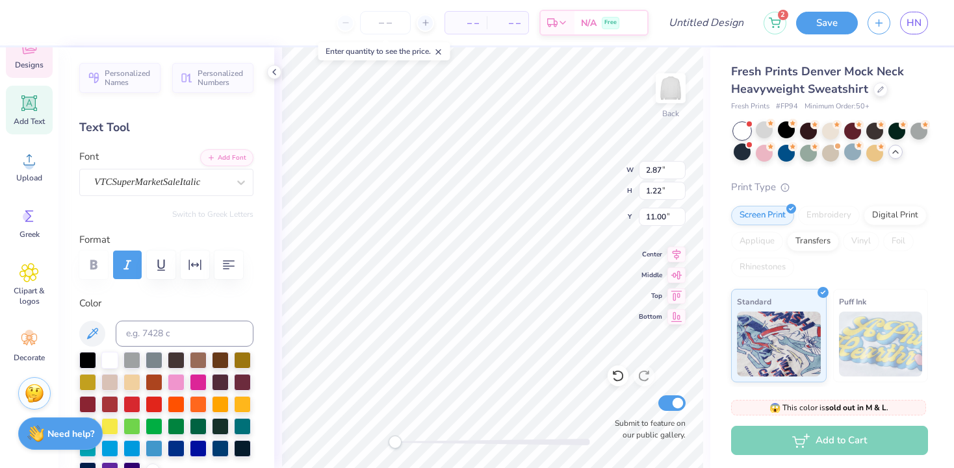
scroll to position [0, 0]
type textarea "E"
type textarea "THE"
click at [206, 374] on div at bounding box center [198, 381] width 17 height 17
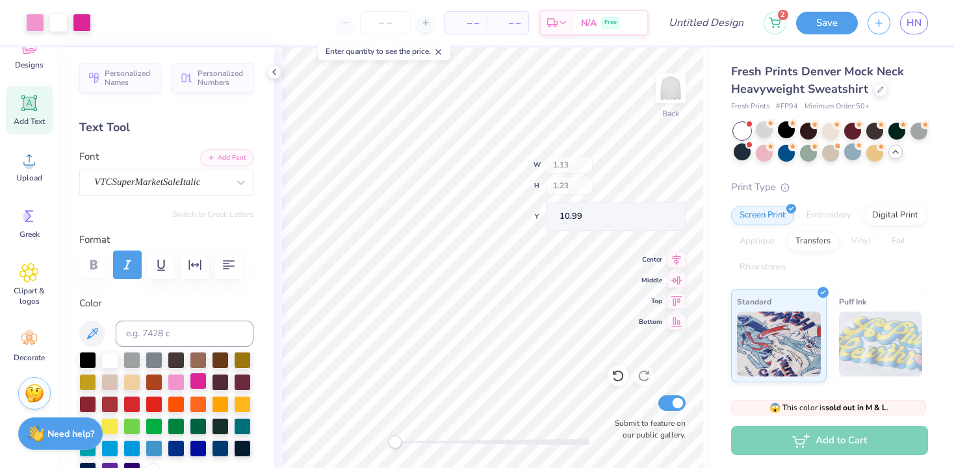
scroll to position [338, 0]
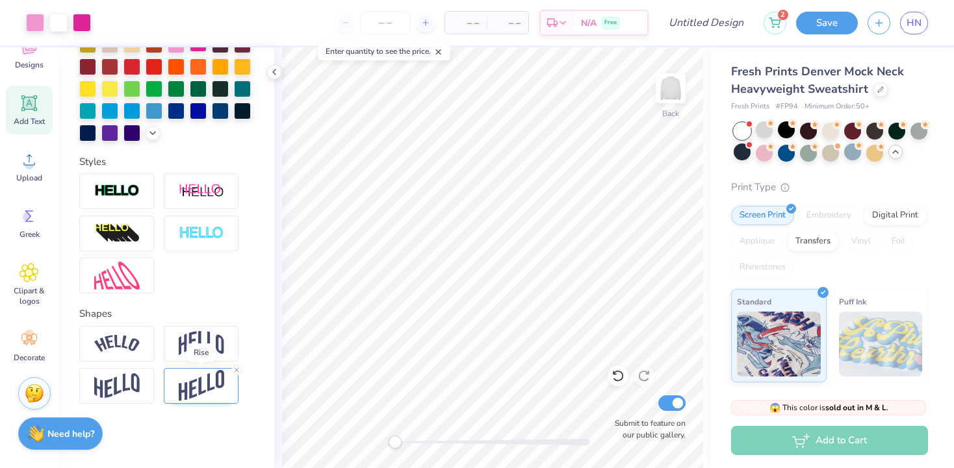
click at [206, 374] on img at bounding box center [201, 386] width 45 height 32
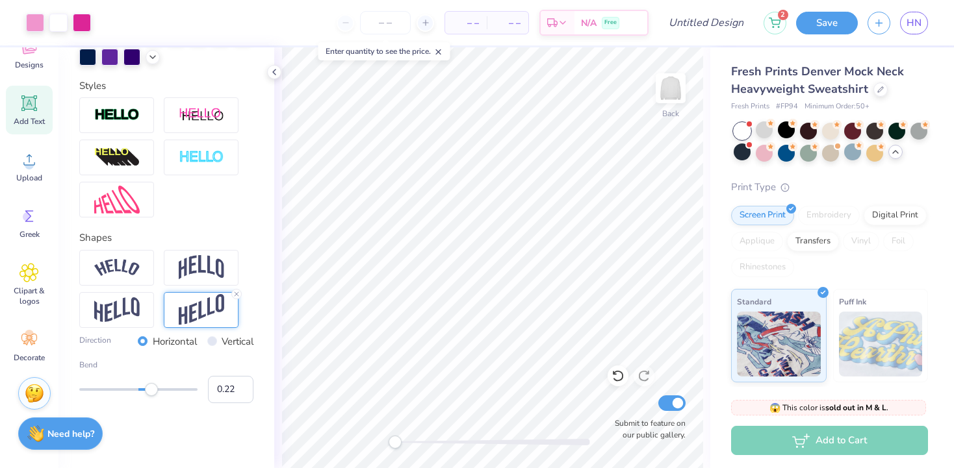
type input "0.21"
drag, startPoint x: 160, startPoint y: 393, endPoint x: 151, endPoint y: 398, distance: 10.8
click at [151, 398] on div "Bend 0.21" at bounding box center [166, 381] width 174 height 44
type input "0.23"
click at [152, 387] on div "Accessibility label" at bounding box center [152, 389] width 13 height 13
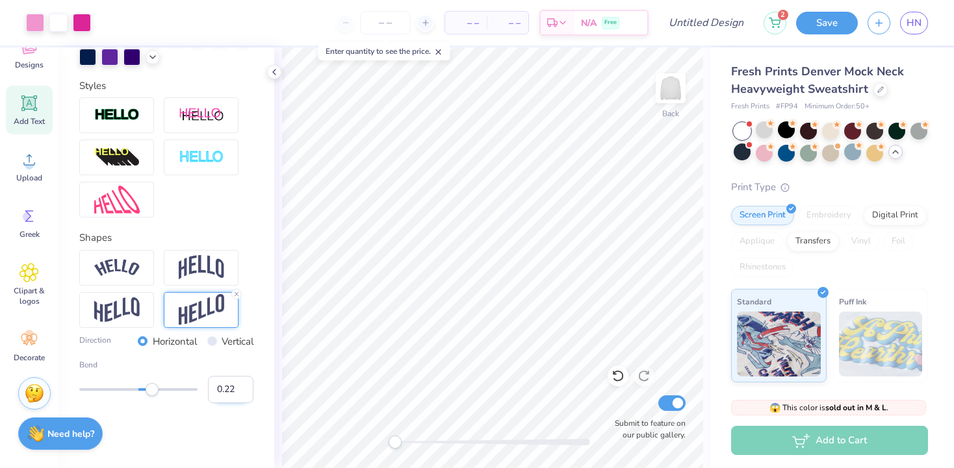
click at [242, 393] on input "0.22" at bounding box center [230, 389] width 45 height 27
click at [242, 393] on input "0.21" at bounding box center [230, 389] width 45 height 27
click at [242, 393] on input "0.2" at bounding box center [230, 389] width 45 height 27
click at [242, 393] on input "0.19" at bounding box center [230, 389] width 45 height 27
click at [242, 393] on input "0.18" at bounding box center [230, 389] width 45 height 27
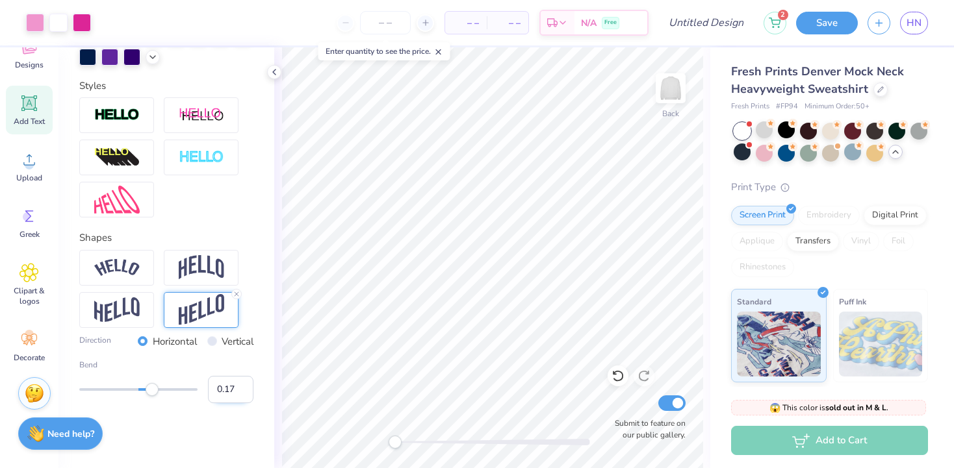
click at [242, 393] on input "0.17" at bounding box center [230, 389] width 45 height 27
click at [242, 393] on input "0.16" at bounding box center [230, 389] width 45 height 27
type input "-0.11"
click at [242, 393] on input "-0.11" at bounding box center [230, 389] width 45 height 27
type input "0.20"
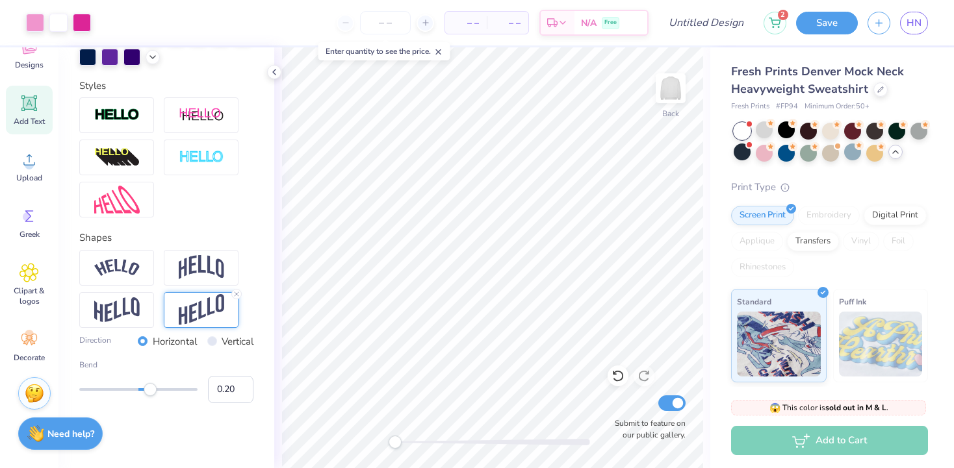
drag, startPoint x: 138, startPoint y: 389, endPoint x: 150, endPoint y: 396, distance: 13.7
click at [150, 391] on div at bounding box center [138, 390] width 118 height 3
type input "-0.09"
drag, startPoint x: 151, startPoint y: 389, endPoint x: 133, endPoint y: 388, distance: 18.2
click at [133, 388] on div "Accessibility label" at bounding box center [133, 389] width 13 height 13
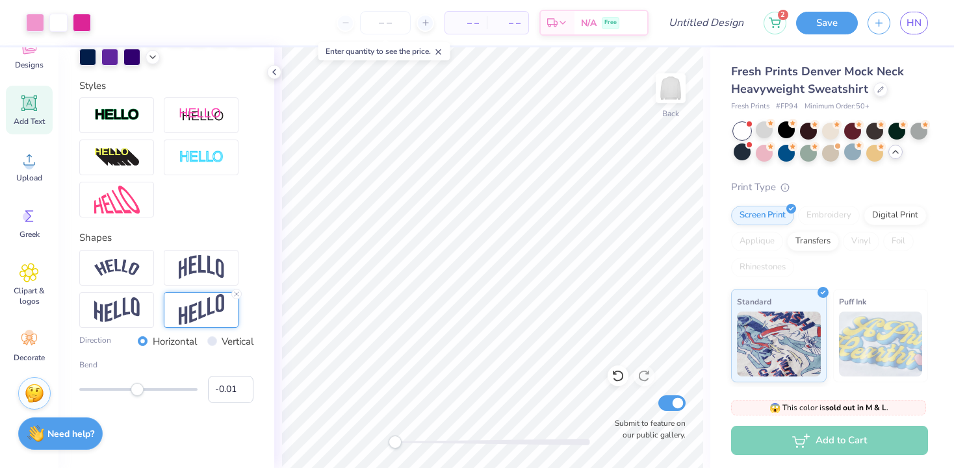
type input "0.00"
click at [138, 388] on div "Accessibility label" at bounding box center [138, 389] width 13 height 13
type input "0.07"
click at [142, 389] on div "Accessibility label" at bounding box center [141, 389] width 13 height 13
type input "4.70"
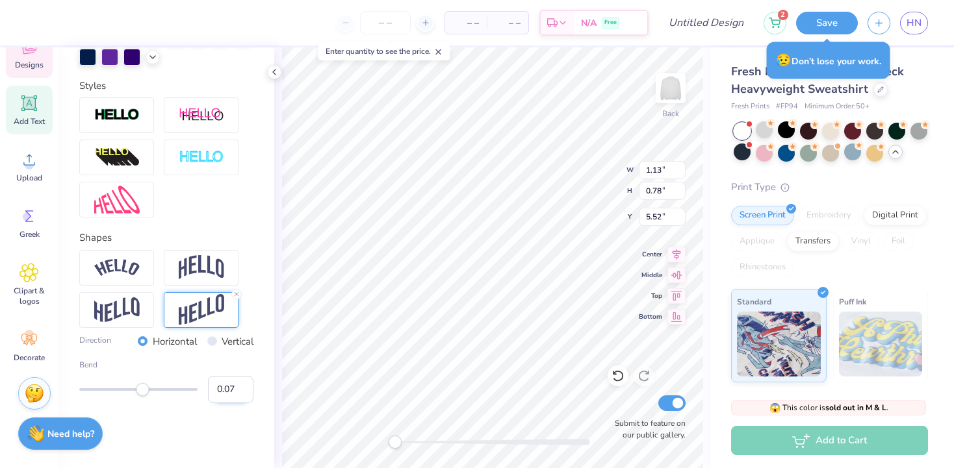
type input "2.87"
type input "1.22"
type input "10.00"
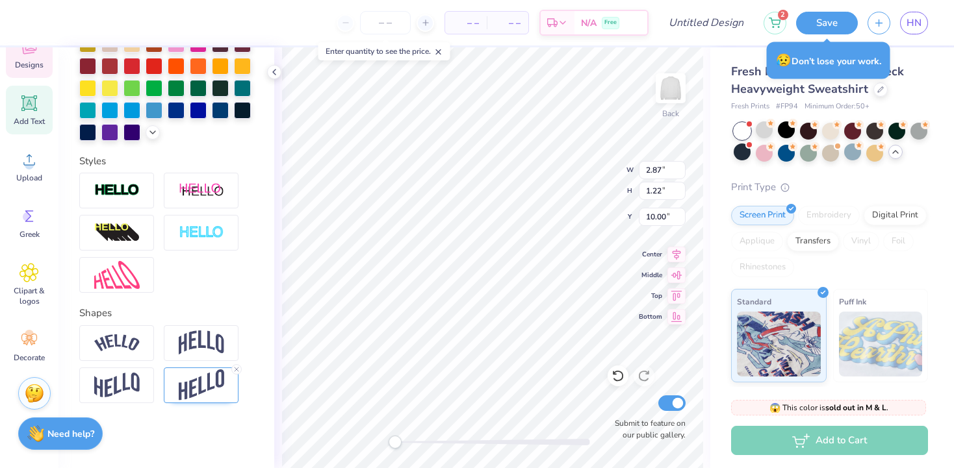
scroll to position [338, 0]
type input "2.87"
type input "1.22"
type input "9.39"
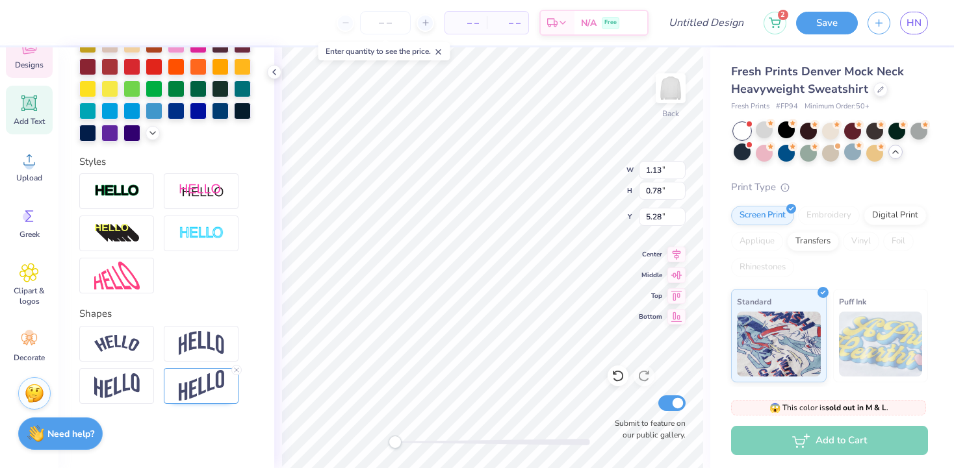
type input "2.92"
type input "1.10"
type input "9.45"
type input "1.13"
type input "0.78"
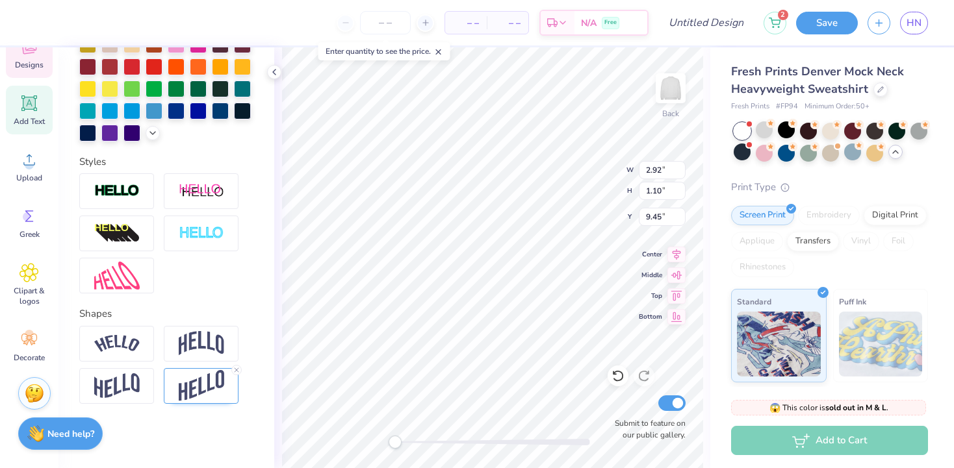
type input "5.67"
click at [570, 167] on div "Back W 12.95 12.95 " H 4.26 4.26 " Y 7.30 7.30 " Center Middle Top Bottom Submi…" at bounding box center [492, 257] width 436 height 421
click at [234, 368] on icon at bounding box center [237, 370] width 8 height 8
type input "7.42"
type input "2.86"
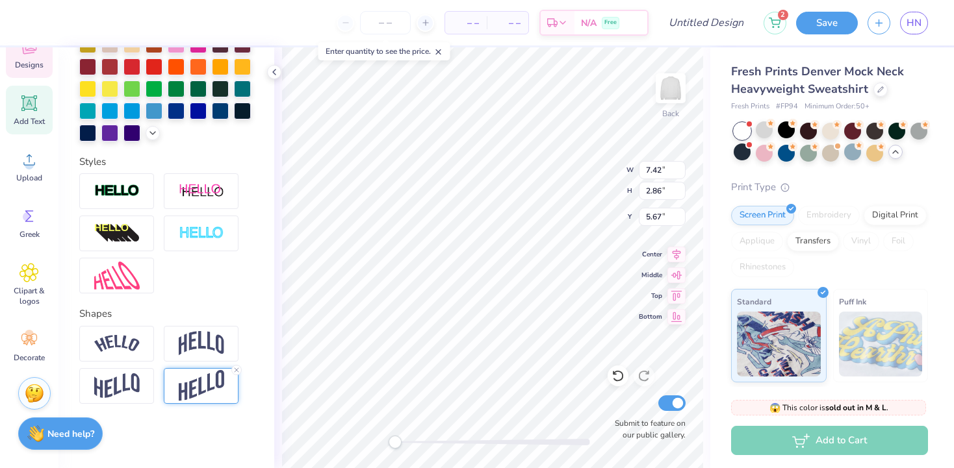
type input "5.67"
click at [237, 372] on icon at bounding box center [237, 370] width 8 height 8
type input "2.92"
type input "1.10"
type input "10.45"
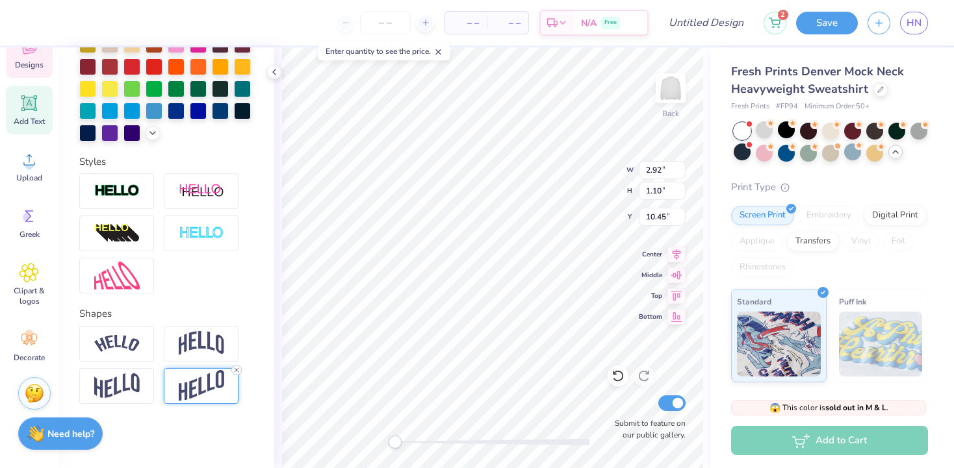
click at [236, 370] on icon at bounding box center [237, 370] width 8 height 8
click at [235, 370] on icon at bounding box center [237, 370] width 8 height 8
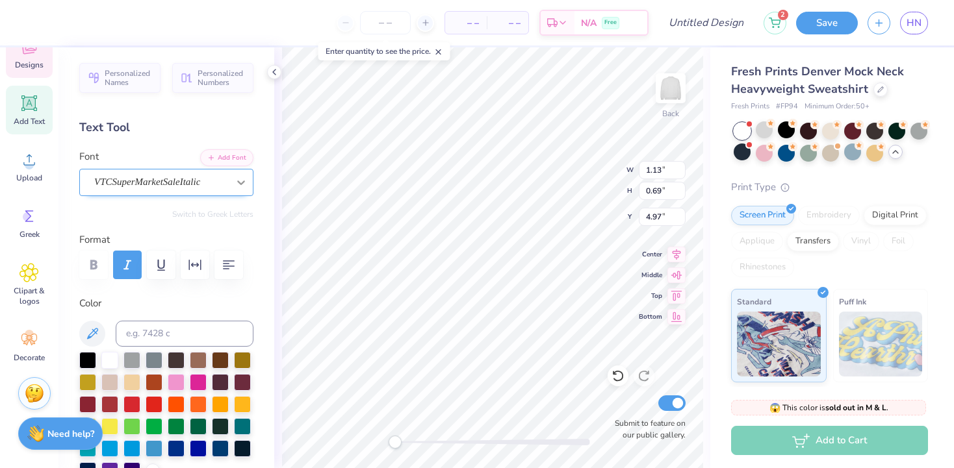
click at [236, 182] on icon at bounding box center [241, 182] width 13 height 13
click at [238, 182] on icon at bounding box center [241, 183] width 8 height 5
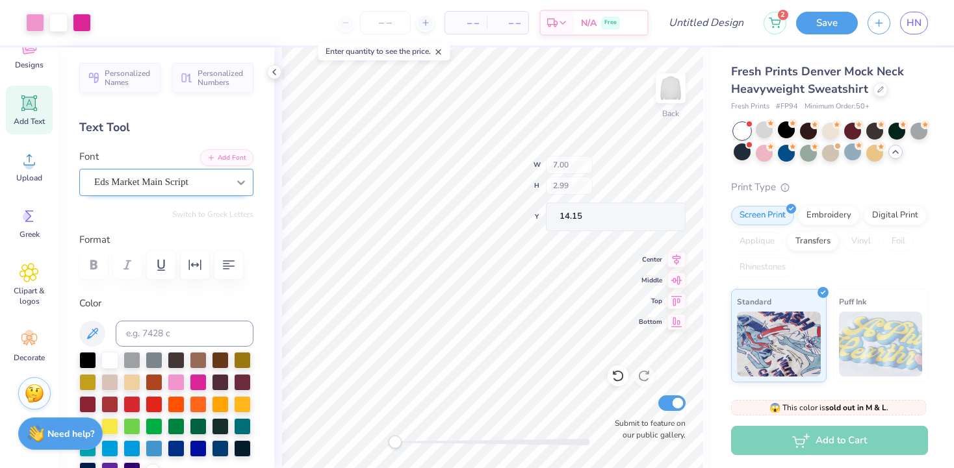
click at [577, 182] on div "Back W 7.00 H 2.99 Y 14.15 Center Middle Top Bottom Submit to feature on our pu…" at bounding box center [492, 257] width 436 height 421
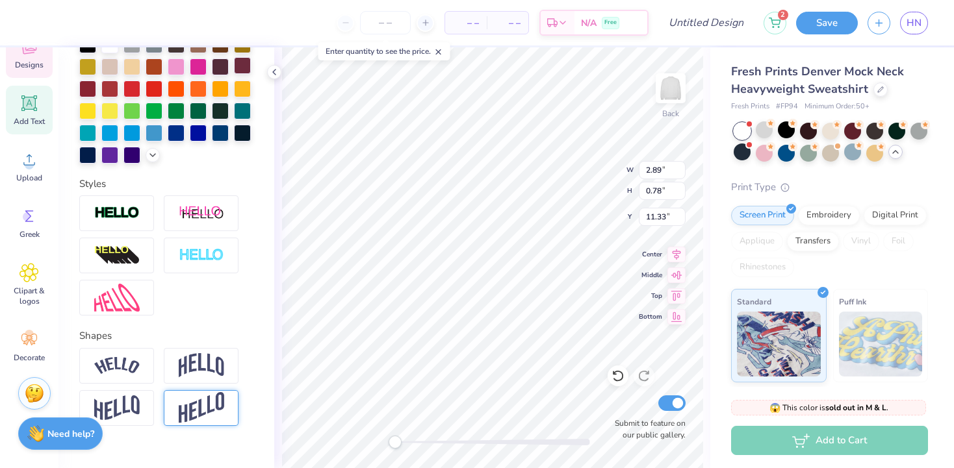
scroll to position [338, 0]
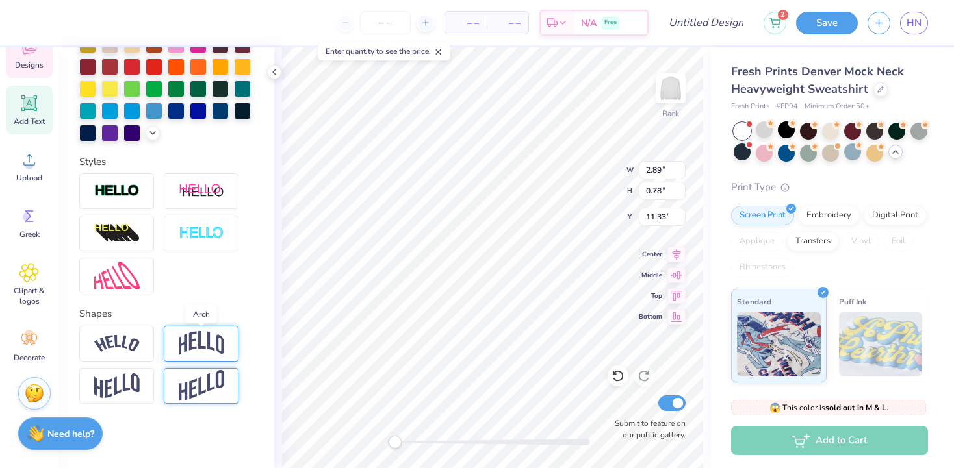
click at [206, 342] on img at bounding box center [201, 343] width 45 height 25
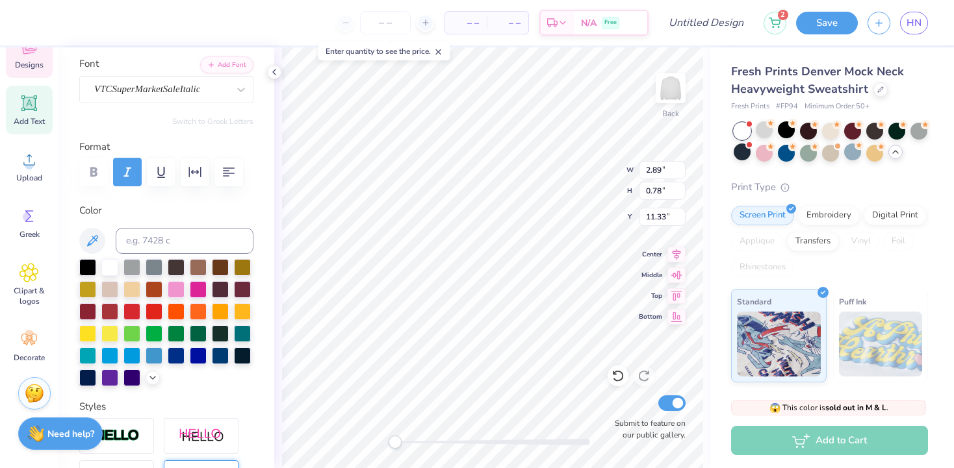
scroll to position [0, 0]
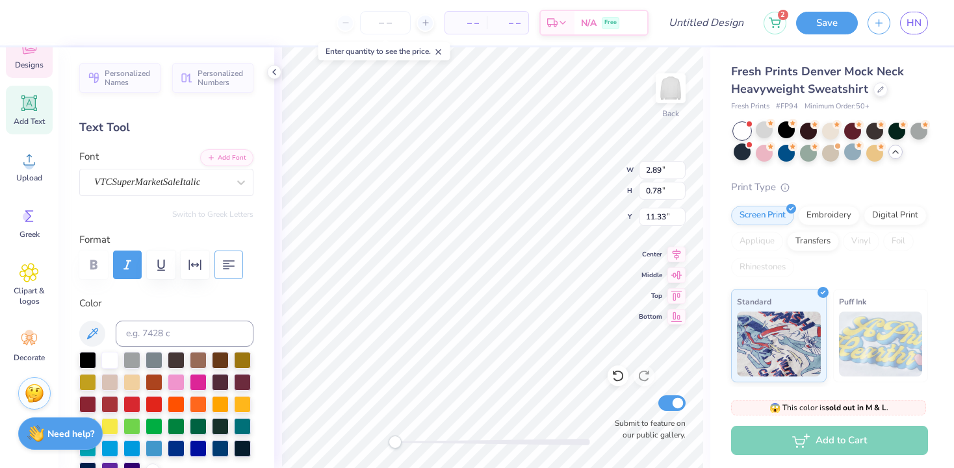
click at [225, 260] on icon "button" at bounding box center [229, 265] width 16 height 16
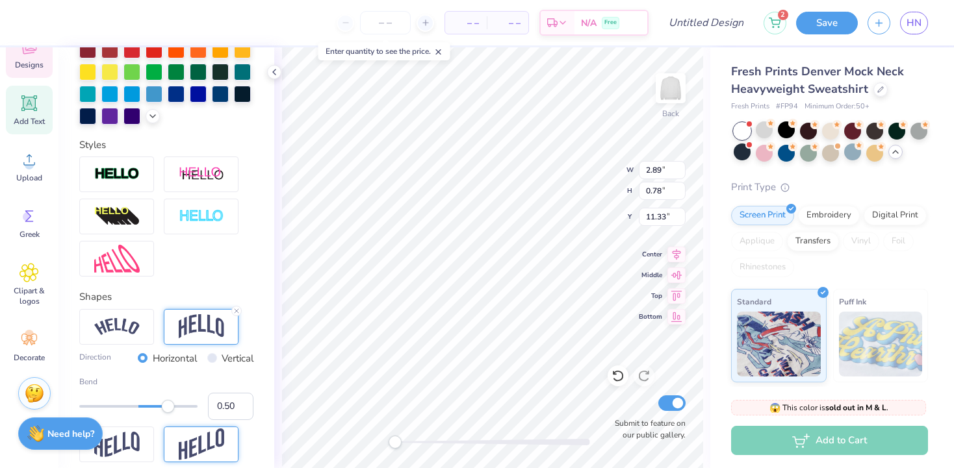
scroll to position [414, 0]
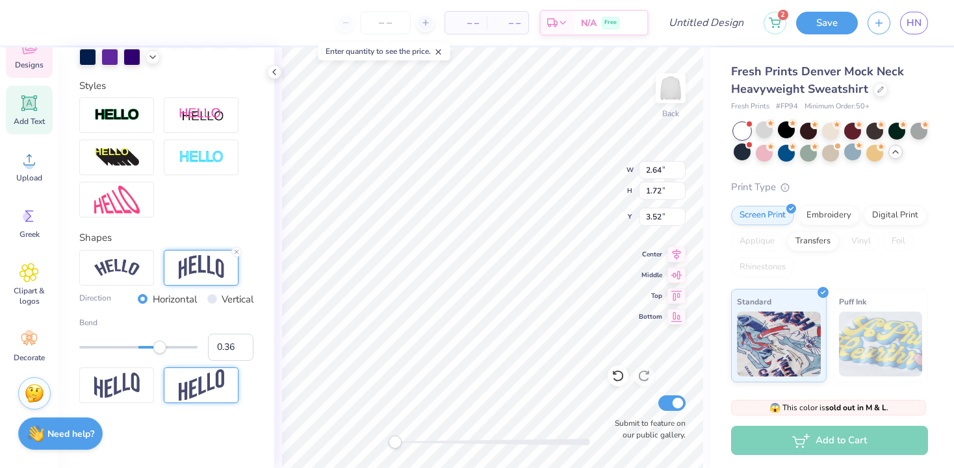
drag, startPoint x: 167, startPoint y: 348, endPoint x: 160, endPoint y: 347, distance: 7.2
click at [160, 347] on div "Accessibility label" at bounding box center [159, 347] width 13 height 13
click at [159, 347] on div "Accessibility label" at bounding box center [159, 347] width 13 height 13
click at [225, 317] on label "Bend" at bounding box center [166, 323] width 174 height 12
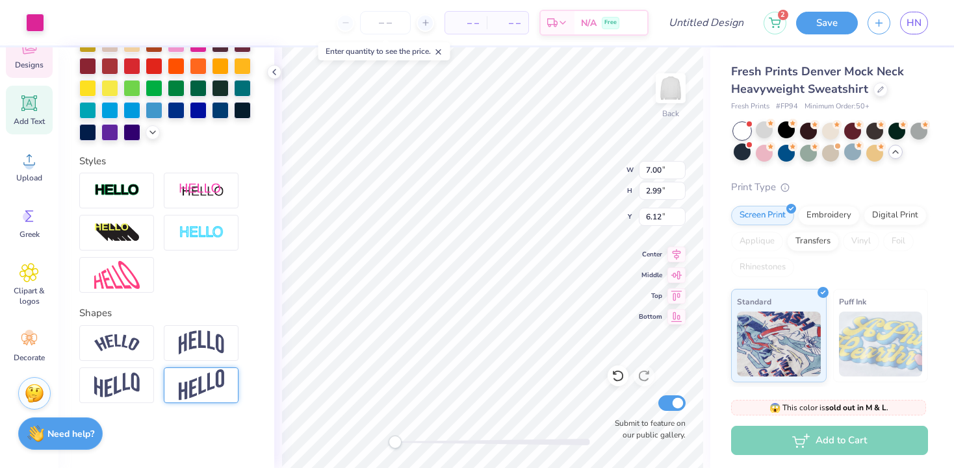
scroll to position [338, 0]
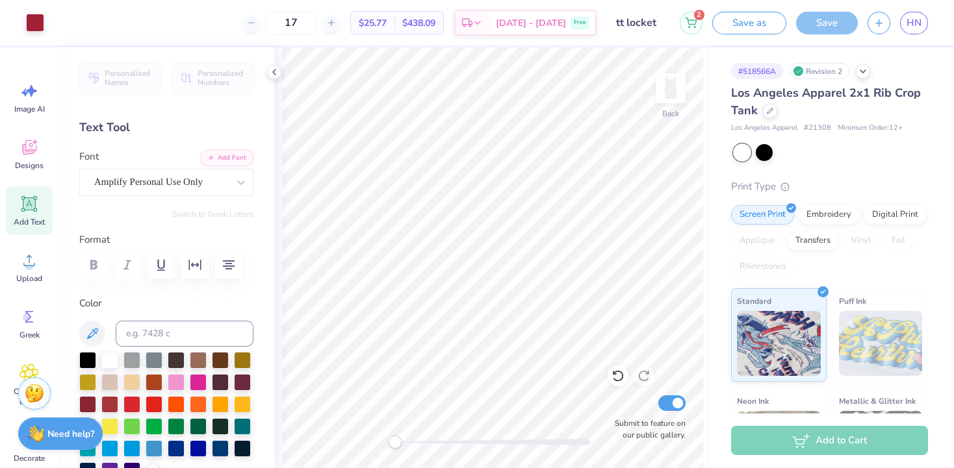
scroll to position [101, 0]
